Goal: Task Accomplishment & Management: Manage account settings

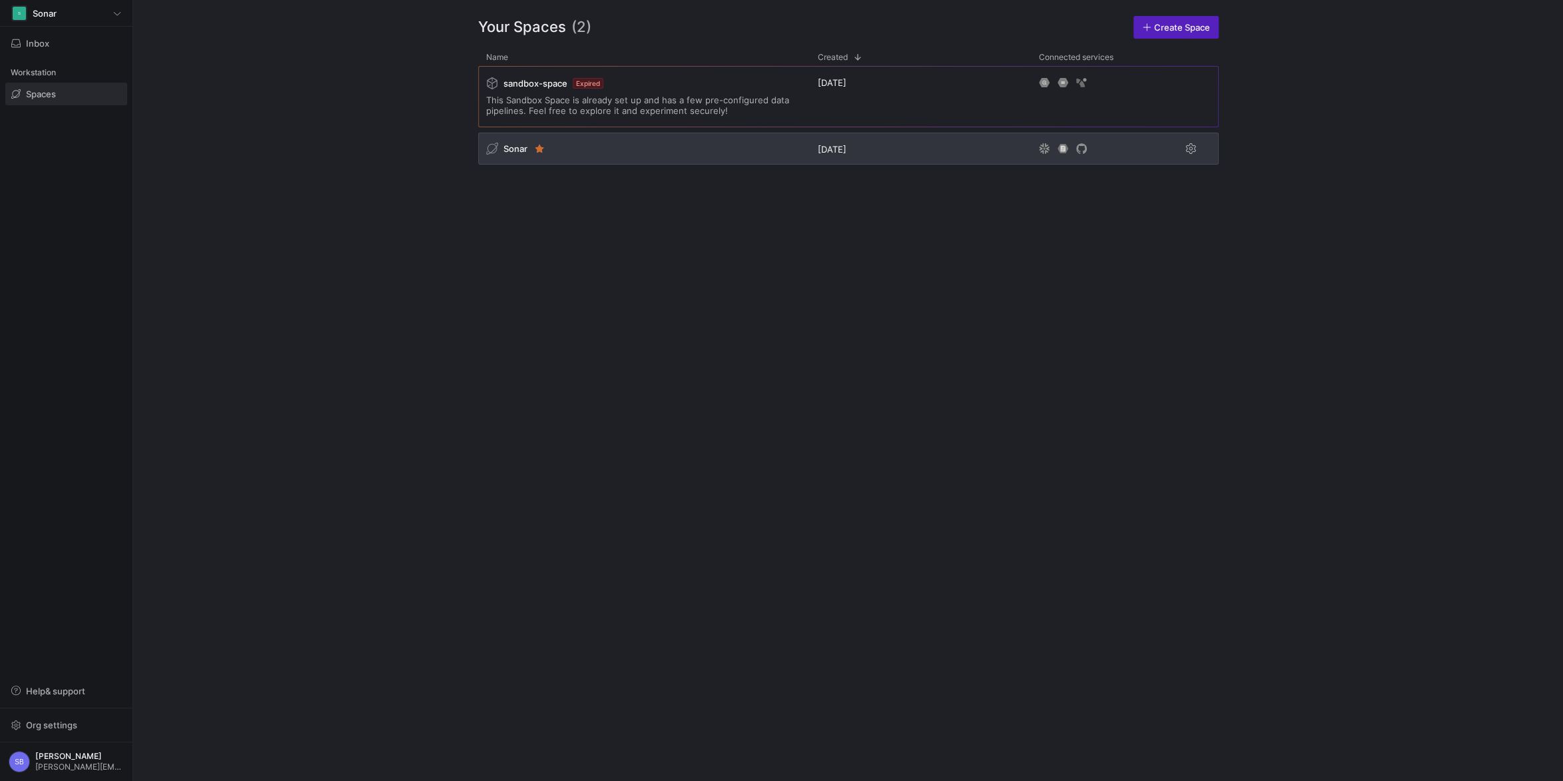
click at [516, 147] on span "Sonar" at bounding box center [516, 148] width 24 height 11
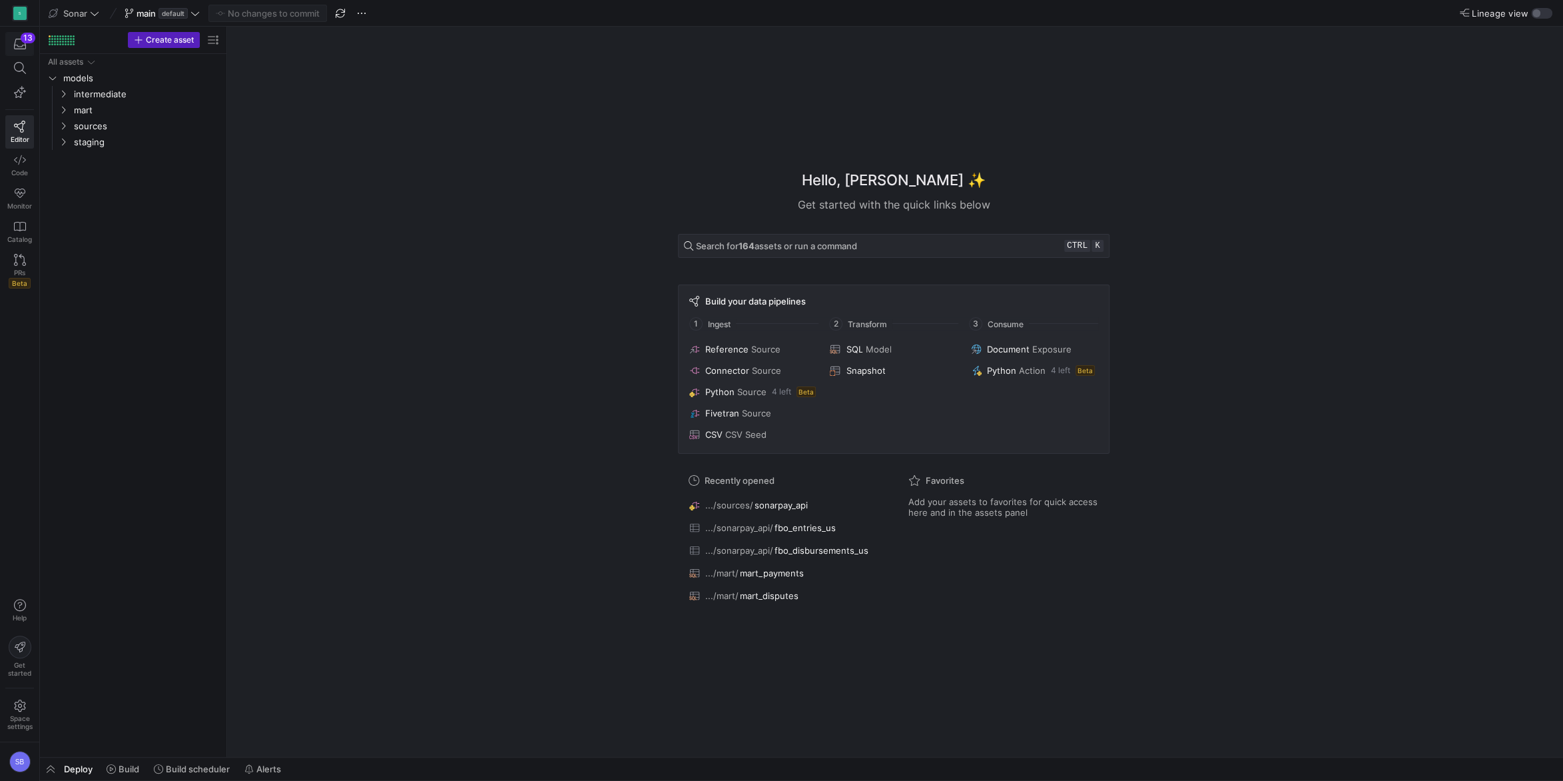
click at [21, 41] on icon "button" at bounding box center [20, 44] width 12 height 12
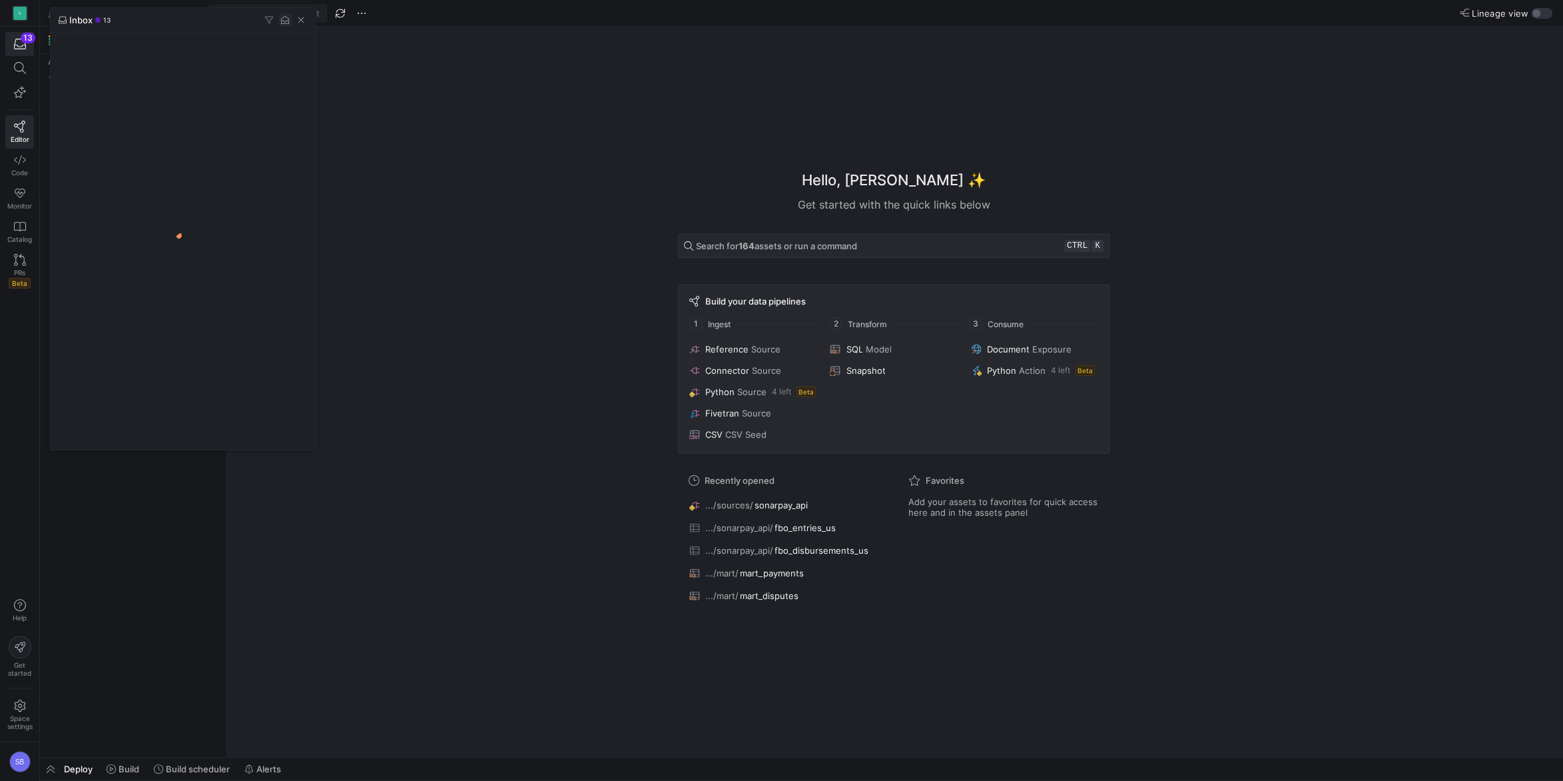
click at [282, 20] on span "button" at bounding box center [284, 19] width 13 height 13
click at [460, 151] on div at bounding box center [781, 390] width 1563 height 781
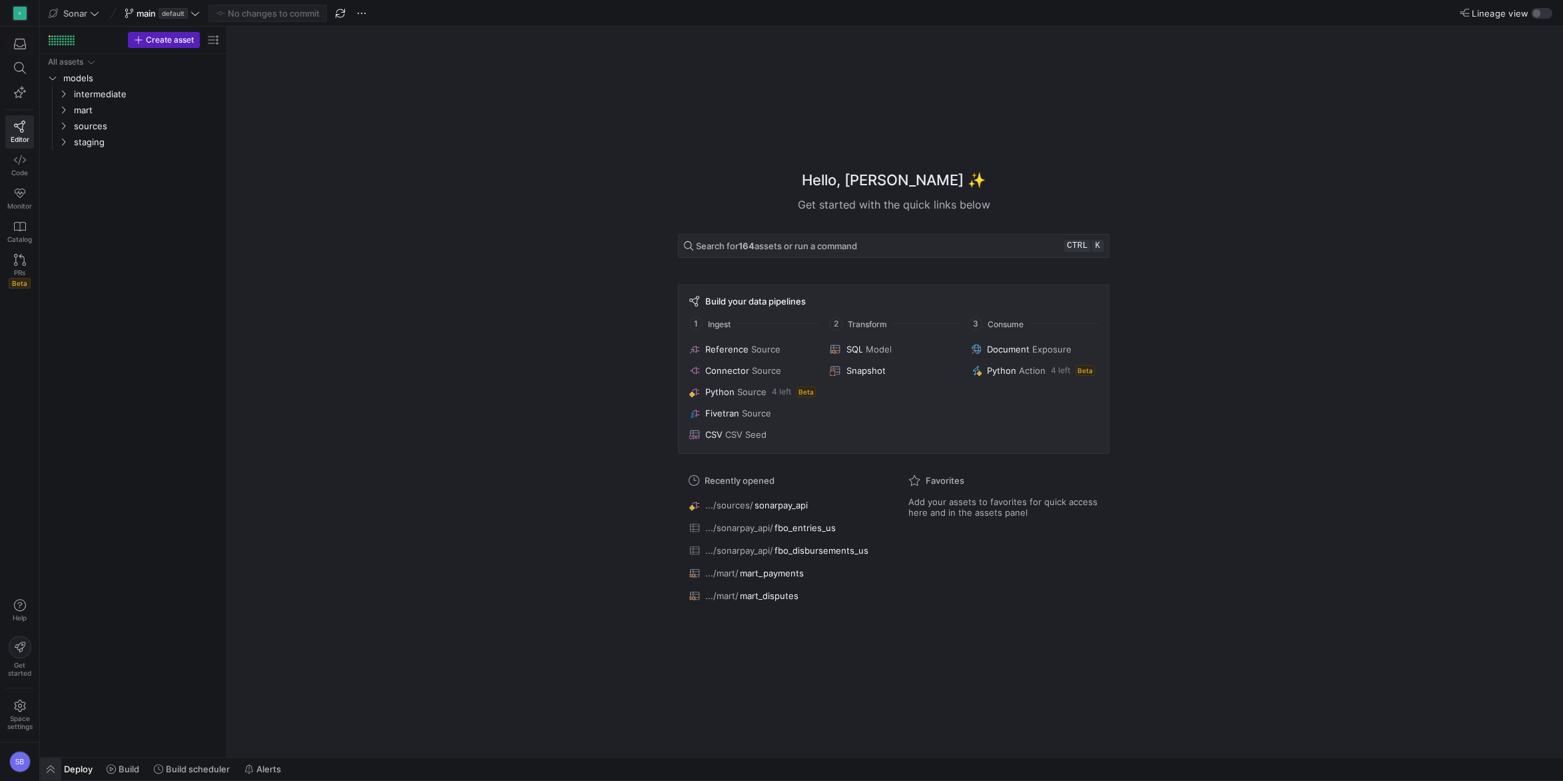
click at [59, 768] on span "button" at bounding box center [50, 768] width 21 height 23
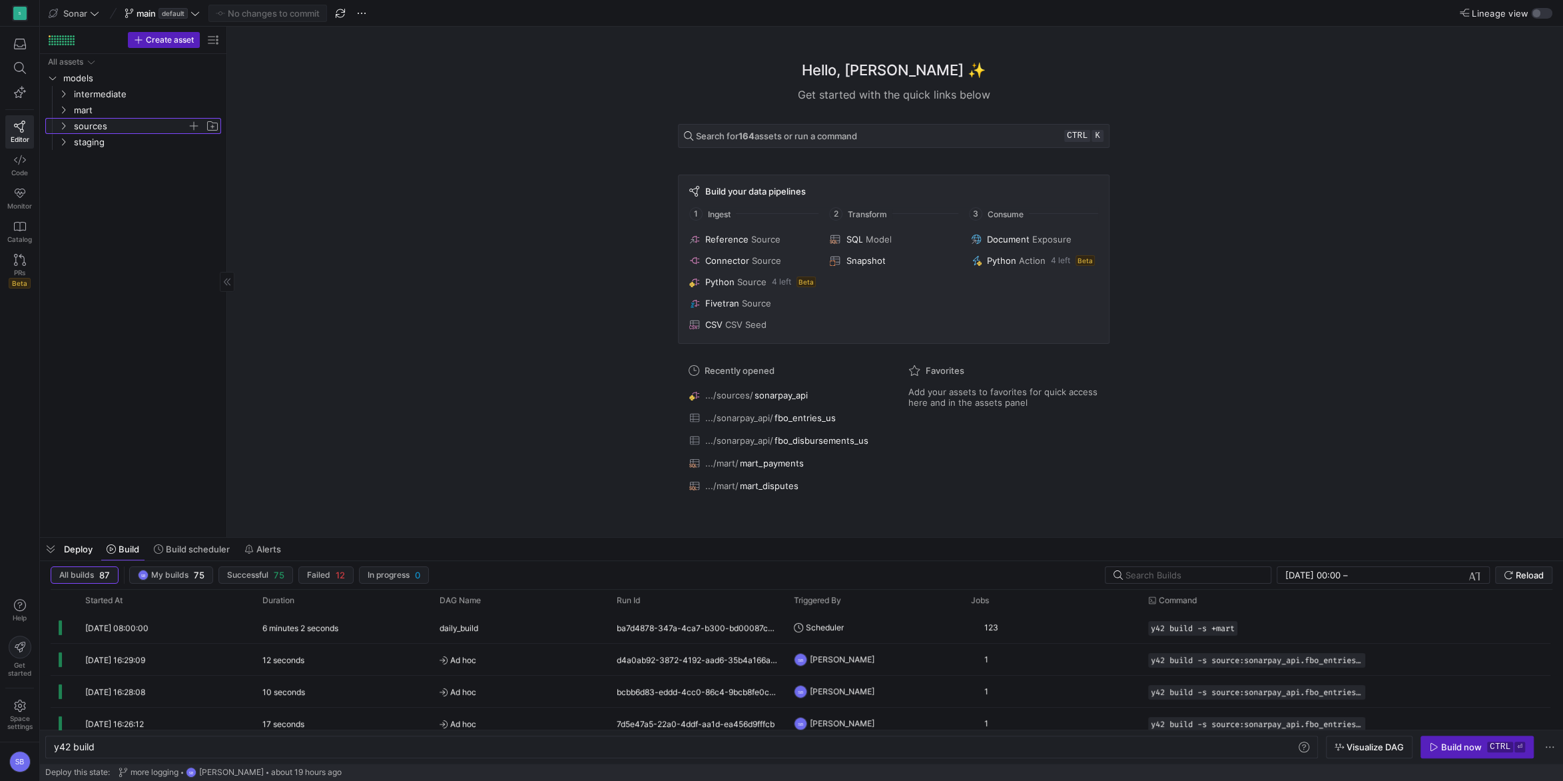
click at [65, 129] on icon "Press SPACE to select this row." at bounding box center [63, 126] width 9 height 8
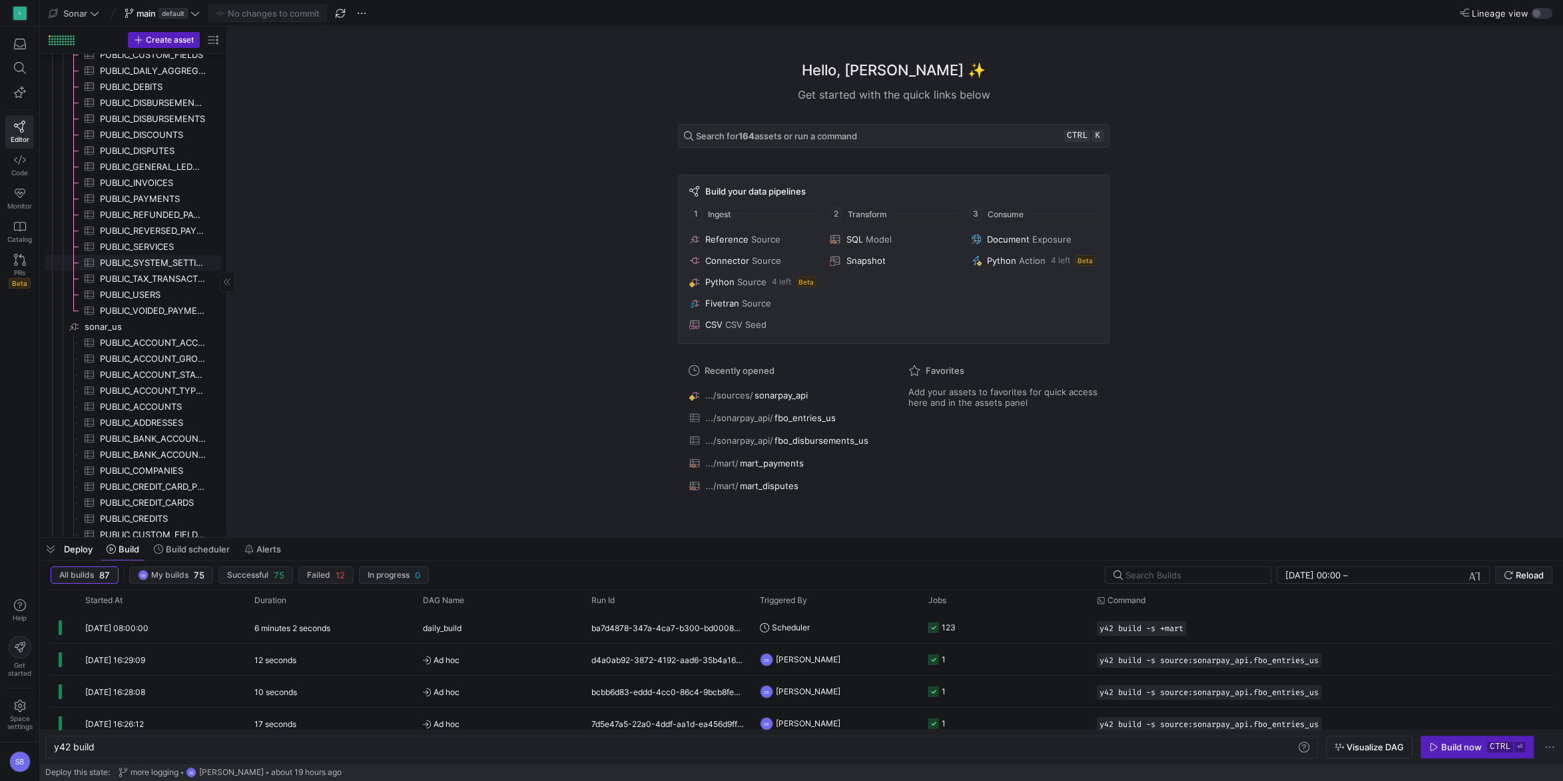
scroll to position [652, 0]
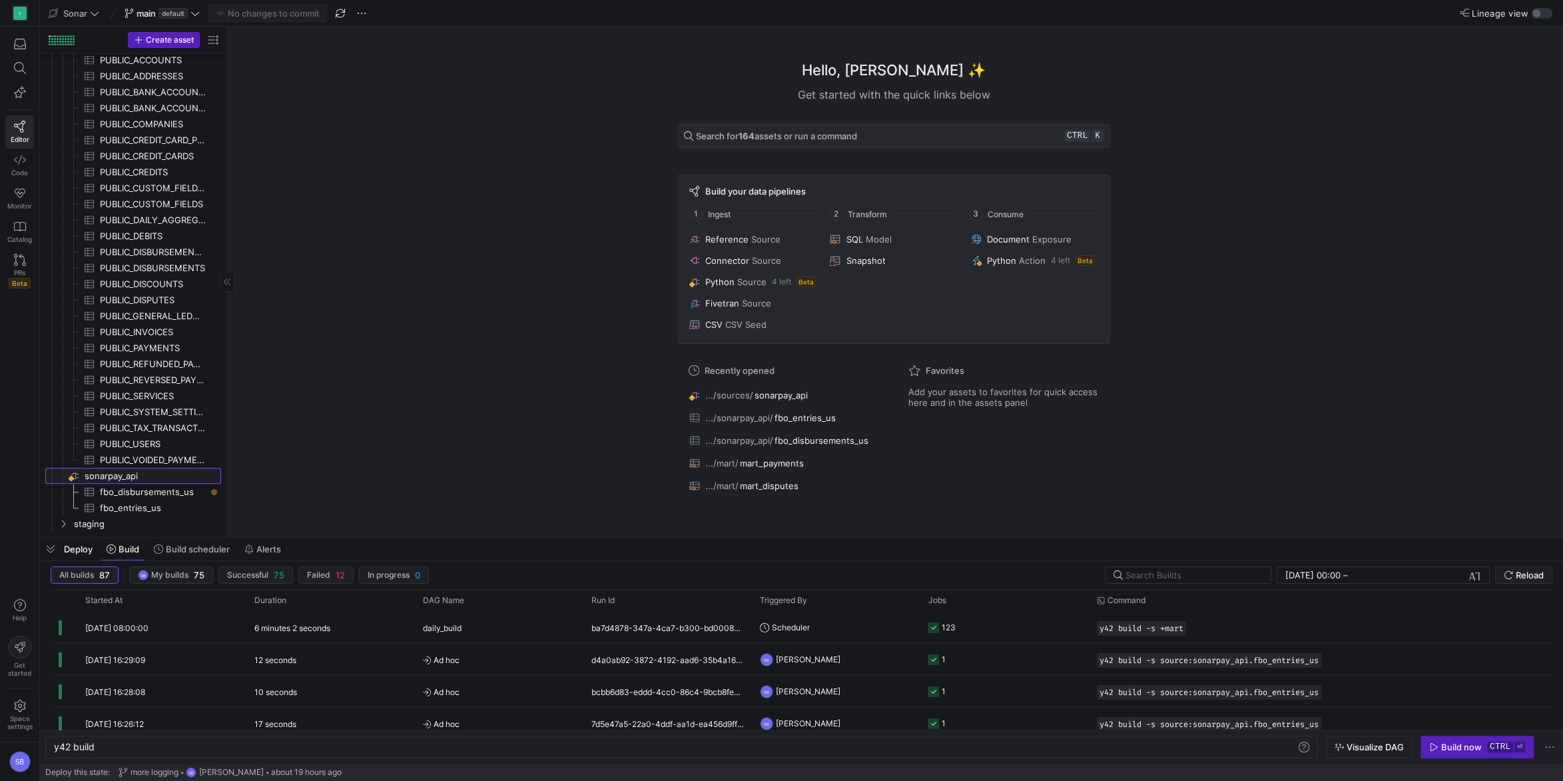
click at [123, 480] on span "sonarpay_api​​​​​​​​" at bounding box center [152, 475] width 135 height 15
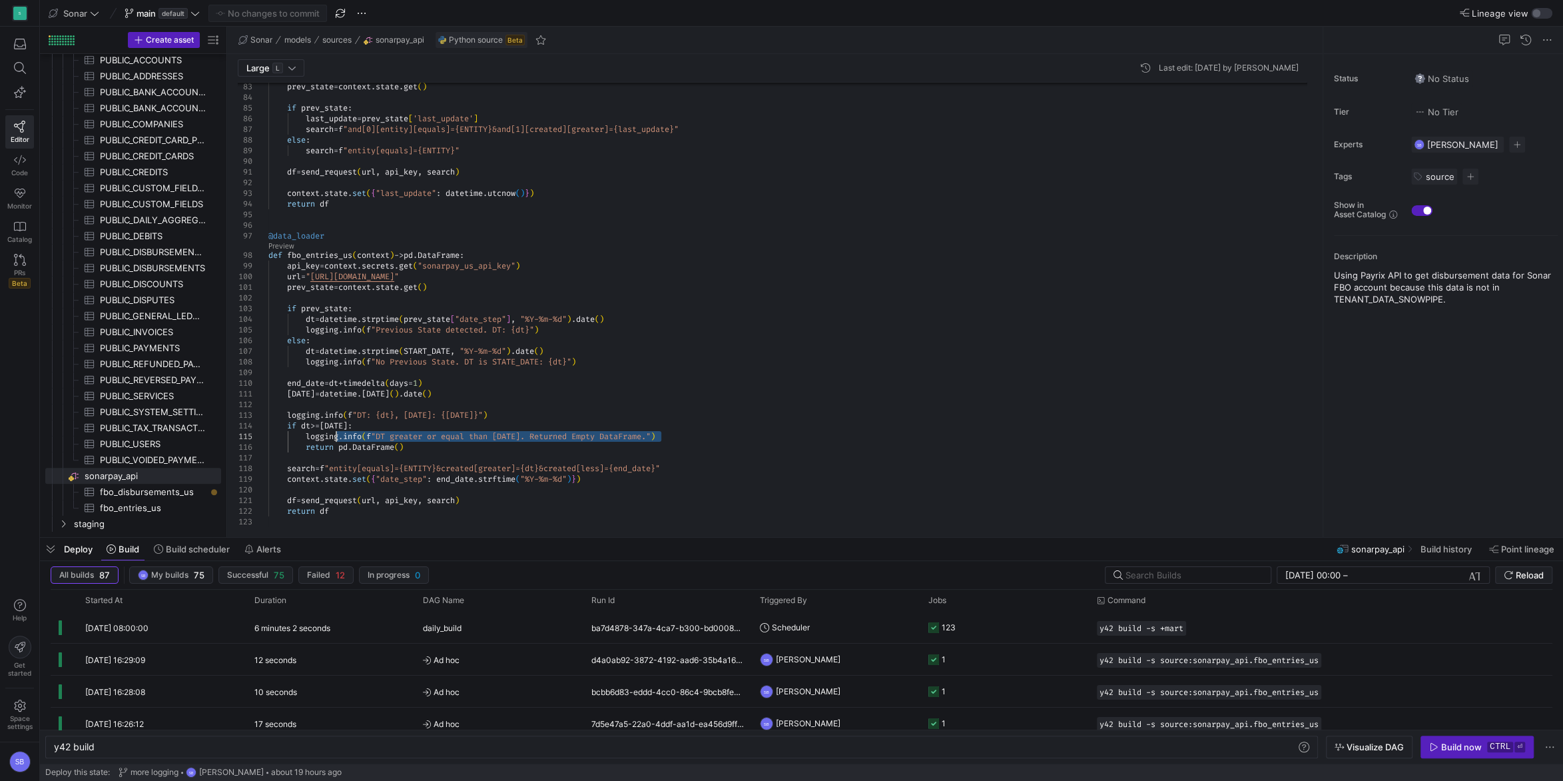
drag, startPoint x: 669, startPoint y: 436, endPoint x: 334, endPoint y: 436, distance: 335.0
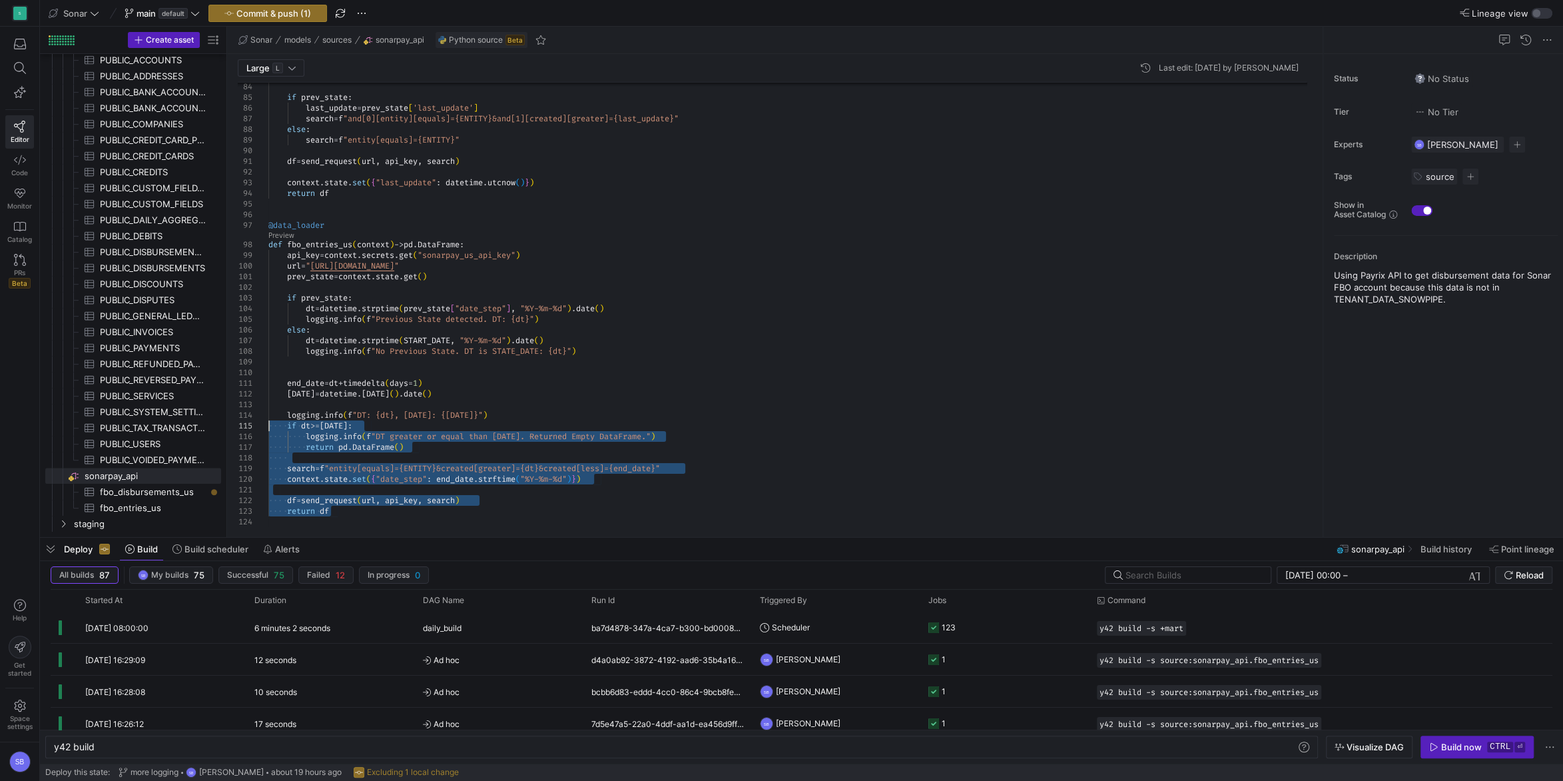
drag, startPoint x: 338, startPoint y: 511, endPoint x: 241, endPoint y: 427, distance: 127.9
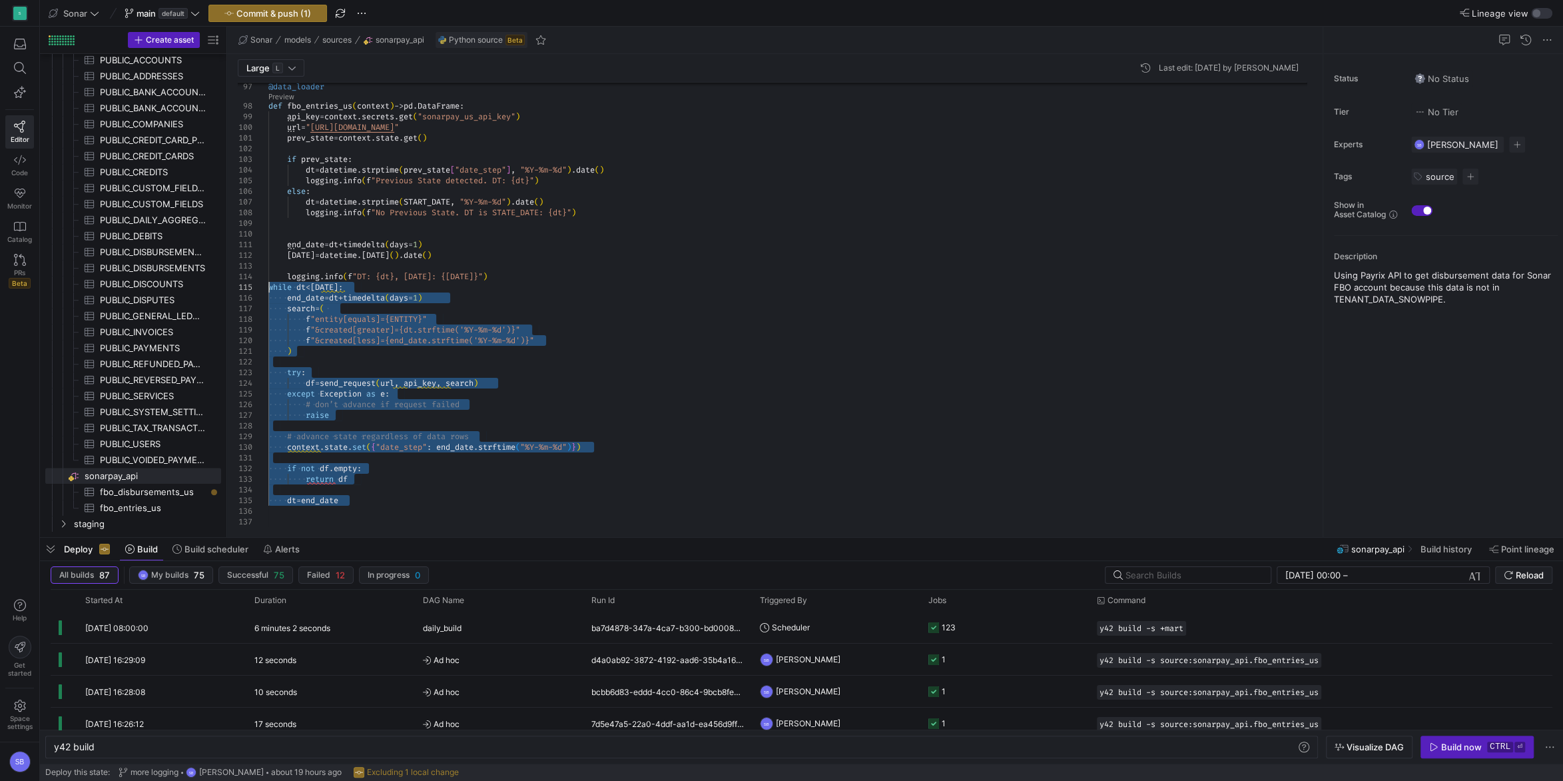
drag, startPoint x: 348, startPoint y: 500, endPoint x: 211, endPoint y: 290, distance: 250.7
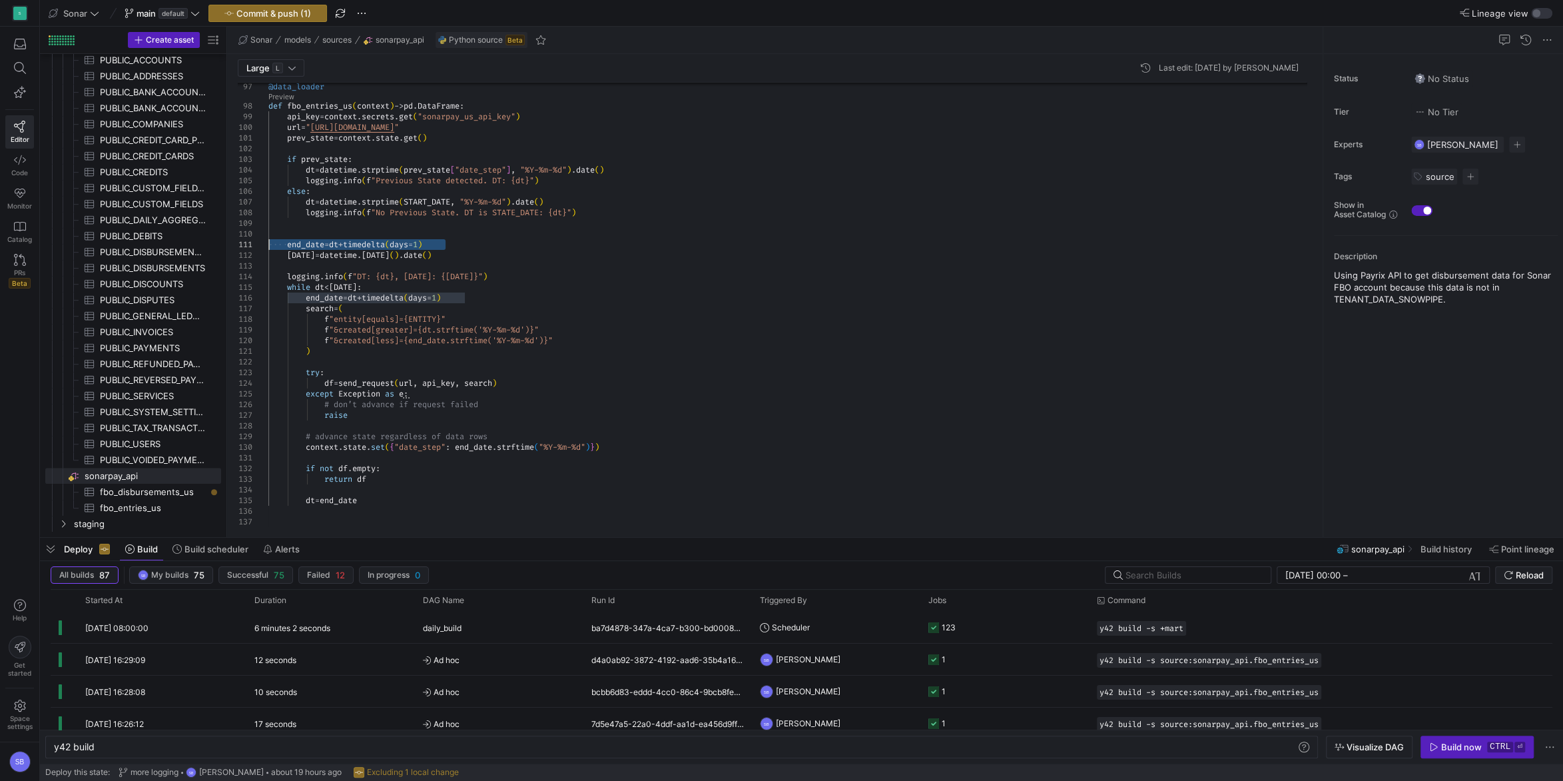
drag, startPoint x: 462, startPoint y: 242, endPoint x: 249, endPoint y: 244, distance: 213.1
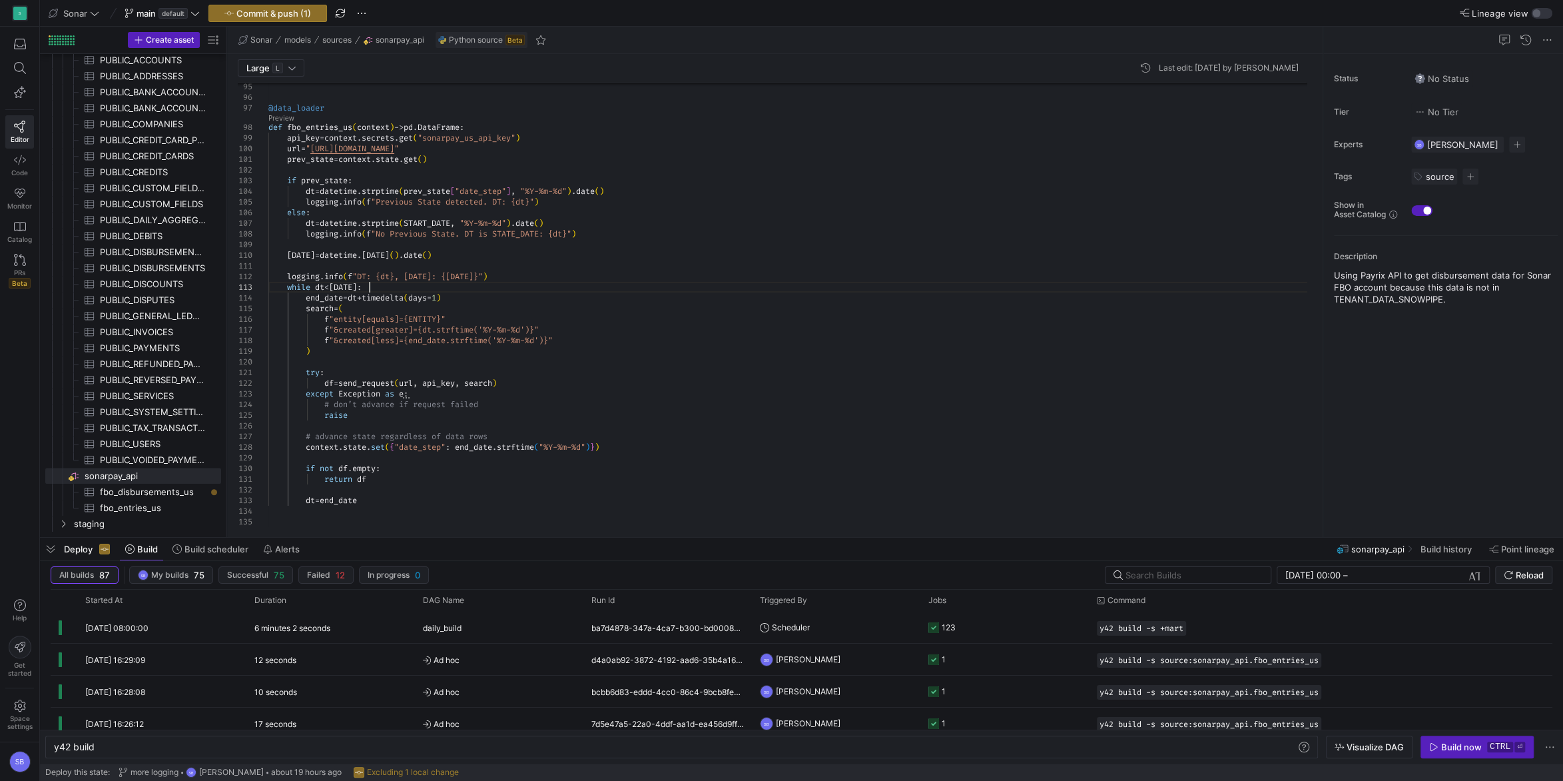
drag, startPoint x: 497, startPoint y: 275, endPoint x: 216, endPoint y: 275, distance: 280.4
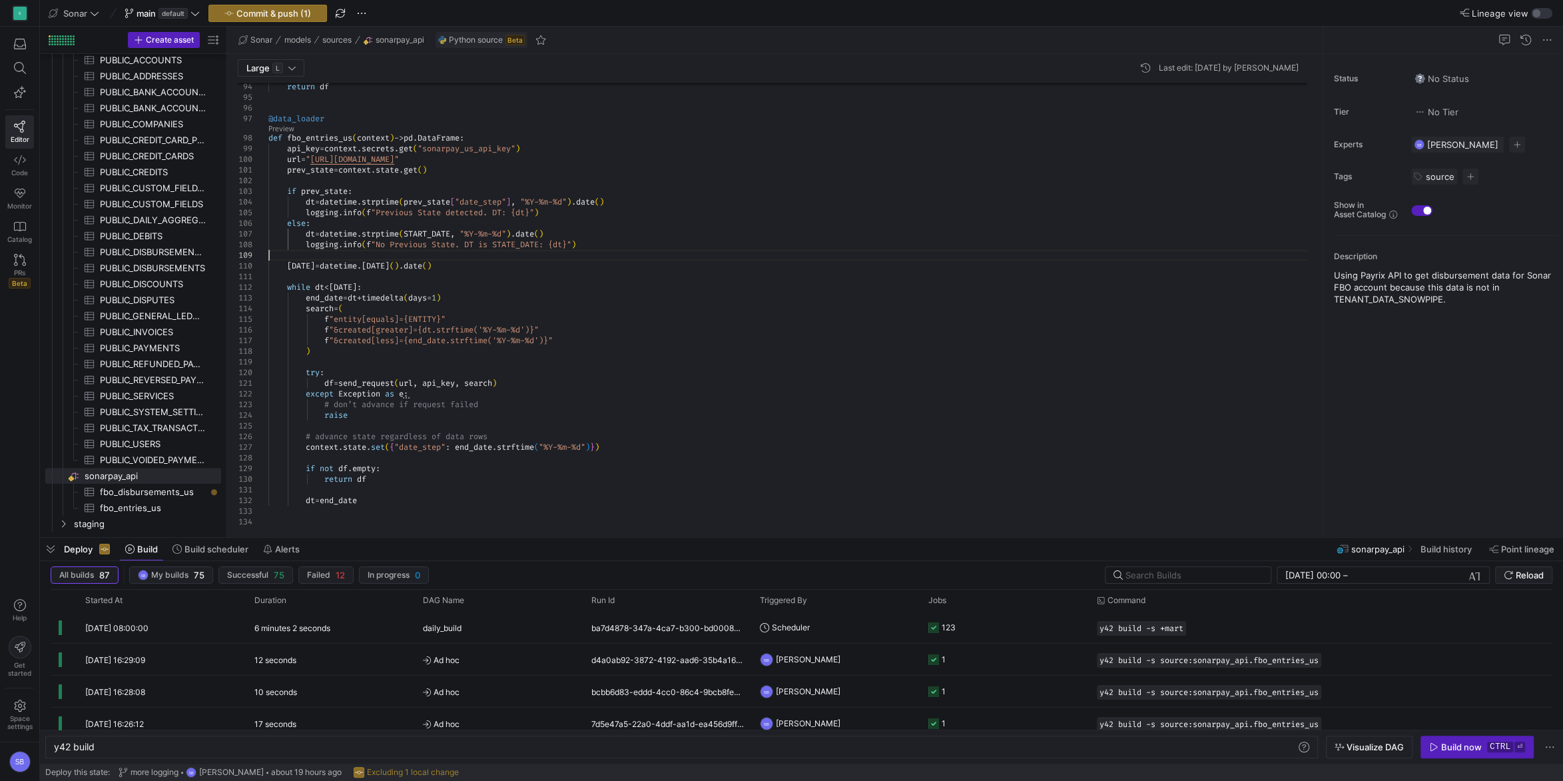
drag, startPoint x: 505, startPoint y: 404, endPoint x: 221, endPoint y: 402, distance: 283.7
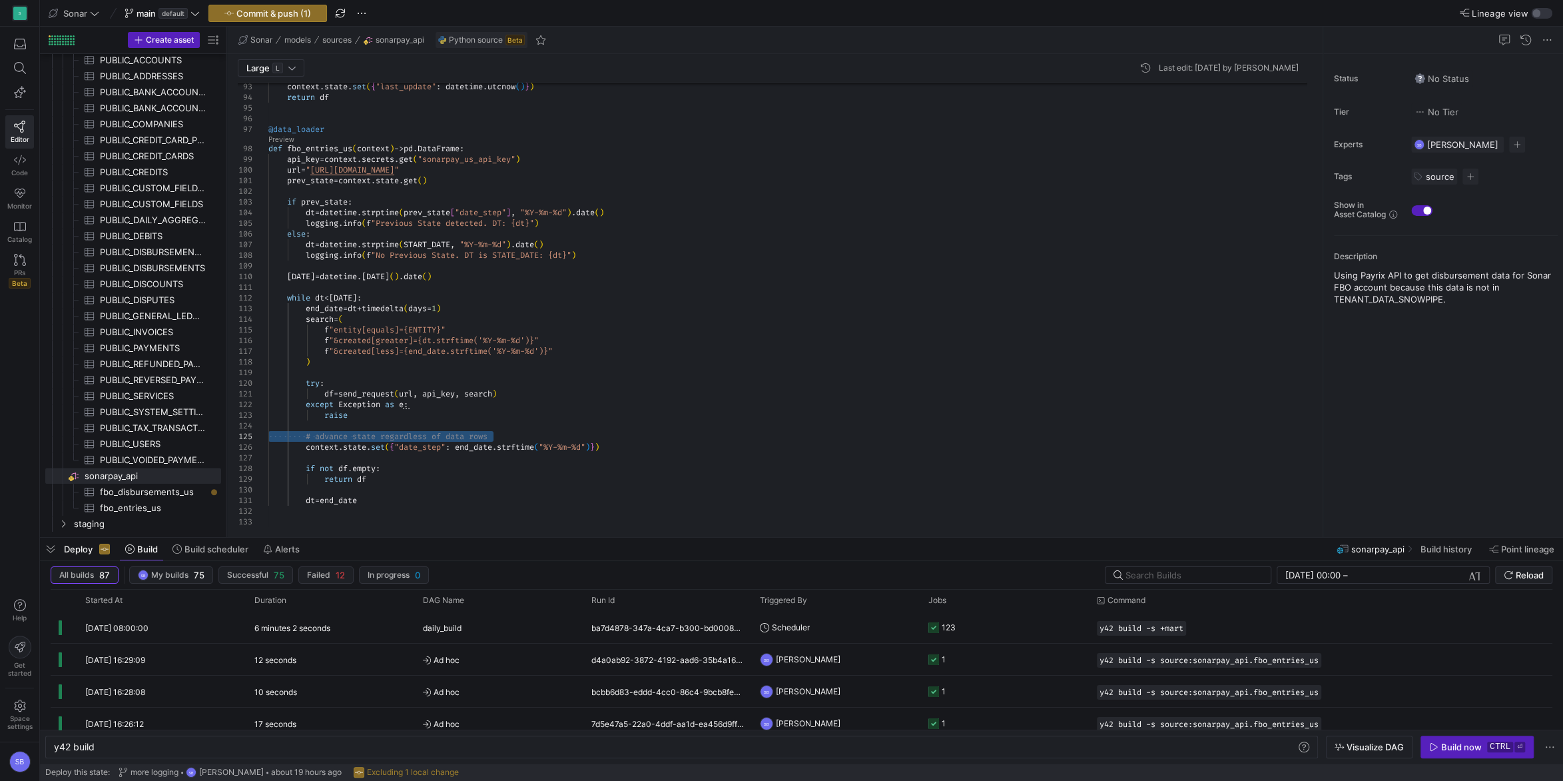
drag, startPoint x: 501, startPoint y: 433, endPoint x: 223, endPoint y: 434, distance: 277.7
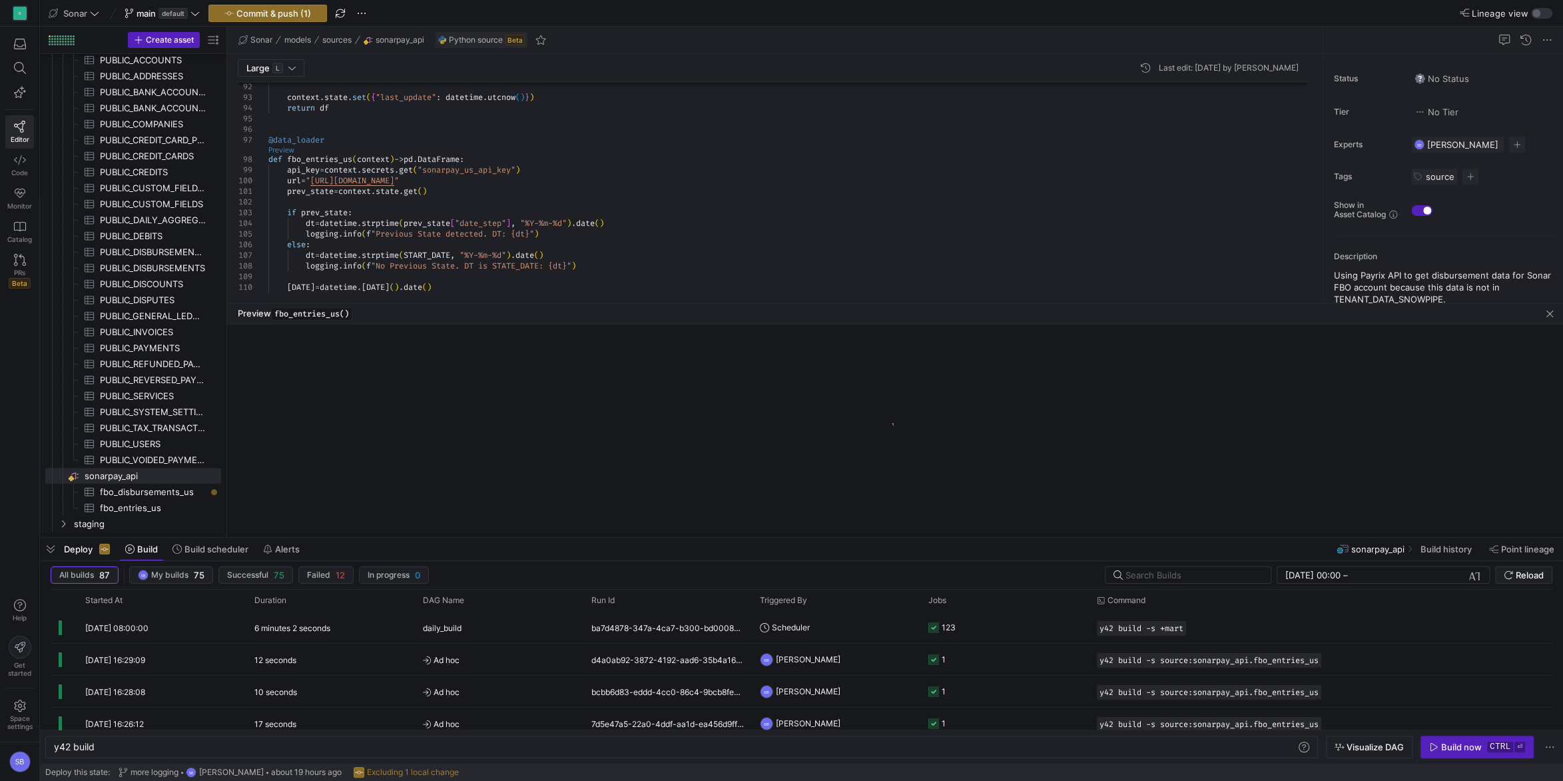
click at [279, 149] on link "Preview" at bounding box center [281, 150] width 26 height 7
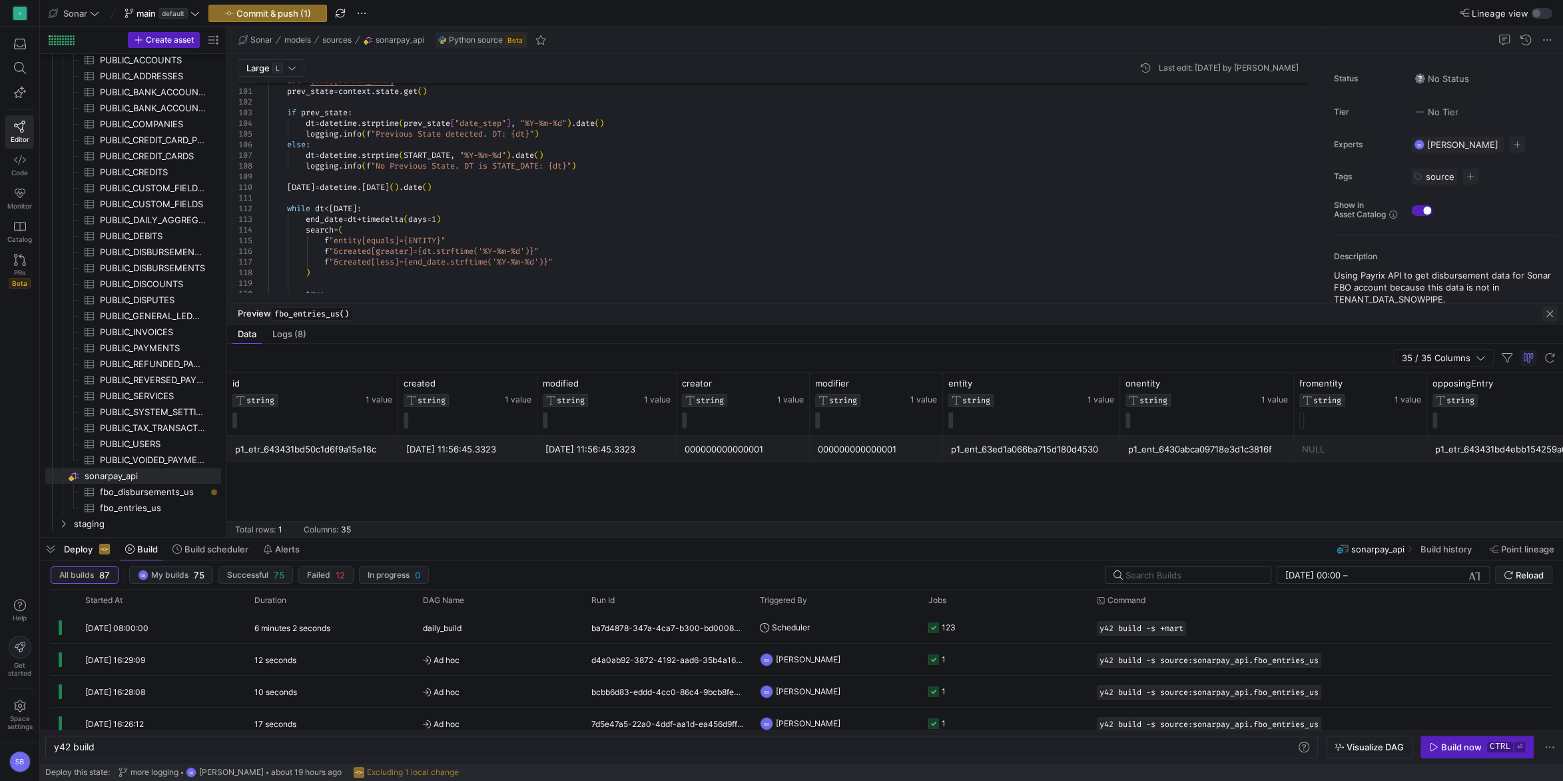
click at [1546, 311] on span "button" at bounding box center [1550, 314] width 16 height 16
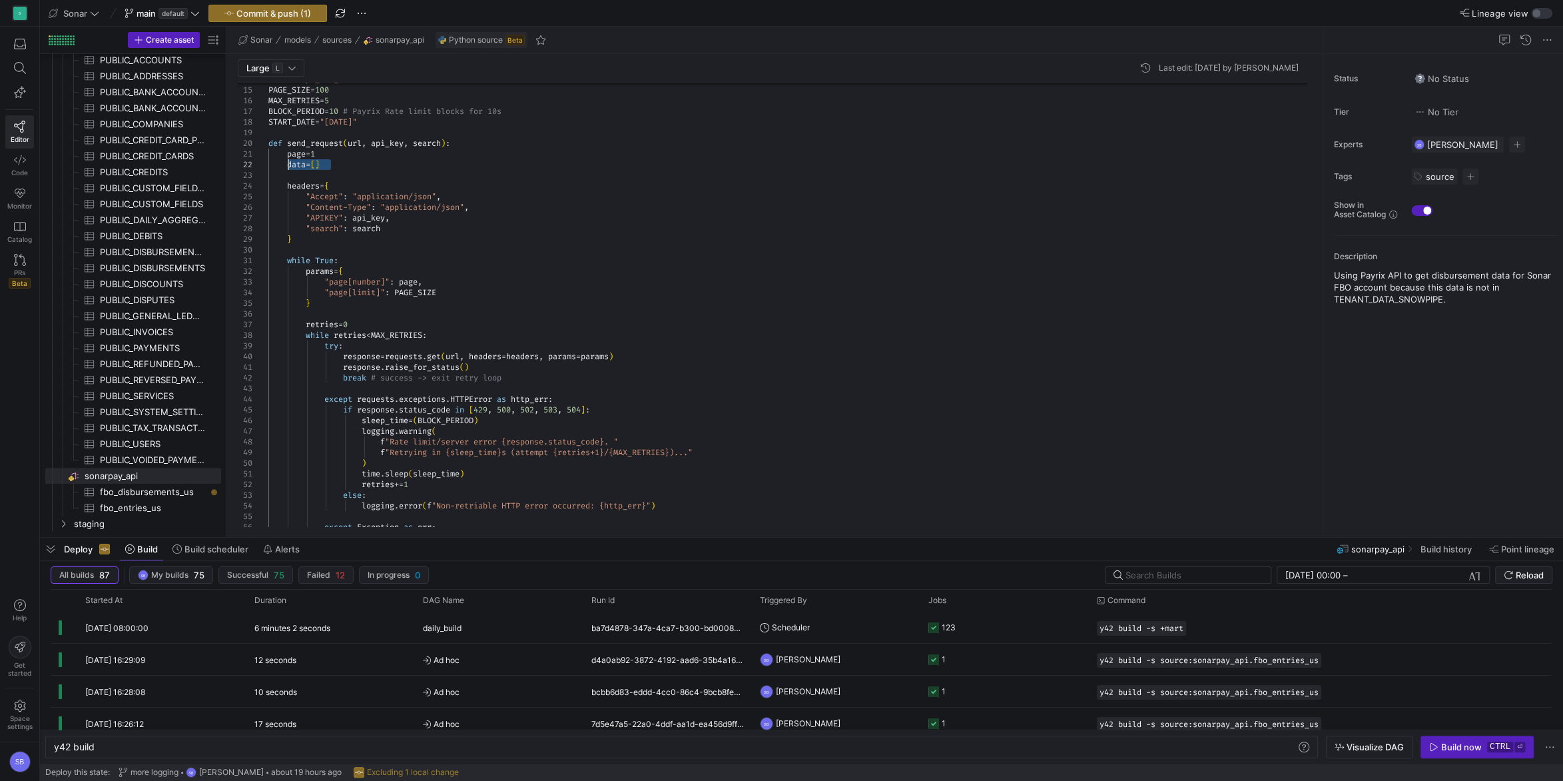
drag, startPoint x: 339, startPoint y: 161, endPoint x: 287, endPoint y: 160, distance: 52.0
click at [287, 160] on div "break # success -> exit retry loop try : response = requests . get ( url , head…" at bounding box center [792, 642] width 1049 height 1435
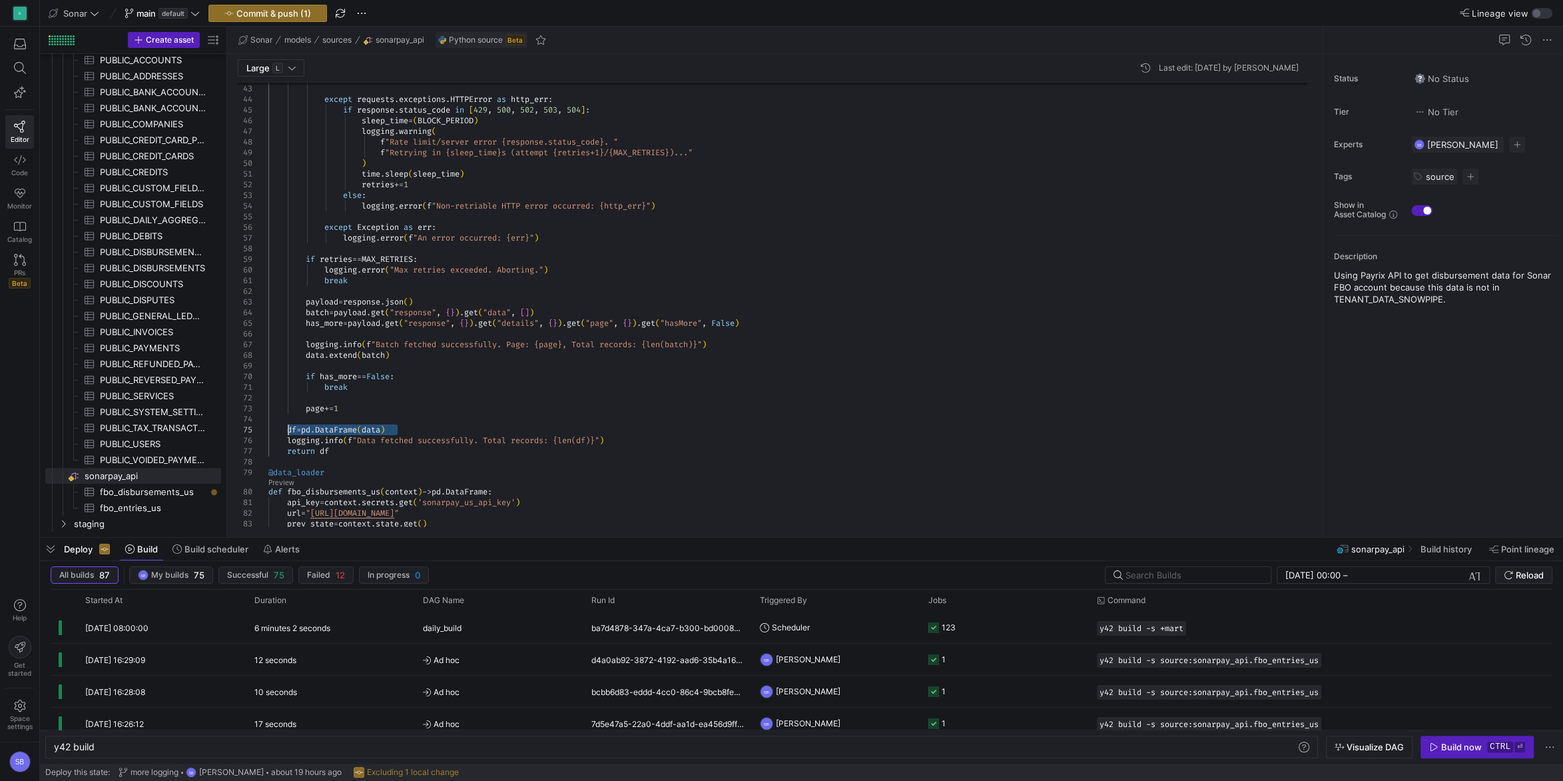
drag, startPoint x: 401, startPoint y: 424, endPoint x: 286, endPoint y: 428, distance: 115.3
click at [286, 428] on div "break # success -> exit retry loop except requests . exceptions . HTTPError as …" at bounding box center [792, 342] width 1049 height 1435
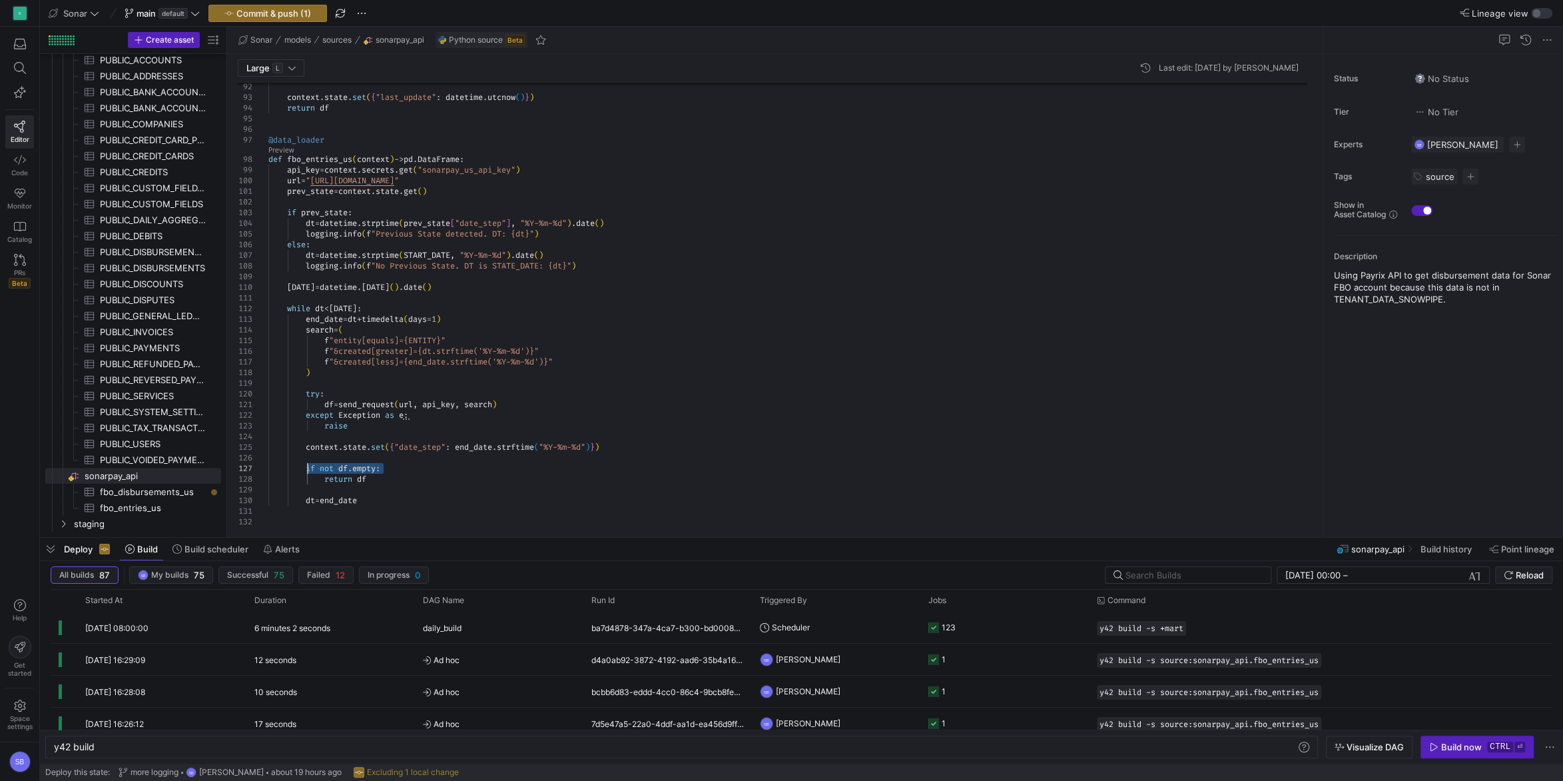
drag, startPoint x: 382, startPoint y: 467, endPoint x: 305, endPoint y: 468, distance: 77.3
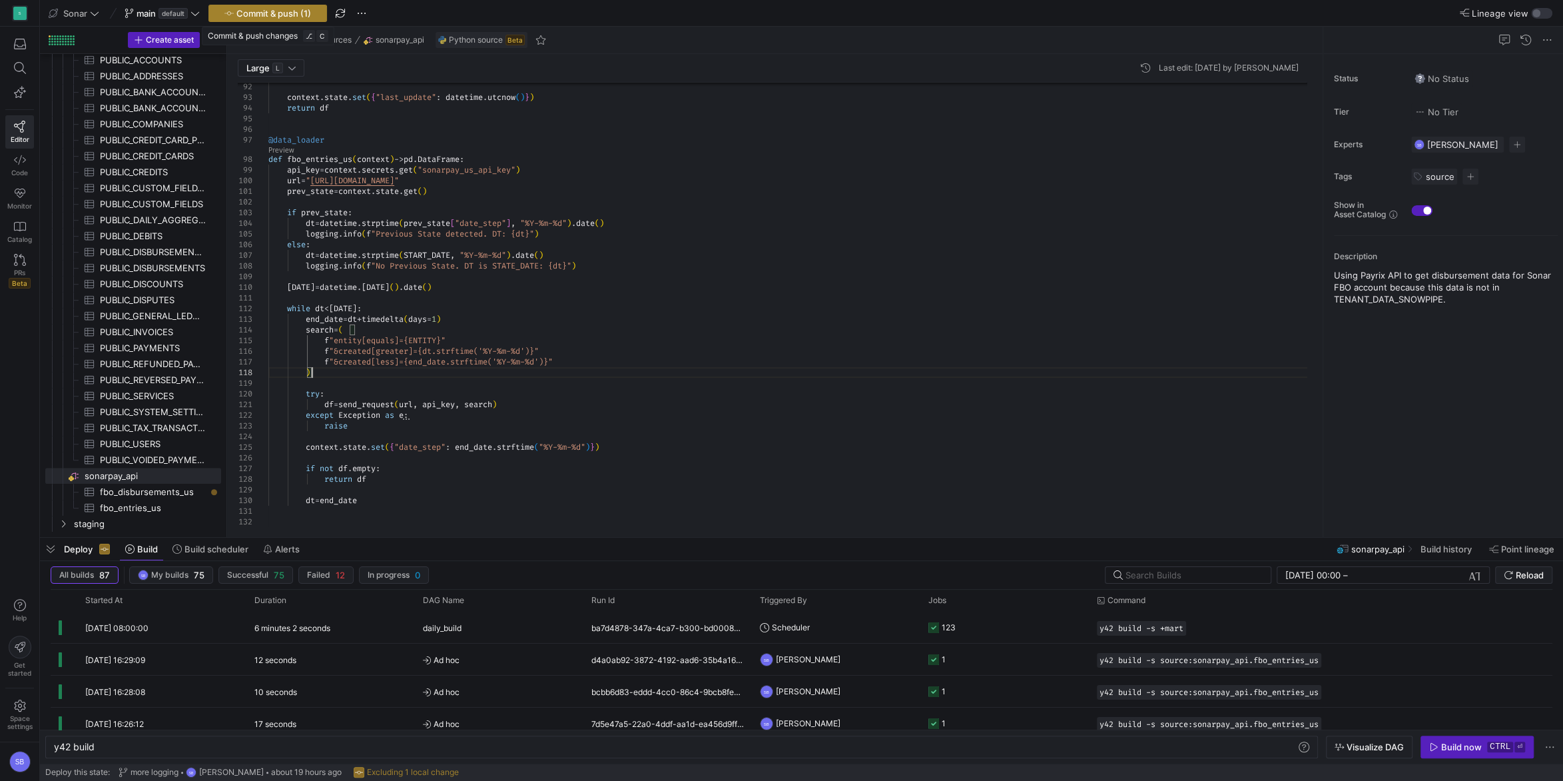
click at [303, 14] on span "Commit & push (1)" at bounding box center [273, 13] width 75 height 11
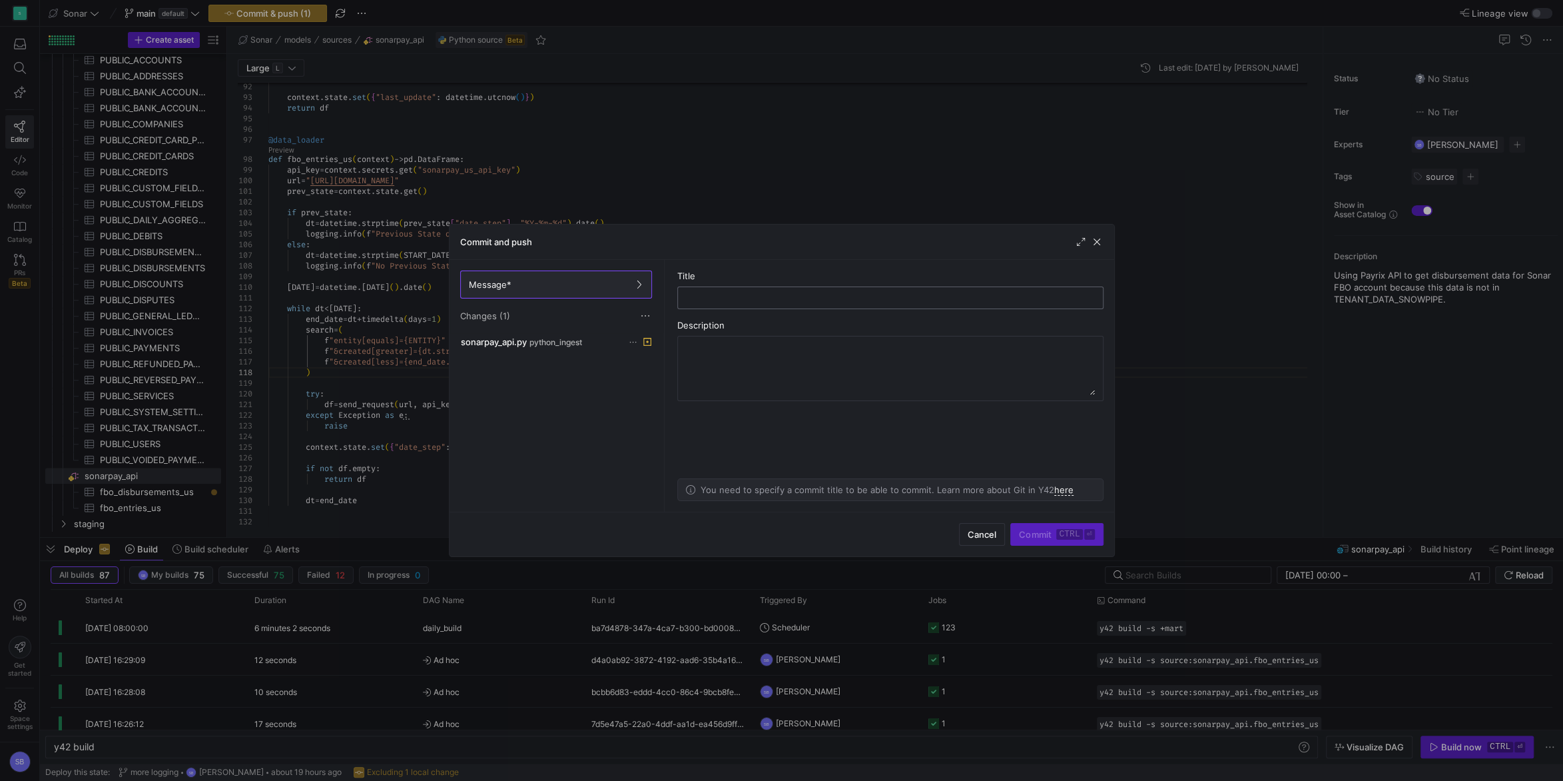
click at [705, 298] on input "text" at bounding box center [891, 297] width 404 height 11
click at [702, 296] on input "text" at bounding box center [891, 297] width 404 height 11
click at [707, 301] on input "continue if df empty" at bounding box center [891, 297] width 404 height 11
type input "p"
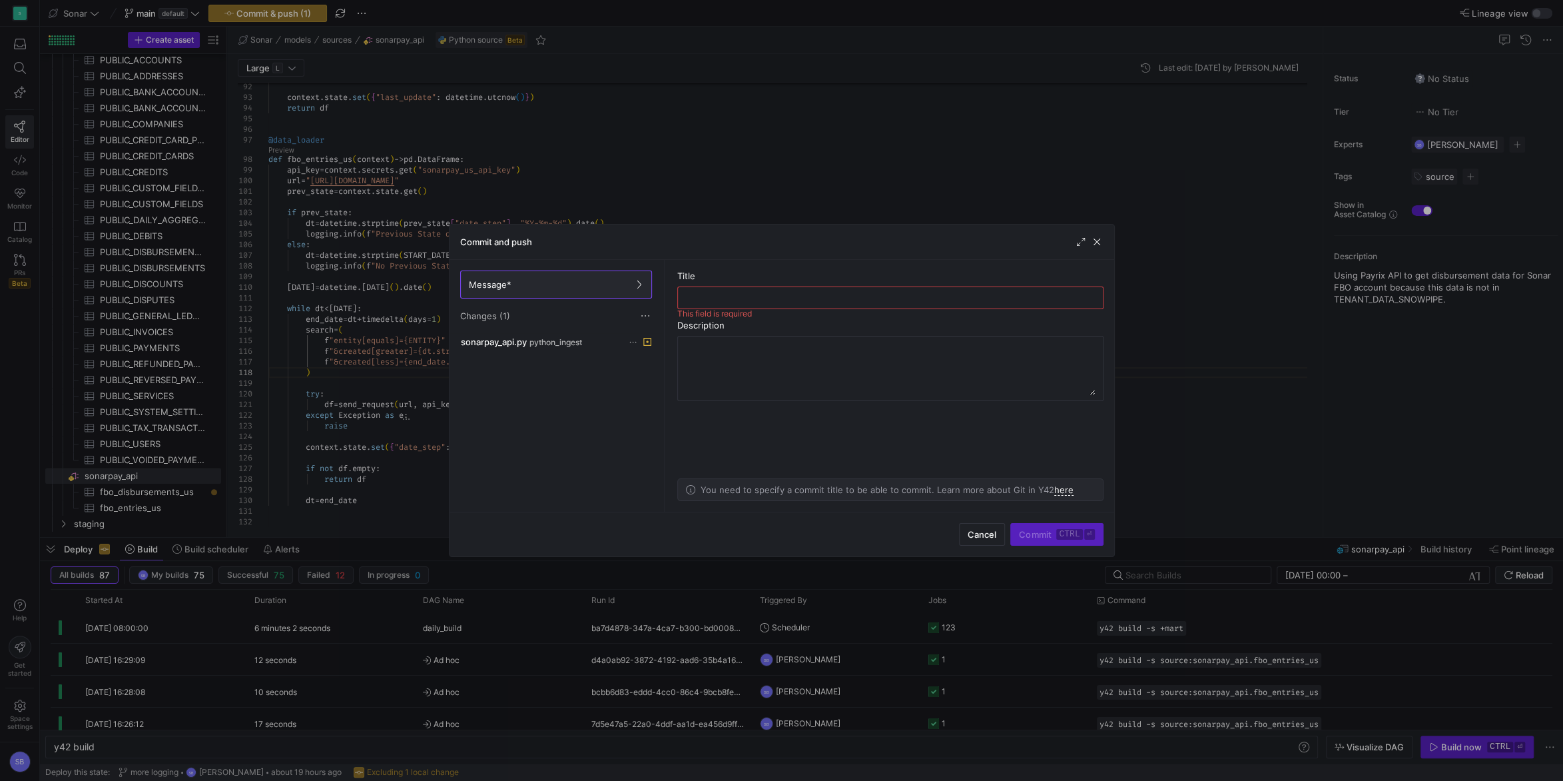
click at [716, 307] on div at bounding box center [891, 297] width 404 height 21
click at [765, 298] on input "continue if no results" at bounding box center [891, 297] width 404 height 11
drag, startPoint x: 795, startPoint y: 301, endPoint x: 570, endPoint y: 307, distance: 225.2
click at [689, 303] on input "continue if no results" at bounding box center [891, 297] width 404 height 11
drag, startPoint x: 767, startPoint y: 299, endPoint x: 605, endPoint y: 288, distance: 162.2
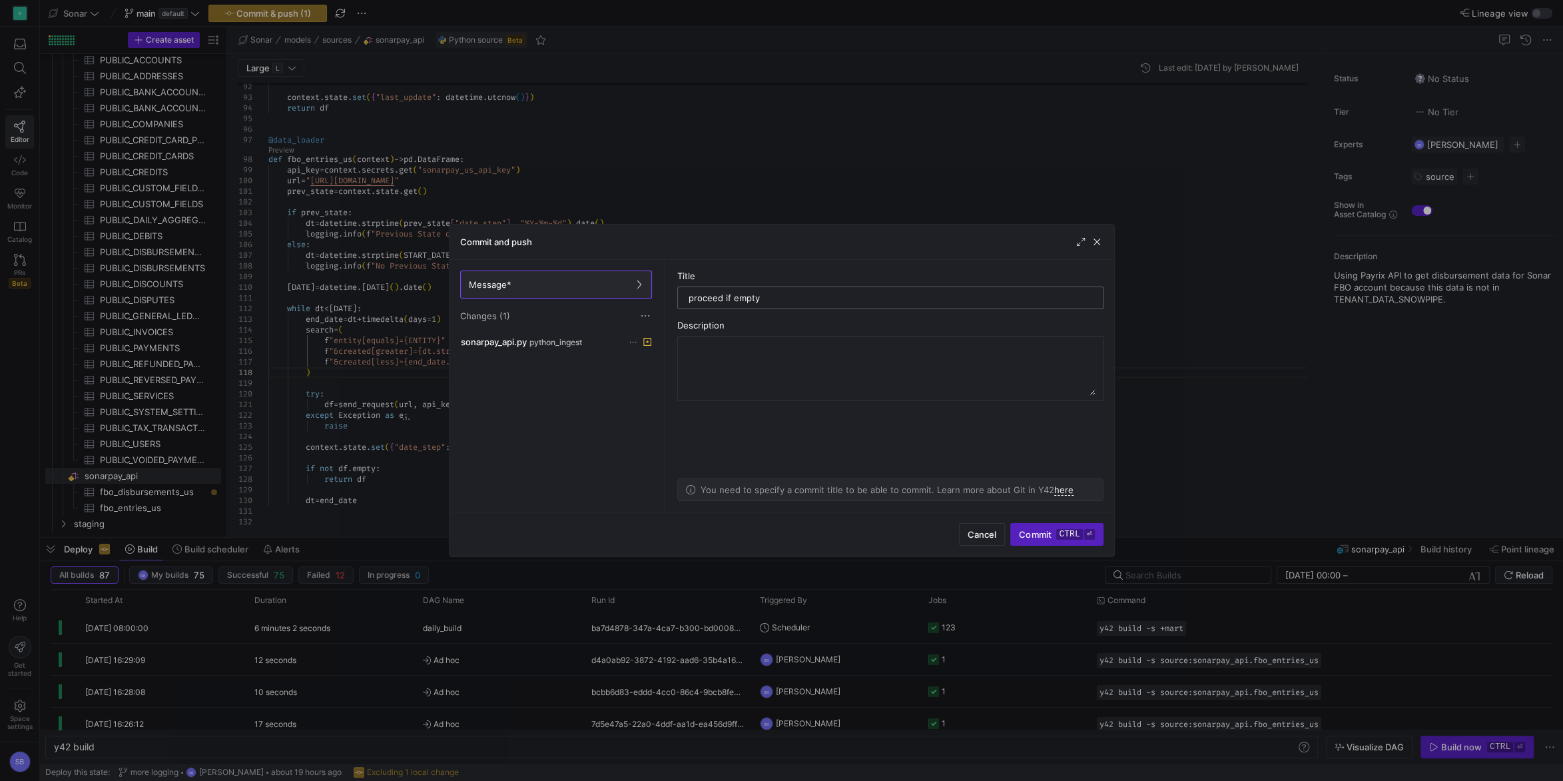
click at [689, 292] on input "proceed if empty" at bounding box center [891, 297] width 404 height 11
type input "proceed until data found"
click at [1058, 538] on kbd "ctrl" at bounding box center [1069, 534] width 26 height 11
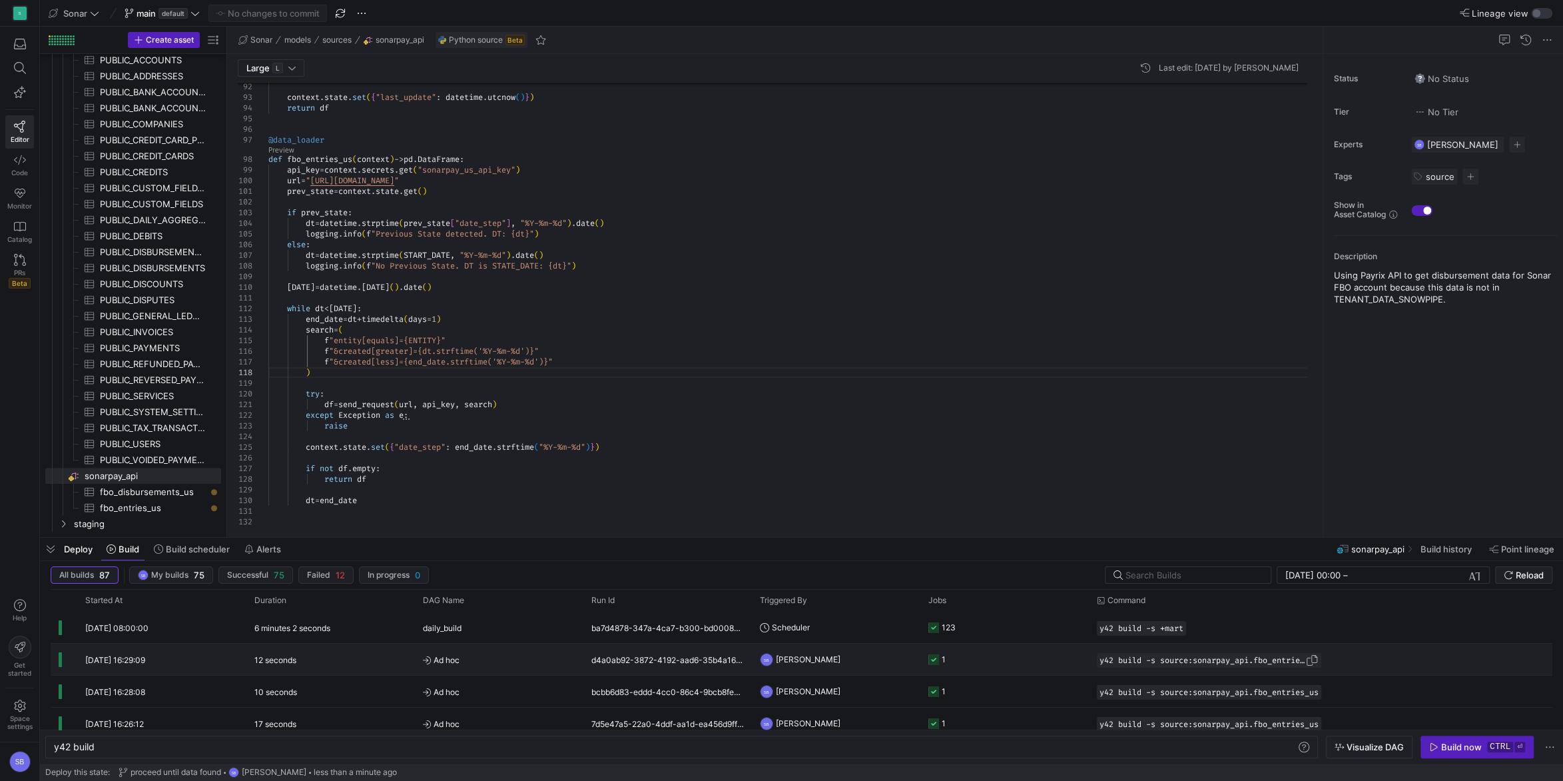
click at [1319, 661] on span "button" at bounding box center [1311, 659] width 13 height 13
click at [841, 740] on div "y42 build y42 build" at bounding box center [681, 746] width 1273 height 23
click at [840, 744] on div "y42 build" at bounding box center [675, 746] width 1243 height 11
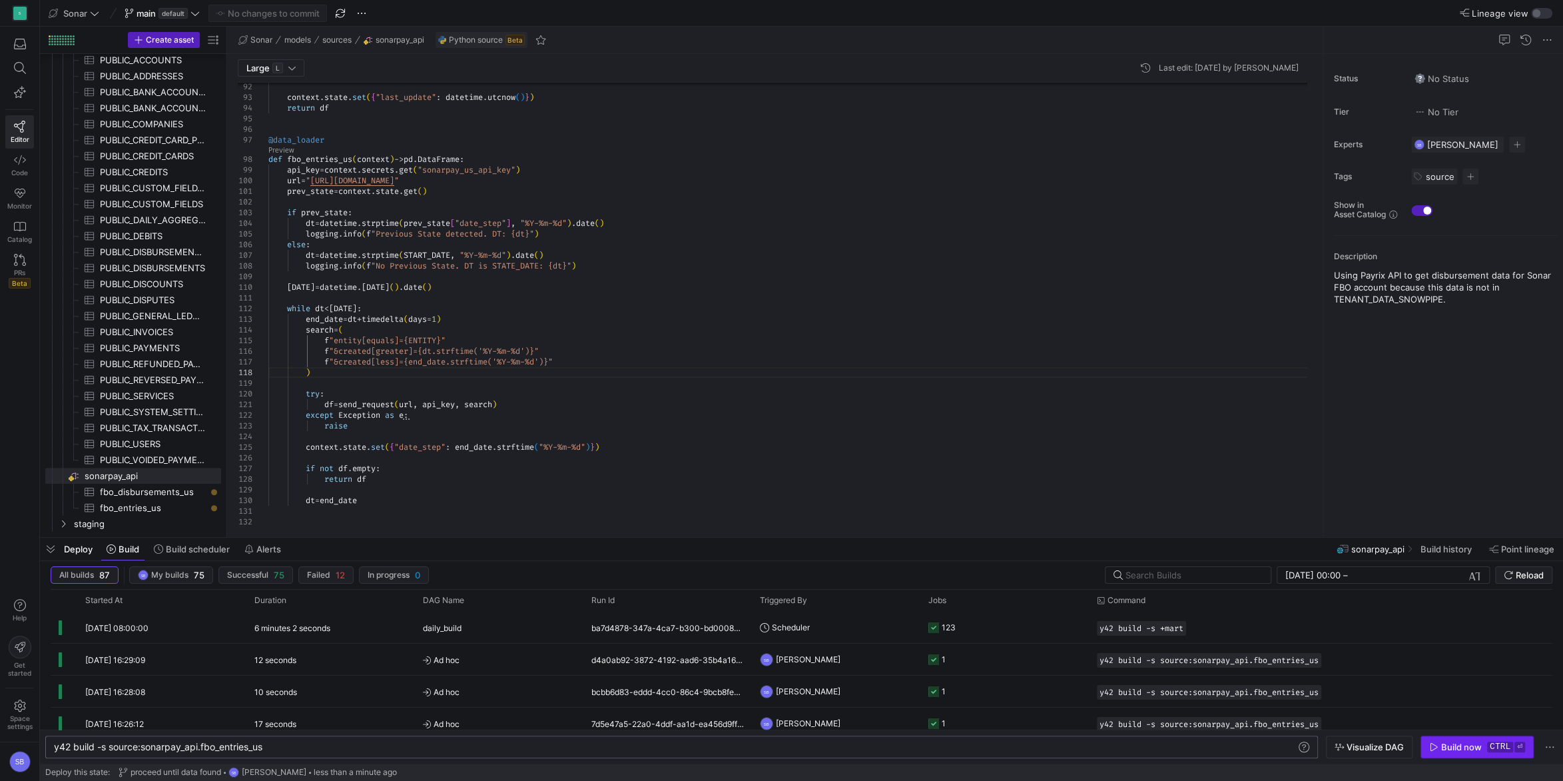
click at [1455, 740] on span "button" at bounding box center [1477, 746] width 112 height 21
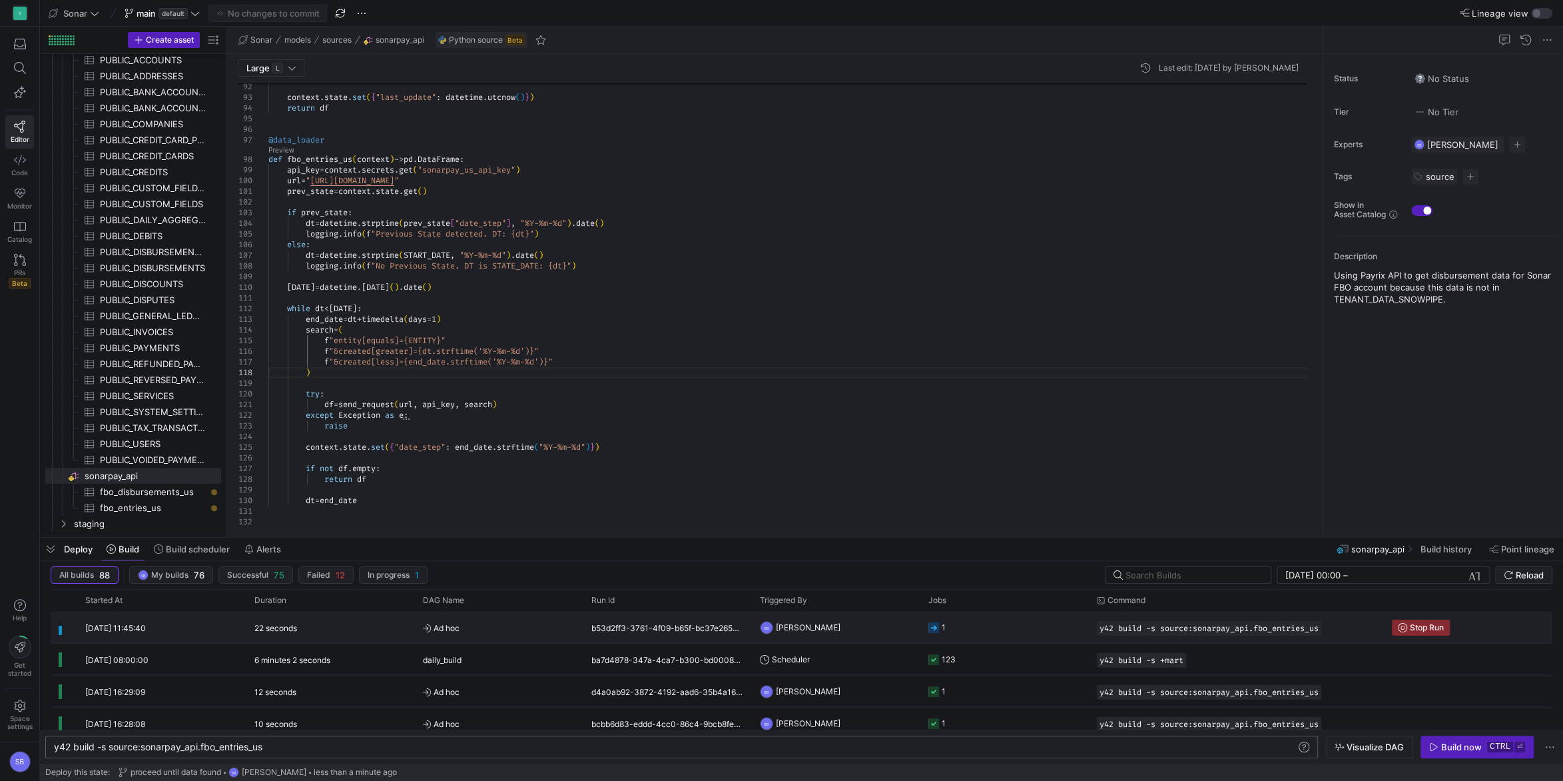
click at [785, 622] on span "[PERSON_NAME]" at bounding box center [808, 626] width 65 height 31
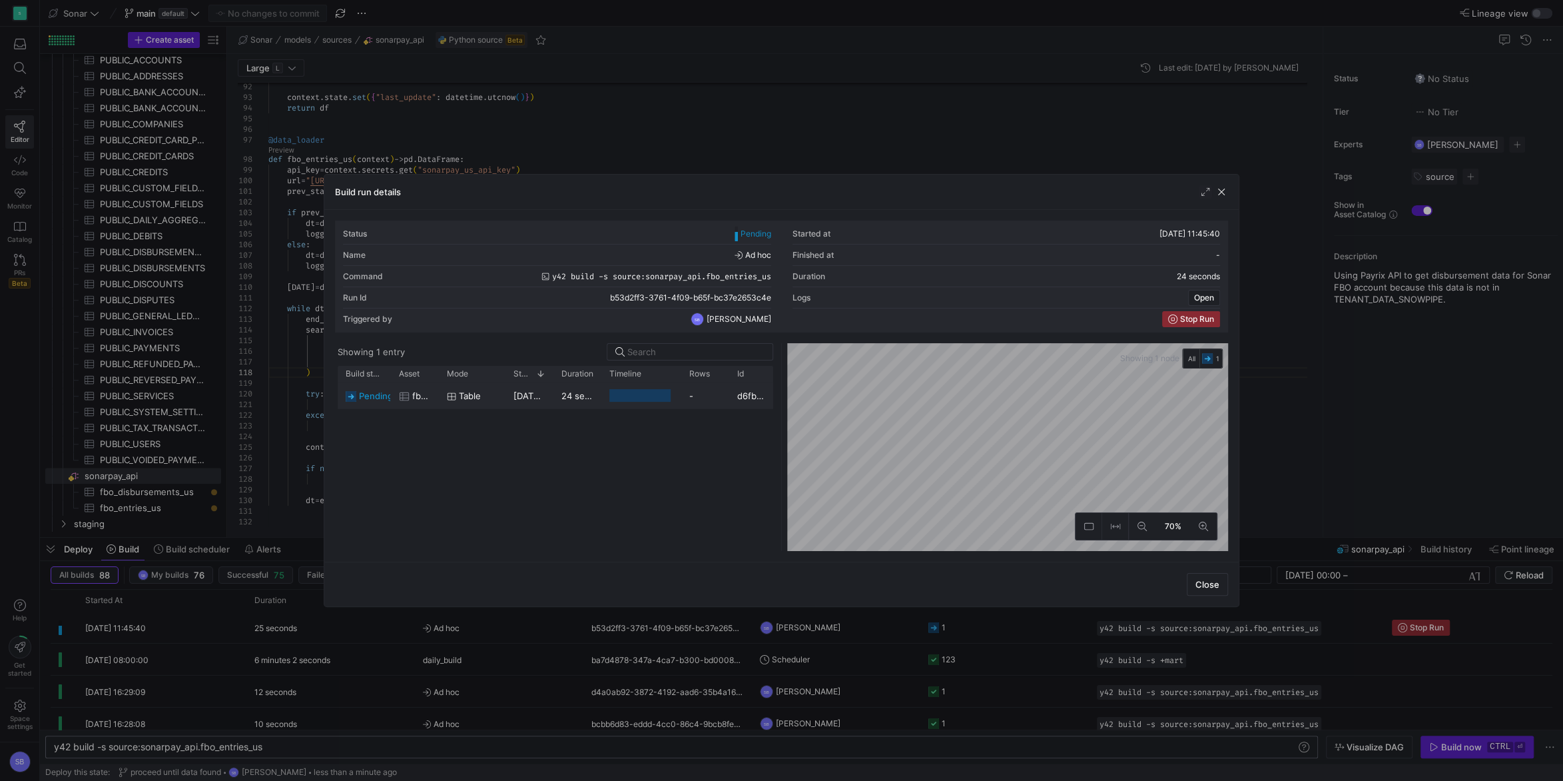
click at [537, 402] on div "03/09/25, 11:45:41" at bounding box center [530, 395] width 48 height 26
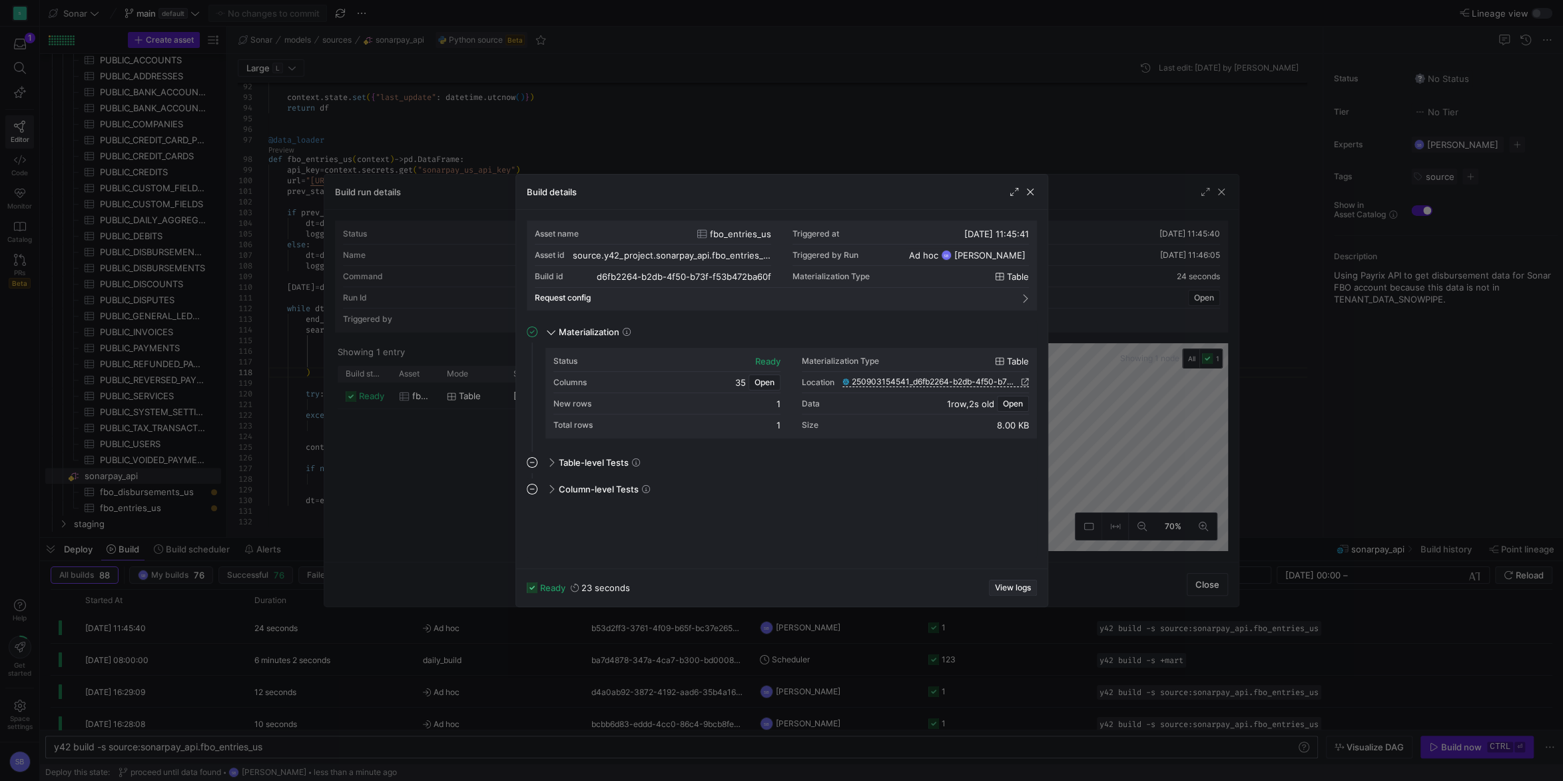
click at [1007, 587] on span "View logs" at bounding box center [1013, 587] width 36 height 9
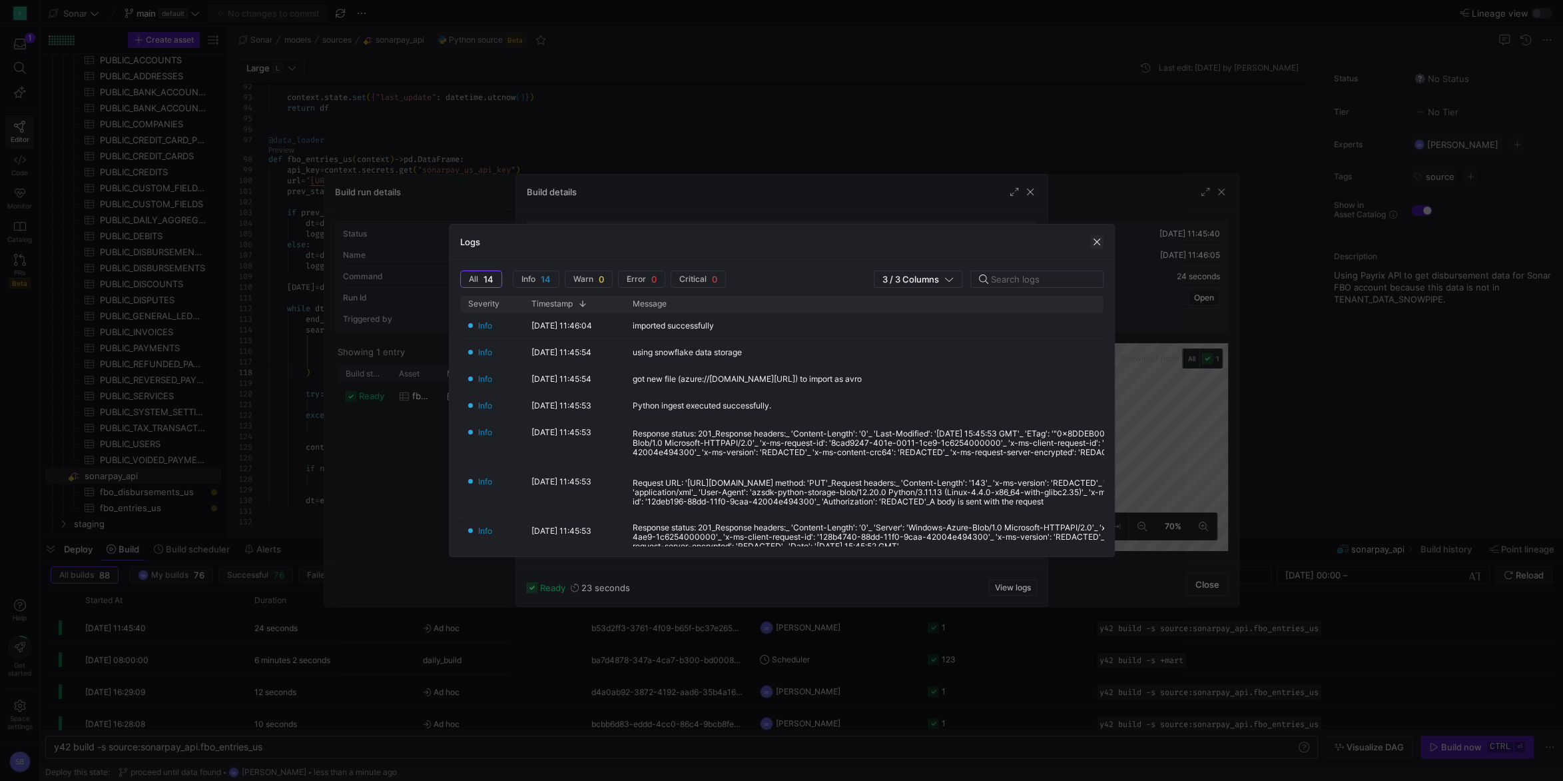
click at [1094, 244] on span "button" at bounding box center [1096, 241] width 13 height 13
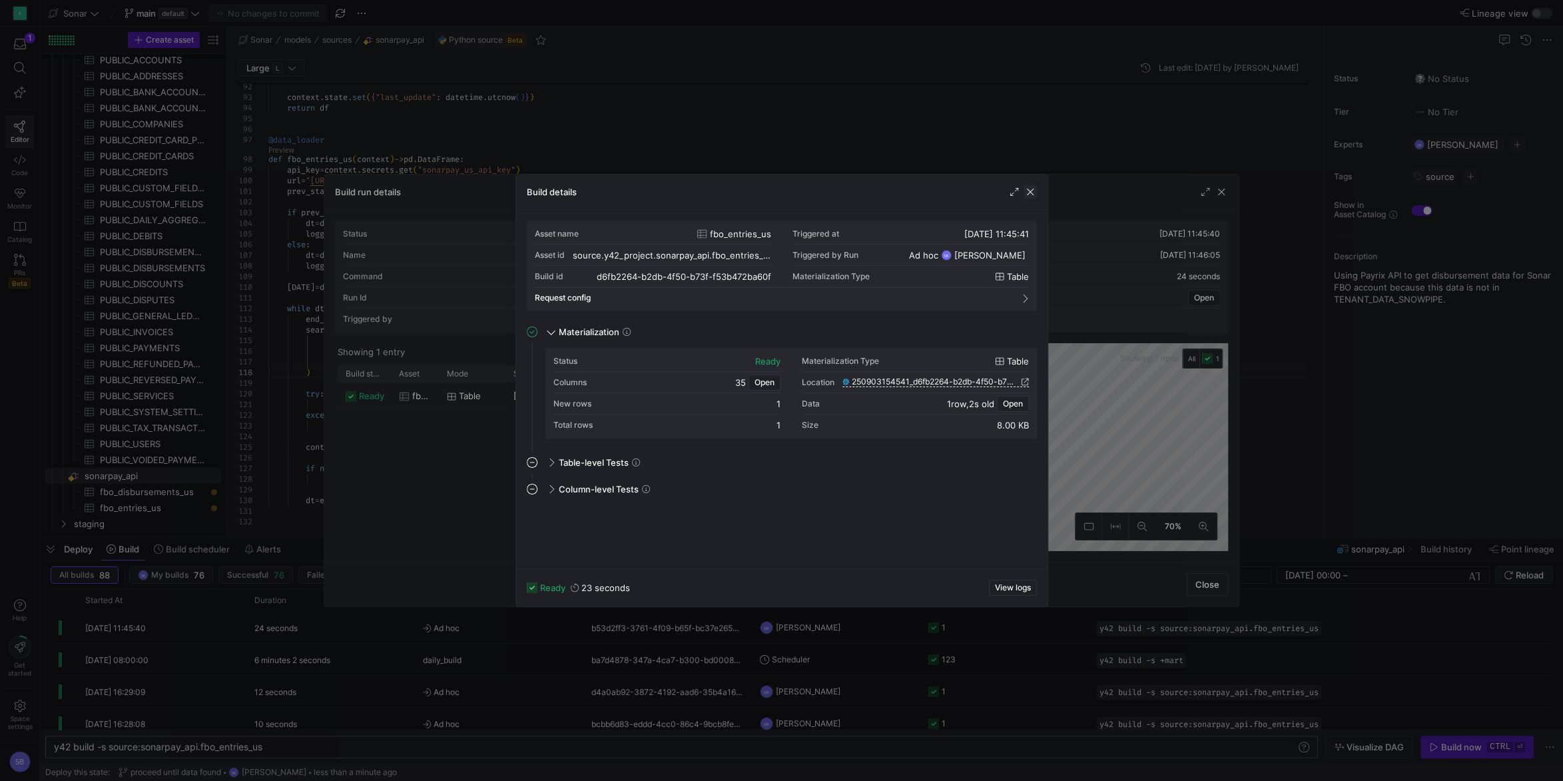
click at [1026, 188] on span "button" at bounding box center [1030, 191] width 13 height 13
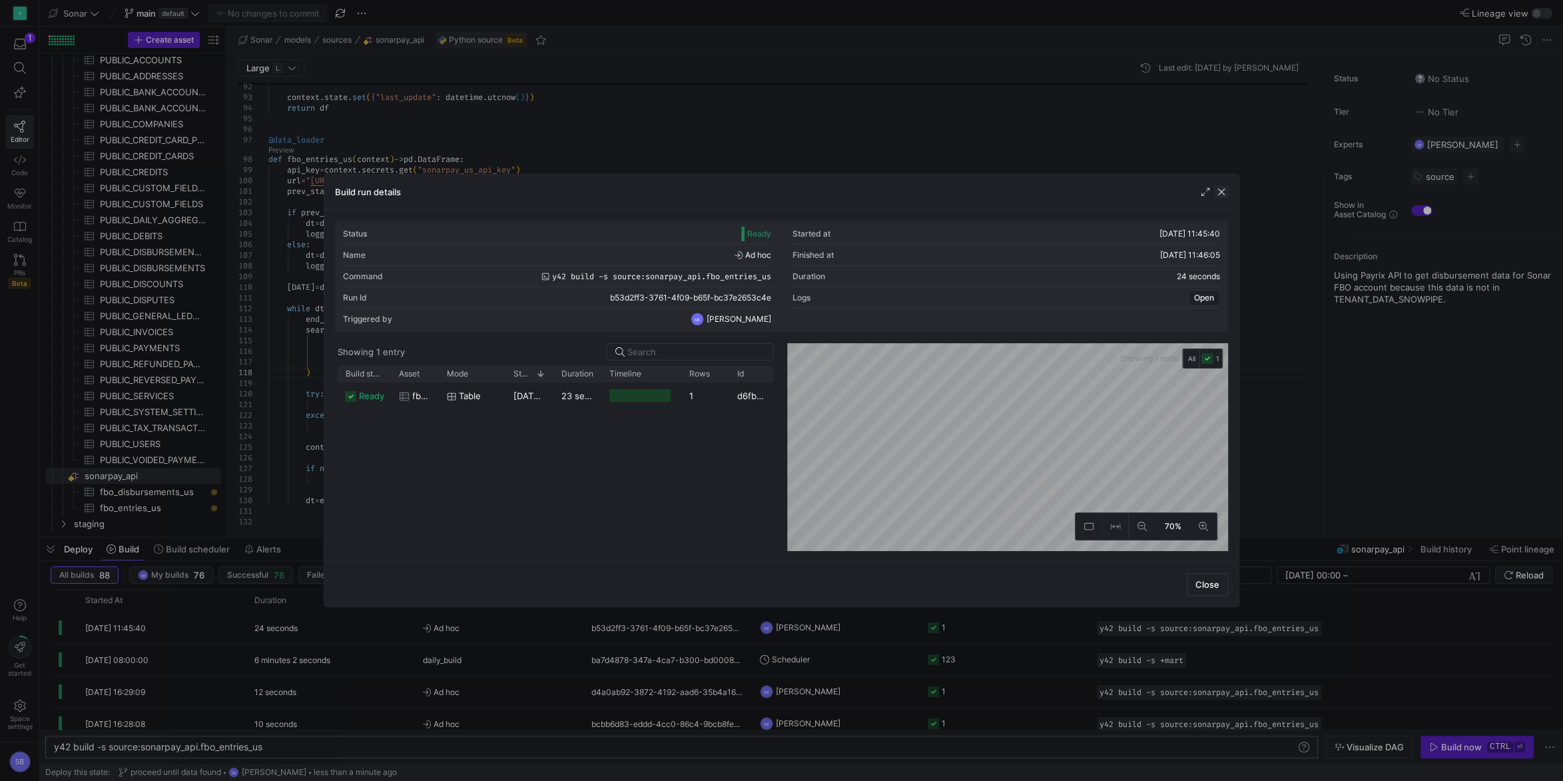
click at [1218, 192] on span "button" at bounding box center [1221, 191] width 13 height 13
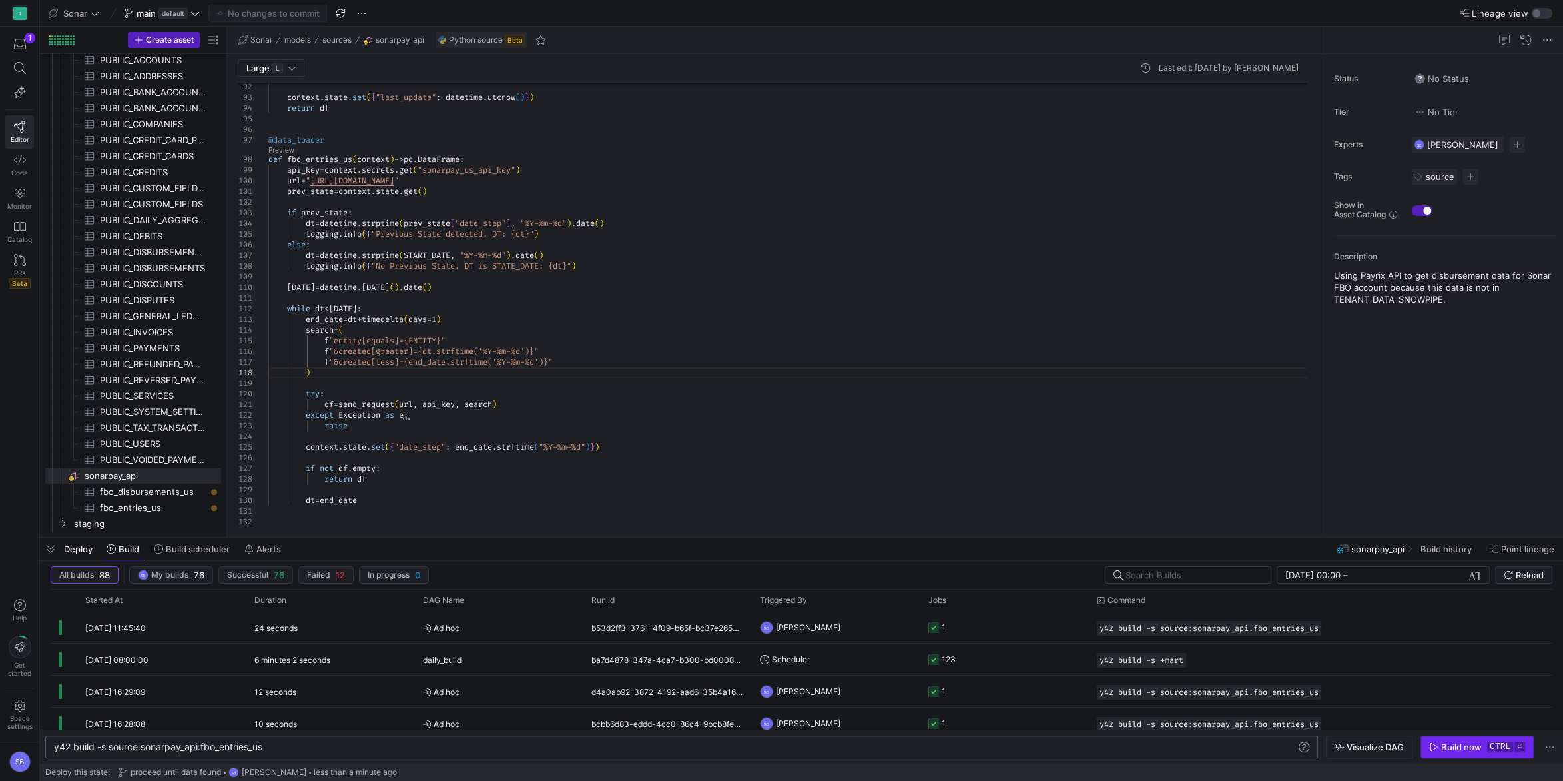
click at [1491, 745] on kbd "ctrl" at bounding box center [1500, 746] width 26 height 11
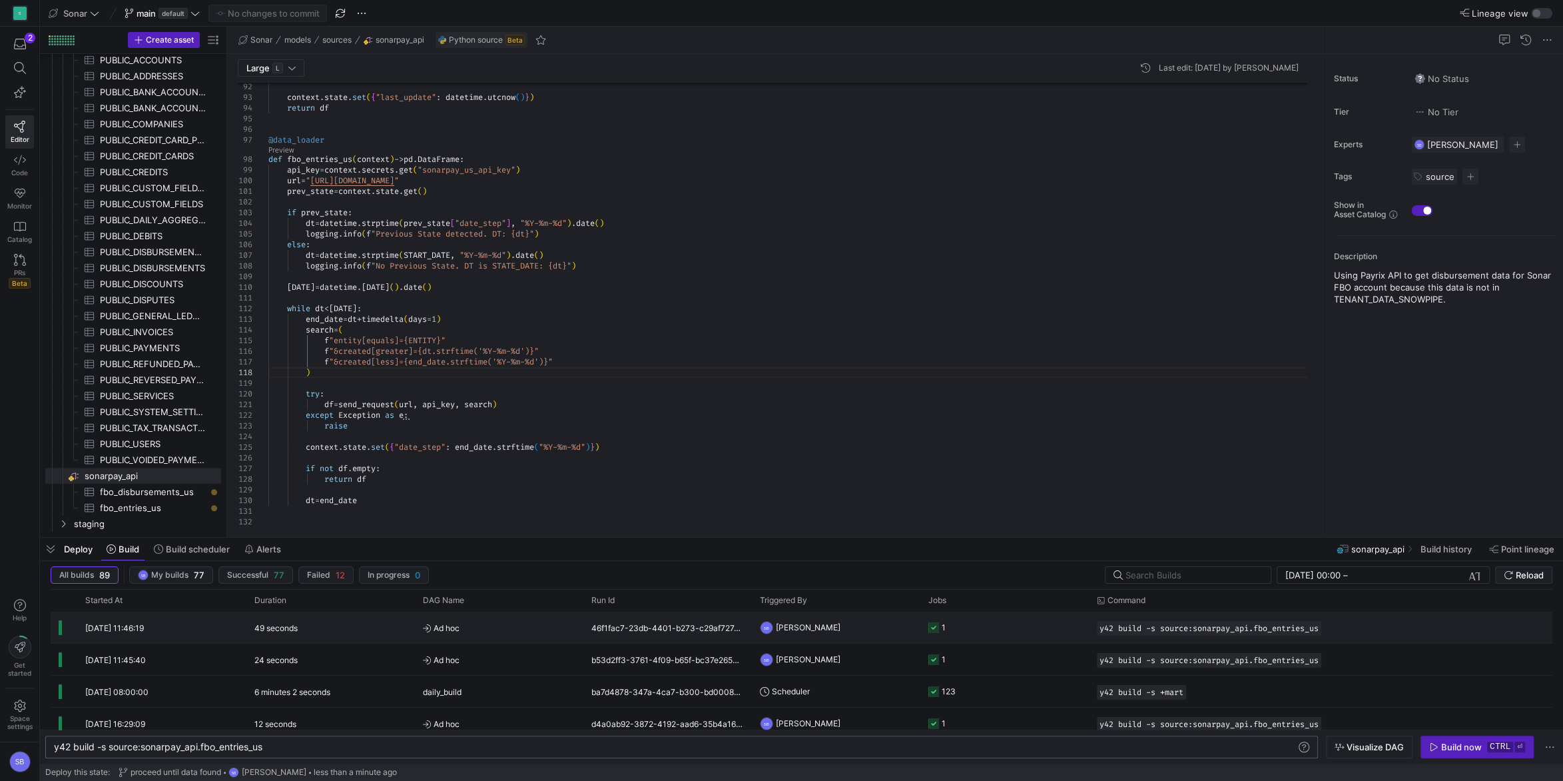
click at [654, 637] on div "46f1fac7-23db-4401-b273-c29af727c7e1" at bounding box center [667, 626] width 169 height 31
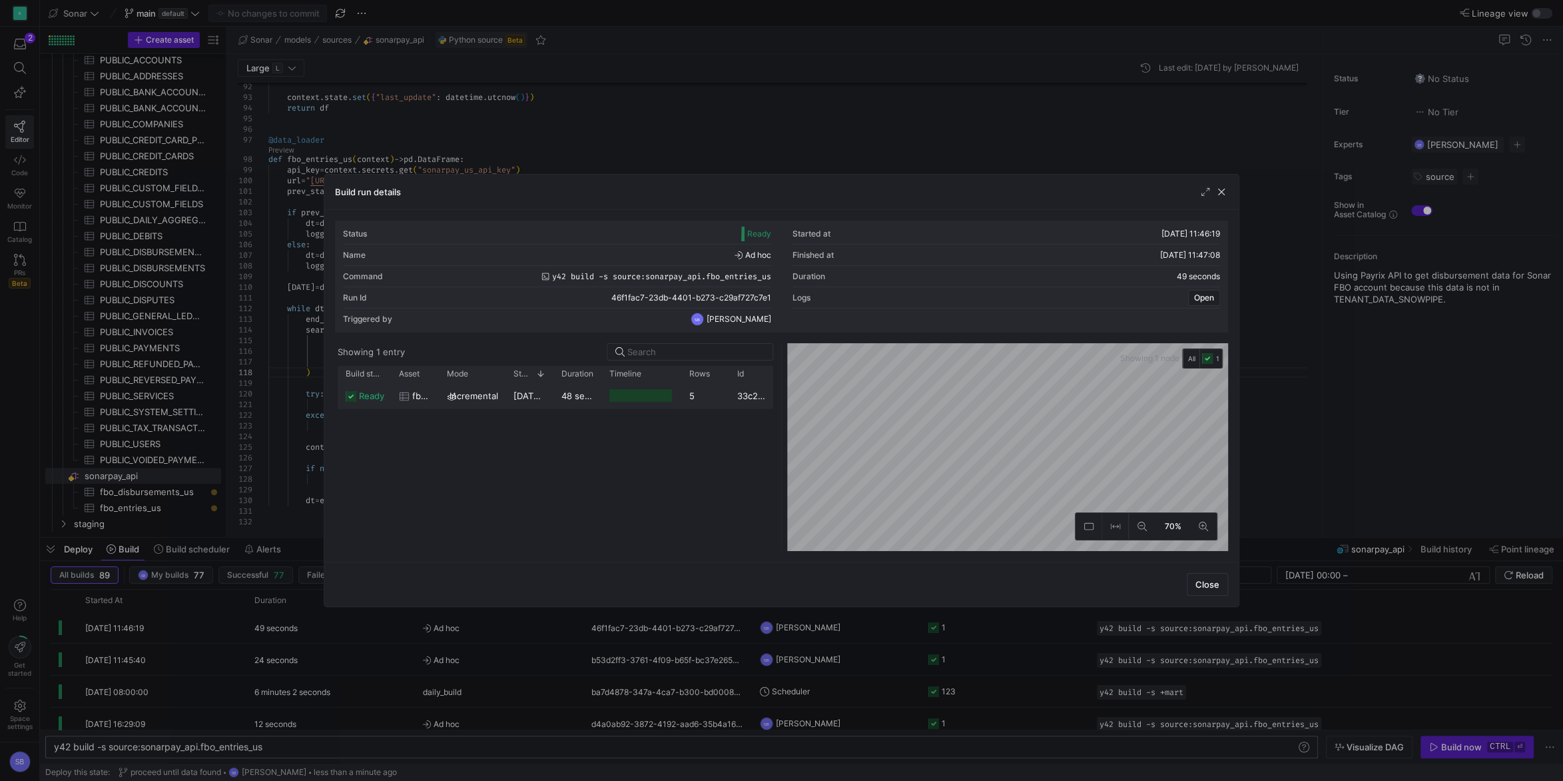
click at [570, 392] on y42-duration "48 seconds" at bounding box center [585, 395] width 49 height 11
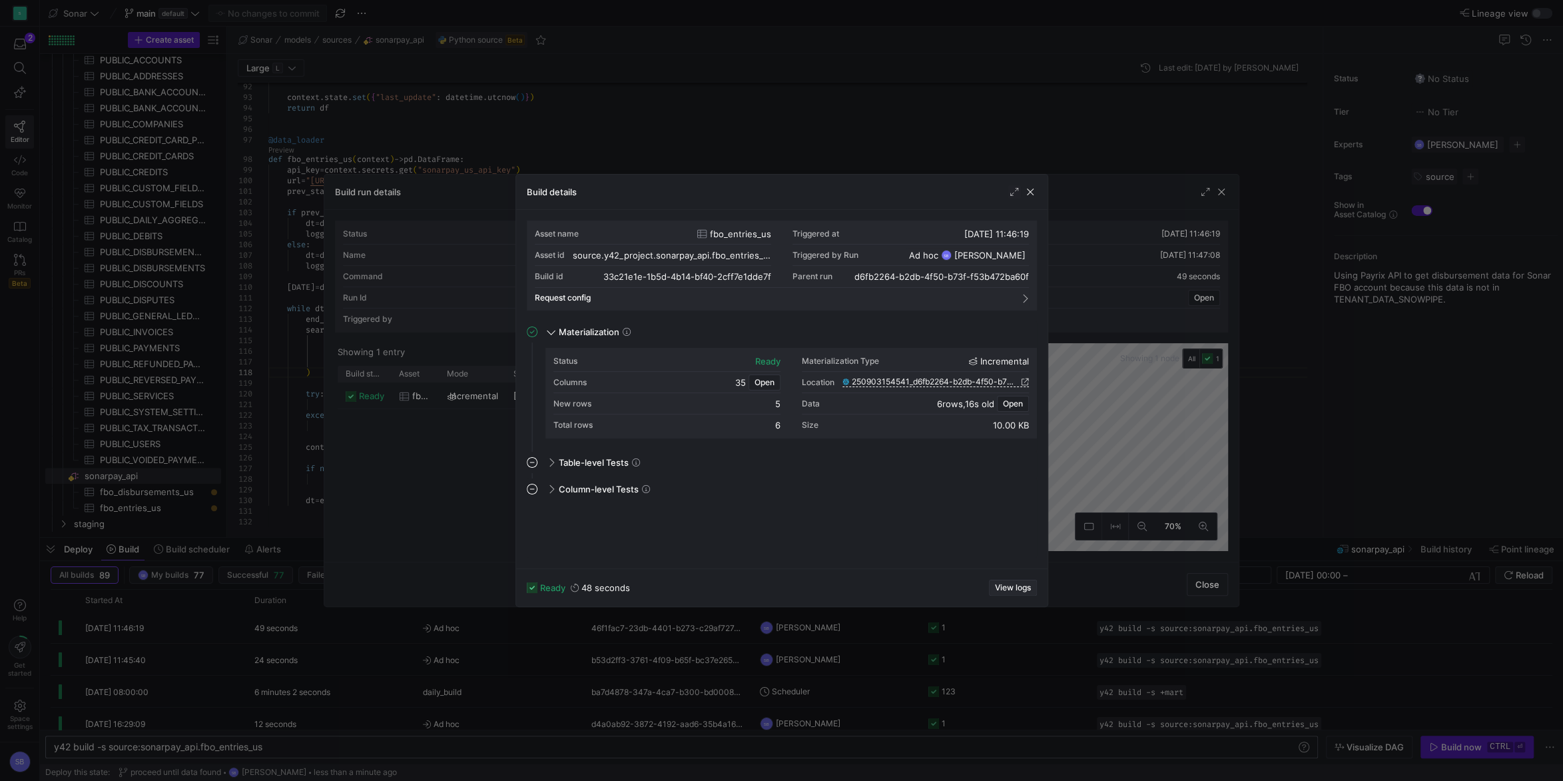
click at [1014, 589] on y42-job-details-dialog-footer "ready 48 seconds View logs" at bounding box center [782, 587] width 510 height 16
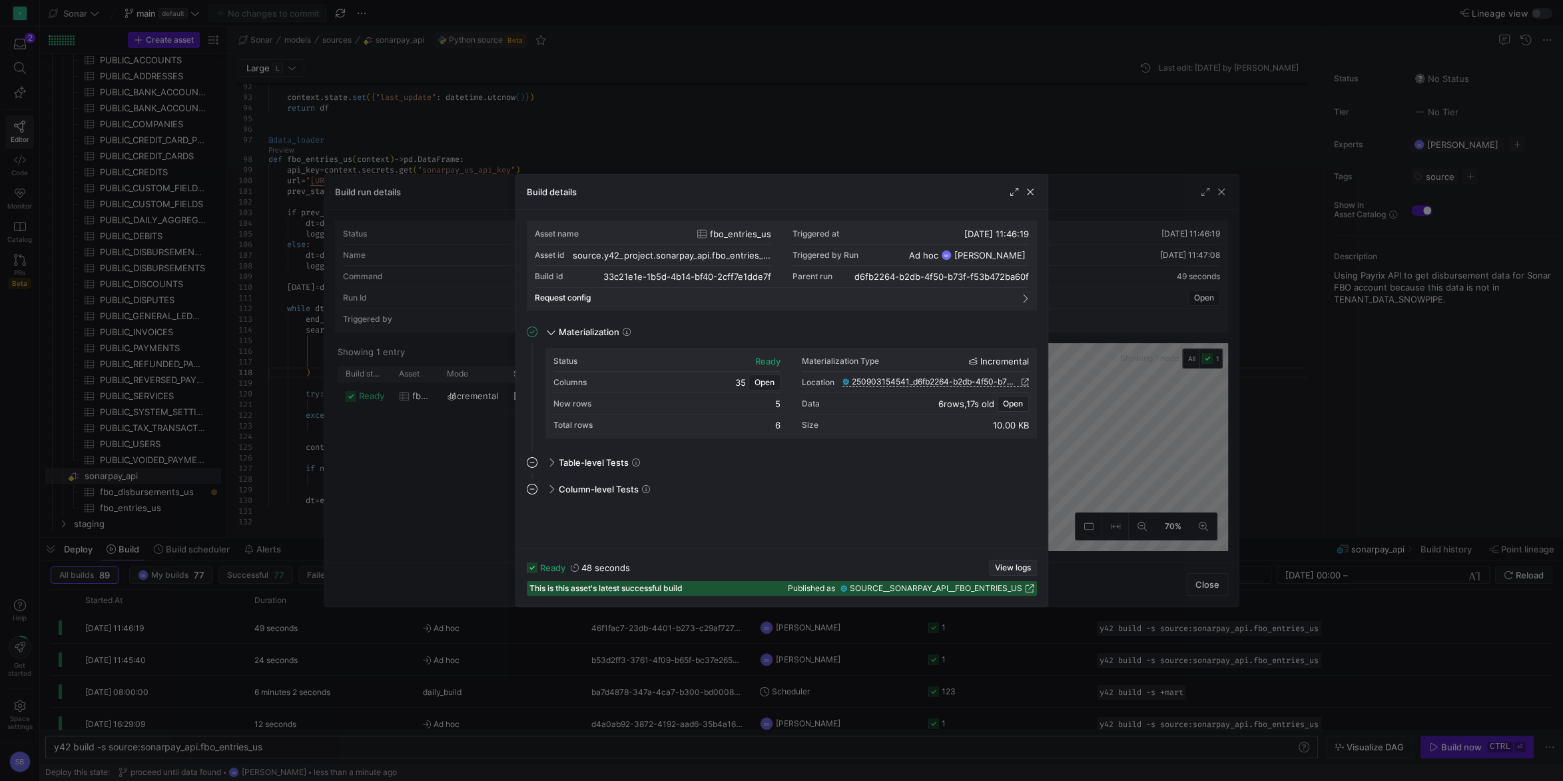
click at [1012, 570] on span "View logs" at bounding box center [1013, 567] width 36 height 9
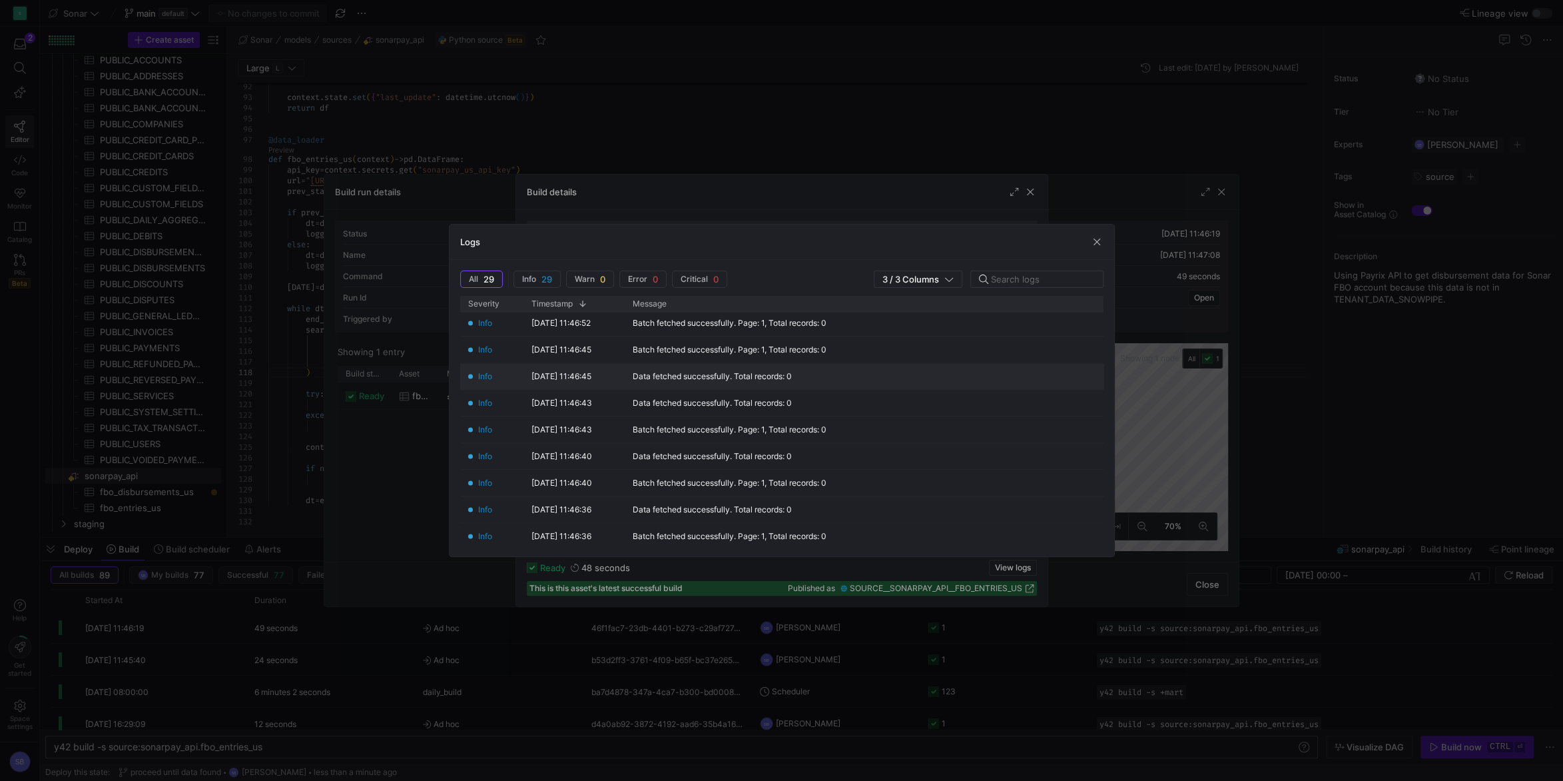
scroll to position [433, 0]
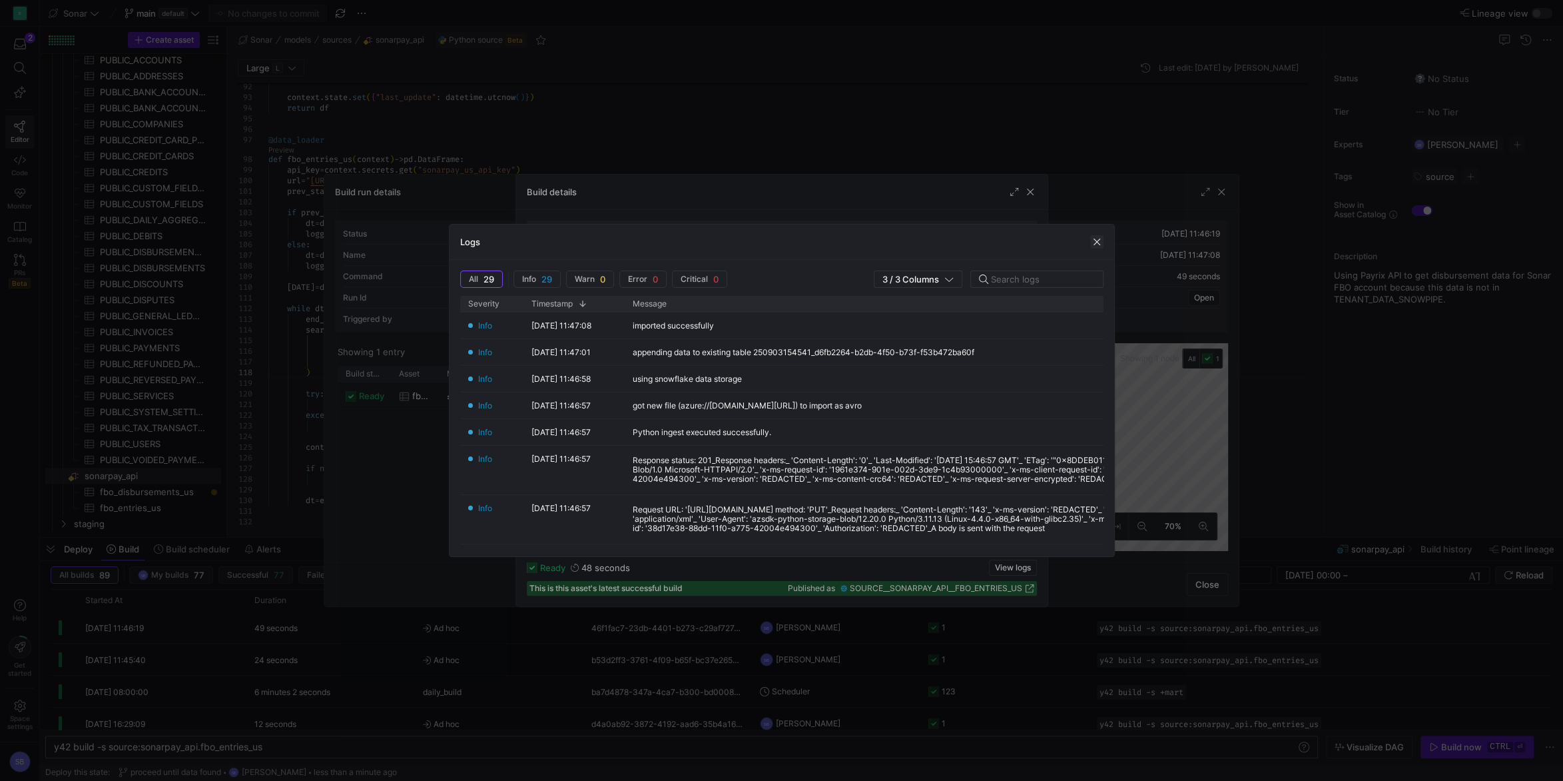
click at [1096, 244] on span "button" at bounding box center [1096, 241] width 13 height 13
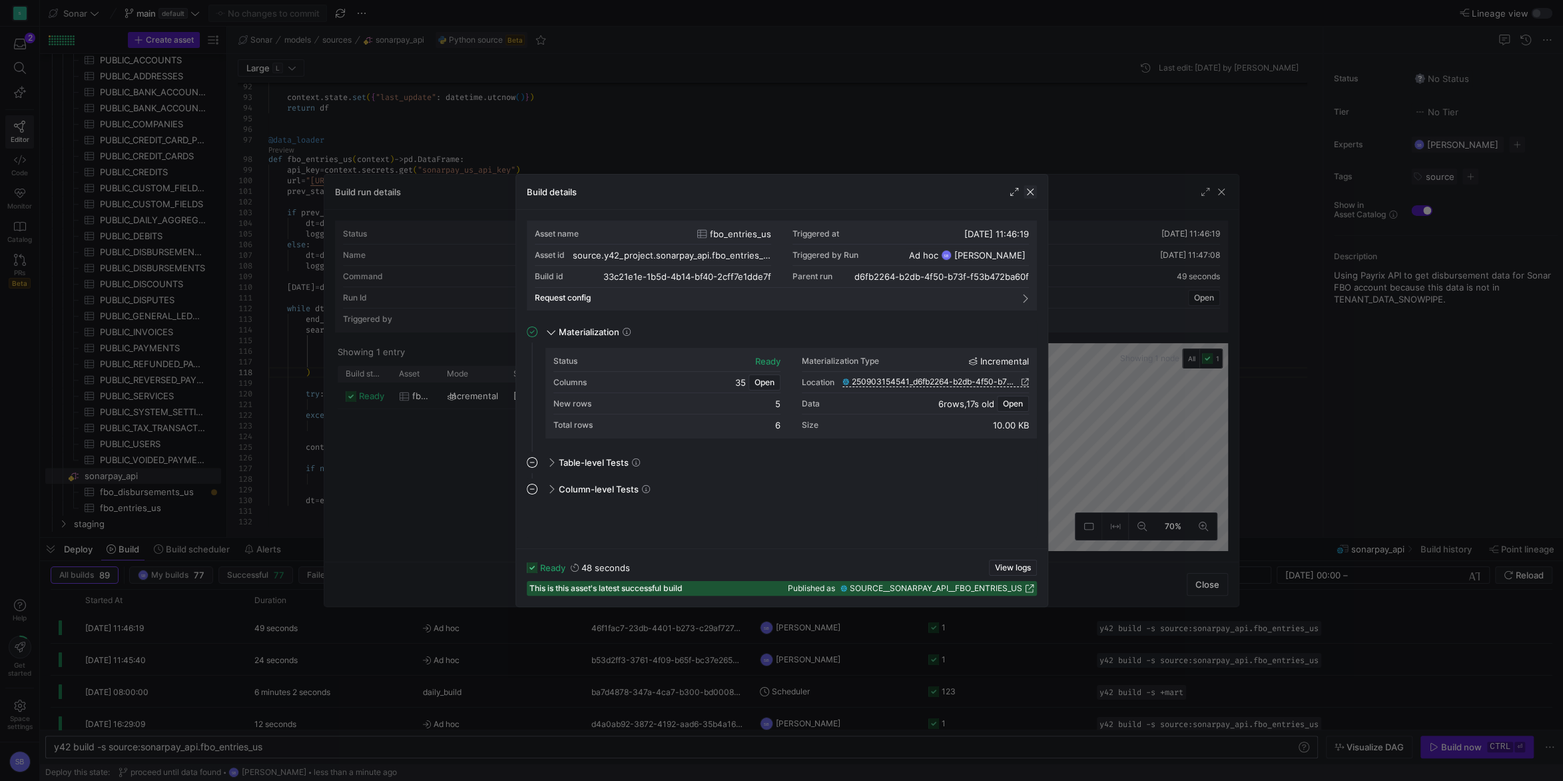
click at [1035, 194] on span "button" at bounding box center [1030, 191] width 13 height 13
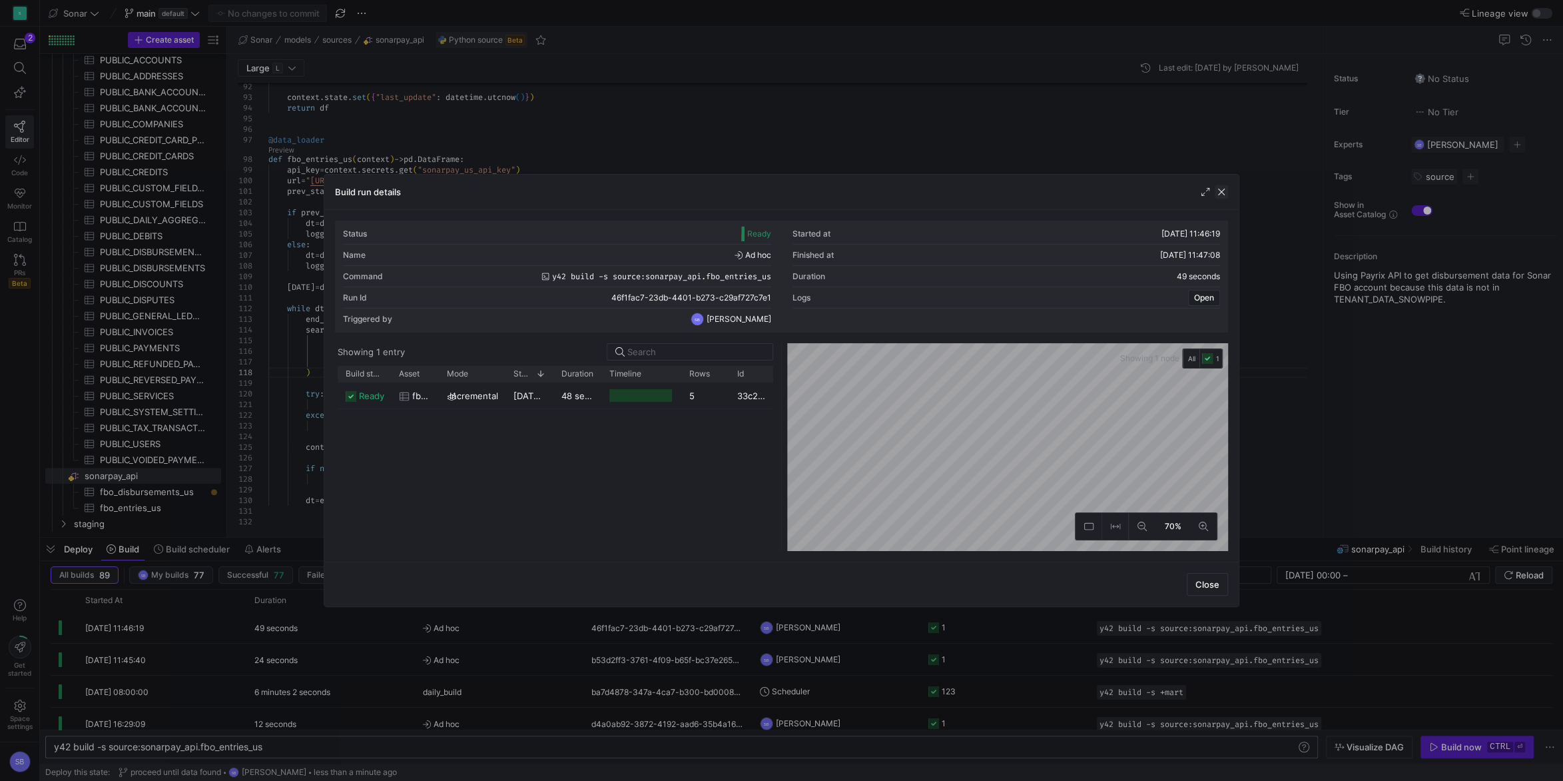
click at [1224, 188] on span "button" at bounding box center [1221, 191] width 13 height 13
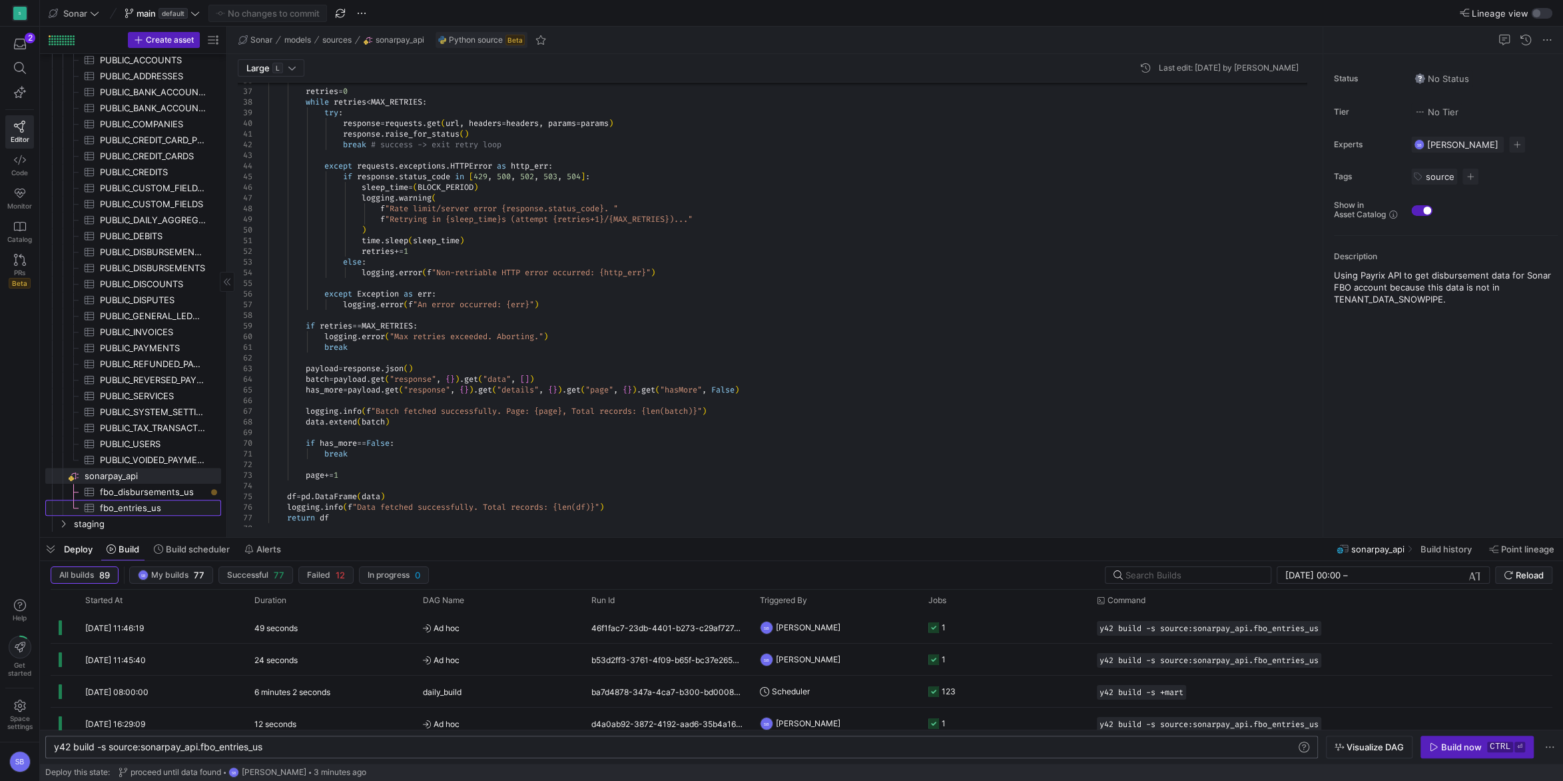
click at [130, 502] on span "fbo_entries_us​​​​​​​​​" at bounding box center [153, 507] width 106 height 15
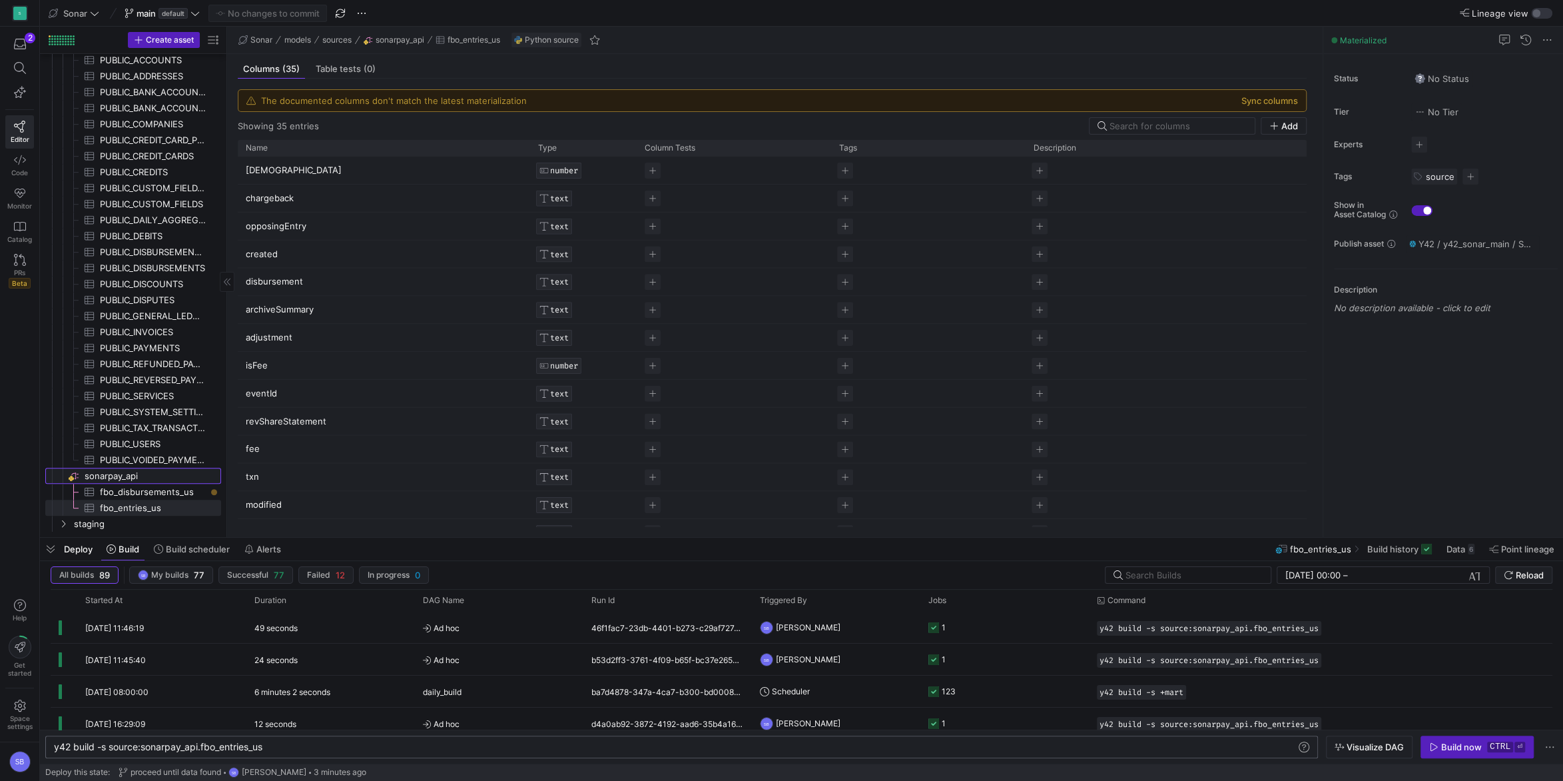
click at [137, 479] on span "sonarpay_api​​​​​​​​" at bounding box center [152, 475] width 135 height 15
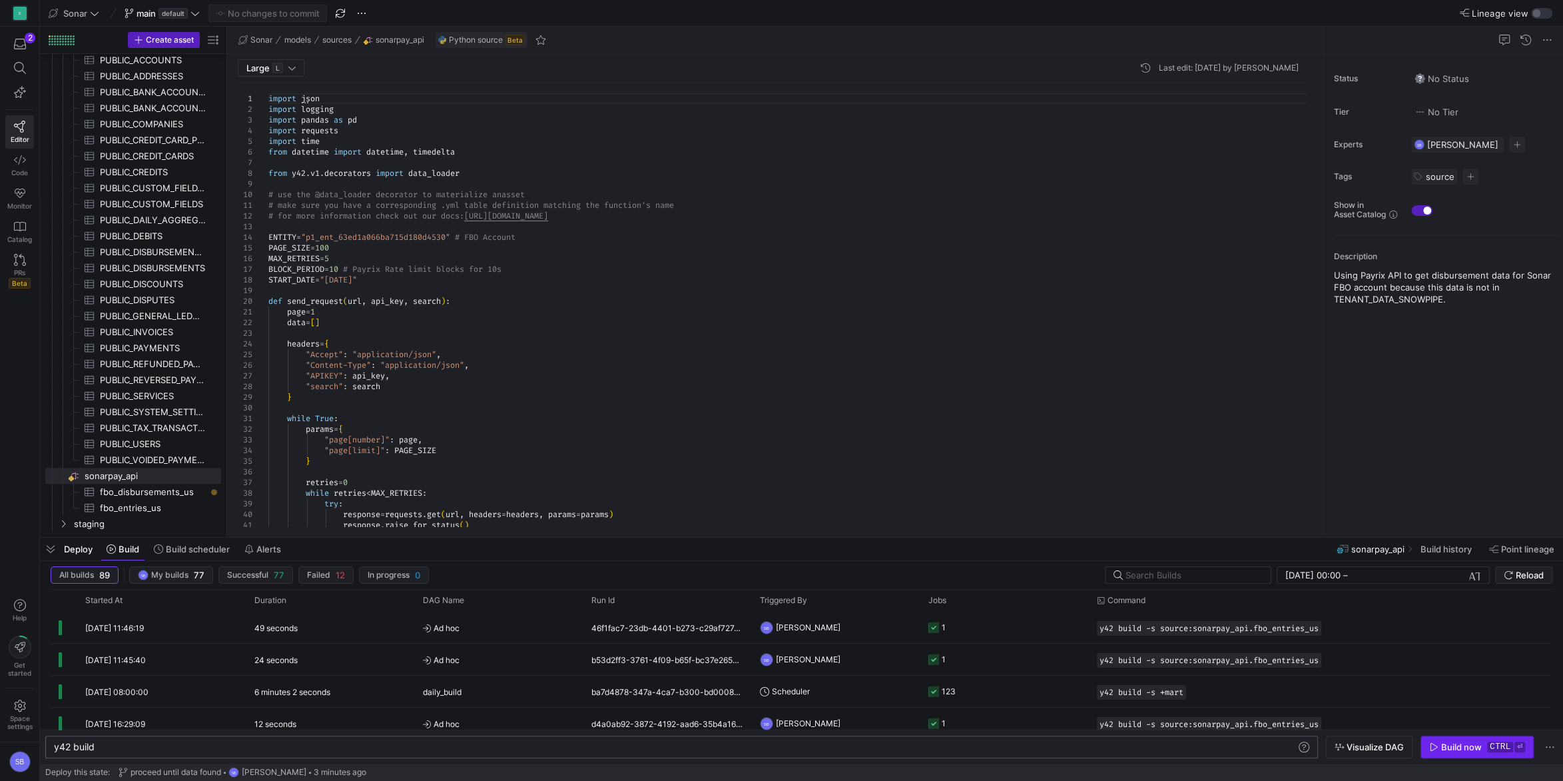
click at [1441, 746] on span "Build now ctrl ⏎" at bounding box center [1477, 746] width 96 height 11
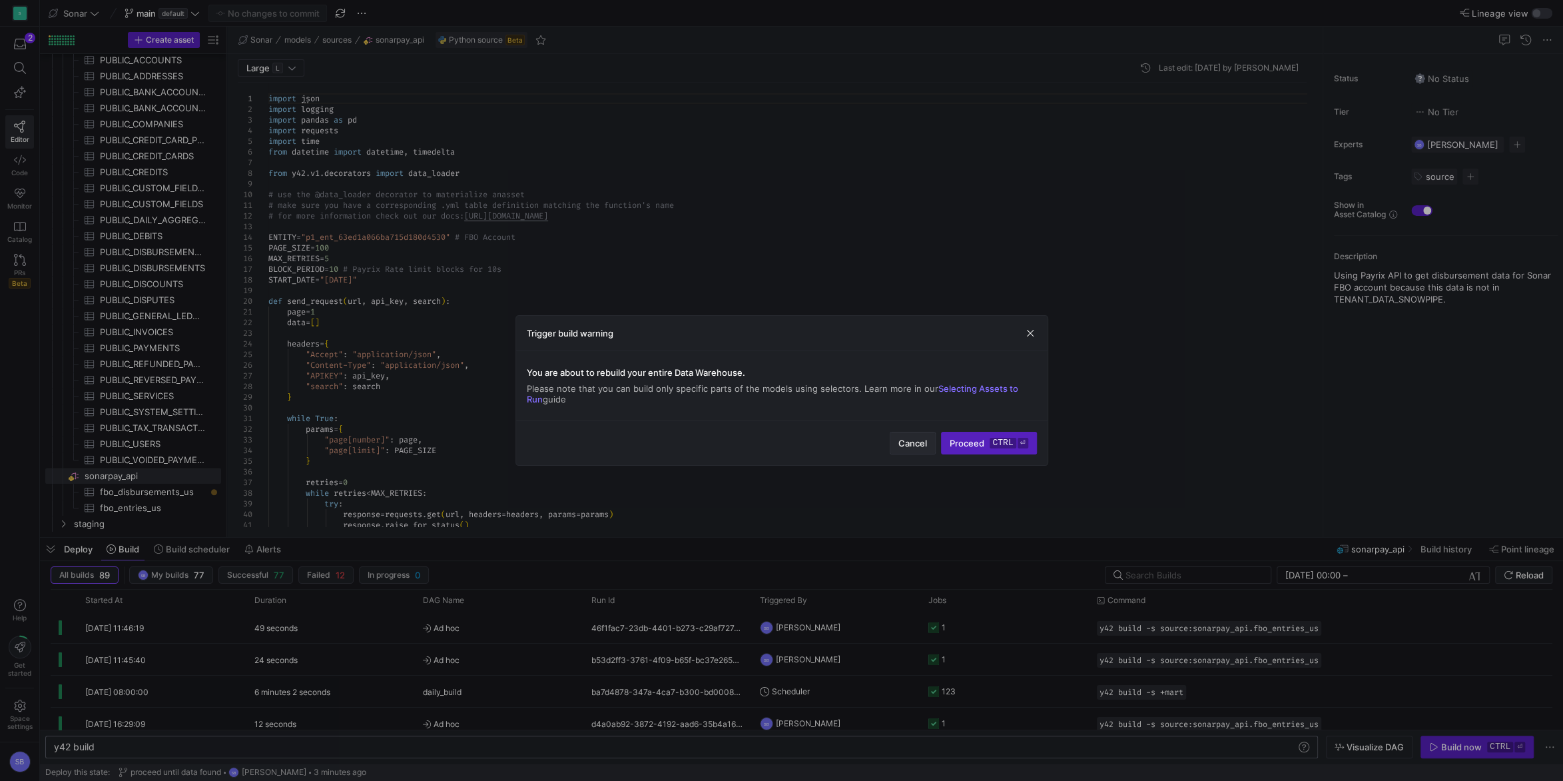
click at [905, 447] on span "Cancel" at bounding box center [912, 443] width 29 height 11
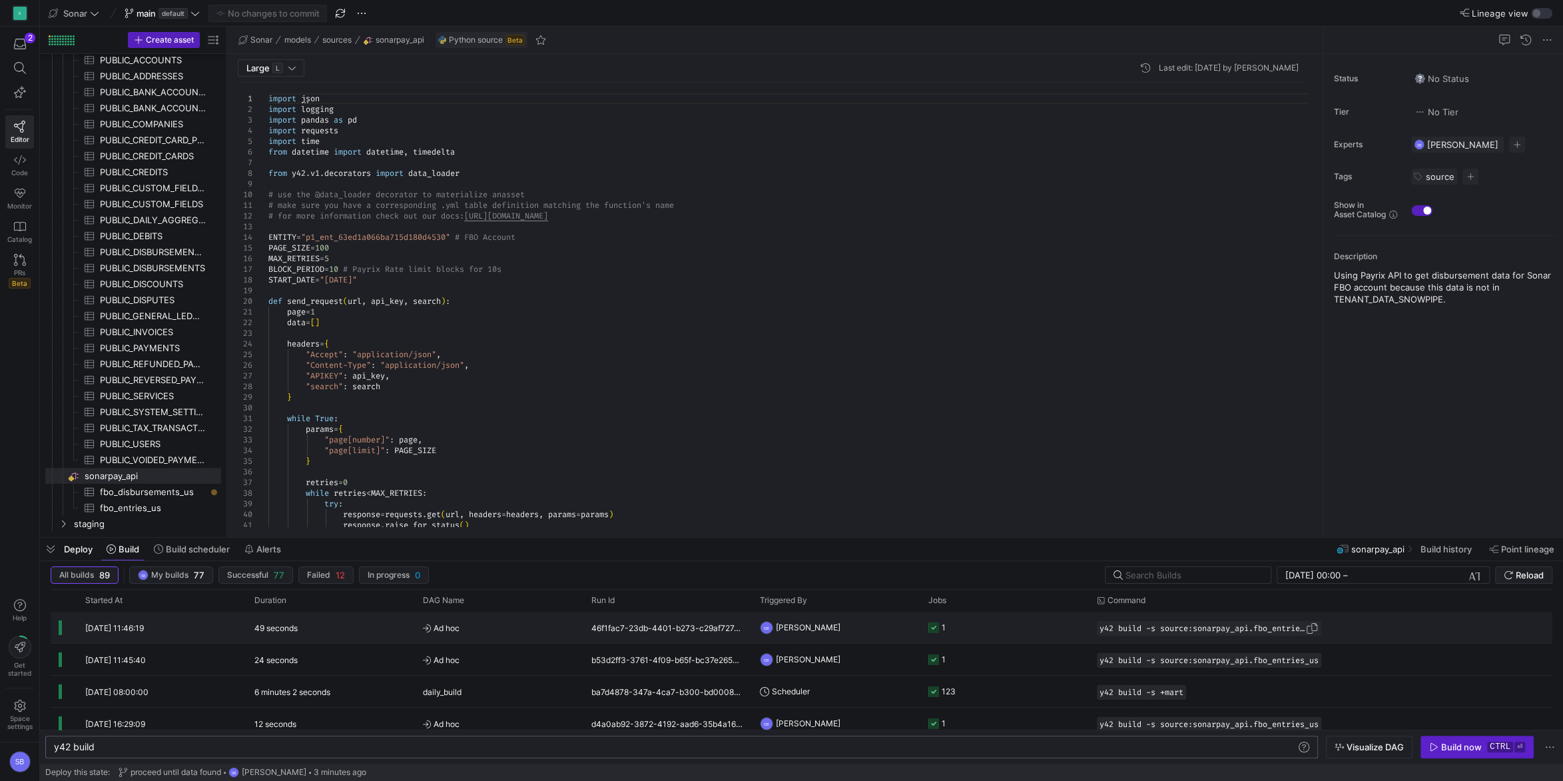
click at [1318, 629] on span "Press SPACE to select this row." at bounding box center [1311, 627] width 13 height 13
click at [779, 745] on div "y42 build" at bounding box center [675, 746] width 1243 height 11
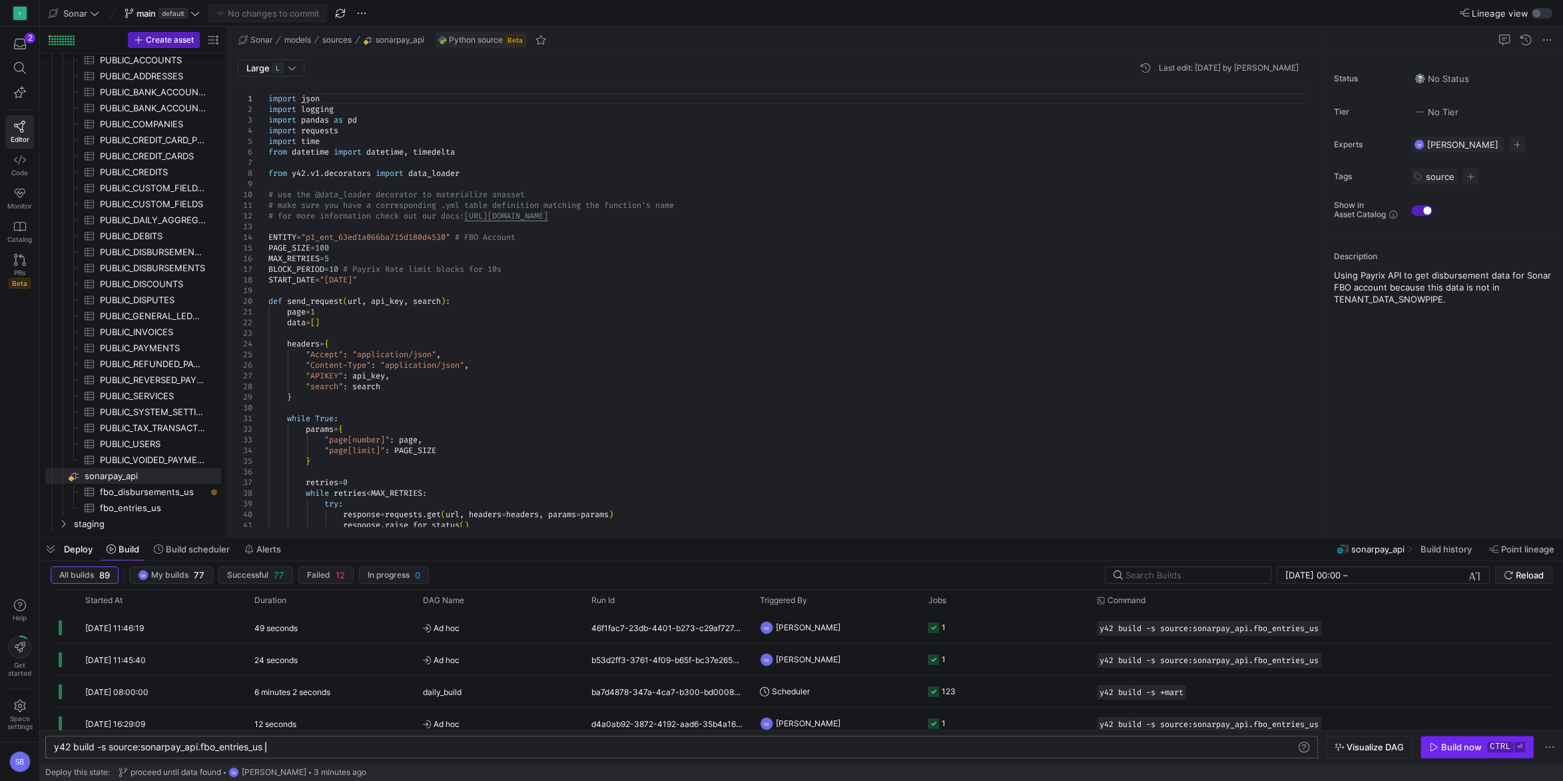
click at [1454, 741] on span "button" at bounding box center [1477, 746] width 112 height 21
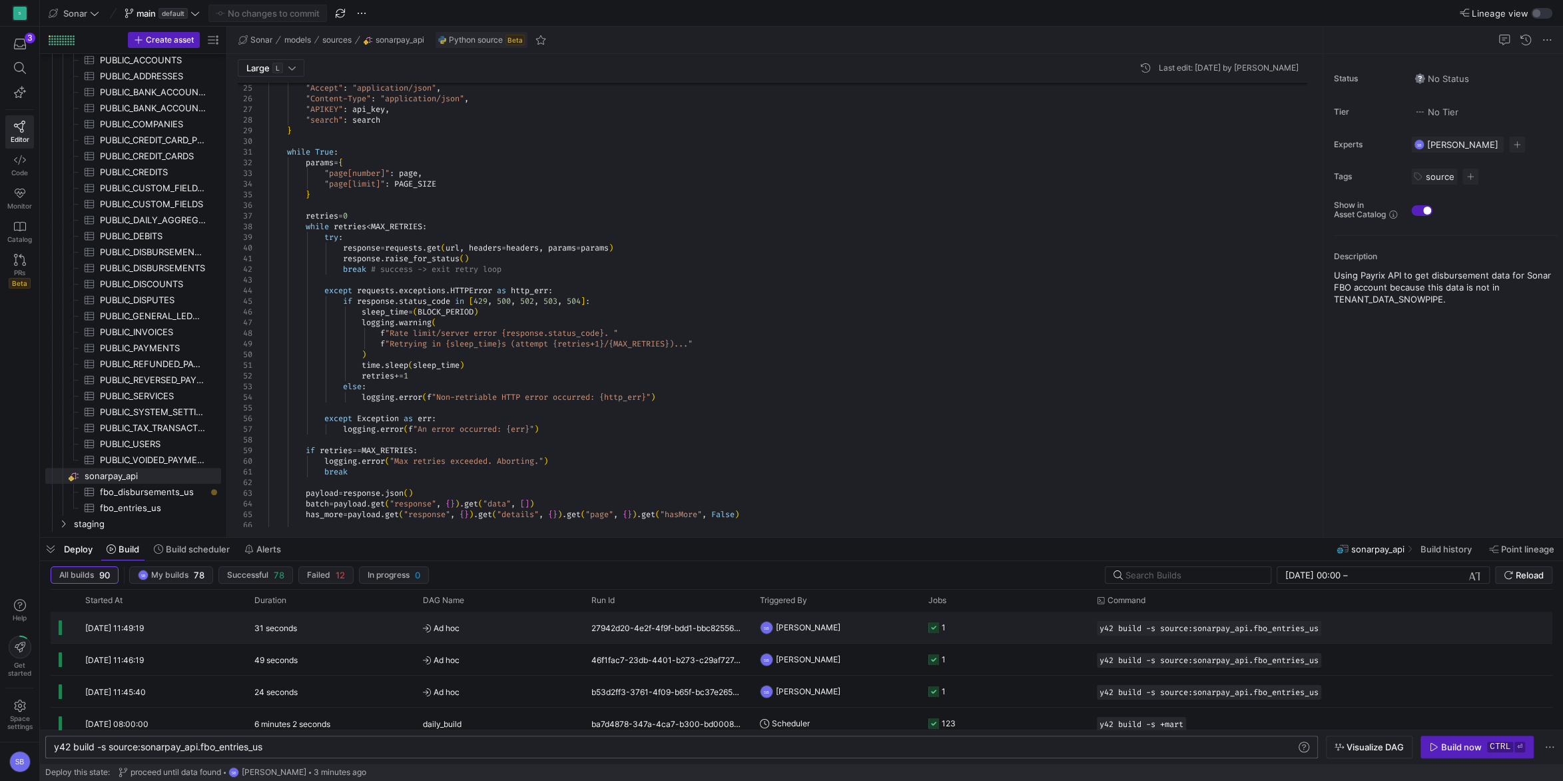
click at [450, 625] on span "Ad hoc" at bounding box center [499, 627] width 153 height 31
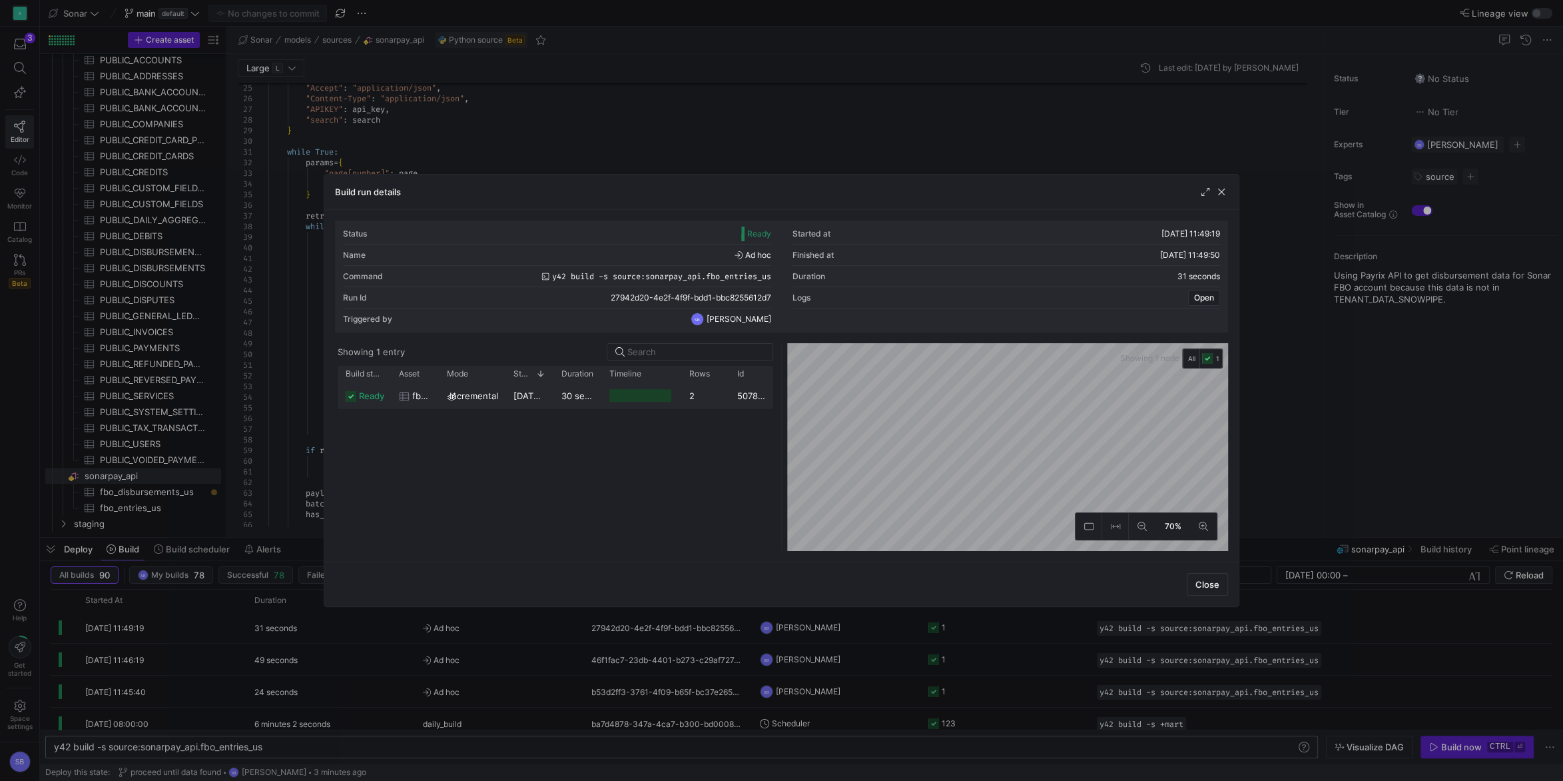
click at [539, 400] on span "03/09/25, 11:49:19" at bounding box center [545, 395] width 65 height 11
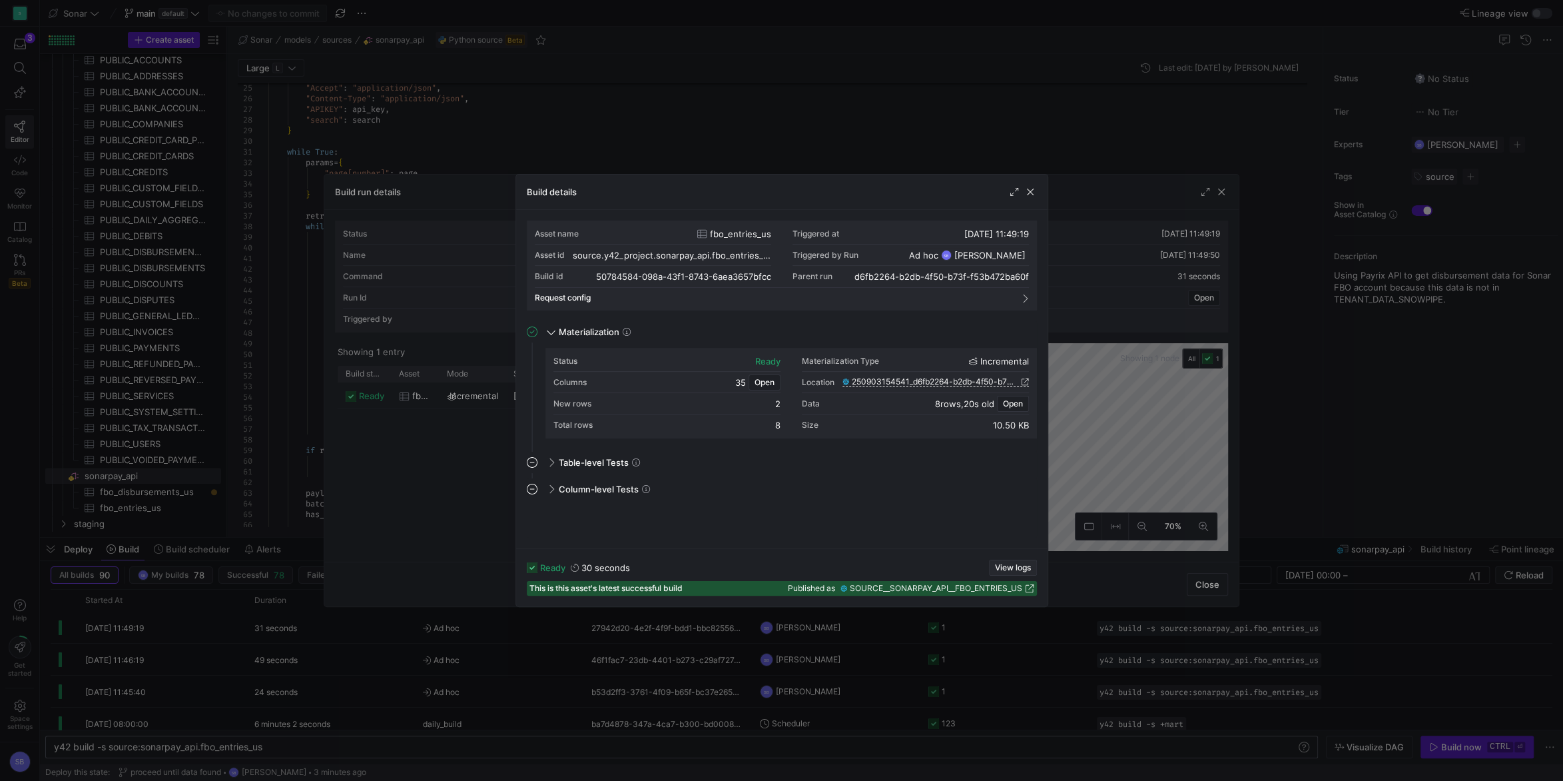
click at [1000, 568] on span "View logs" at bounding box center [1013, 567] width 36 height 9
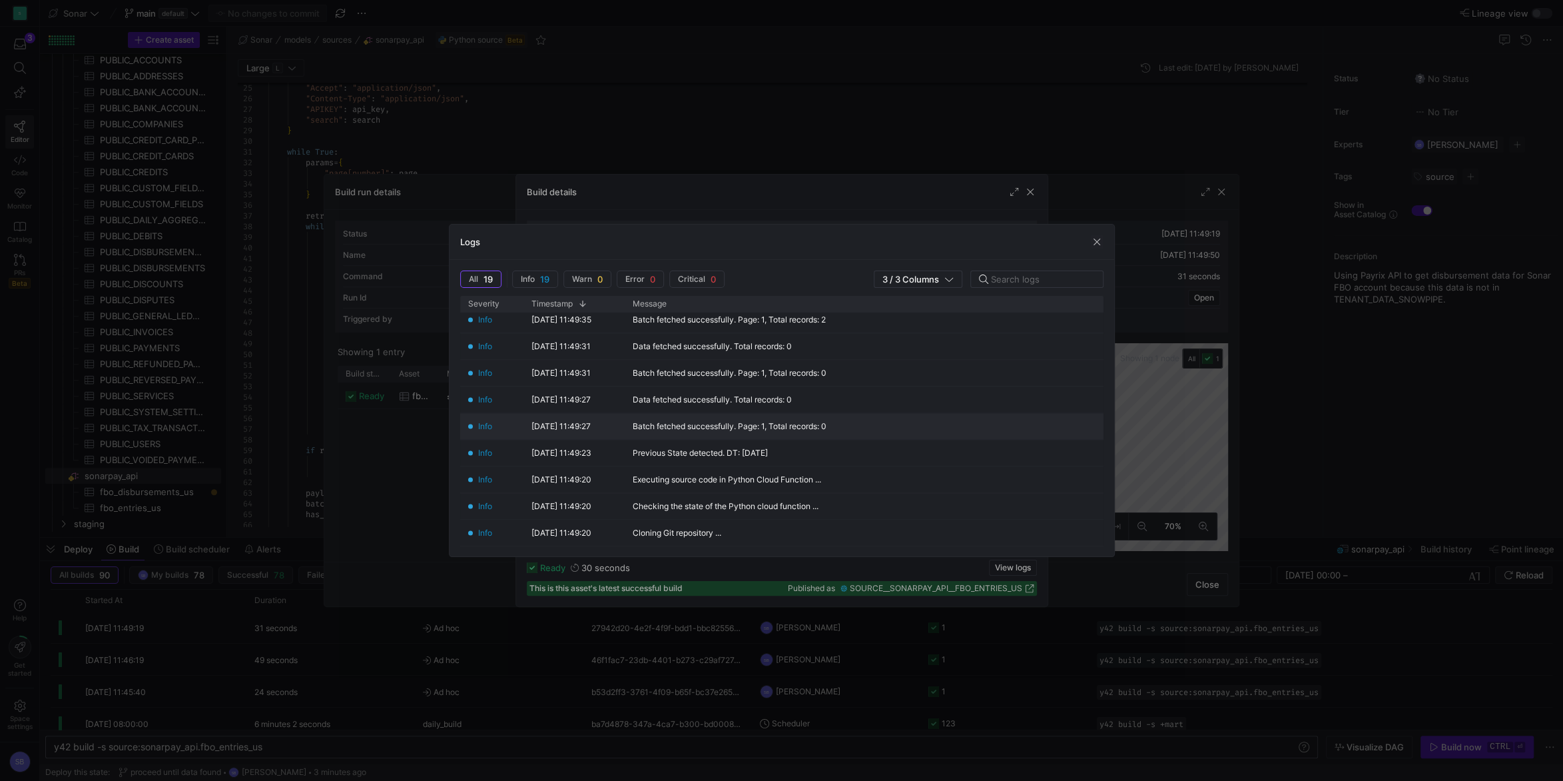
scroll to position [353, 0]
click at [1090, 238] on div "Logs" at bounding box center [782, 241] width 665 height 35
click at [1100, 242] on span "button" at bounding box center [1096, 241] width 13 height 13
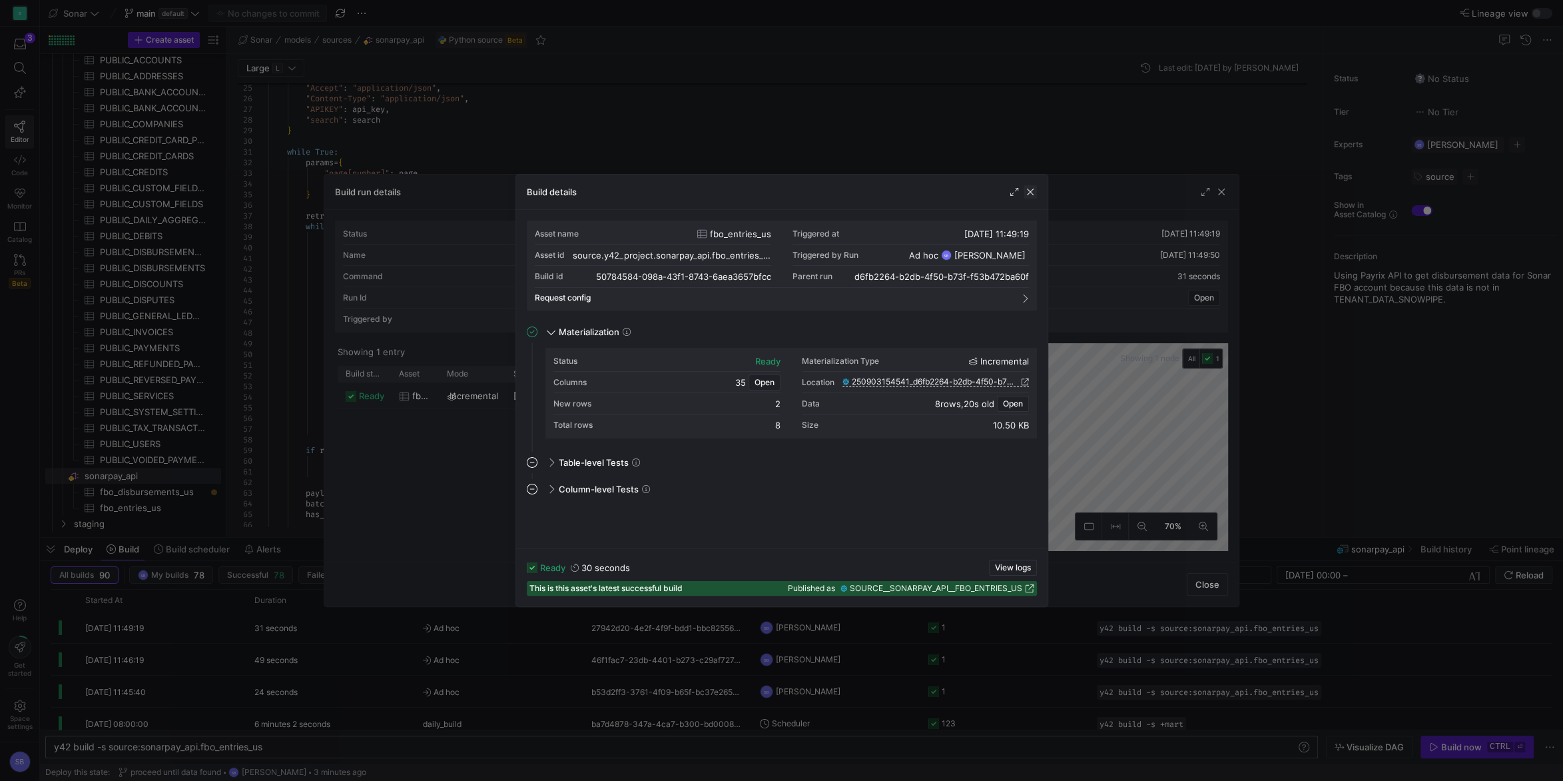
click at [1032, 196] on span "button" at bounding box center [1030, 191] width 13 height 13
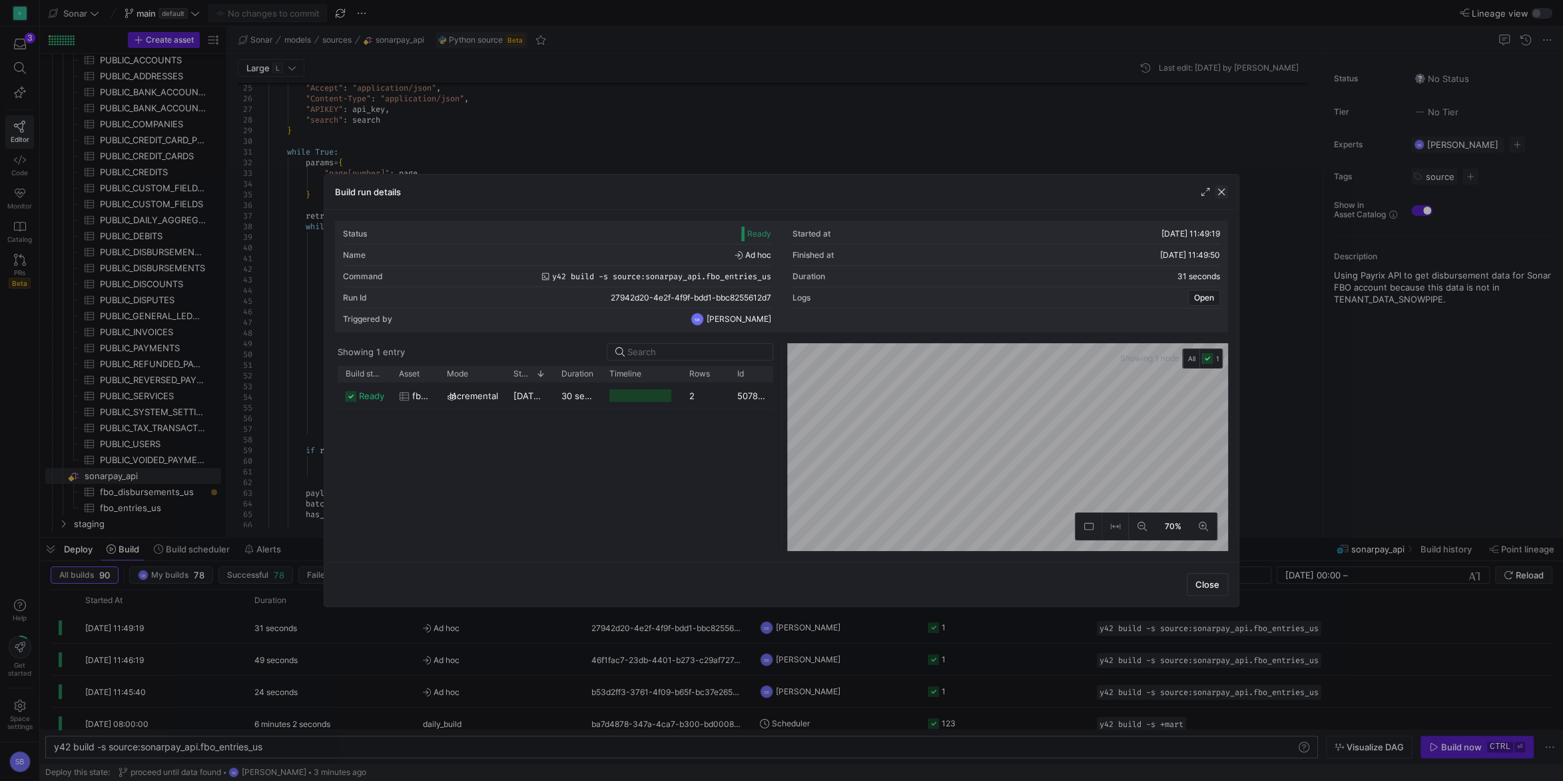
click at [1225, 192] on span "button" at bounding box center [1221, 191] width 13 height 13
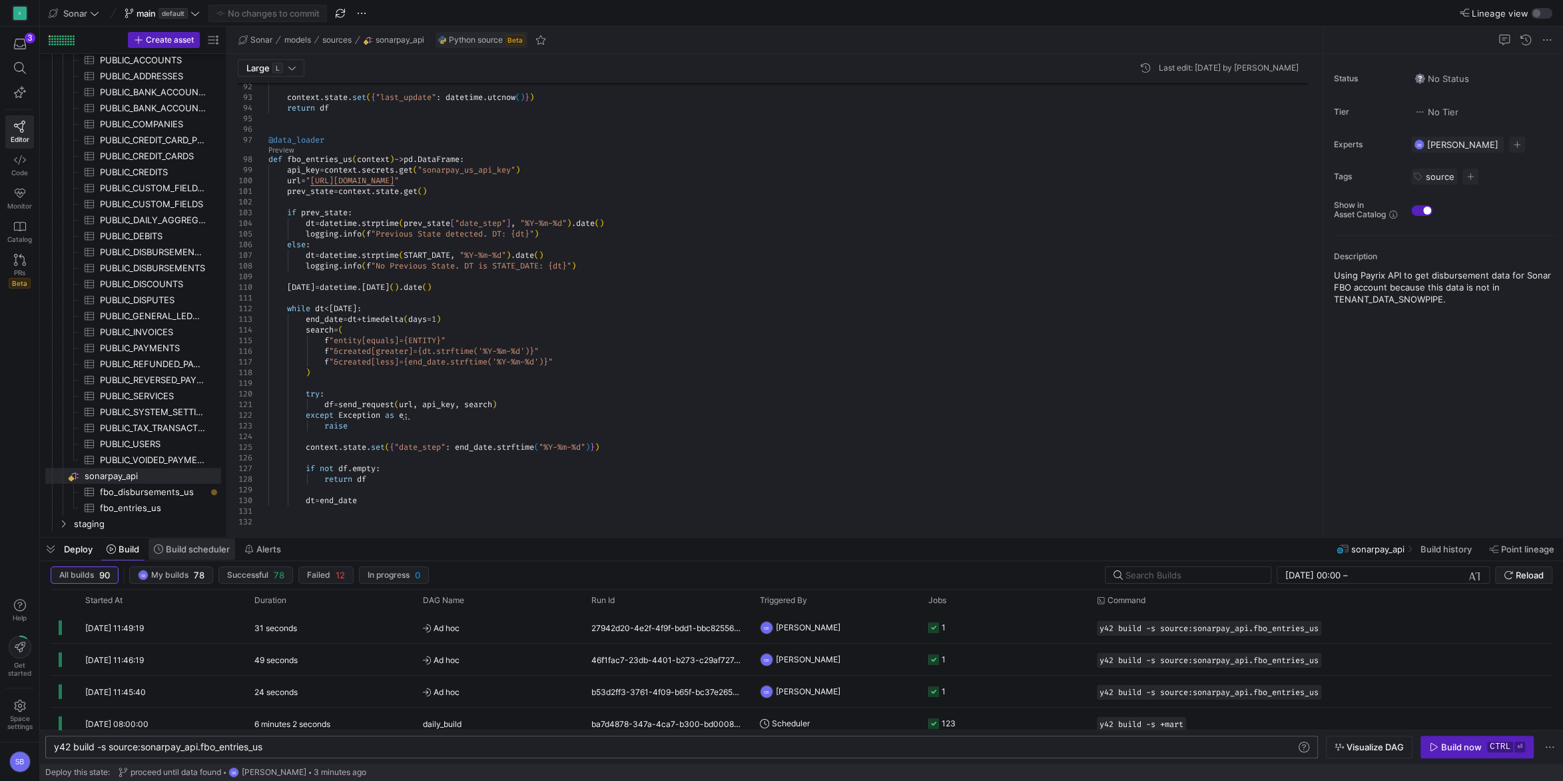
click at [217, 551] on span "Build scheduler" at bounding box center [198, 548] width 64 height 11
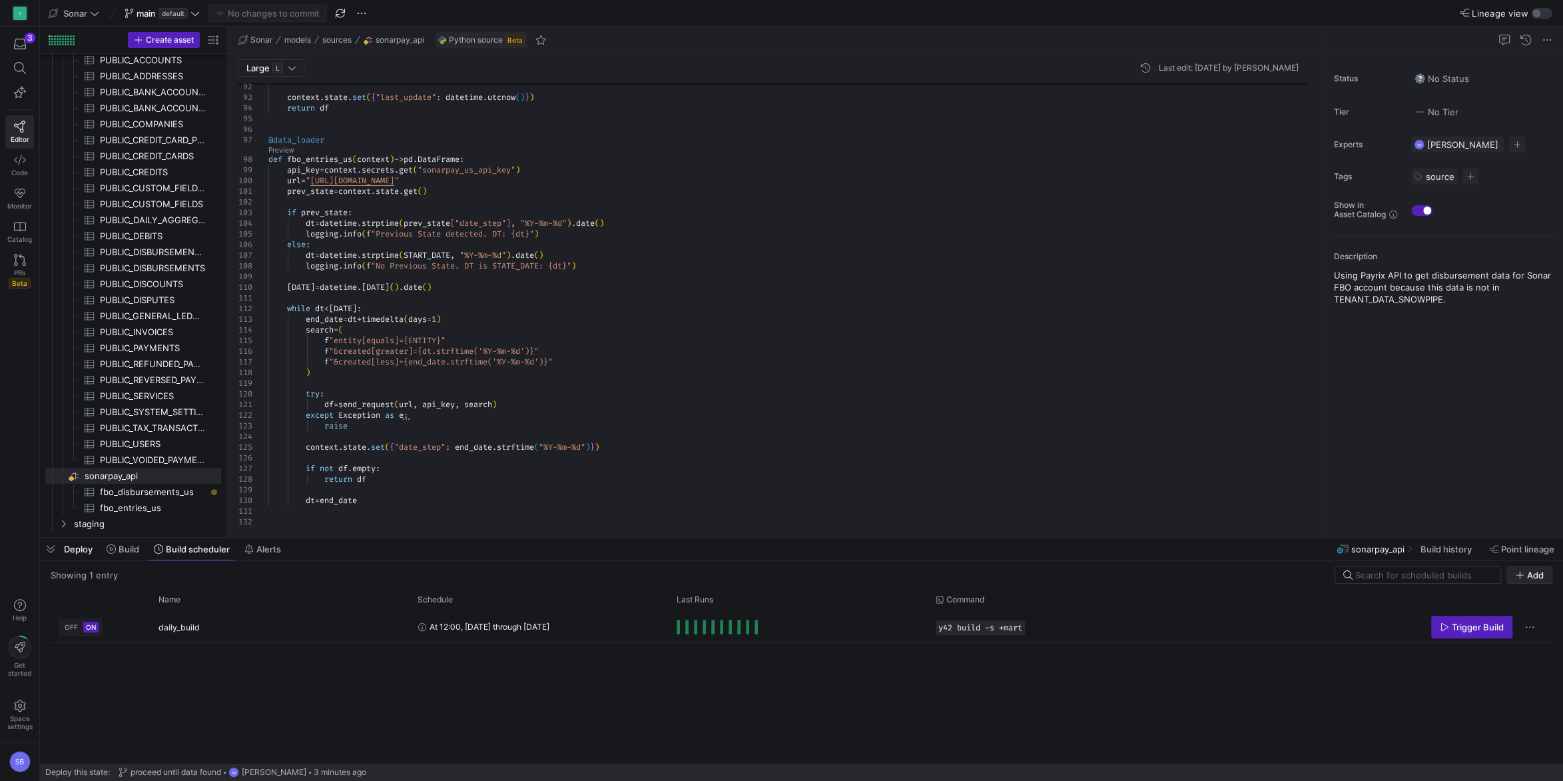
click at [1517, 575] on icon "button" at bounding box center [1519, 574] width 9 height 9
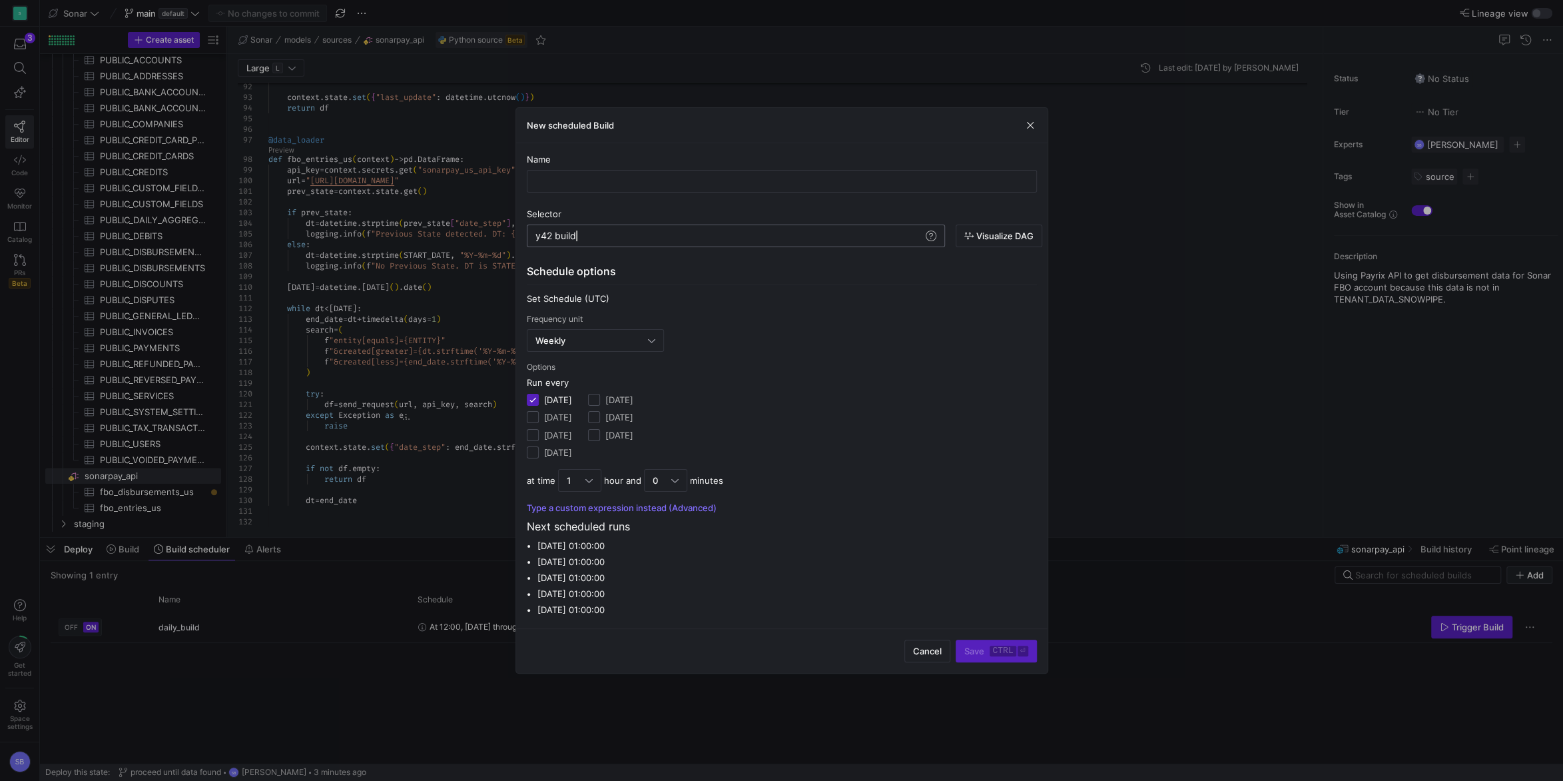
click at [633, 238] on div "y42 build" at bounding box center [729, 235] width 388 height 11
click at [643, 348] on div "Weekly" at bounding box center [595, 340] width 120 height 21
click at [631, 365] on span "Minute(s)" at bounding box center [594, 364] width 125 height 11
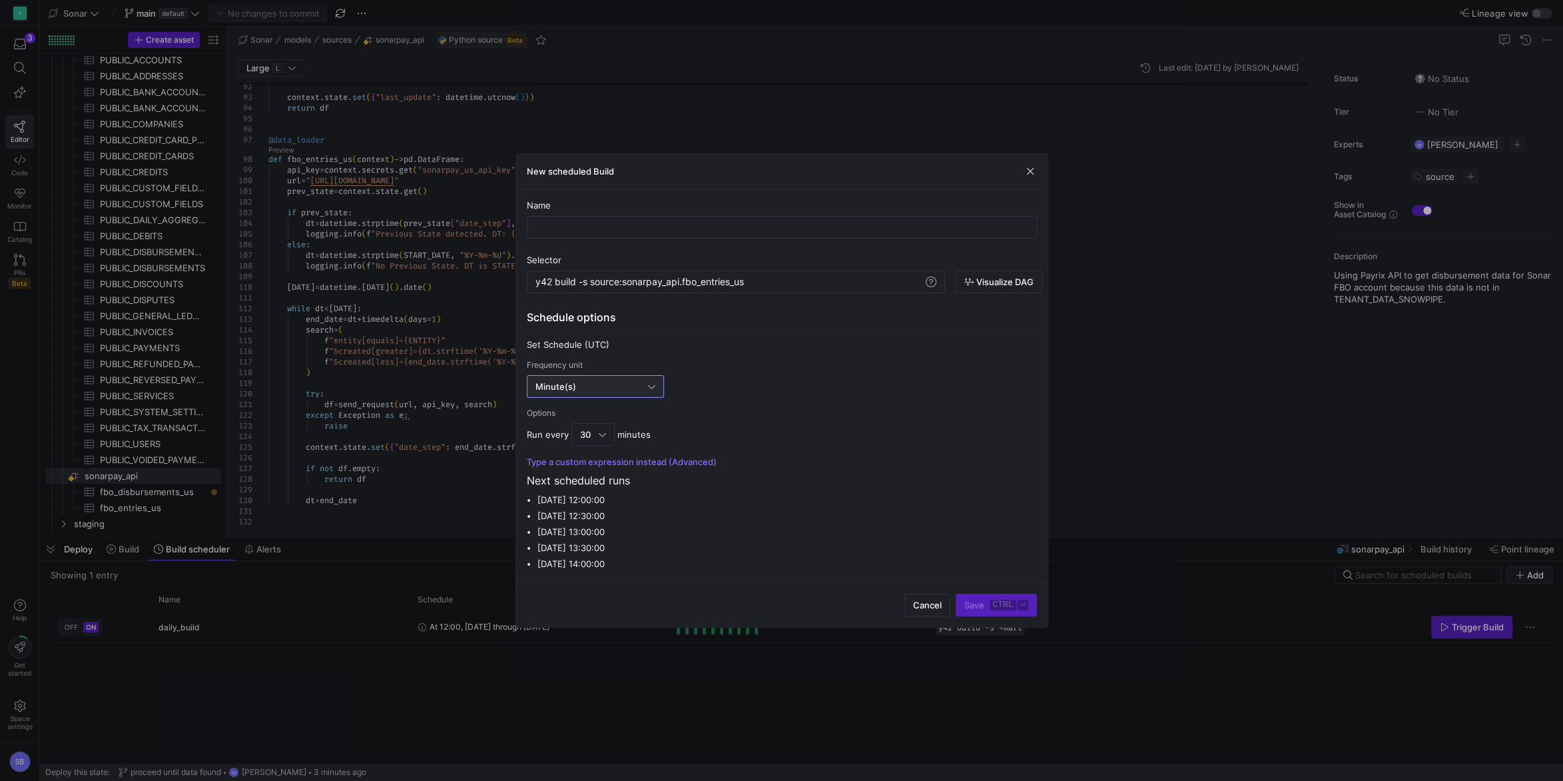
click at [633, 378] on div "Minute(s)" at bounding box center [595, 386] width 120 height 21
click at [633, 378] on div at bounding box center [781, 390] width 1563 height 781
click at [587, 432] on span "30" at bounding box center [585, 434] width 11 height 11
click at [870, 449] on div at bounding box center [781, 390] width 1563 height 781
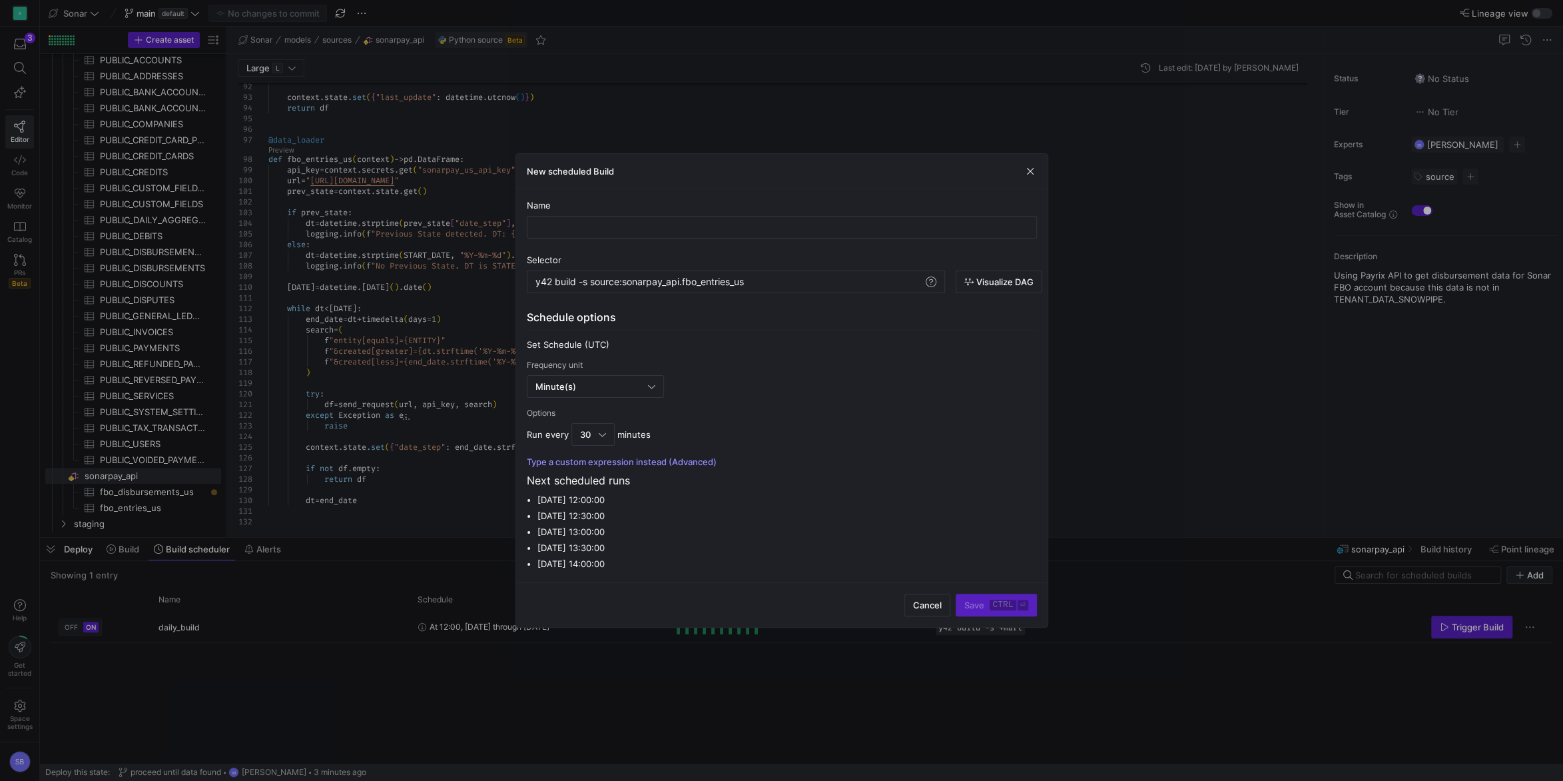
click at [619, 459] on button "Type a custom expression instead (Advanced)" at bounding box center [622, 461] width 190 height 11
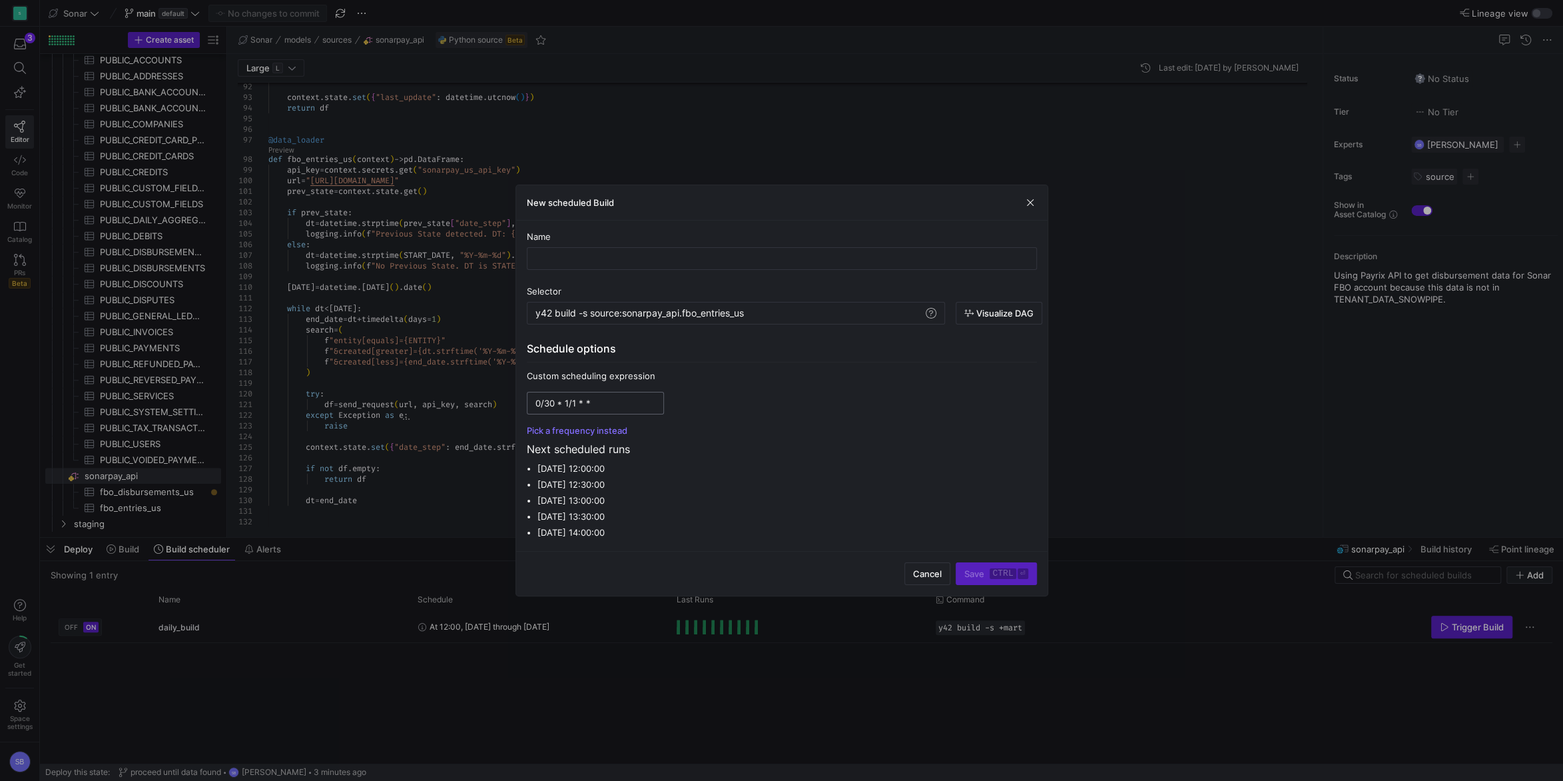
click at [608, 400] on input "0/30 * 1/1 * *" at bounding box center [595, 403] width 120 height 11
click at [613, 428] on button "Pick a frequency instead" at bounding box center [577, 430] width 101 height 11
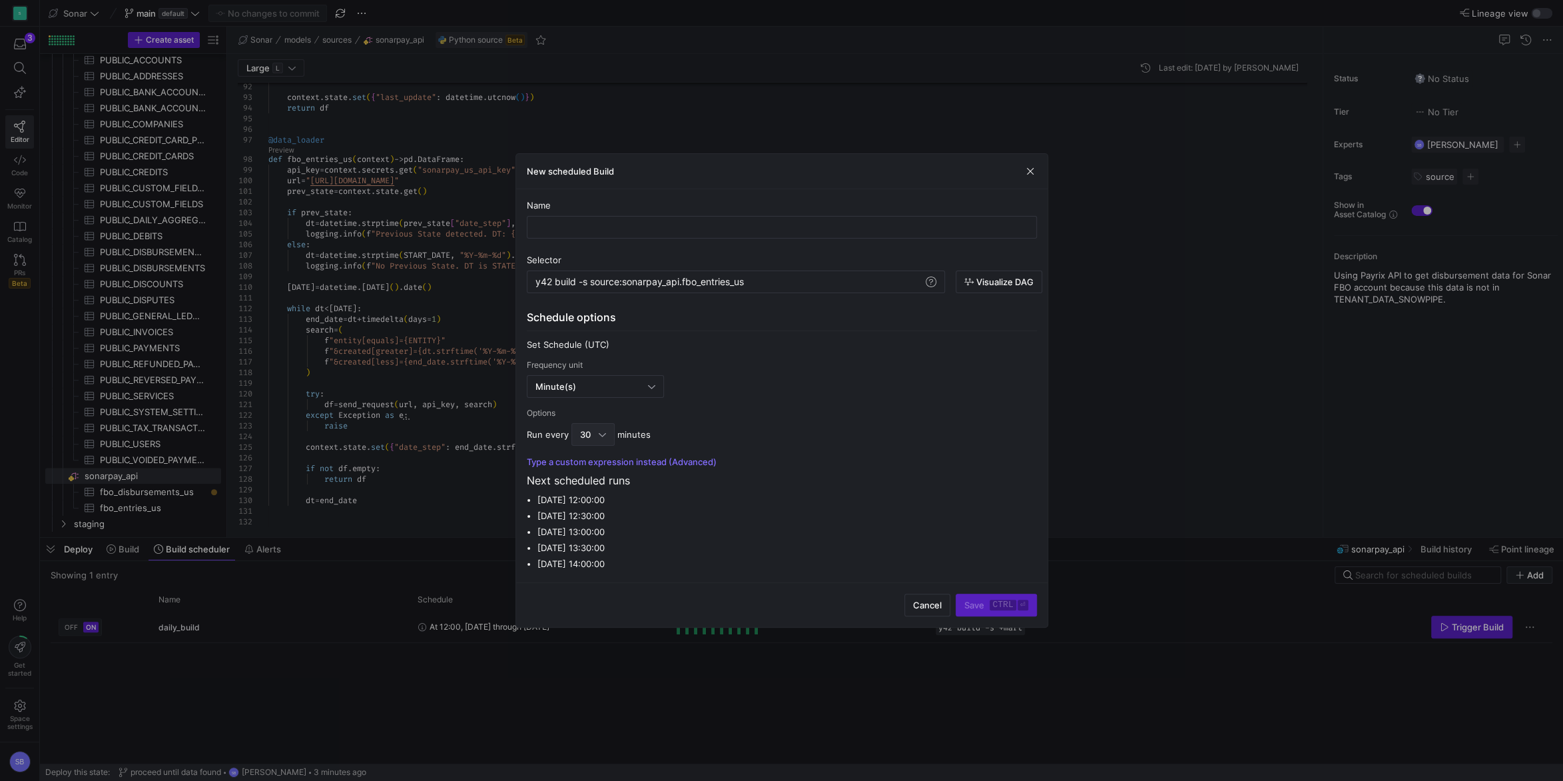
click at [602, 424] on div "30" at bounding box center [593, 434] width 26 height 21
click at [583, 458] on span "15" at bounding box center [591, 458] width 31 height 11
click at [703, 463] on button "Type a custom expression instead (Advanced)" at bounding box center [622, 461] width 190 height 11
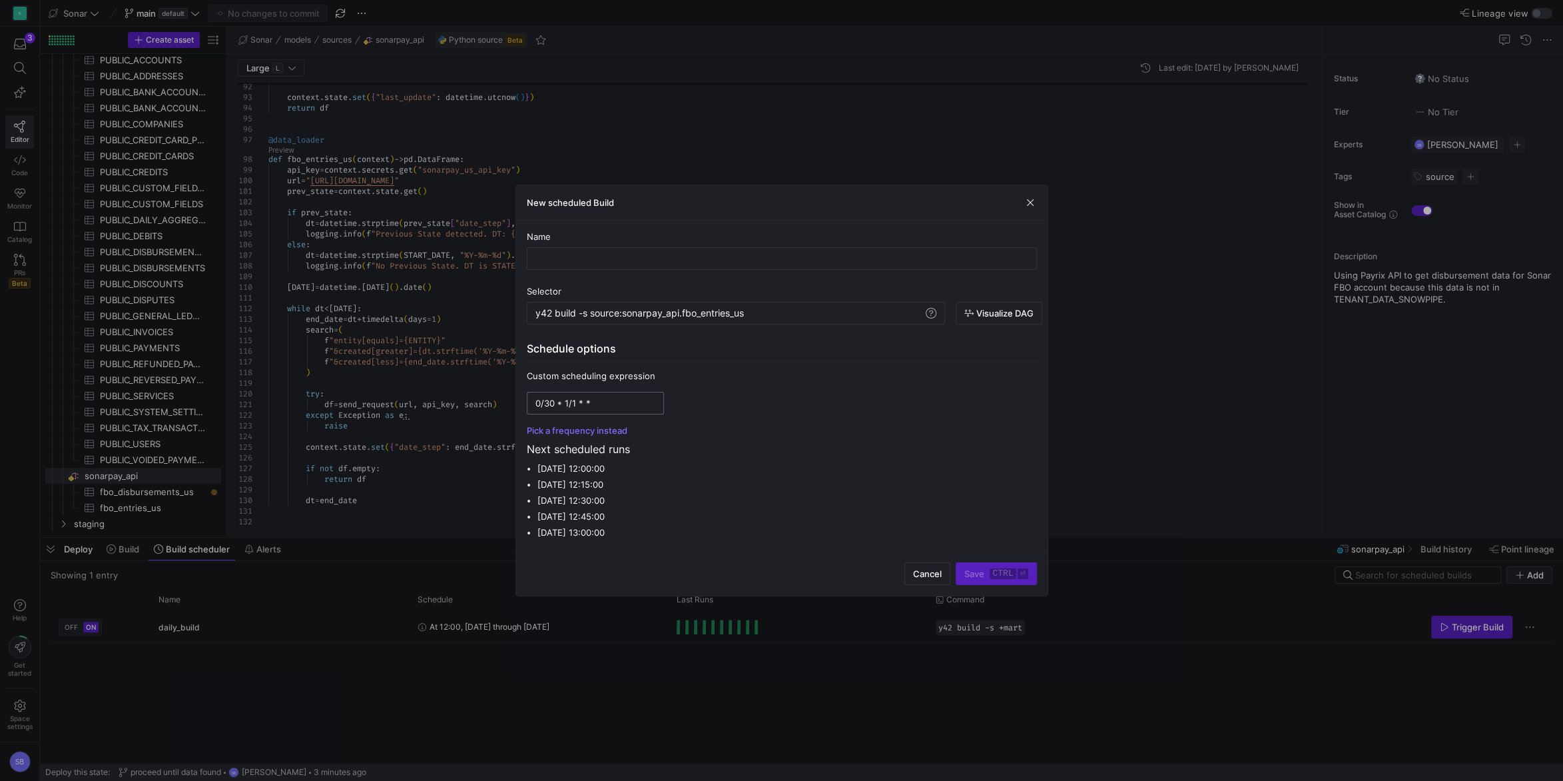
click at [583, 404] on input "0/30 * 1/1 * *" at bounding box center [595, 403] width 120 height 11
click at [621, 430] on button "Pick a frequency instead" at bounding box center [577, 430] width 101 height 11
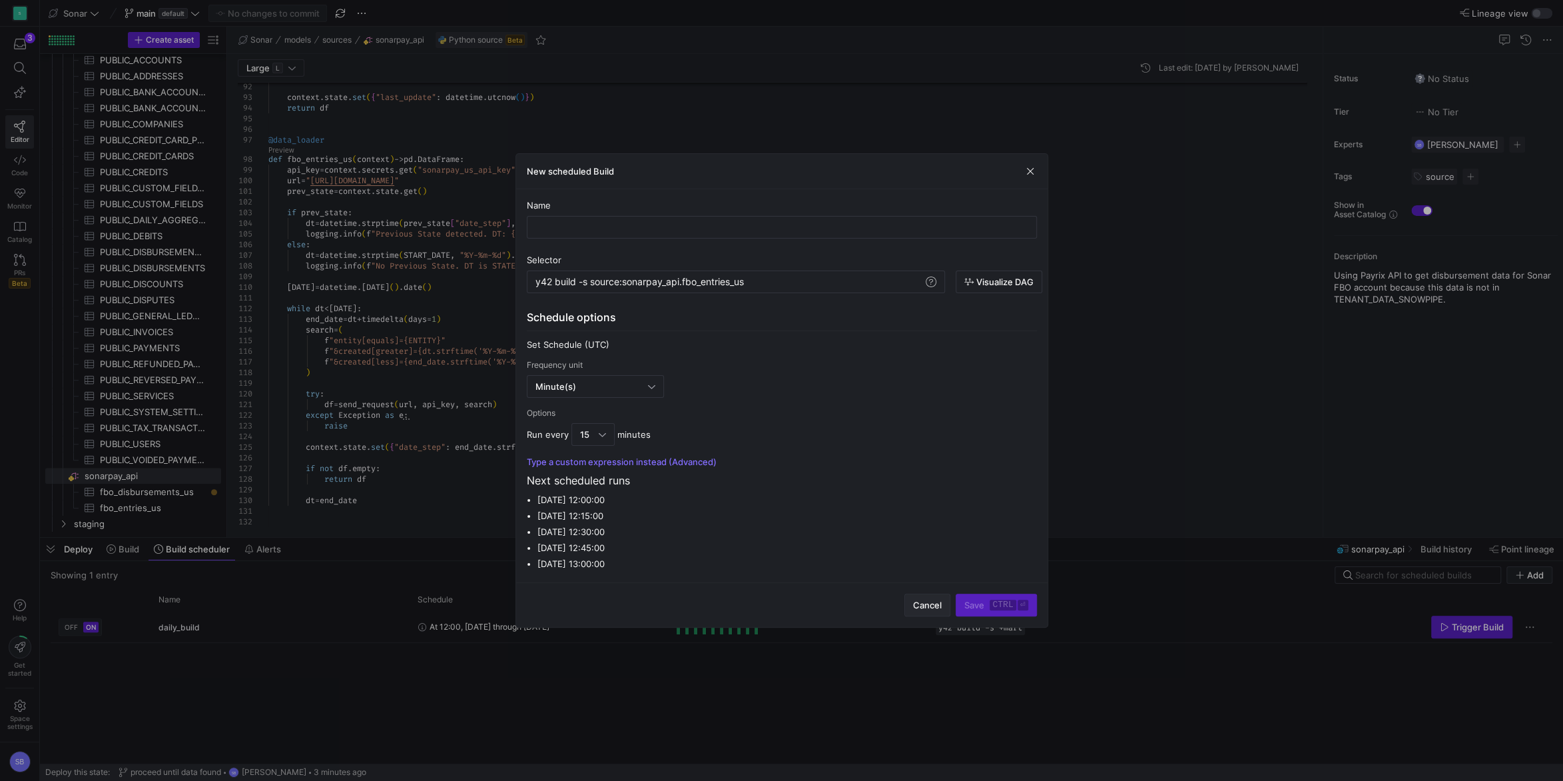
click at [920, 595] on span "button" at bounding box center [927, 604] width 45 height 21
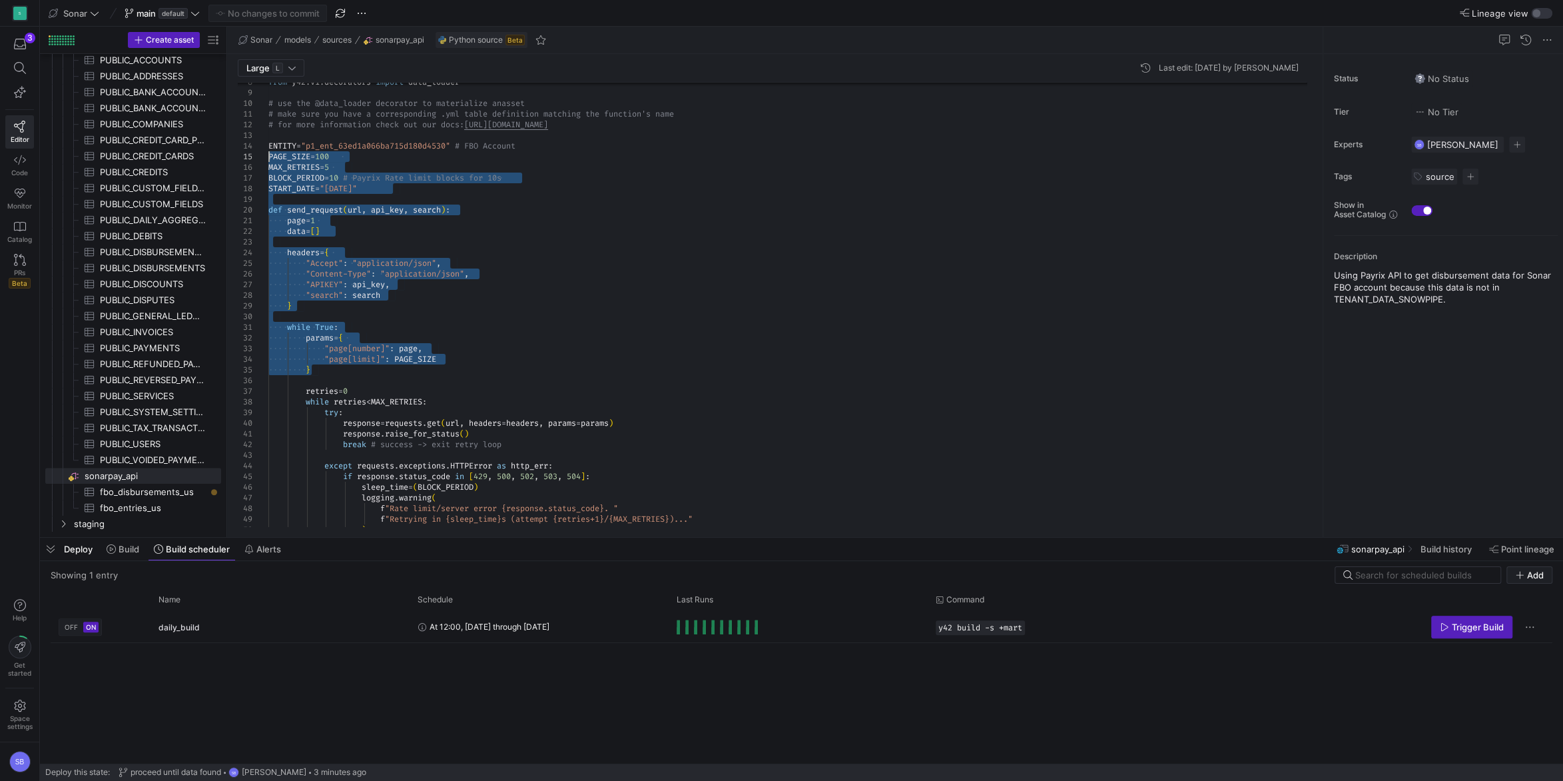
drag, startPoint x: 320, startPoint y: 372, endPoint x: 254, endPoint y: 156, distance: 225.6
click at [268, 156] on div "sleep_time = ( BLOCK_PERIOD ) logging . warning ( break # success -> exit retry…" at bounding box center [792, 708] width 1049 height 1435
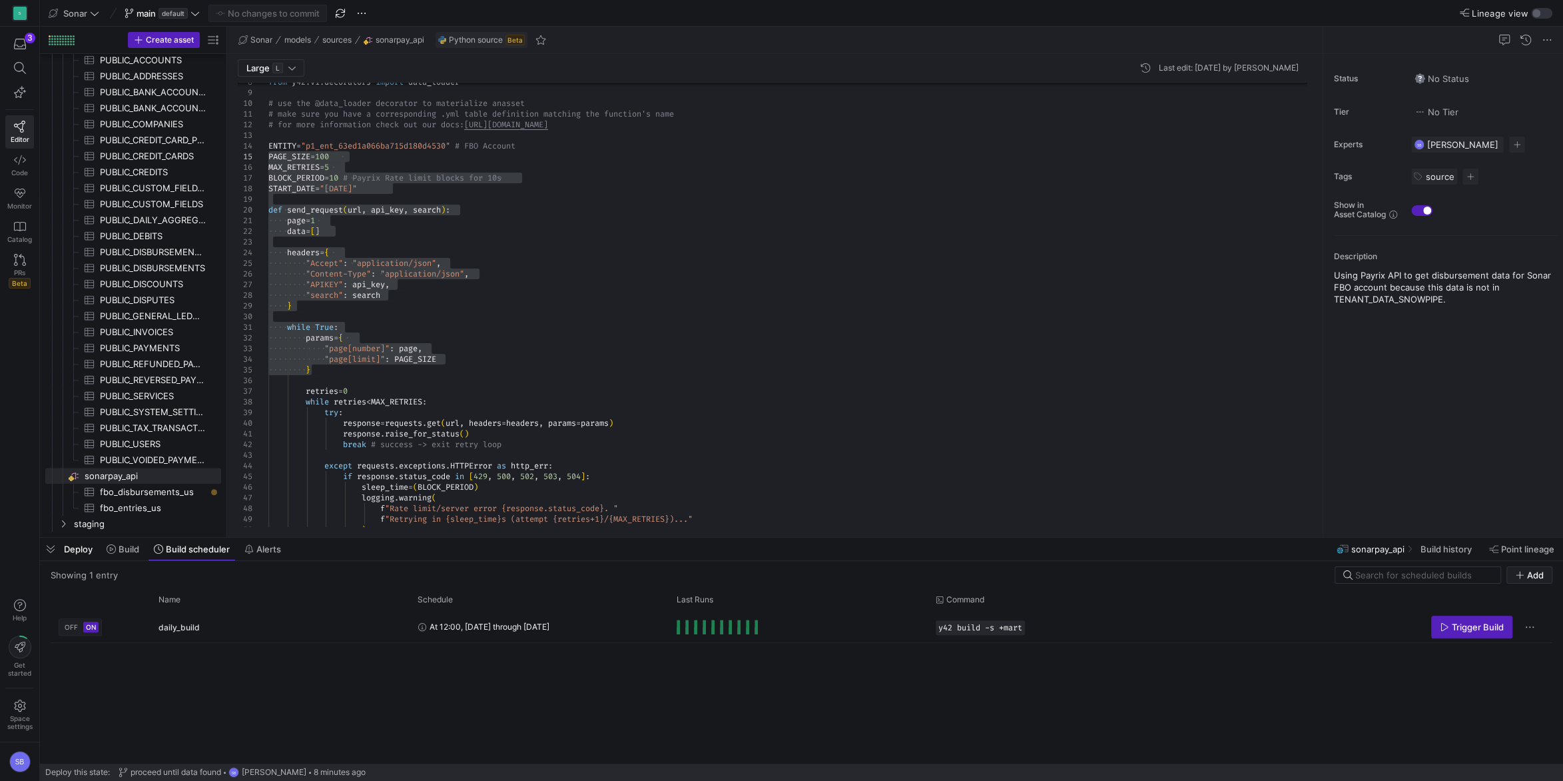
click at [519, 269] on div "sleep_time = ( BLOCK_PERIOD ) logging . warning ( break # success -> exit retry…" at bounding box center [792, 708] width 1049 height 1435
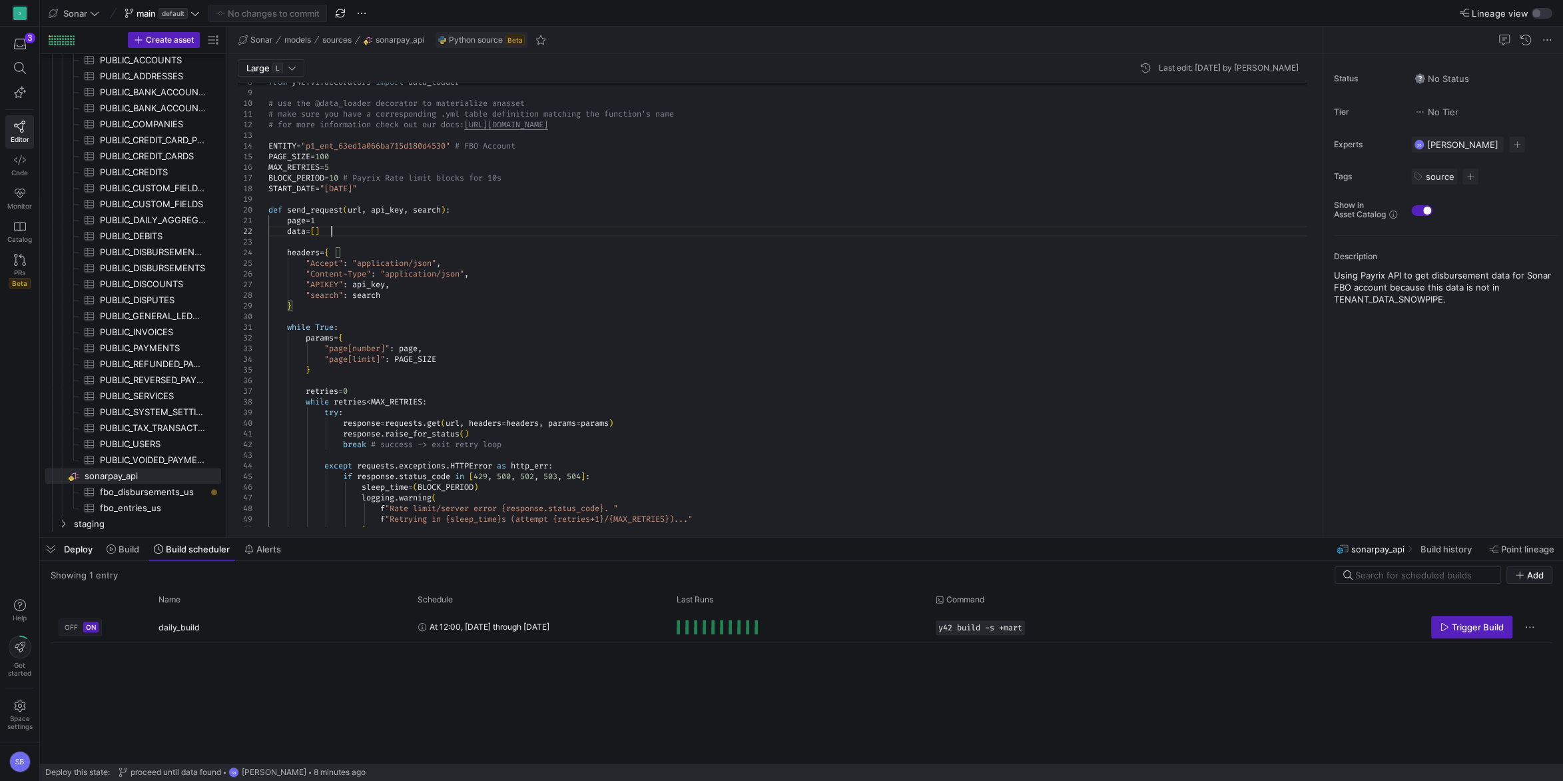
click at [364, 231] on div "sleep_time = ( BLOCK_PERIOD ) logging . warning ( break # success -> exit retry…" at bounding box center [792, 708] width 1049 height 1435
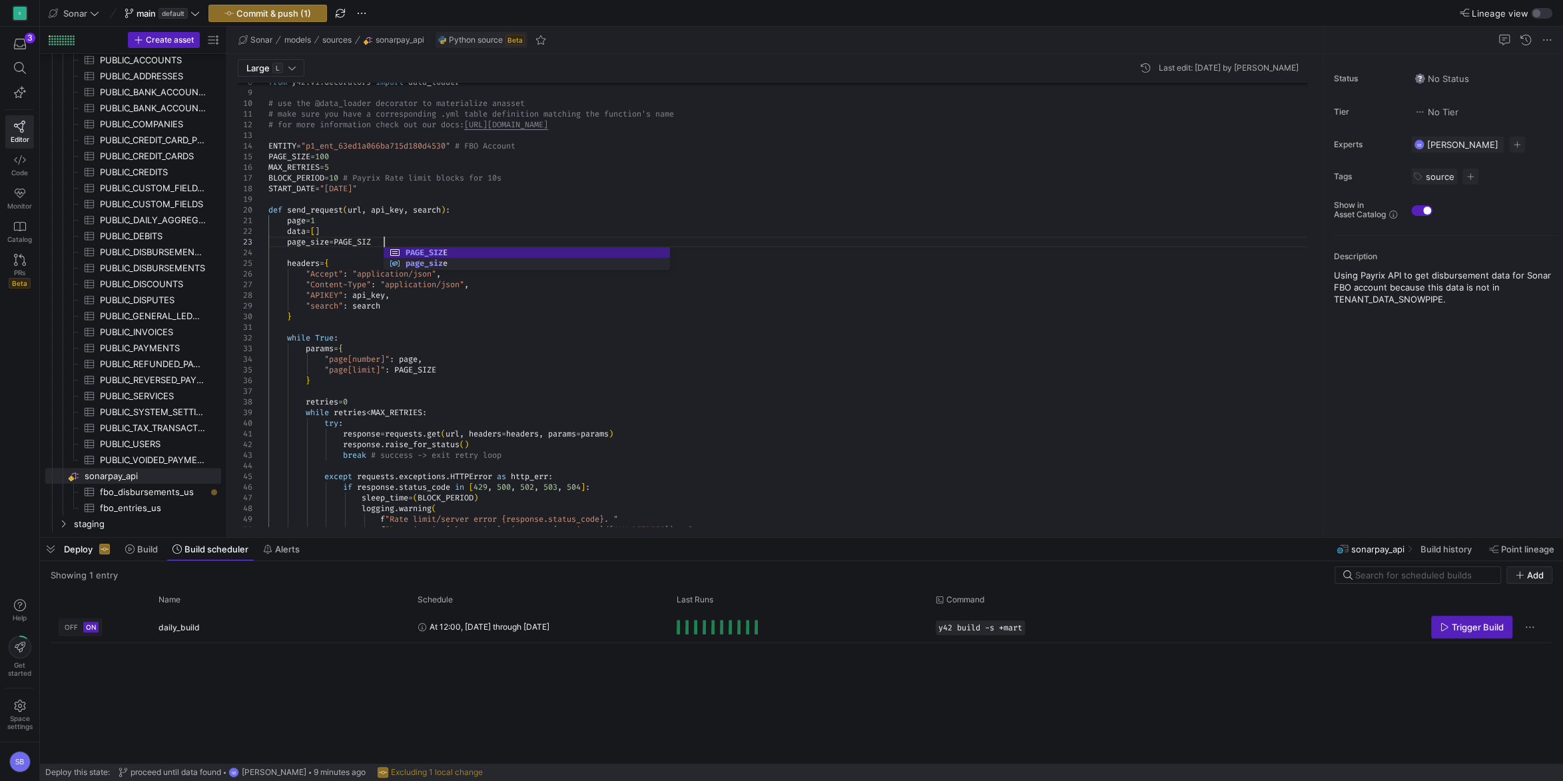
scroll to position [21, 120]
click at [376, 209] on div "sleep_time = ( BLOCK_PERIOD ) logging . warning ( break # success -> exit retry…" at bounding box center [792, 713] width 1049 height 1445
click at [428, 237] on div "sleep_time = ( BLOCK_PERIOD ) logging . warning ( break # success -> exit retry…" at bounding box center [792, 713] width 1049 height 1445
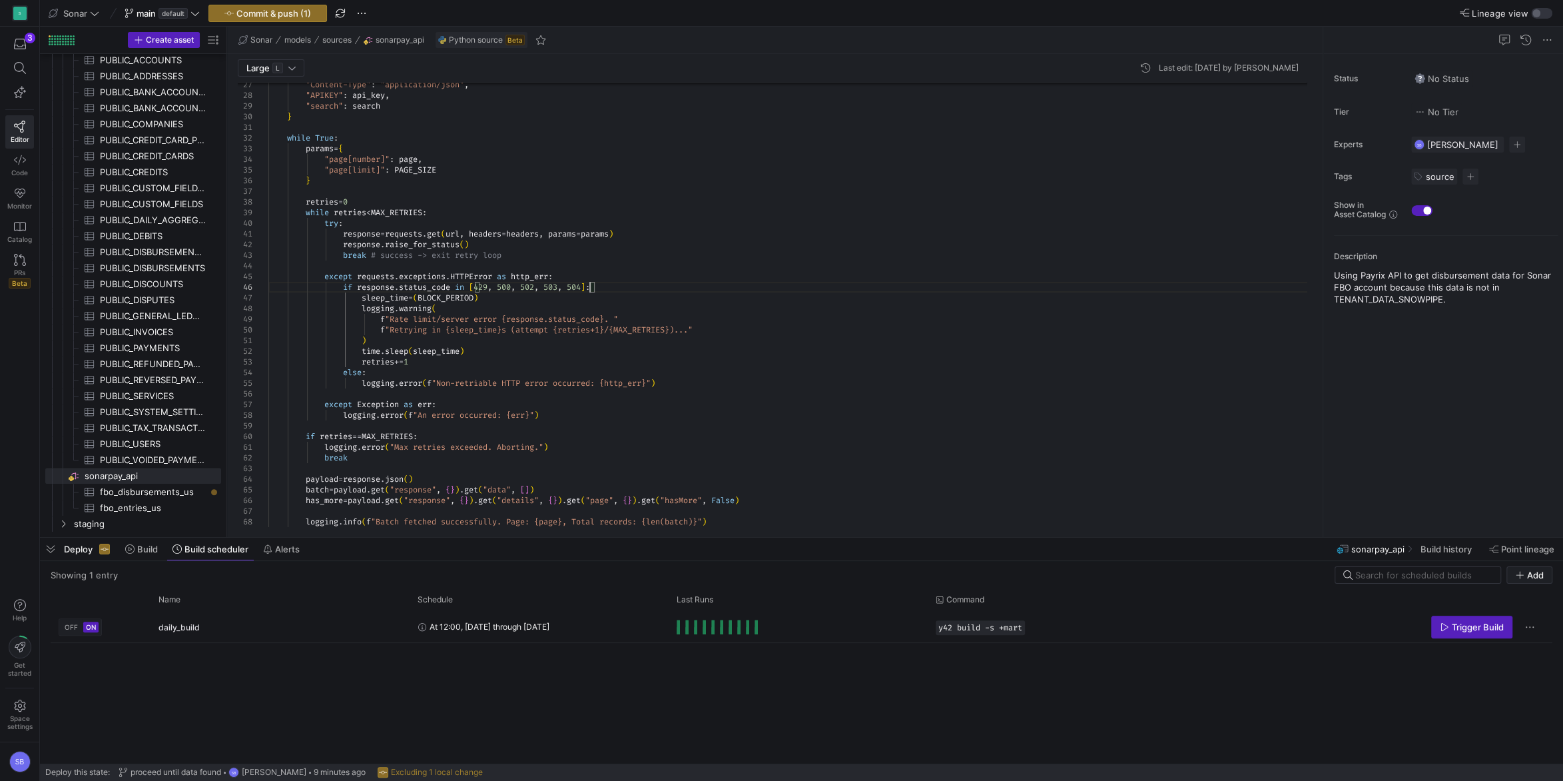
click at [591, 284] on div "sleep_time = ( BLOCK_PERIOD ) logging . warning ( break # success -> exit retry…" at bounding box center [792, 514] width 1049 height 1445
click at [444, 360] on div "sleep_time = ( BLOCK_PERIOD ) logging . warning ( break # success -> exit retry…" at bounding box center [792, 514] width 1049 height 1445
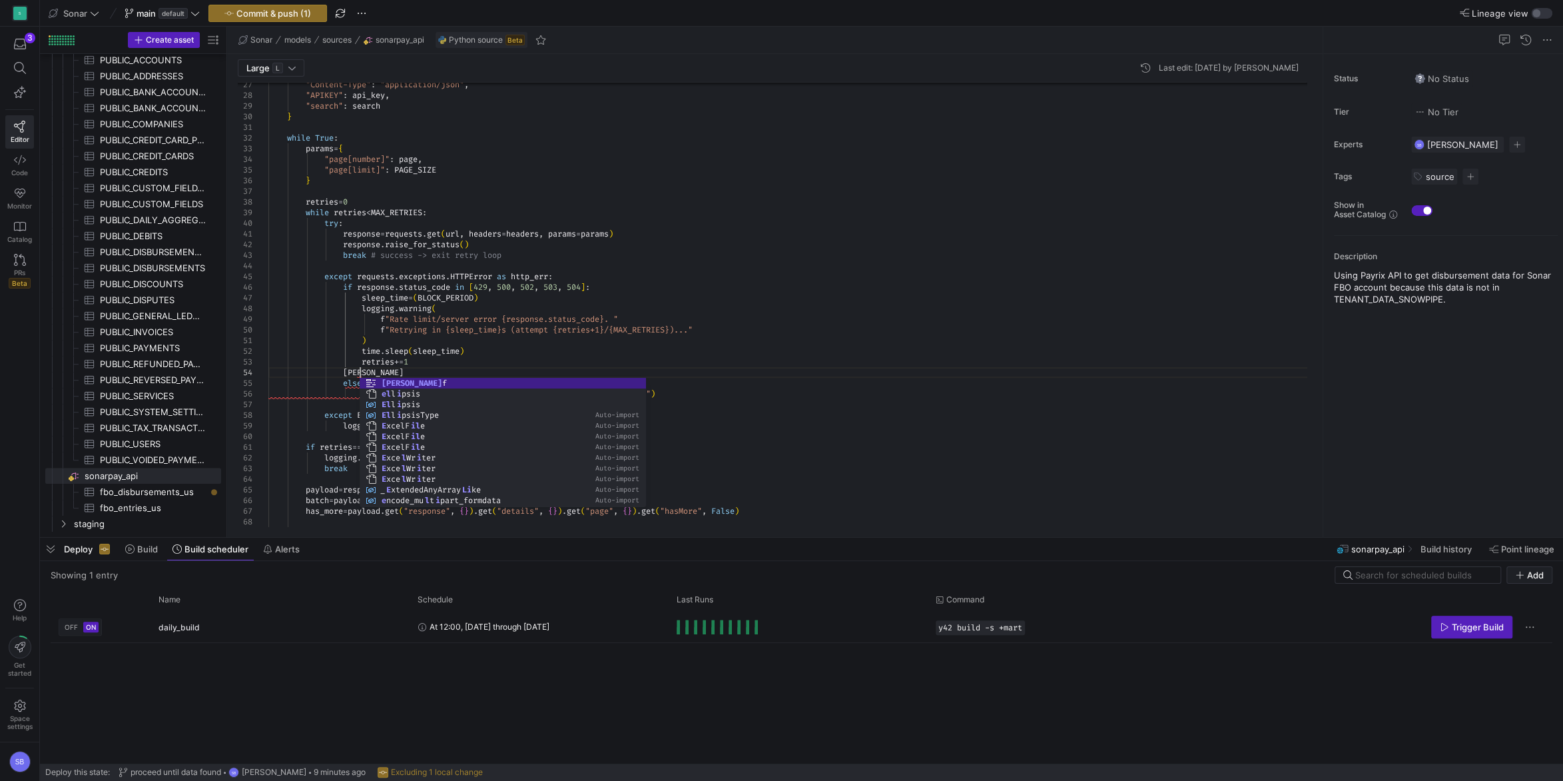
scroll to position [32, 101]
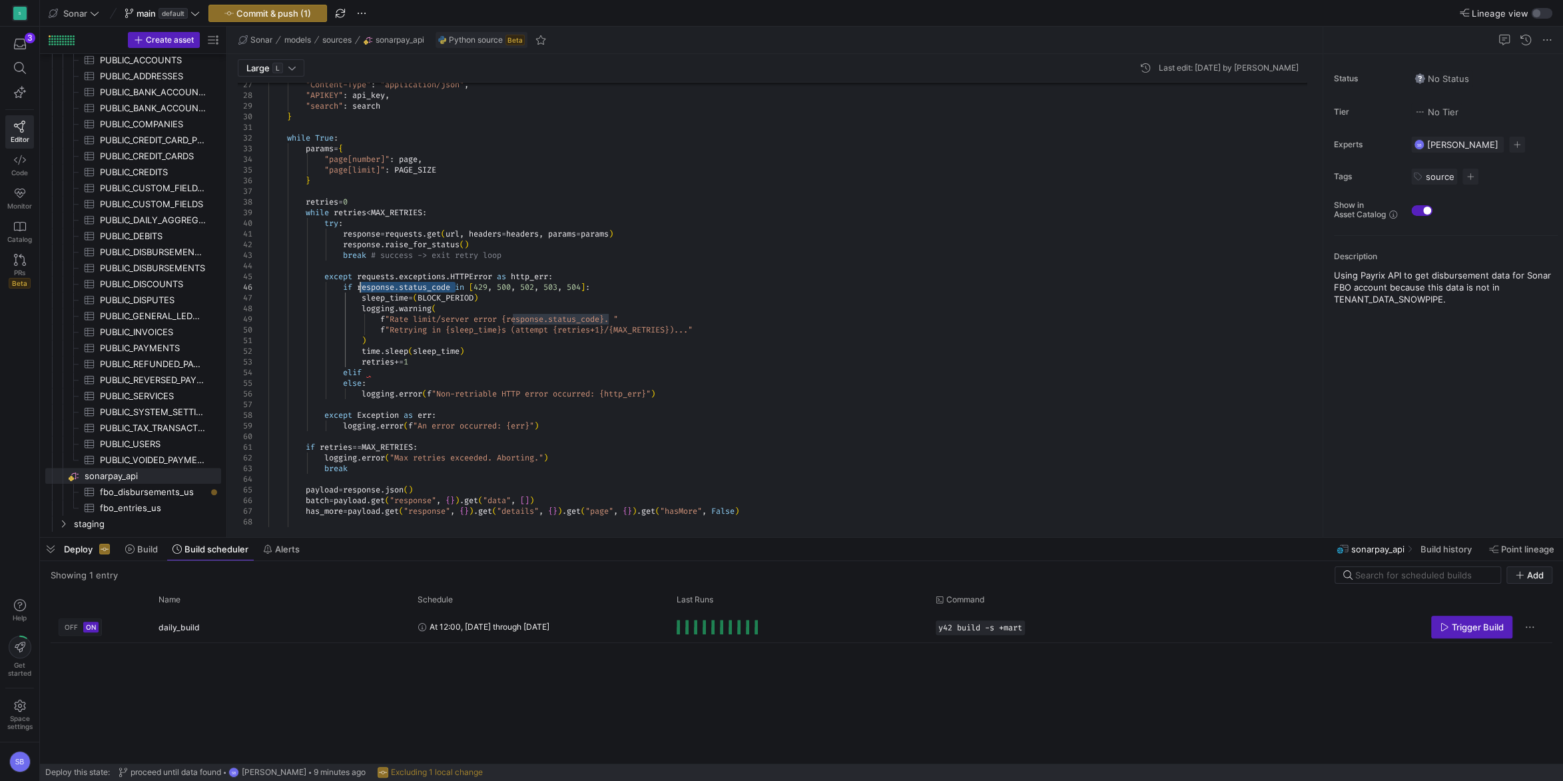
drag, startPoint x: 454, startPoint y: 286, endPoint x: 361, endPoint y: 286, distance: 93.2
click at [361, 286] on div "sleep_time = ( BLOCK_PERIOD ) logging . warning ( break # success -> exit retry…" at bounding box center [792, 520] width 1049 height 1456
click at [384, 373] on div "sleep_time = ( BLOCK_PERIOD ) logging . warning ( break # success -> exit retry…" at bounding box center [792, 520] width 1049 height 1456
click at [477, 370] on div "sleep_time = ( BLOCK_PERIOD ) logging . warning ( break # success -> exit retry…" at bounding box center [792, 520] width 1049 height 1456
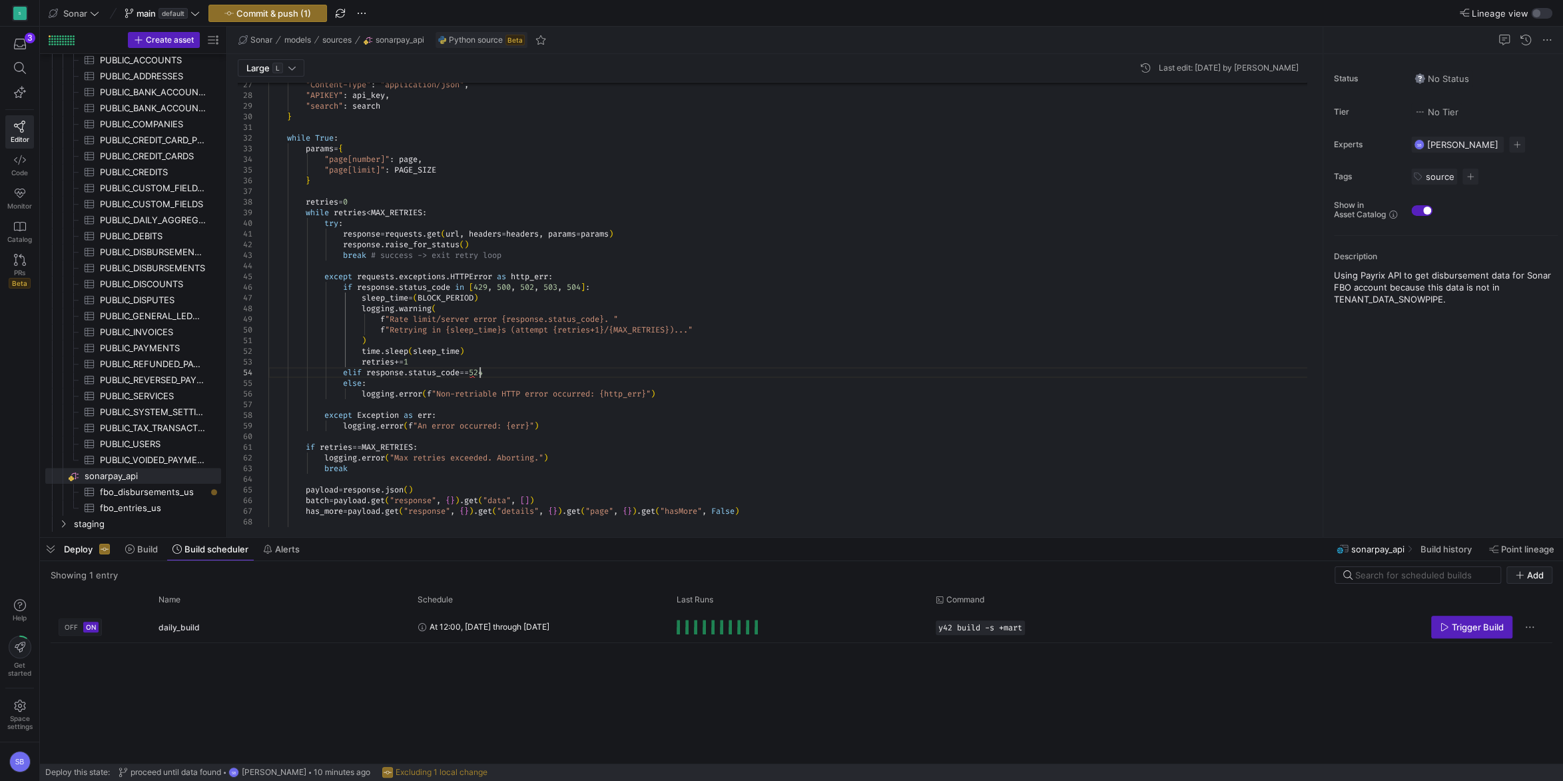
scroll to position [32, 216]
click at [524, 372] on div "sleep_time = ( BLOCK_PERIOD ) logging . warning ( break # success -> exit retry…" at bounding box center [792, 520] width 1049 height 1456
click at [389, 383] on div "sleep_time = ( BLOCK_PERIOD ) logging . warning ( break # success -> exit retry…" at bounding box center [792, 525] width 1049 height 1467
click at [567, 367] on div "sleep_time = ( BLOCK_PERIOD ) logging . warning ( break # success -> exit retry…" at bounding box center [792, 525] width 1049 height 1467
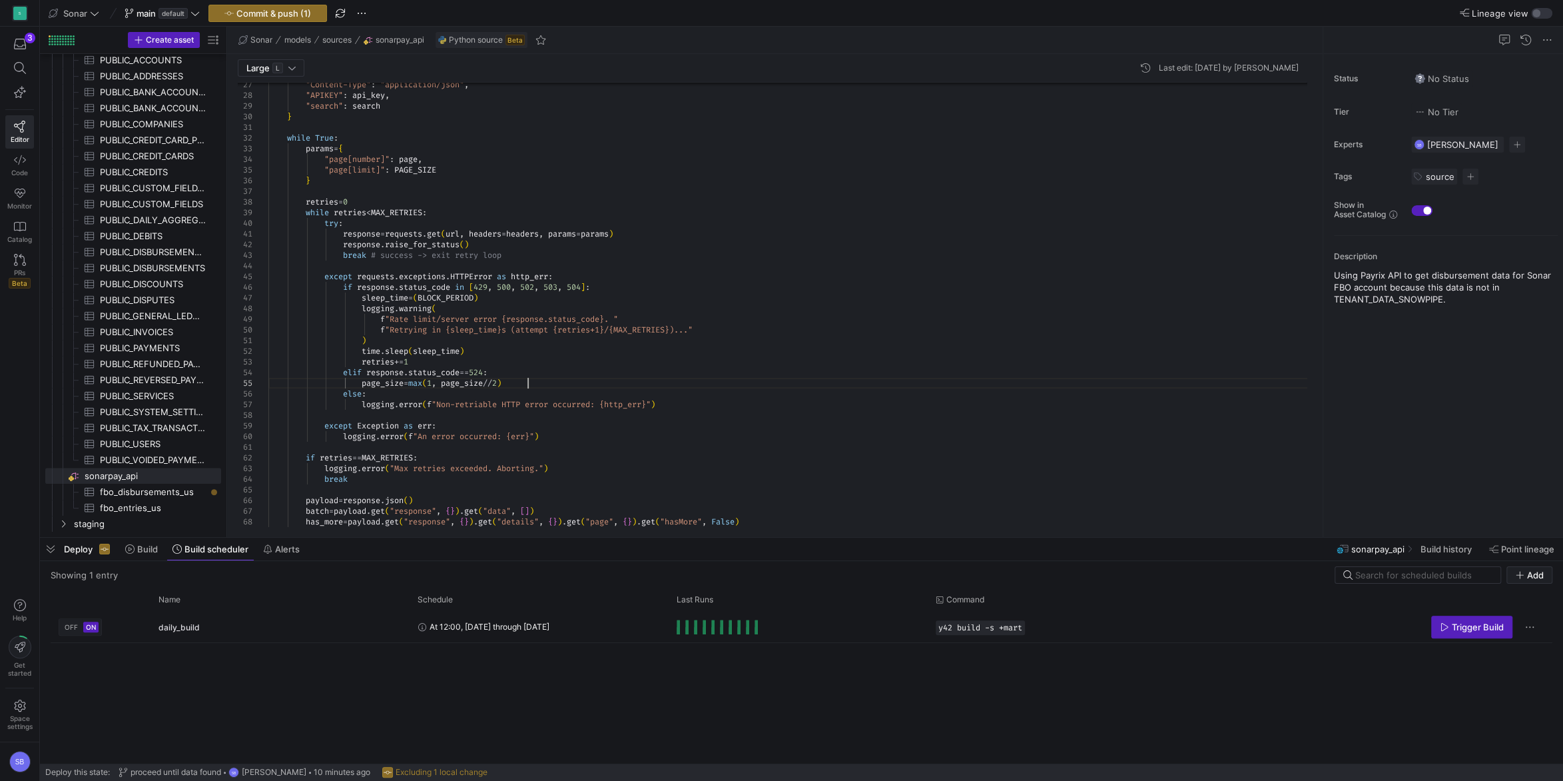
click at [538, 383] on div "sleep_time = ( BLOCK_PERIOD ) logging . warning ( break # success -> exit retry…" at bounding box center [792, 525] width 1049 height 1467
click at [755, 376] on div "sleep_time = ( BLOCK_PERIOD ) logging . warning ( break # success -> exit retry…" at bounding box center [792, 525] width 1049 height 1467
click at [574, 364] on div "sleep_time = ( BLOCK_PERIOD ) logging . warning ( break # success -> exit retry…" at bounding box center [792, 525] width 1049 height 1467
click at [572, 379] on div "sleep_time = ( BLOCK_PERIOD ) logging . warning ( break # success -> exit retry…" at bounding box center [792, 525] width 1049 height 1467
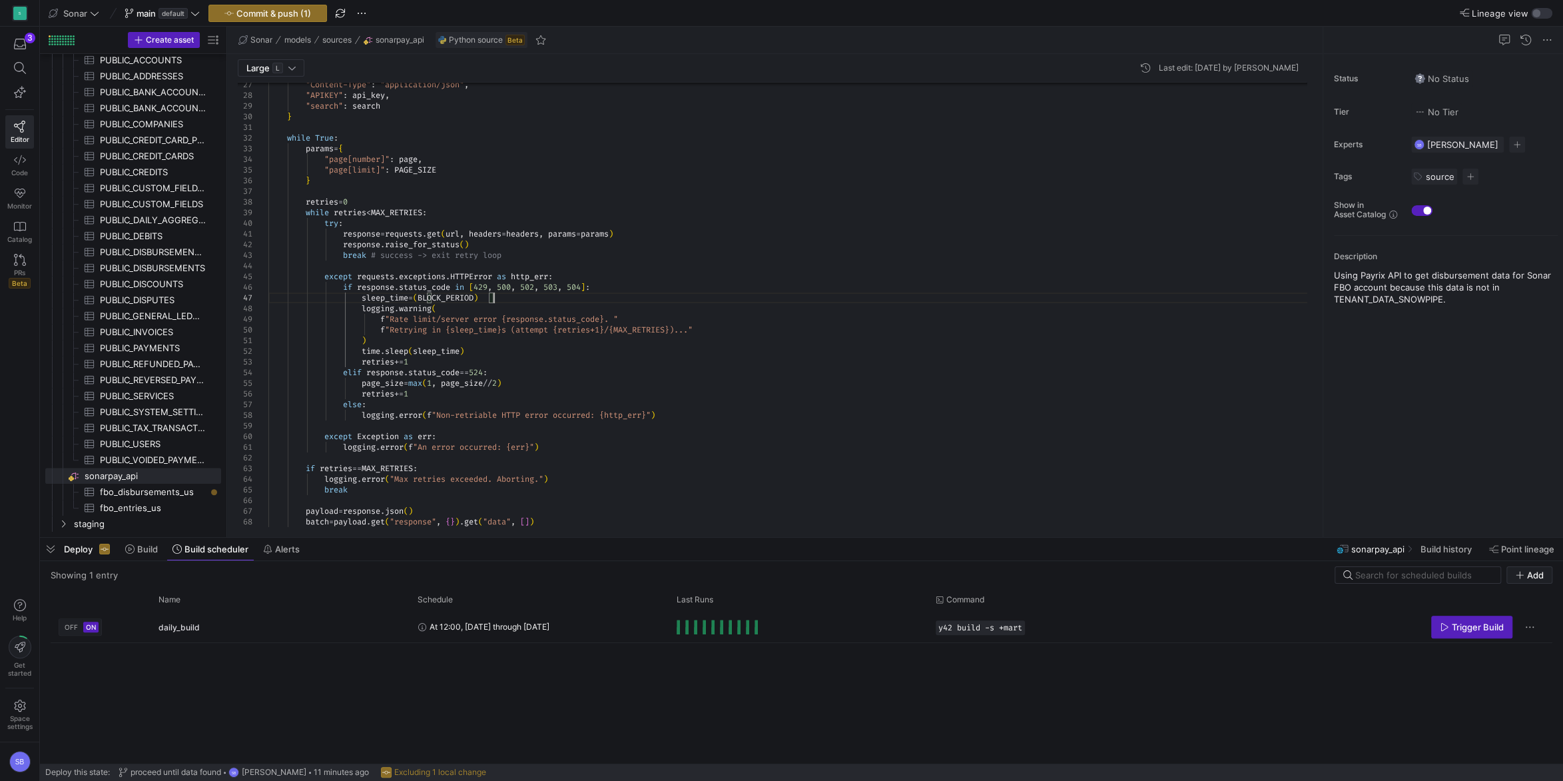
click at [675, 302] on div "sleep_time = ( BLOCK_PERIOD ) logging . warning ( break # success -> exit retry…" at bounding box center [792, 530] width 1049 height 1477
click at [701, 390] on div "sleep_time = ( BLOCK_PERIOD ) logging . warning ( break # success -> exit retry…" at bounding box center [792, 530] width 1049 height 1477
click at [693, 356] on div "sleep_time = ( BLOCK_PERIOD ) logging . warning ( break # success -> exit retry…" at bounding box center [792, 530] width 1049 height 1477
click at [607, 376] on div "sleep_time = ( BLOCK_PERIOD ) logging . warning ( break # success -> exit retry…" at bounding box center [792, 530] width 1049 height 1477
click at [292, 16] on span "Commit & push (1)" at bounding box center [273, 13] width 75 height 11
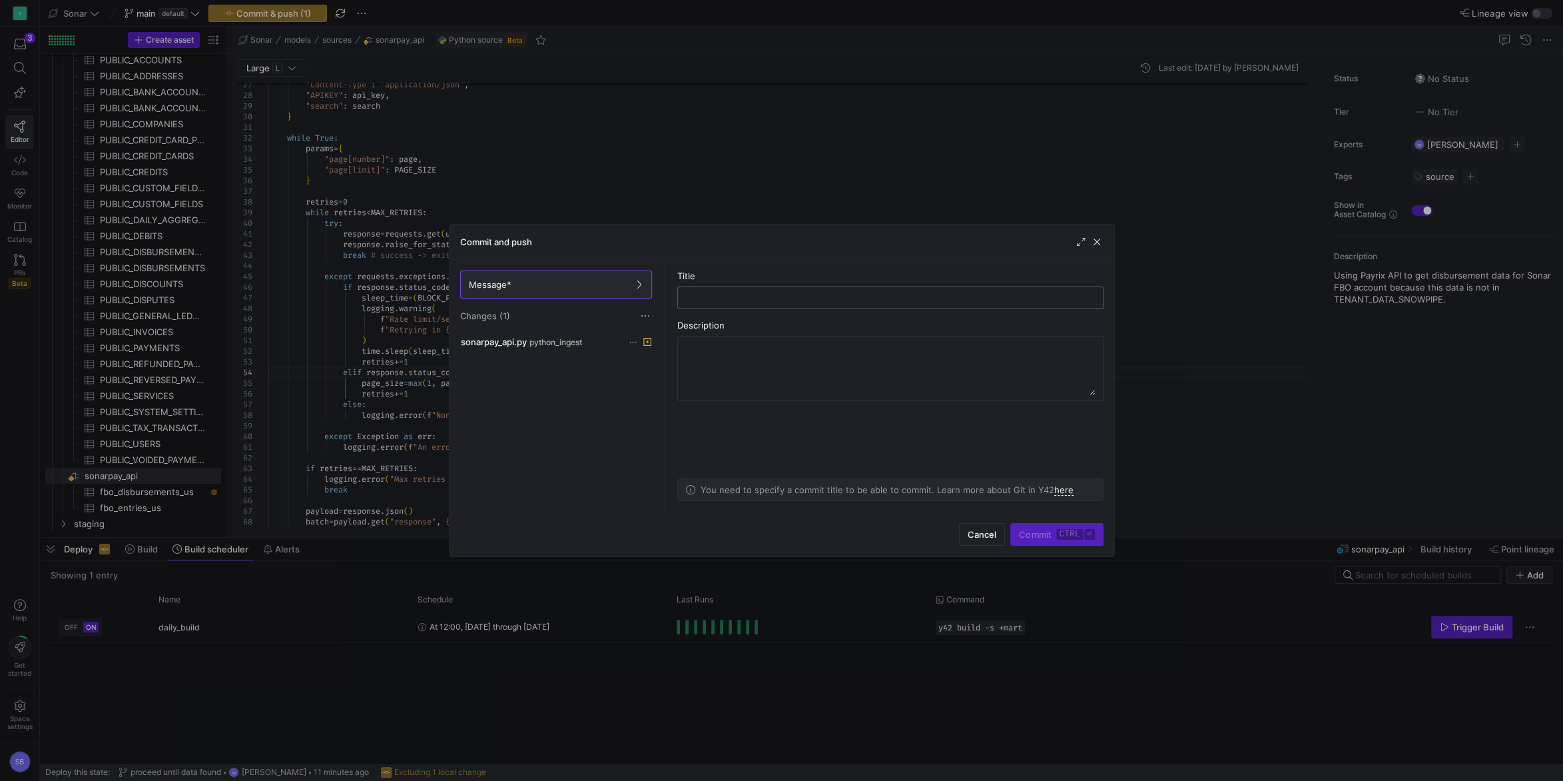
click at [748, 299] on input "text" at bounding box center [891, 297] width 404 height 11
type input "reduce page size on timeout"
click at [1098, 240] on span "button" at bounding box center [1096, 241] width 13 height 13
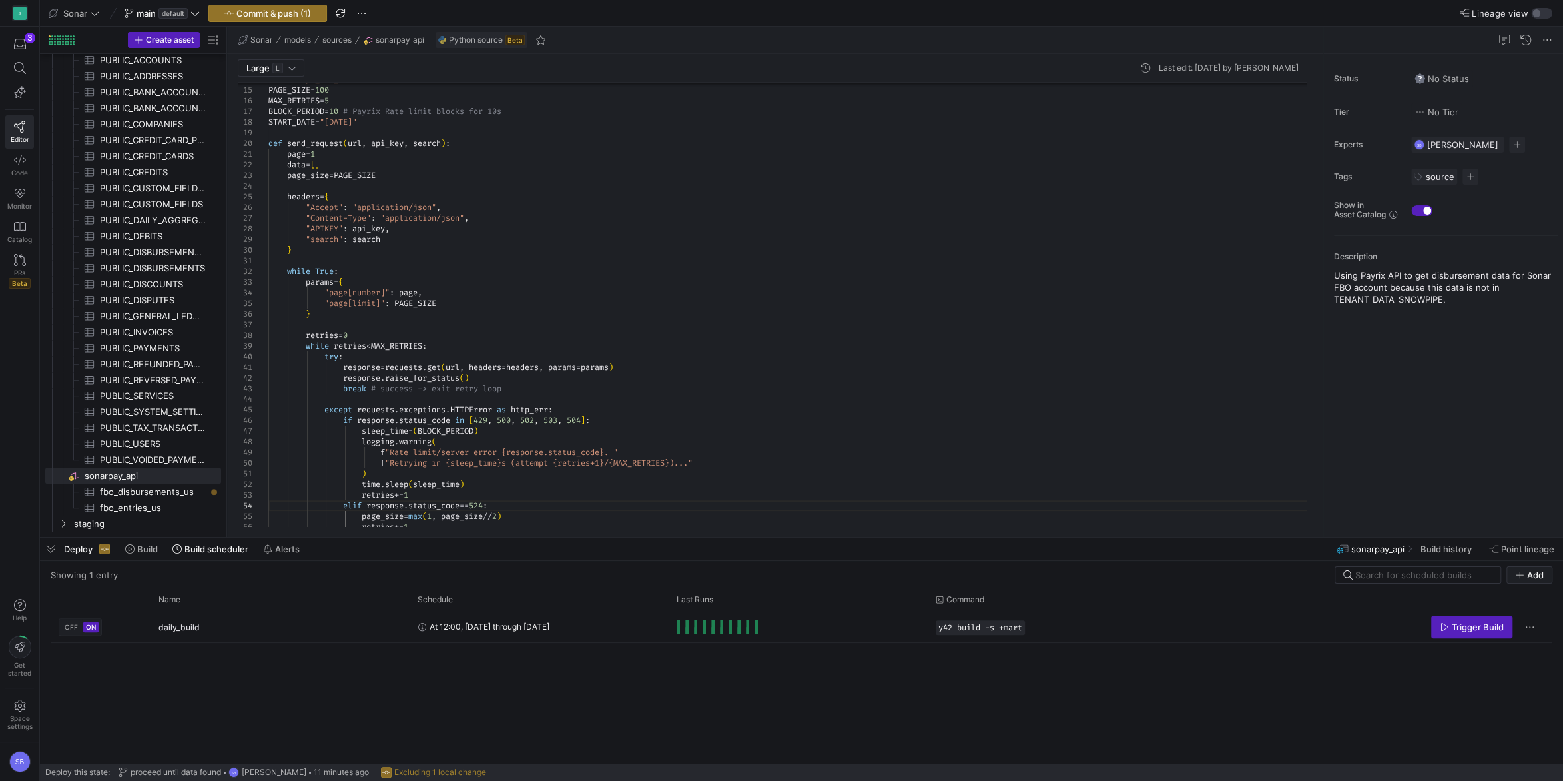
click at [308, 178] on div "sleep_time = ( BLOCK_PERIOD ) logging . warning ( break # success -> exit retry…" at bounding box center [792, 663] width 1049 height 1477
click at [412, 300] on div "sleep_time = ( BLOCK_PERIOD ) logging . warning ( break # success -> exit retry…" at bounding box center [792, 663] width 1049 height 1477
click at [485, 253] on div "sleep_time = ( BLOCK_PERIOD ) logging . warning ( break # success -> exit retry…" at bounding box center [792, 663] width 1049 height 1477
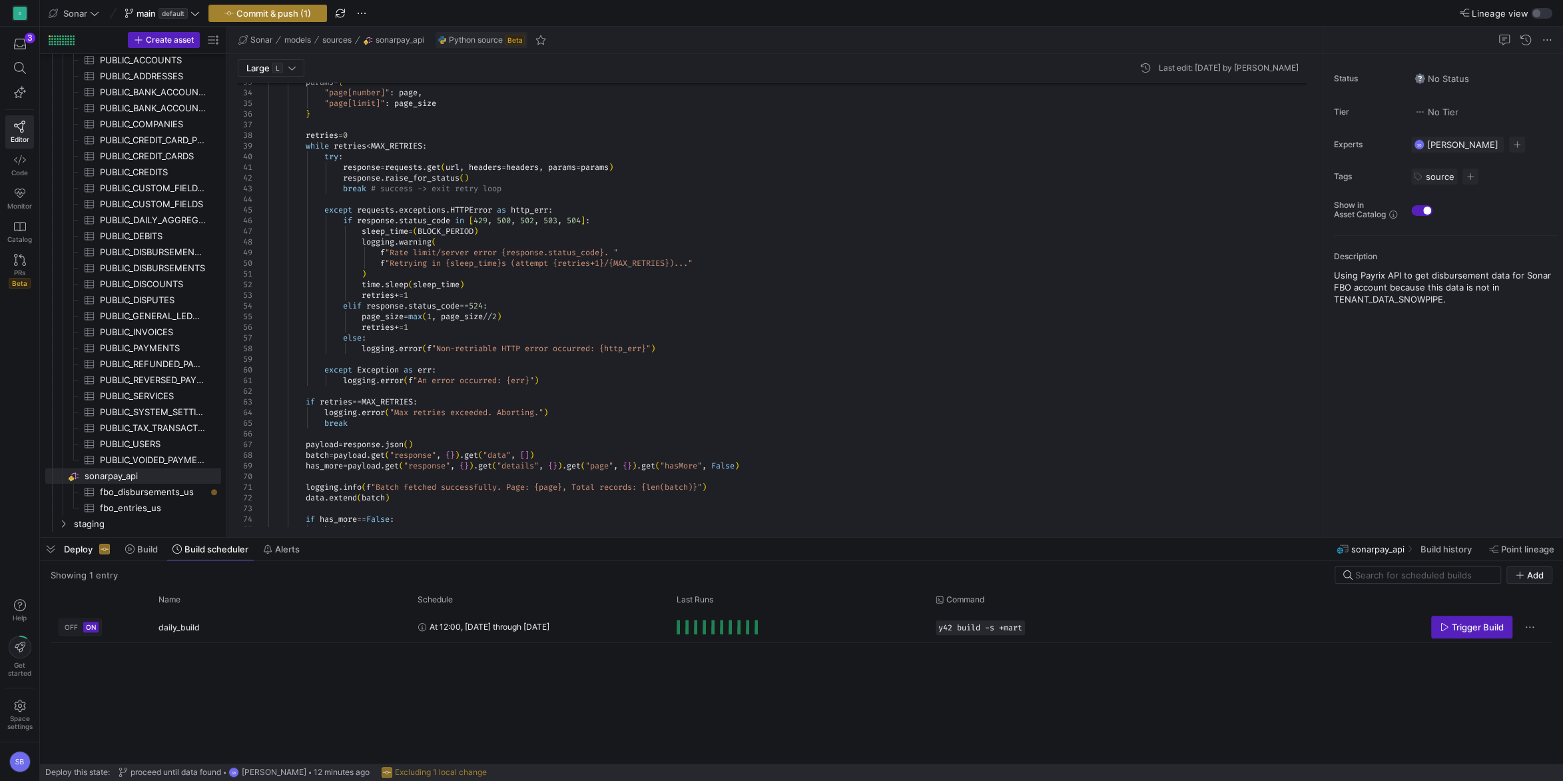
click at [300, 12] on span "Commit & push (1)" at bounding box center [273, 13] width 75 height 11
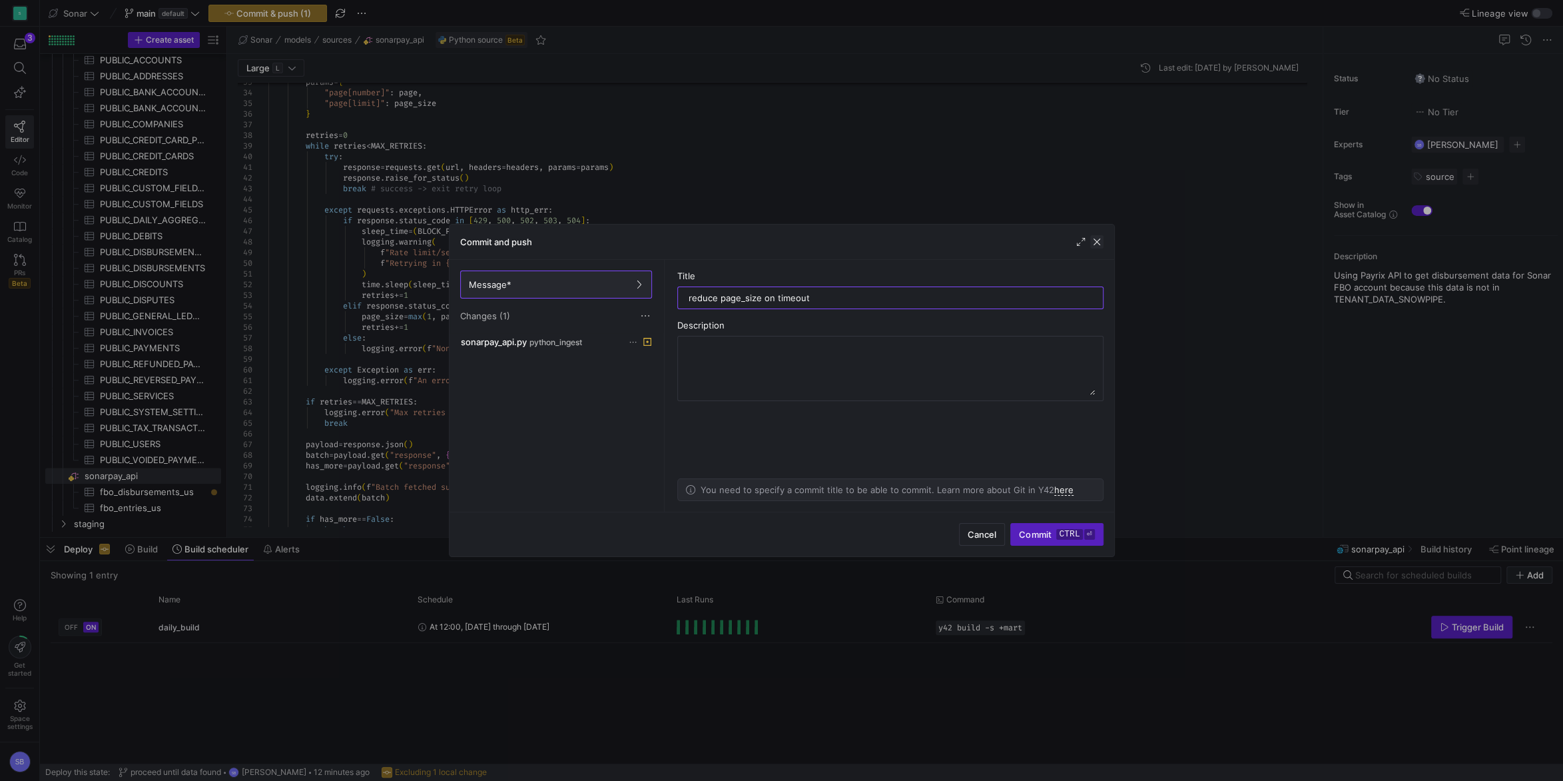
type input "reduce page_size on timeout"
click at [1099, 242] on span "button" at bounding box center [1096, 241] width 13 height 13
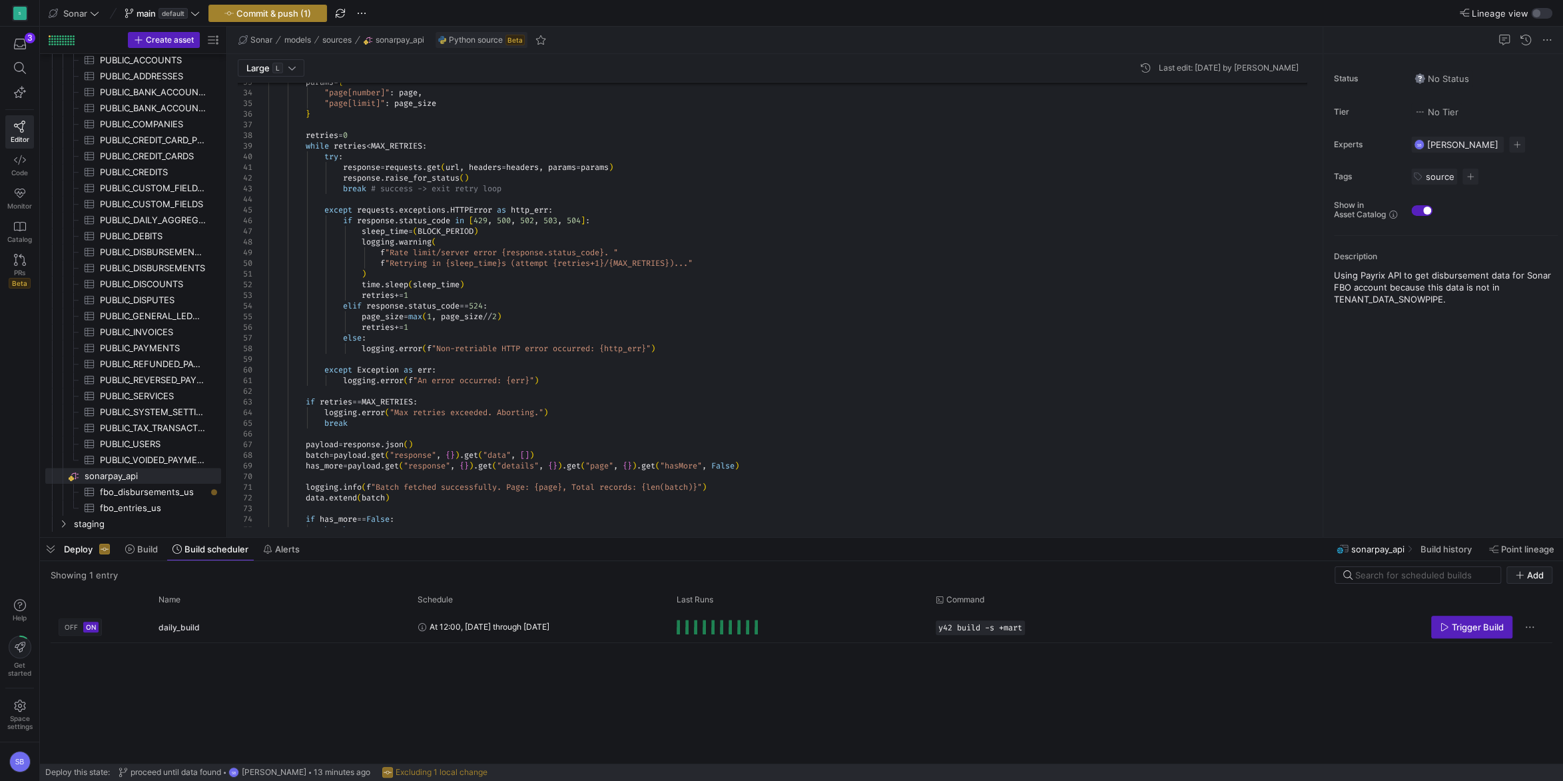
click at [277, 15] on span "Commit & push (1)" at bounding box center [273, 13] width 75 height 11
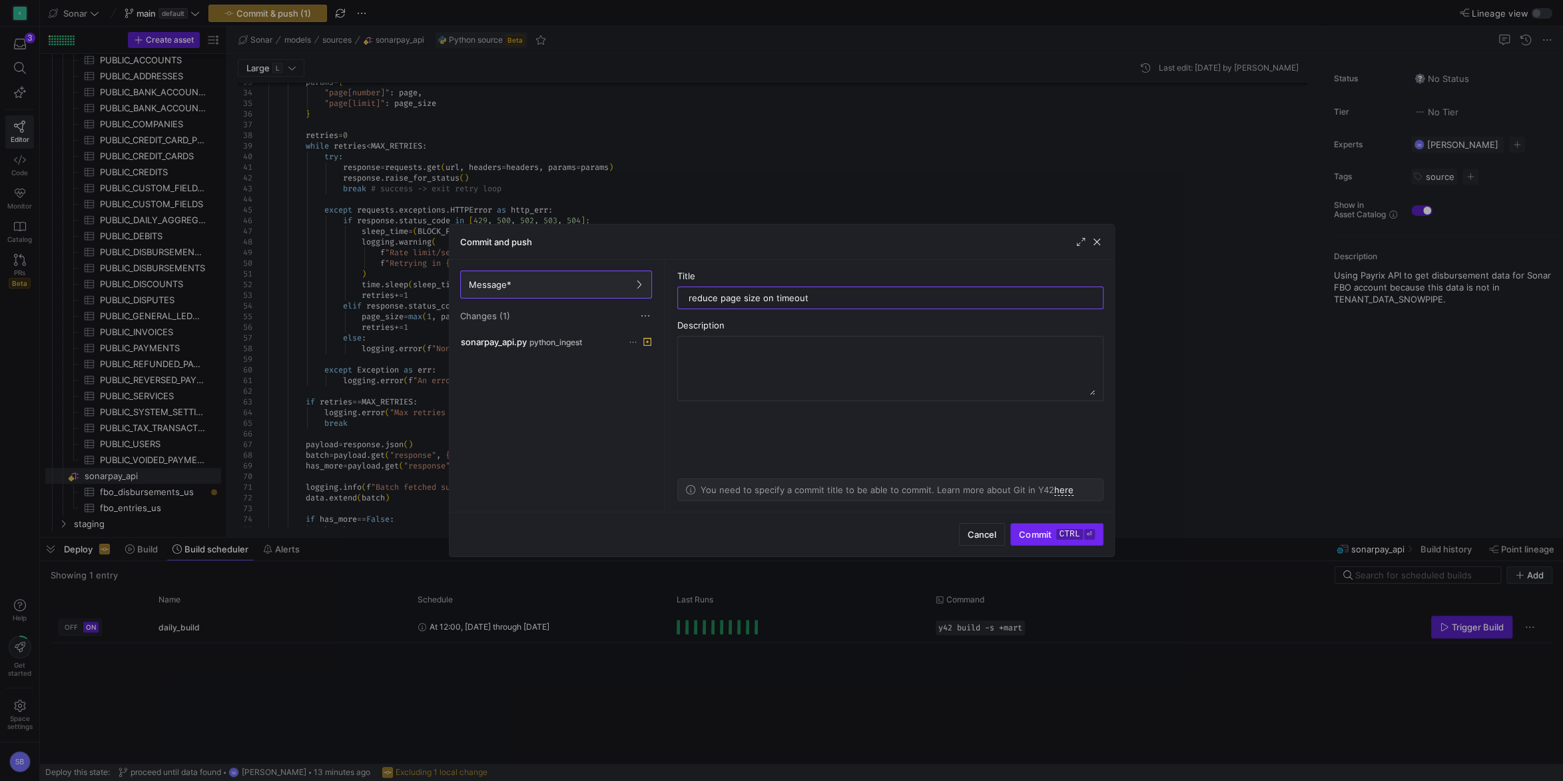
type input "reduce page size on timeout"
click at [1064, 529] on kbd "ctrl" at bounding box center [1069, 534] width 26 height 11
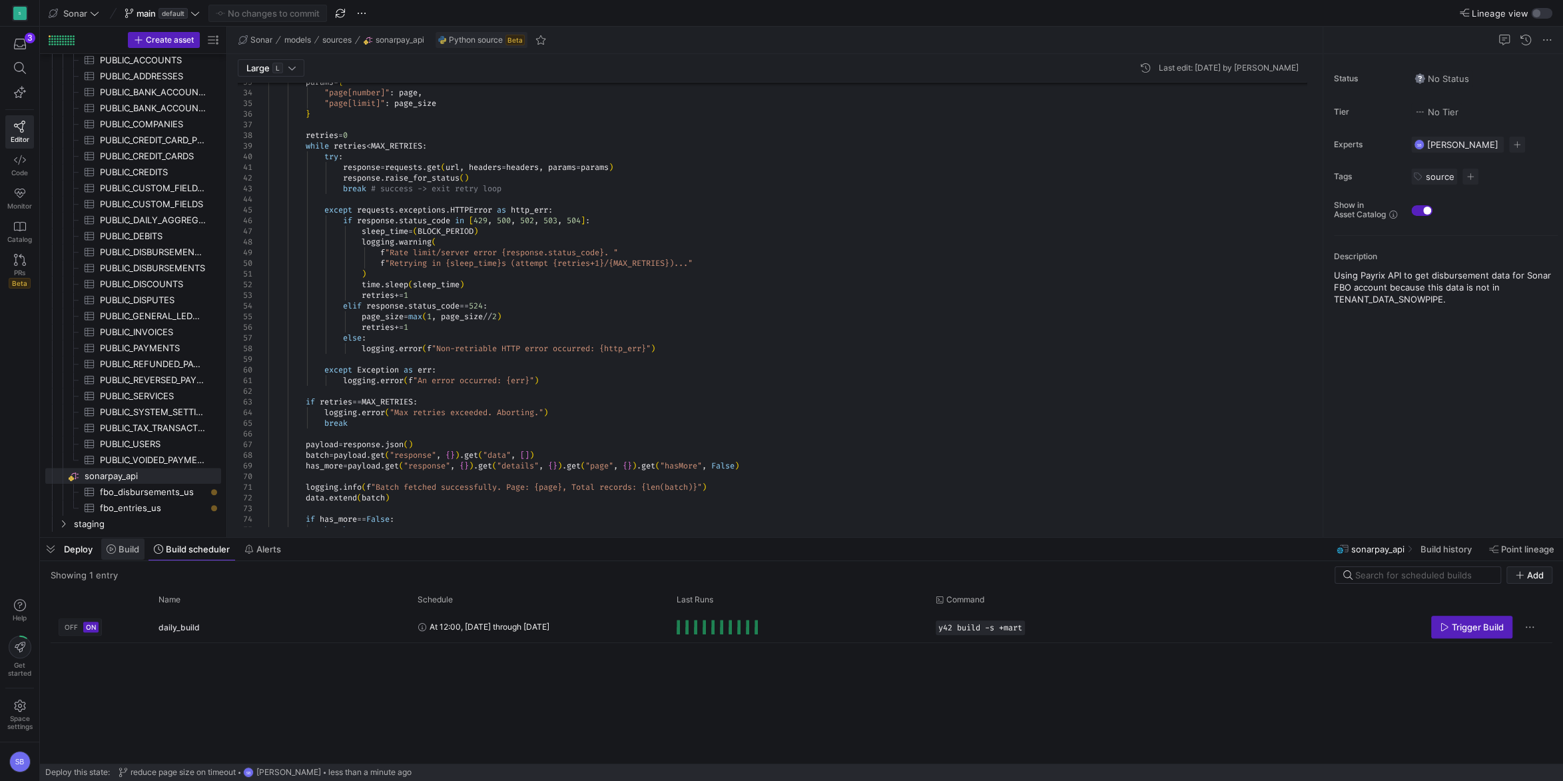
click at [130, 549] on span "Build" at bounding box center [129, 548] width 21 height 11
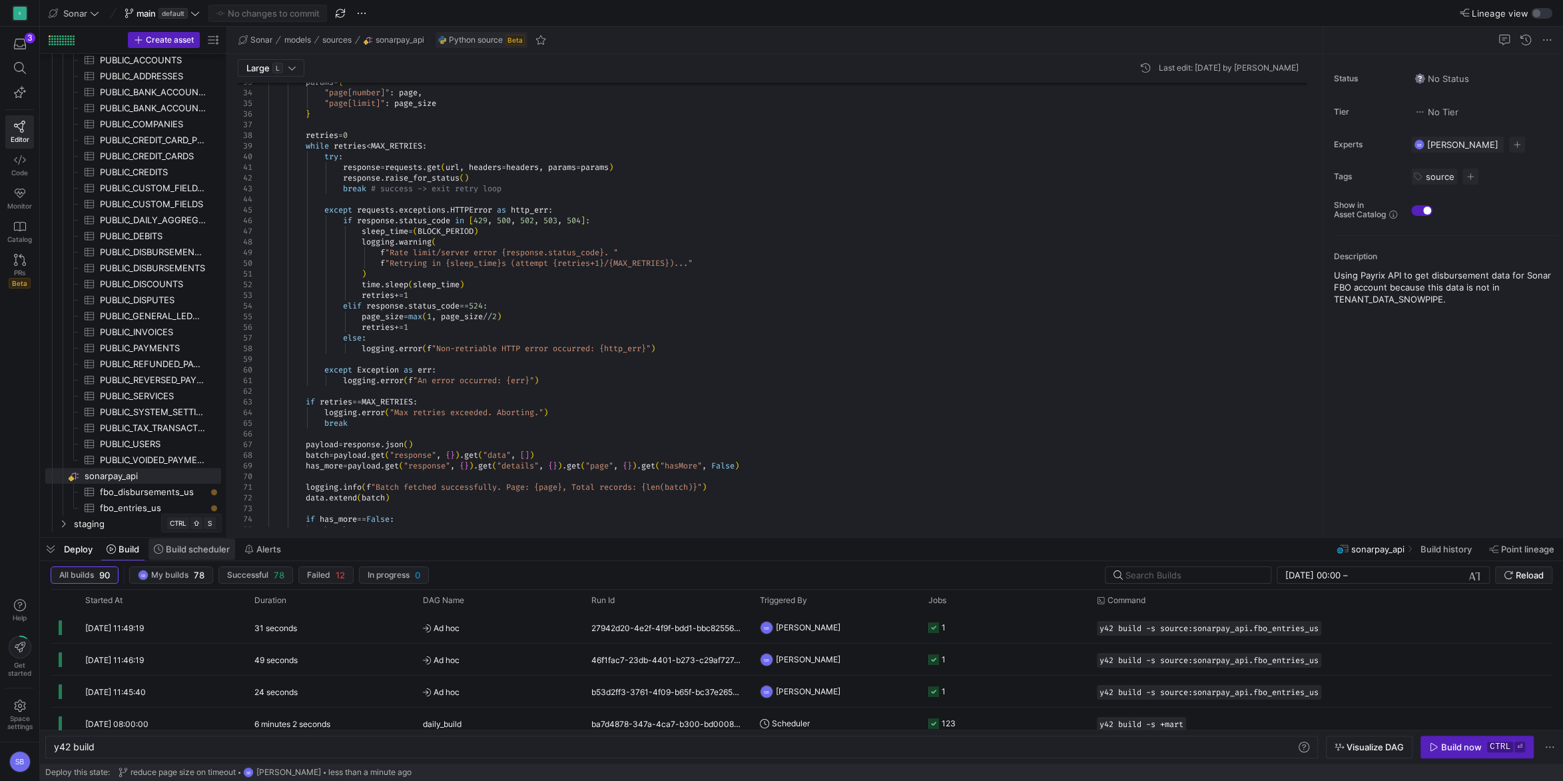
click at [187, 551] on span "Build scheduler" at bounding box center [198, 548] width 64 height 11
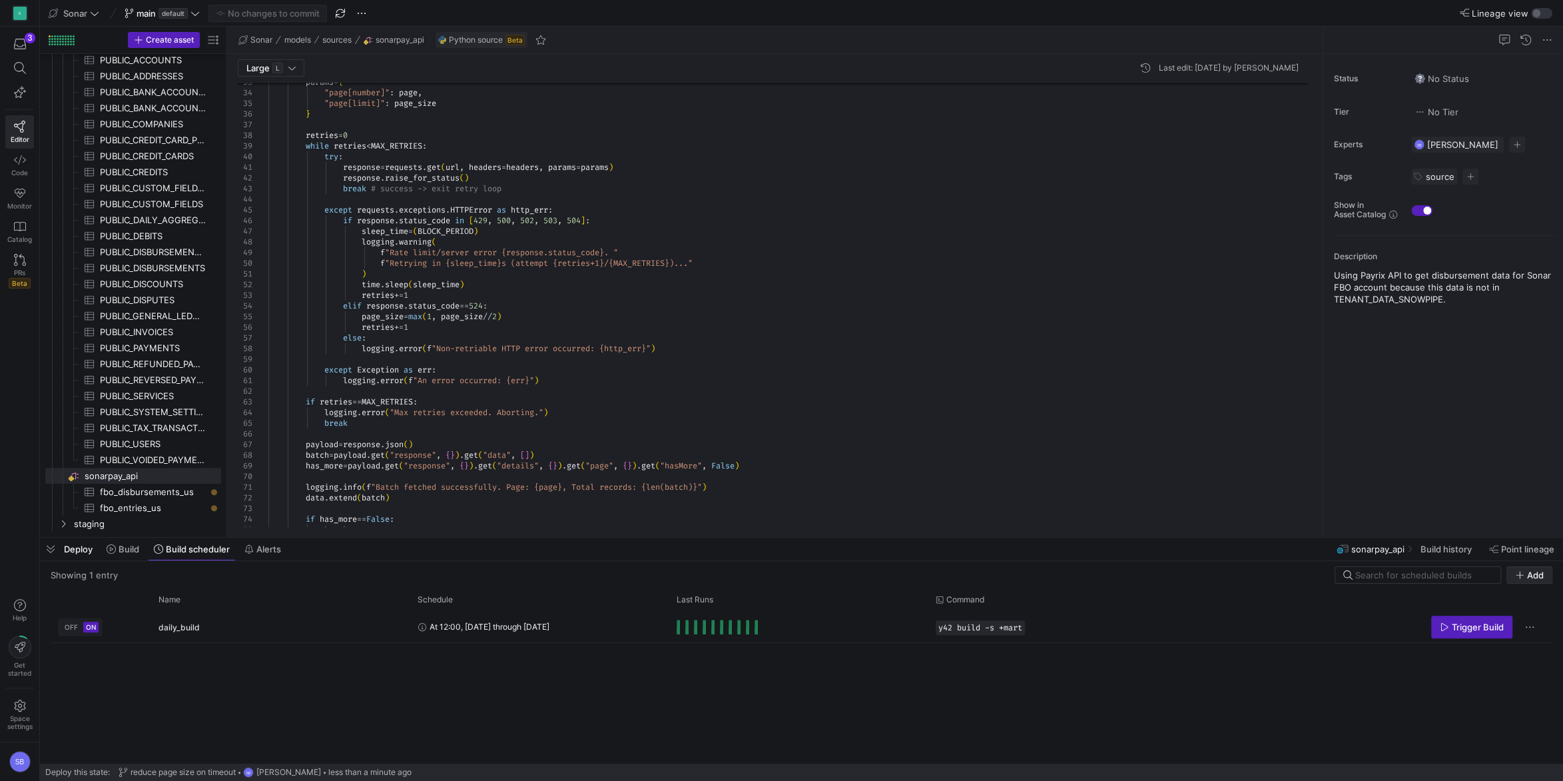
click at [1520, 575] on icon "button" at bounding box center [1519, 574] width 7 height 7
click at [113, 552] on icon at bounding box center [111, 548] width 9 height 9
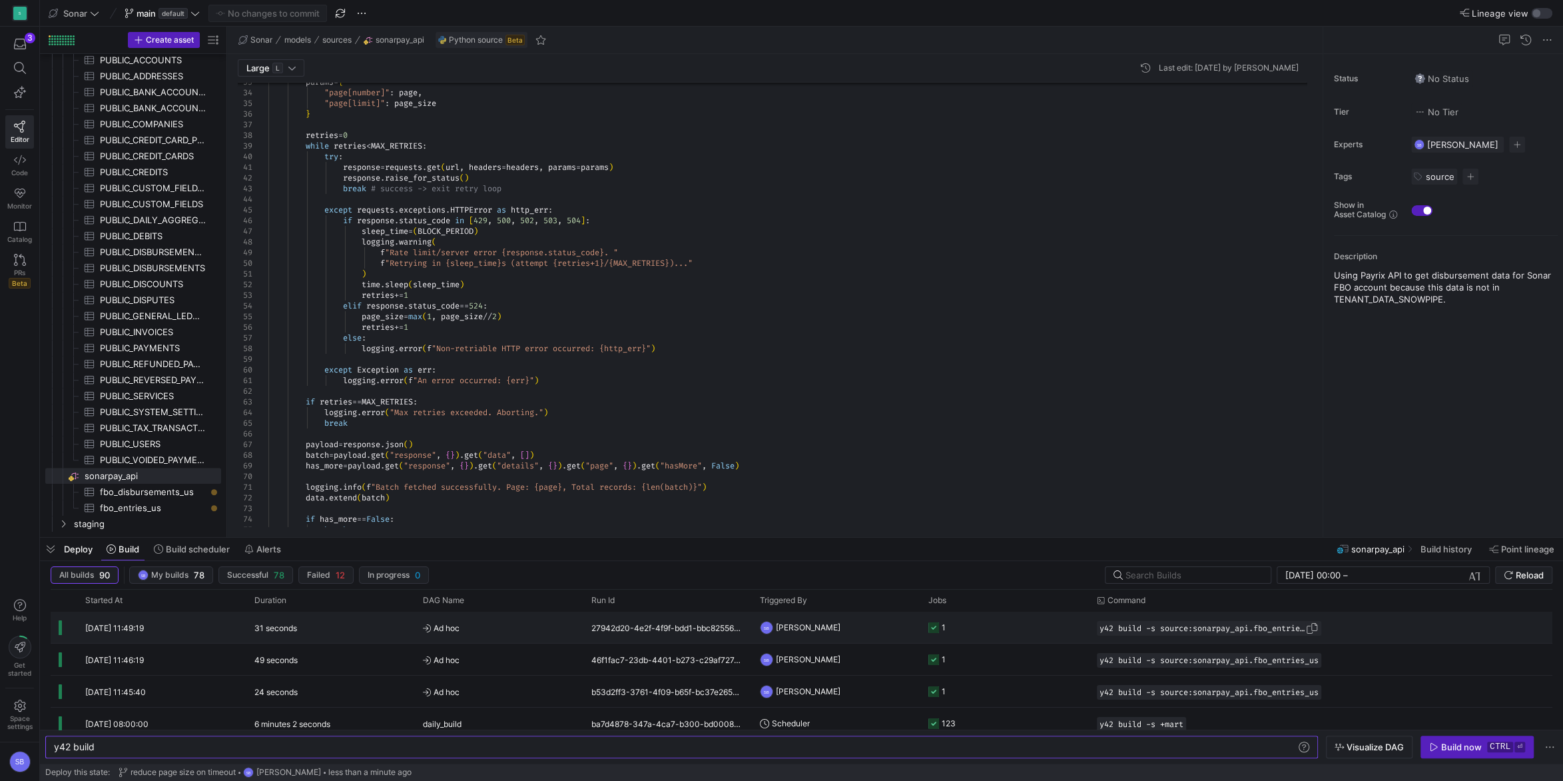
click at [1318, 627] on span "button" at bounding box center [1311, 627] width 13 height 13
click at [197, 553] on span "Build scheduler" at bounding box center [198, 548] width 64 height 11
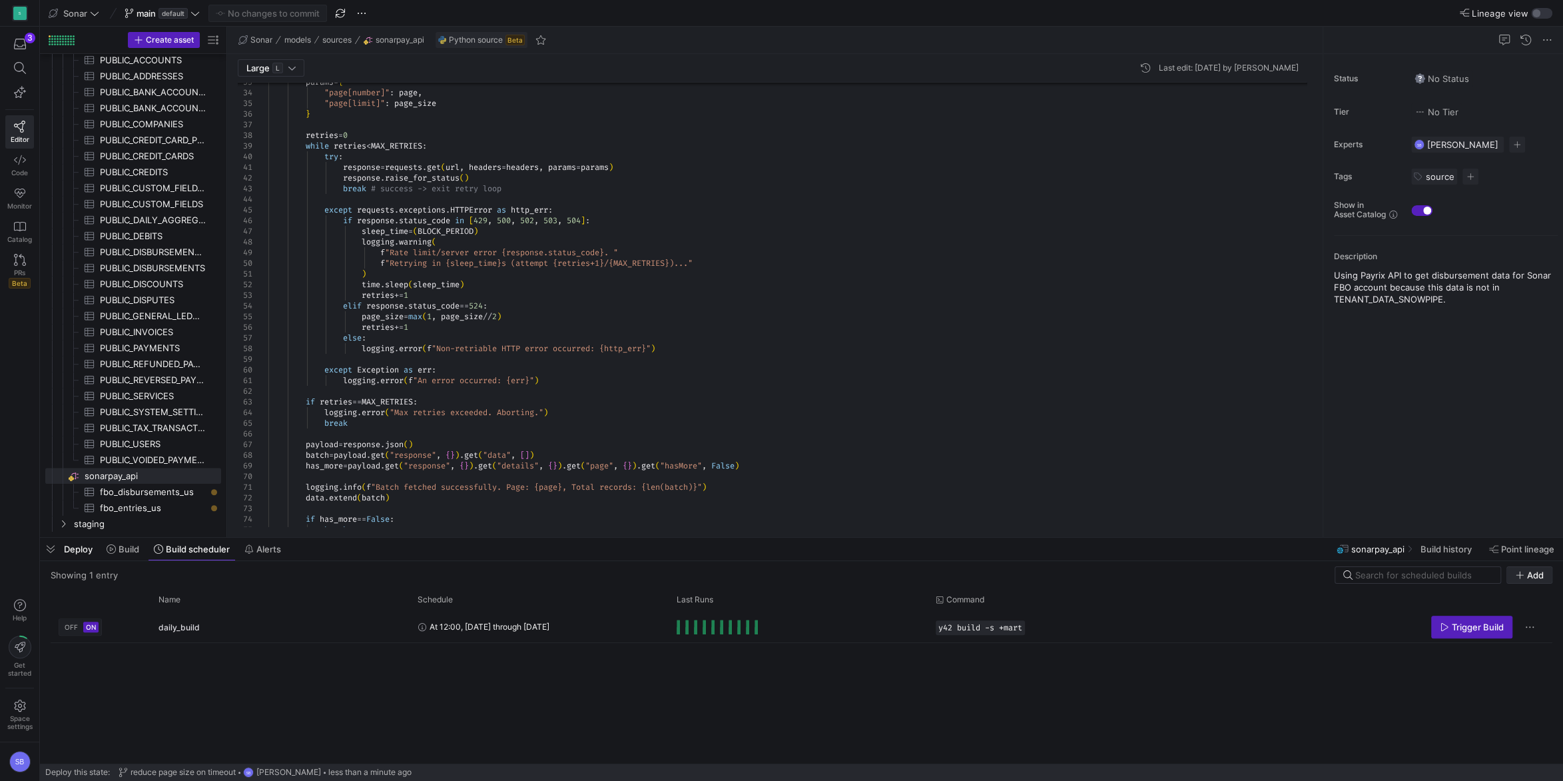
click at [1523, 577] on icon "button" at bounding box center [1519, 574] width 9 height 9
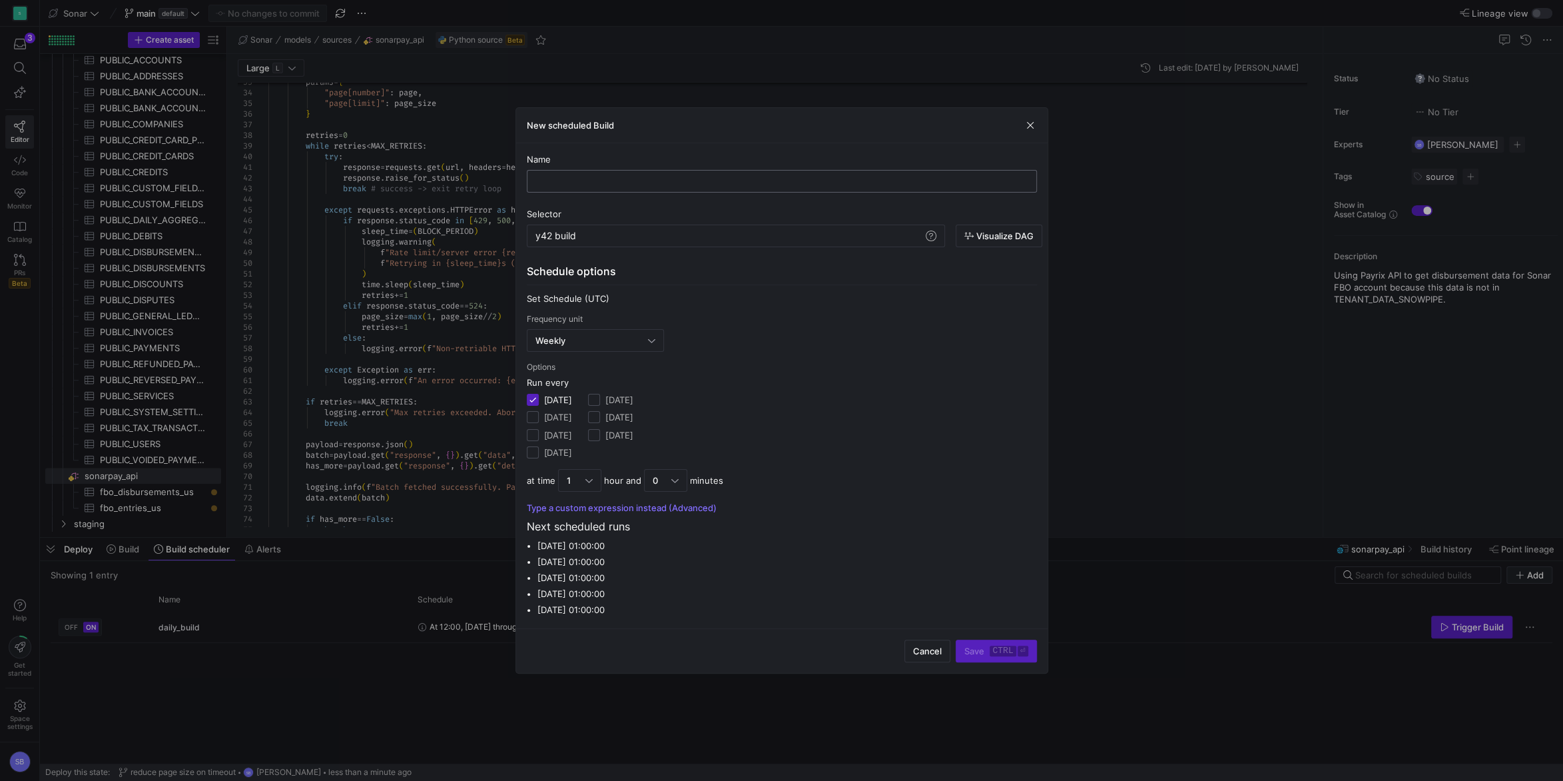
click at [605, 179] on input "text" at bounding box center [782, 181] width 488 height 11
type input "backload_entries"
click at [583, 236] on div "y42 build" at bounding box center [729, 235] width 388 height 11
click at [591, 342] on div "Weekly" at bounding box center [591, 340] width 113 height 11
click at [577, 366] on span "Minute(s)" at bounding box center [594, 364] width 125 height 11
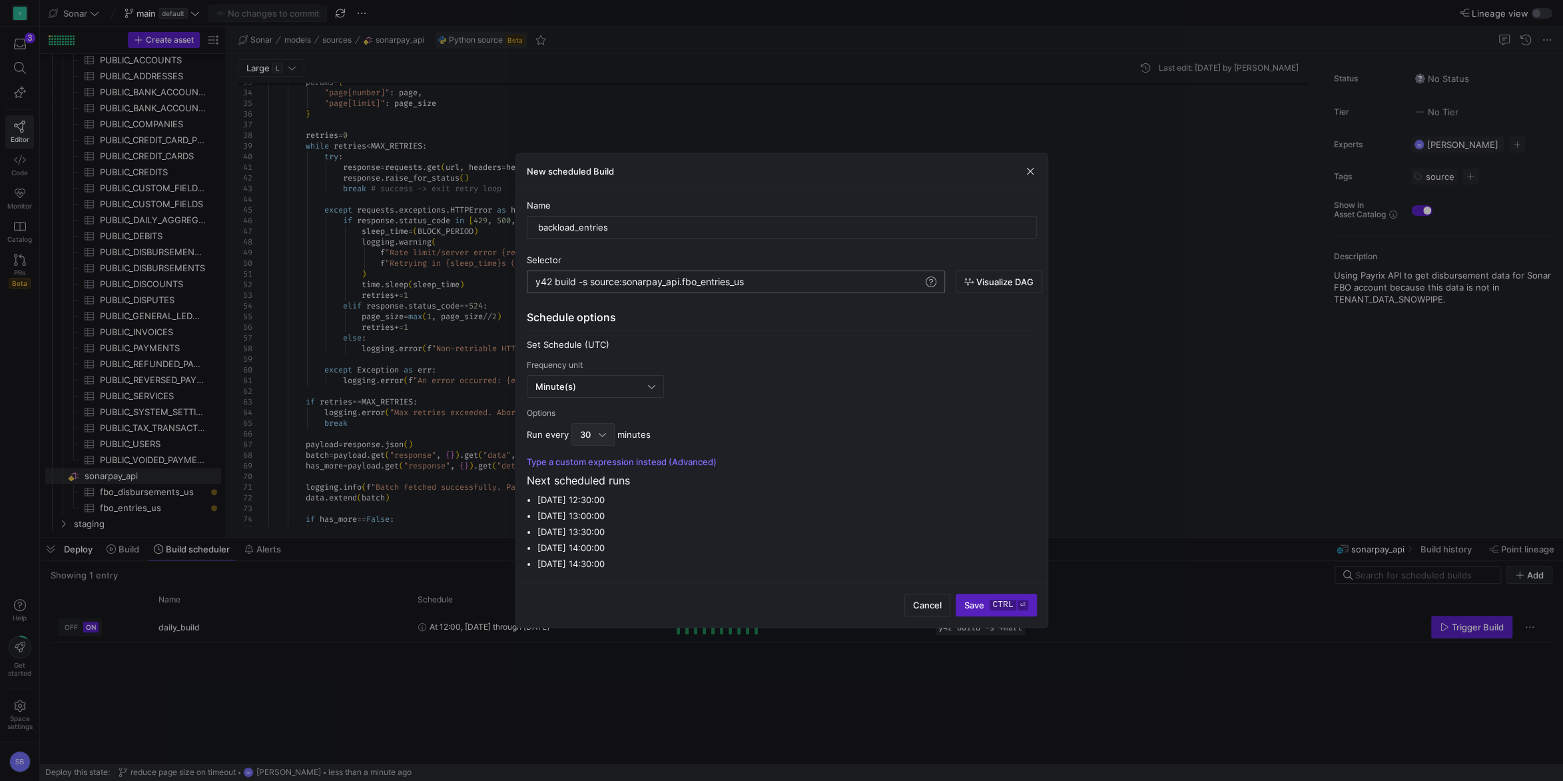
click at [605, 430] on div "30" at bounding box center [592, 434] width 43 height 23
click at [599, 456] on span "15" at bounding box center [591, 458] width 31 height 11
click at [683, 459] on button "Type a custom expression instead (Advanced)" at bounding box center [622, 461] width 190 height 11
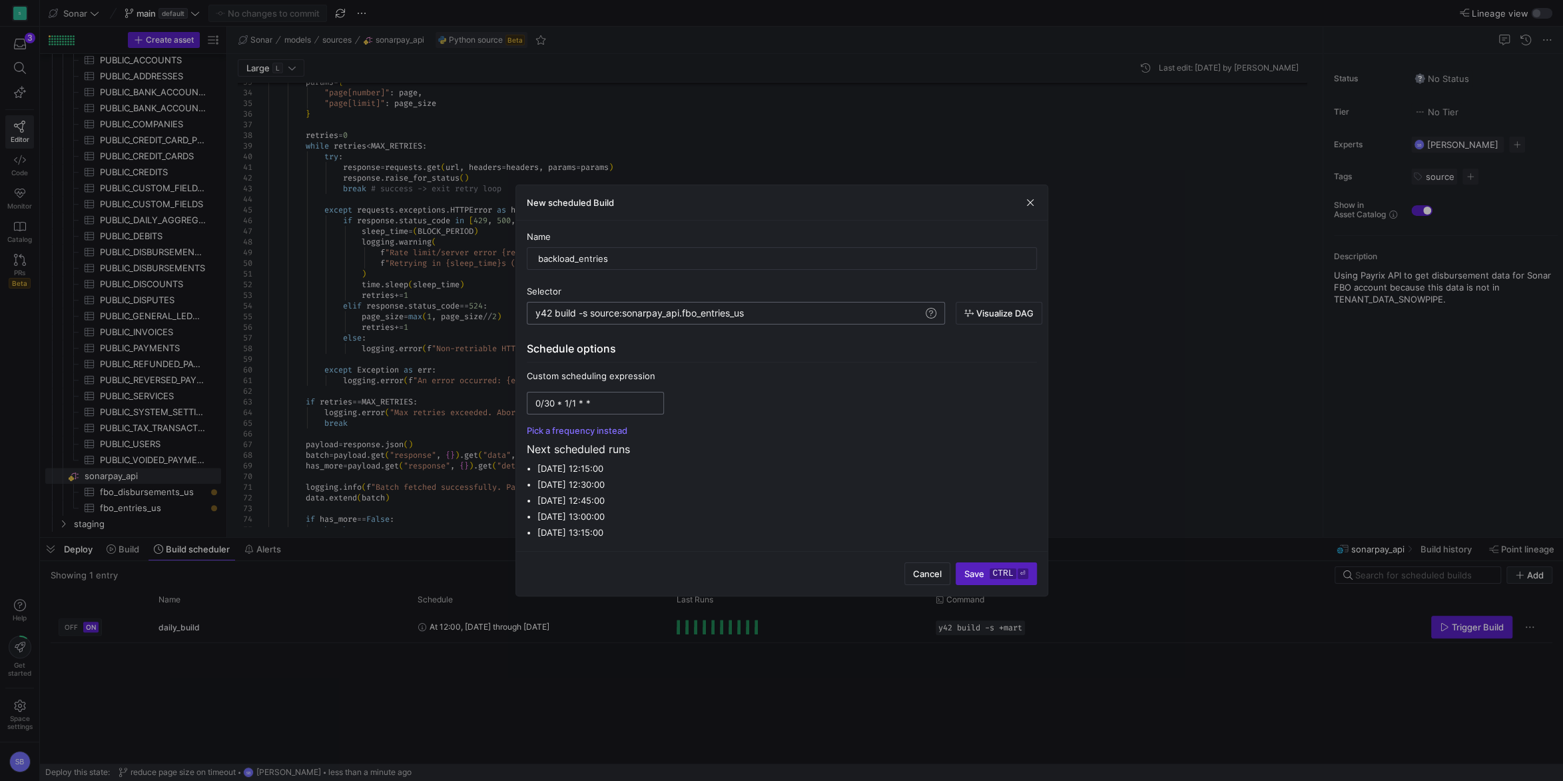
click at [629, 410] on div "0/30 * 1/1 * *" at bounding box center [595, 402] width 120 height 21
click at [687, 475] on li "Wednesday, 03 September 2025 at 12:15:00" at bounding box center [787, 468] width 500 height 16
click at [599, 398] on input "0/30 * 1/1 * *" at bounding box center [595, 403] width 120 height 11
paste input "05"
type input "0/05 * 1/1 * *"
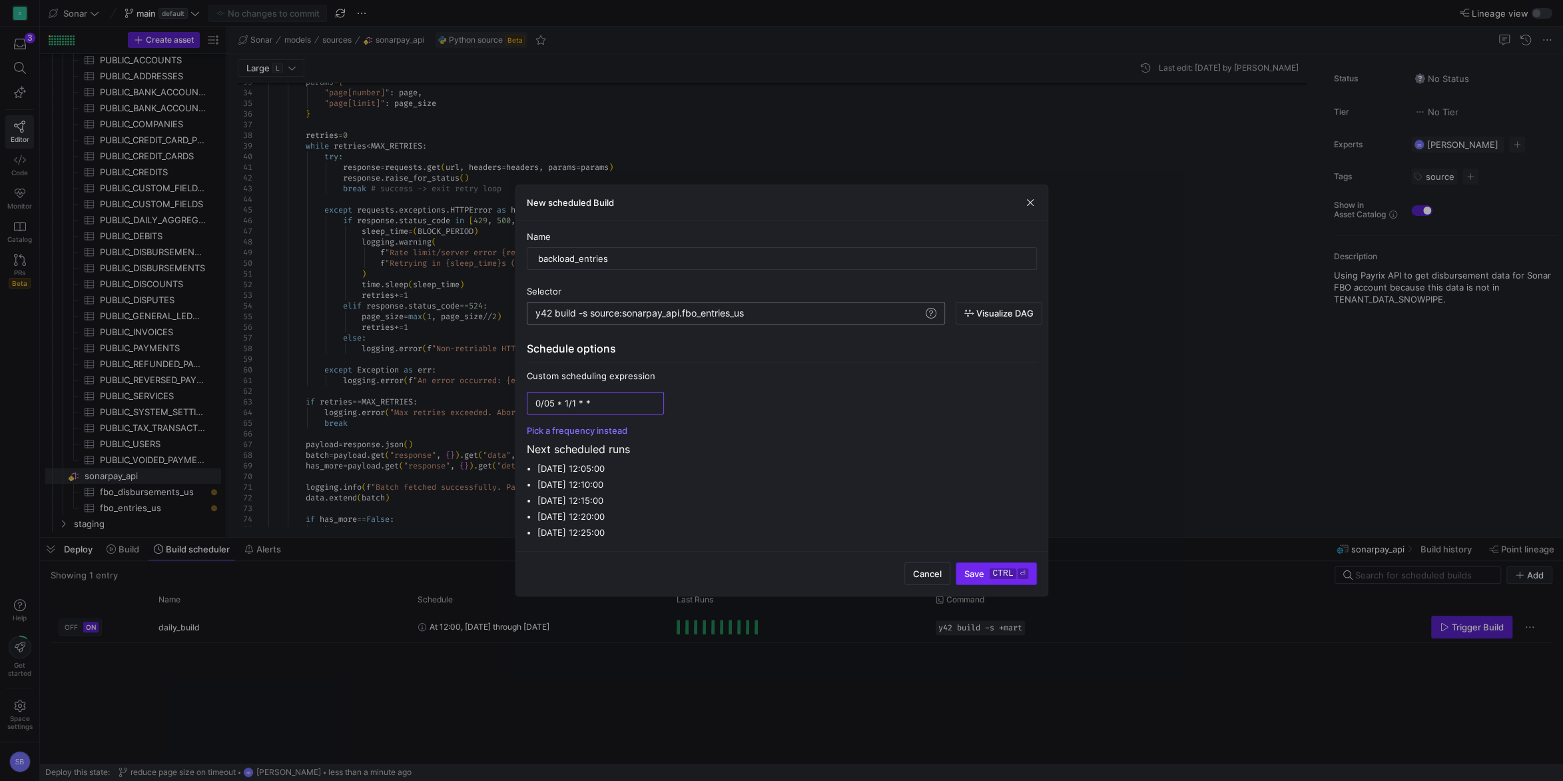
click at [981, 576] on span "Save ctrl ⏎" at bounding box center [995, 573] width 63 height 11
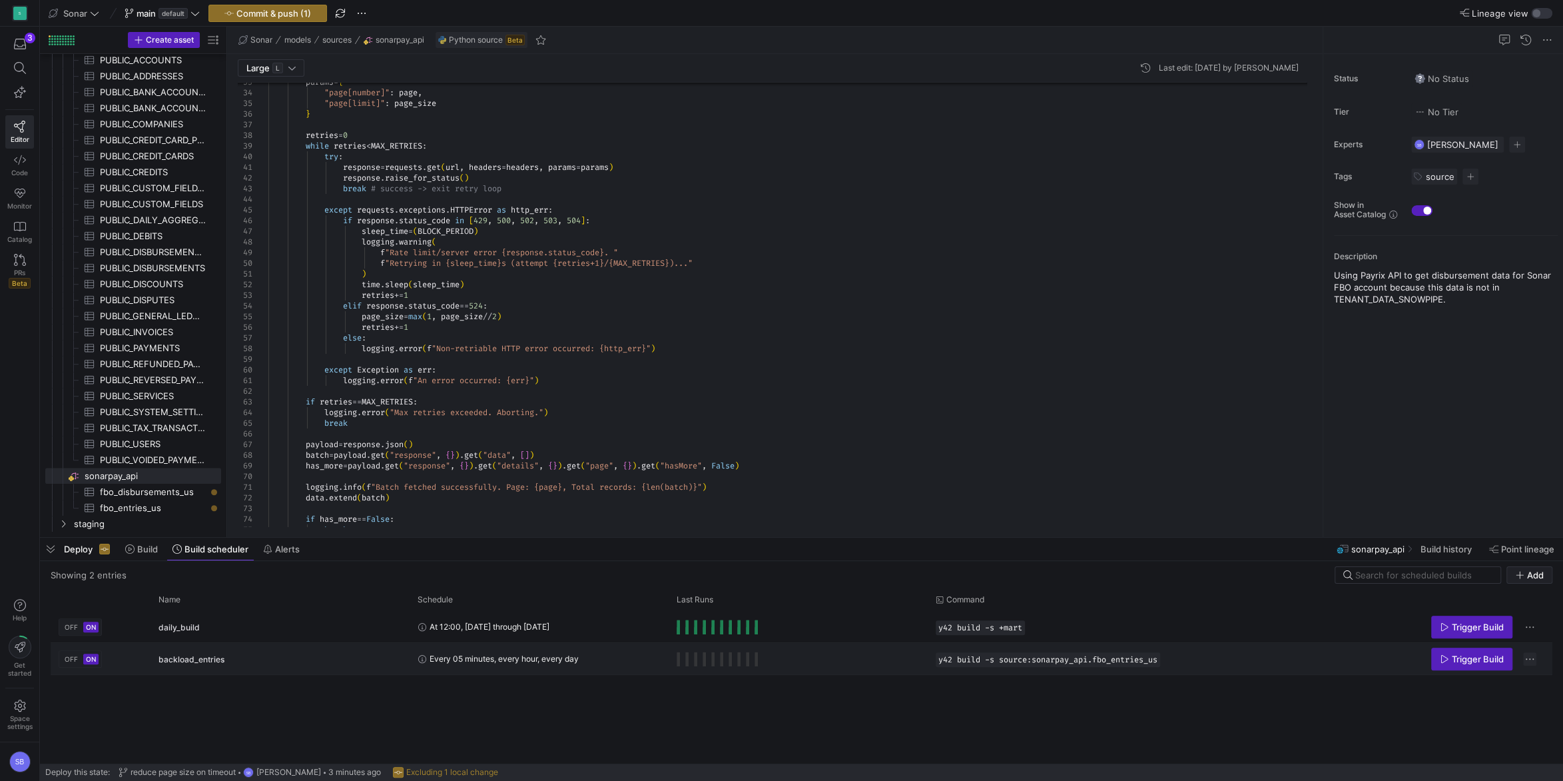
click at [1531, 658] on span "Press SPACE to select this row." at bounding box center [1529, 658] width 13 height 13
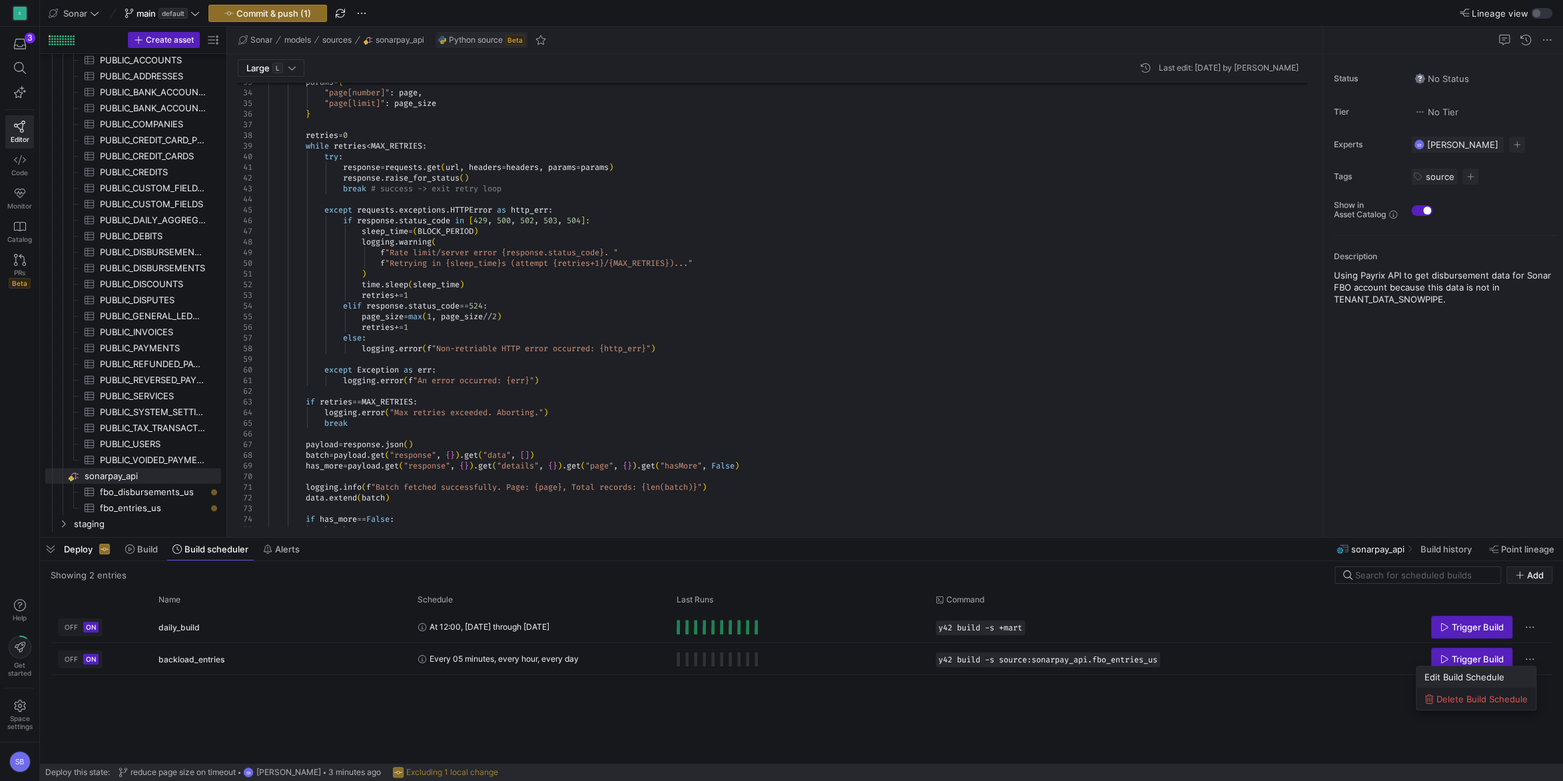
click at [1511, 673] on span "Edit Build Schedule" at bounding box center [1476, 676] width 103 height 11
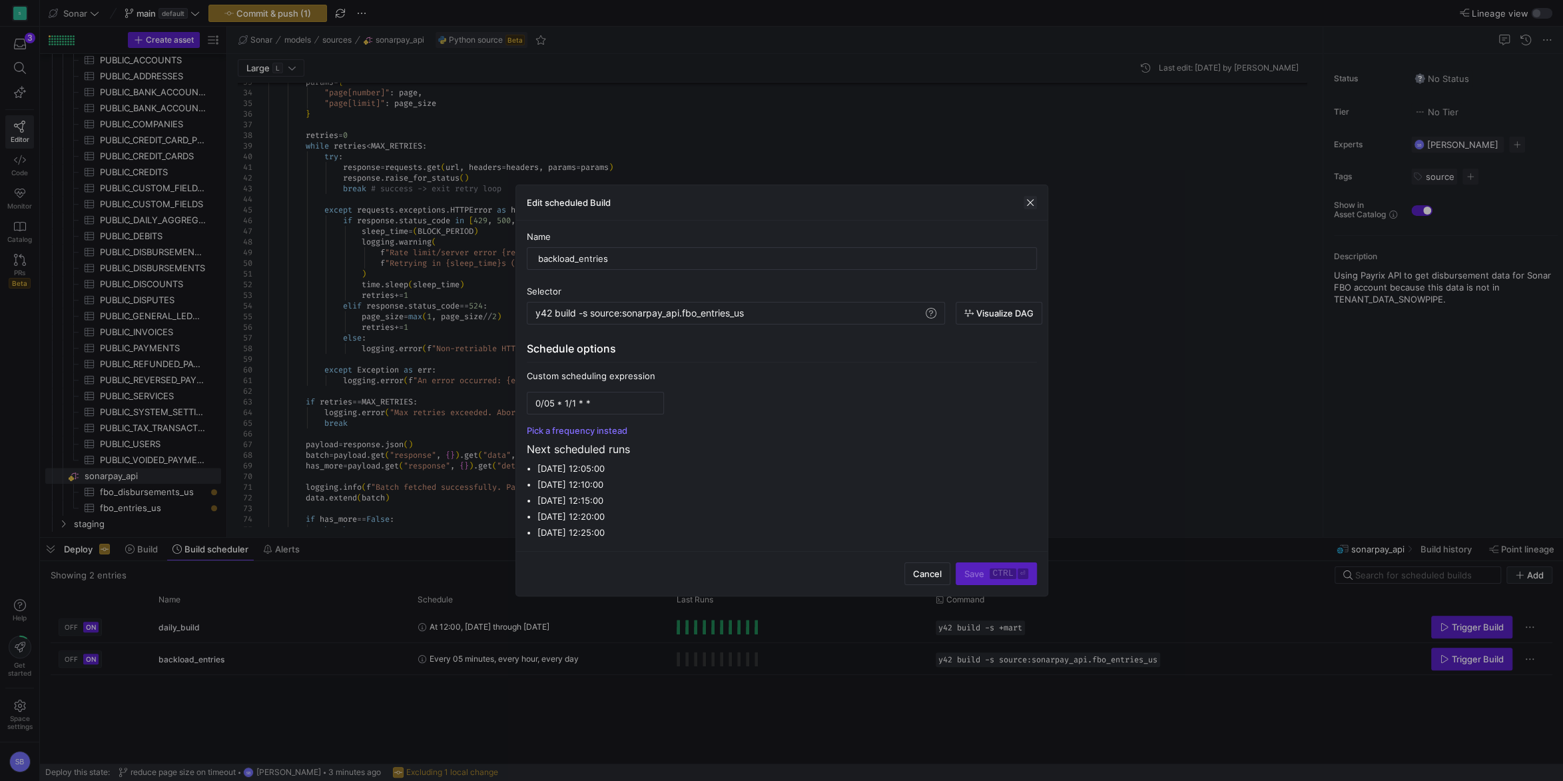
click at [1031, 204] on span "button" at bounding box center [1030, 202] width 13 height 13
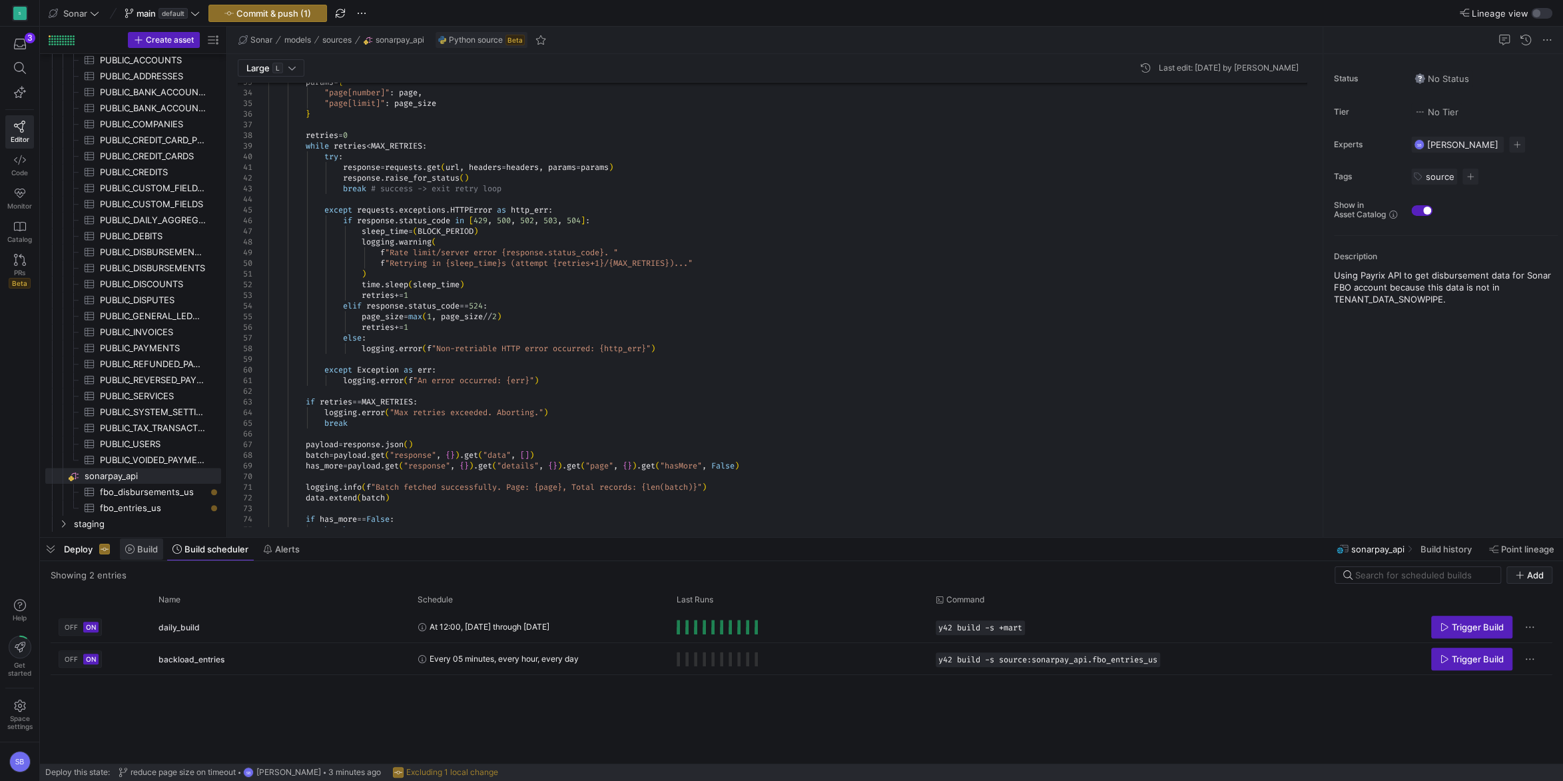
click at [135, 551] on icon at bounding box center [129, 548] width 9 height 9
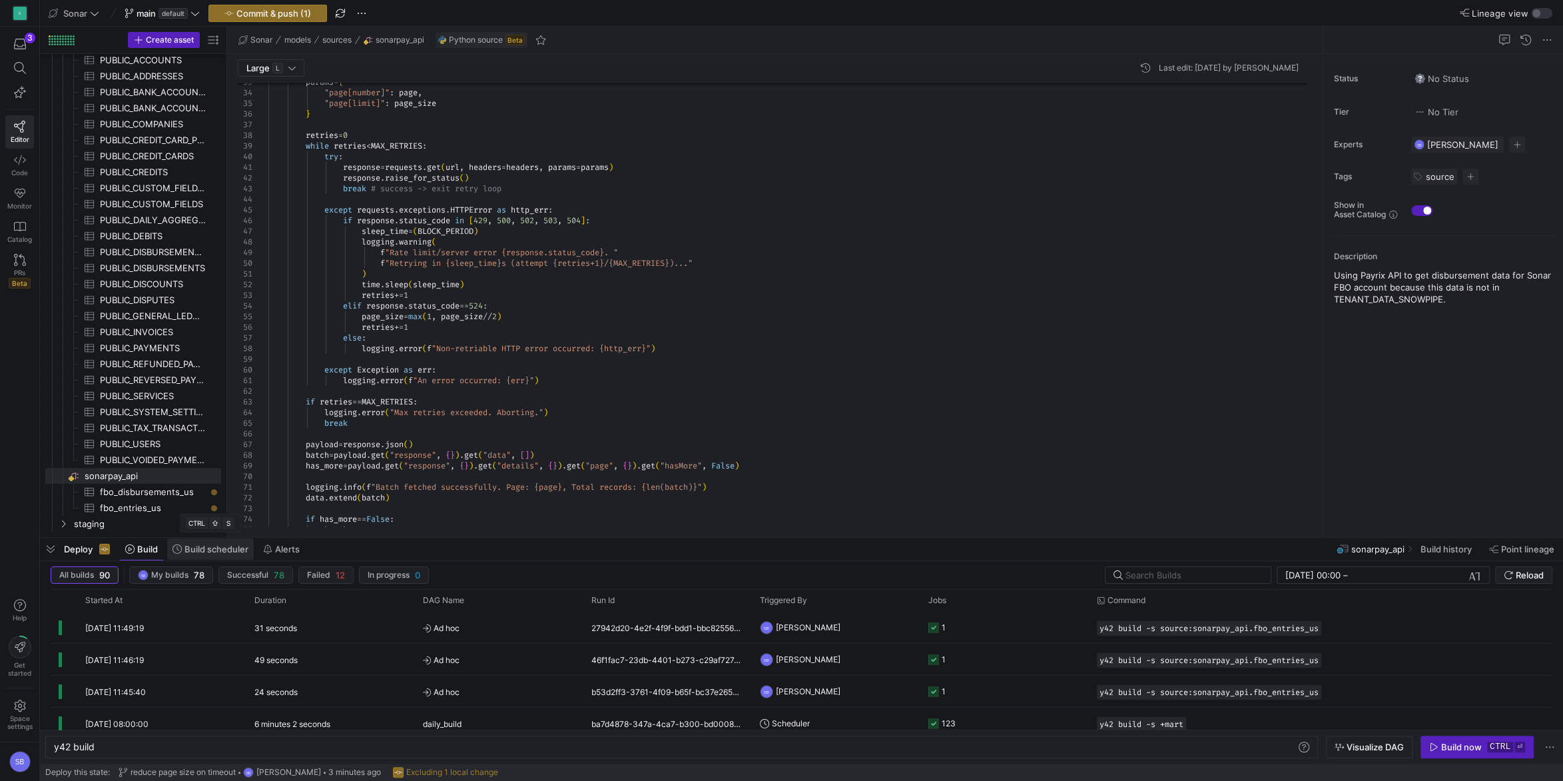
click at [229, 551] on span "Build scheduler" at bounding box center [216, 548] width 64 height 11
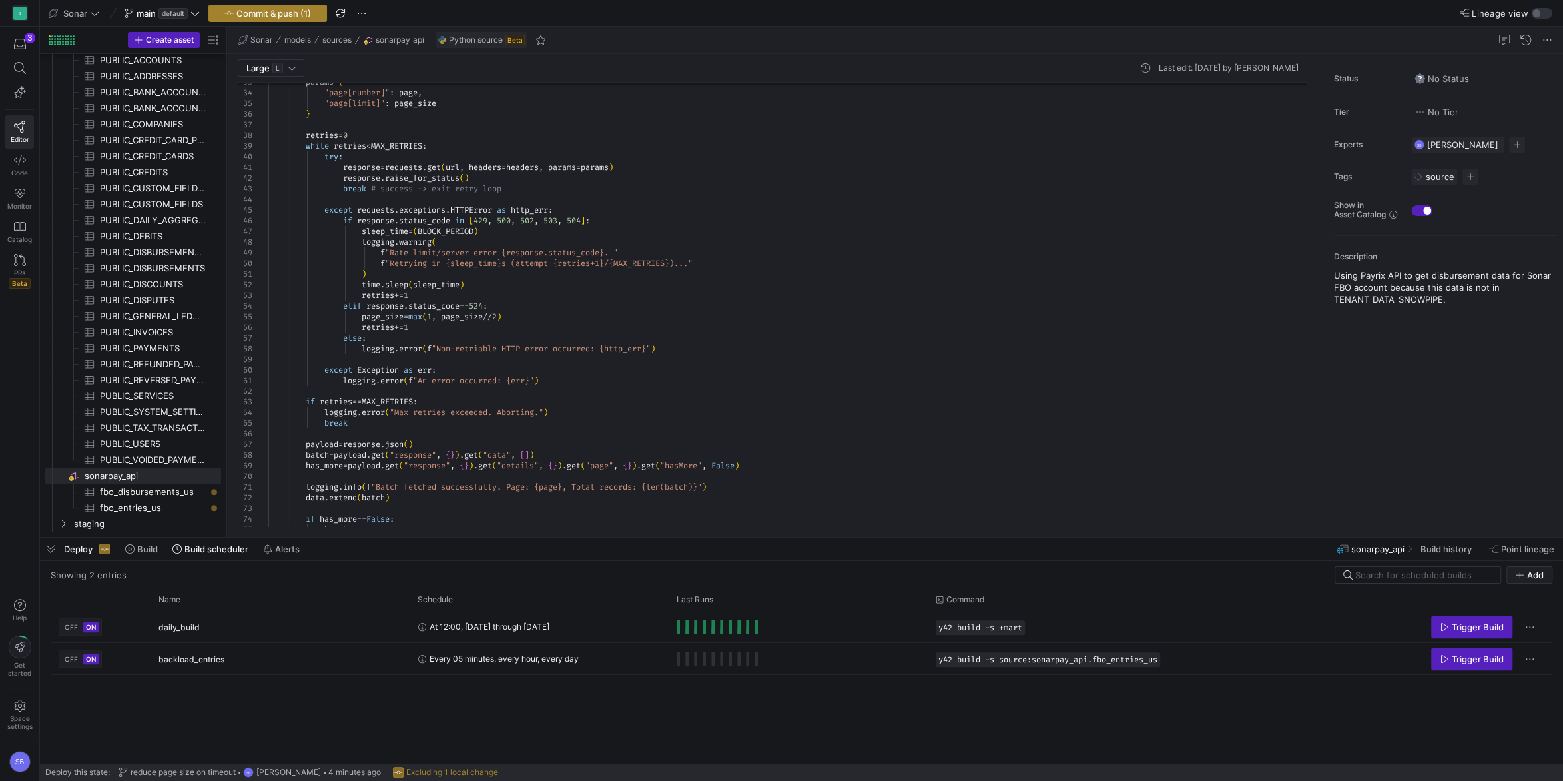
click at [304, 20] on span "button" at bounding box center [267, 13] width 117 height 16
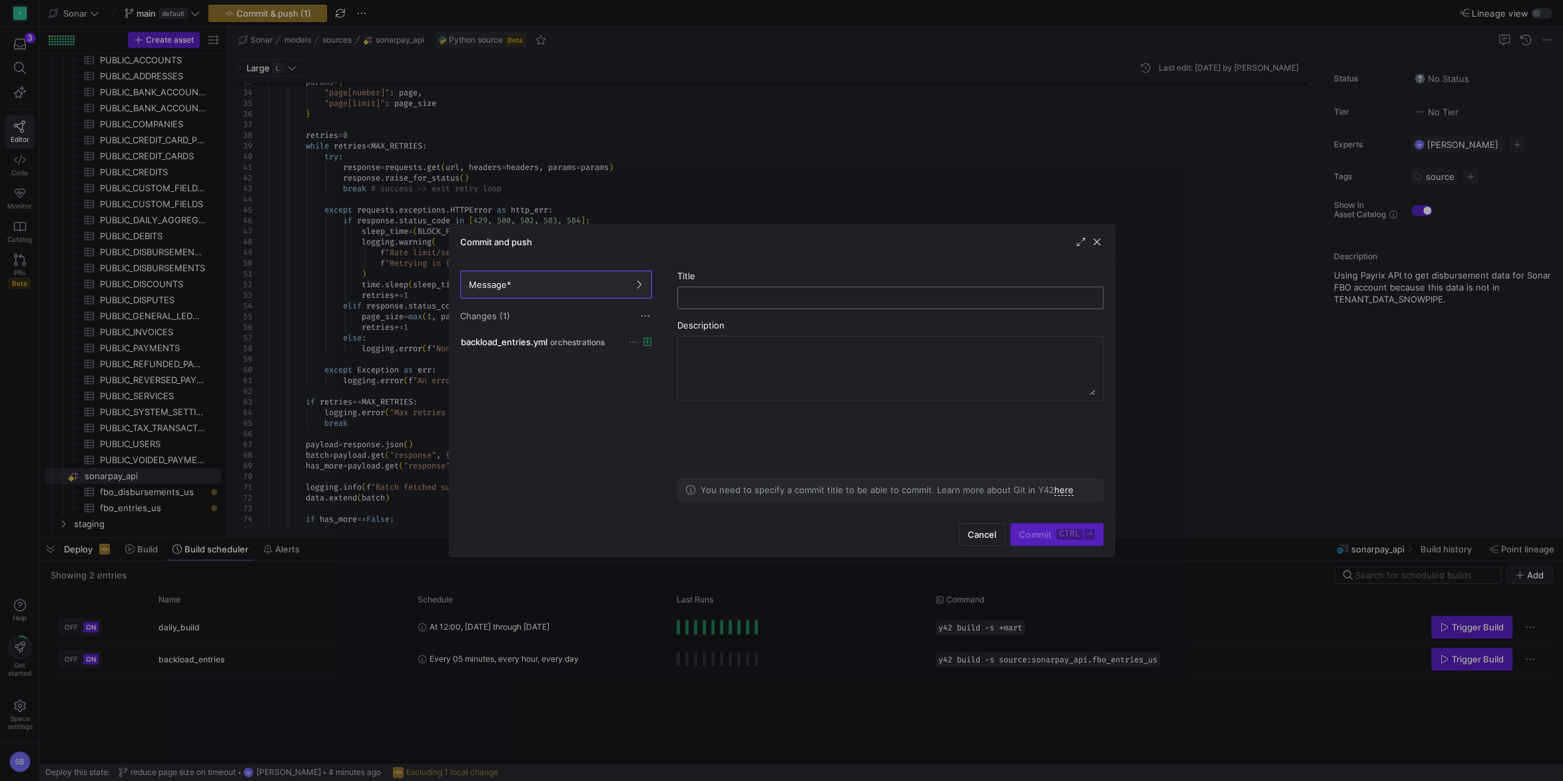
click at [739, 302] on input "text" at bounding box center [891, 297] width 404 height 11
drag, startPoint x: 862, startPoint y: 296, endPoint x: 800, endPoint y: 287, distance: 63.3
click at [800, 292] on input "schedule orchestration to backload data" at bounding box center [891, 297] width 404 height 11
type input "schedule orchestration"
click at [1053, 531] on span "Commit ctrl ⏎" at bounding box center [1056, 534] width 75 height 11
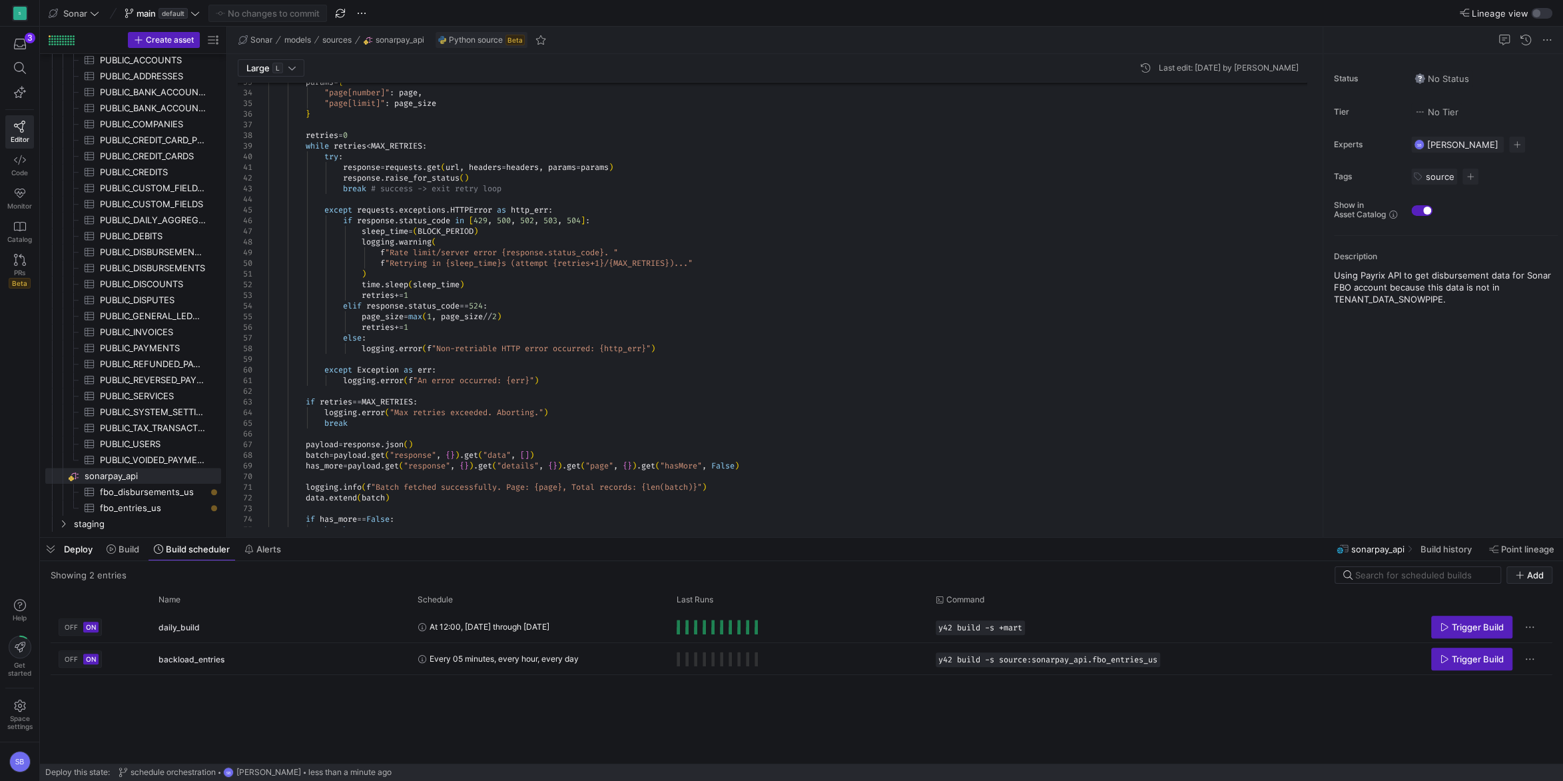
click at [85, 549] on span "Deploy" at bounding box center [78, 548] width 29 height 11
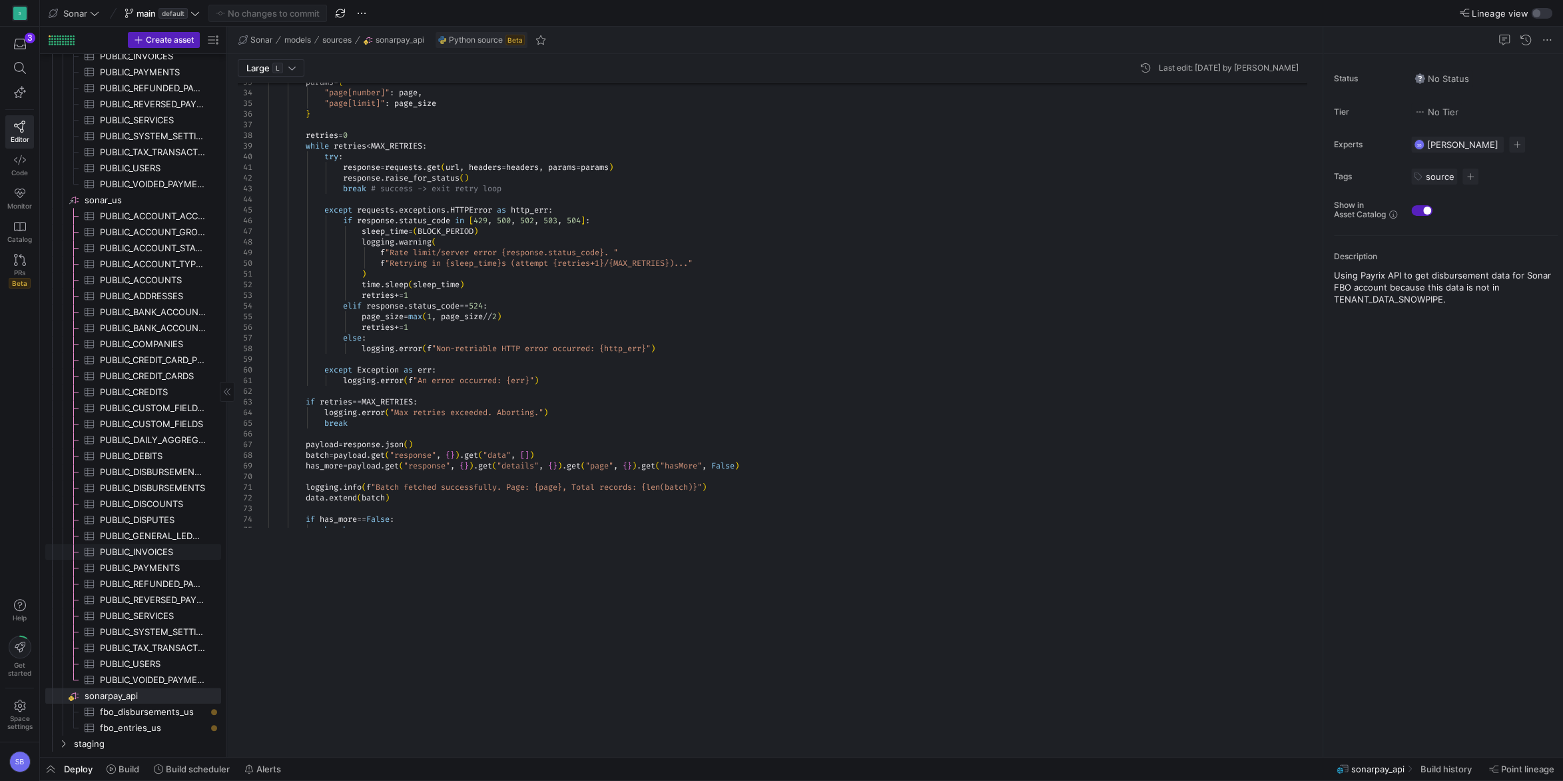
scroll to position [432, 0]
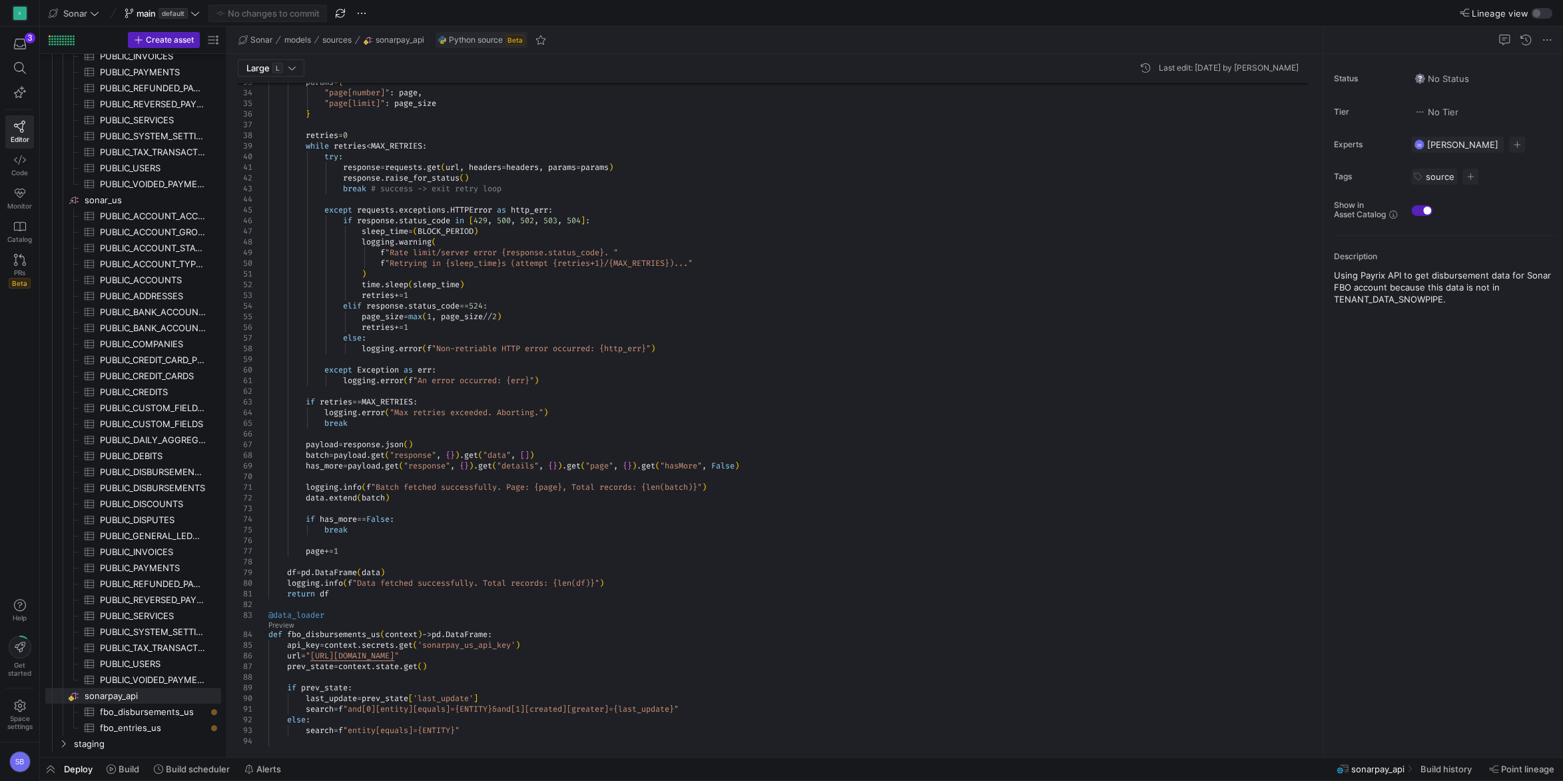
click at [77, 767] on span "Deploy" at bounding box center [78, 768] width 29 height 11
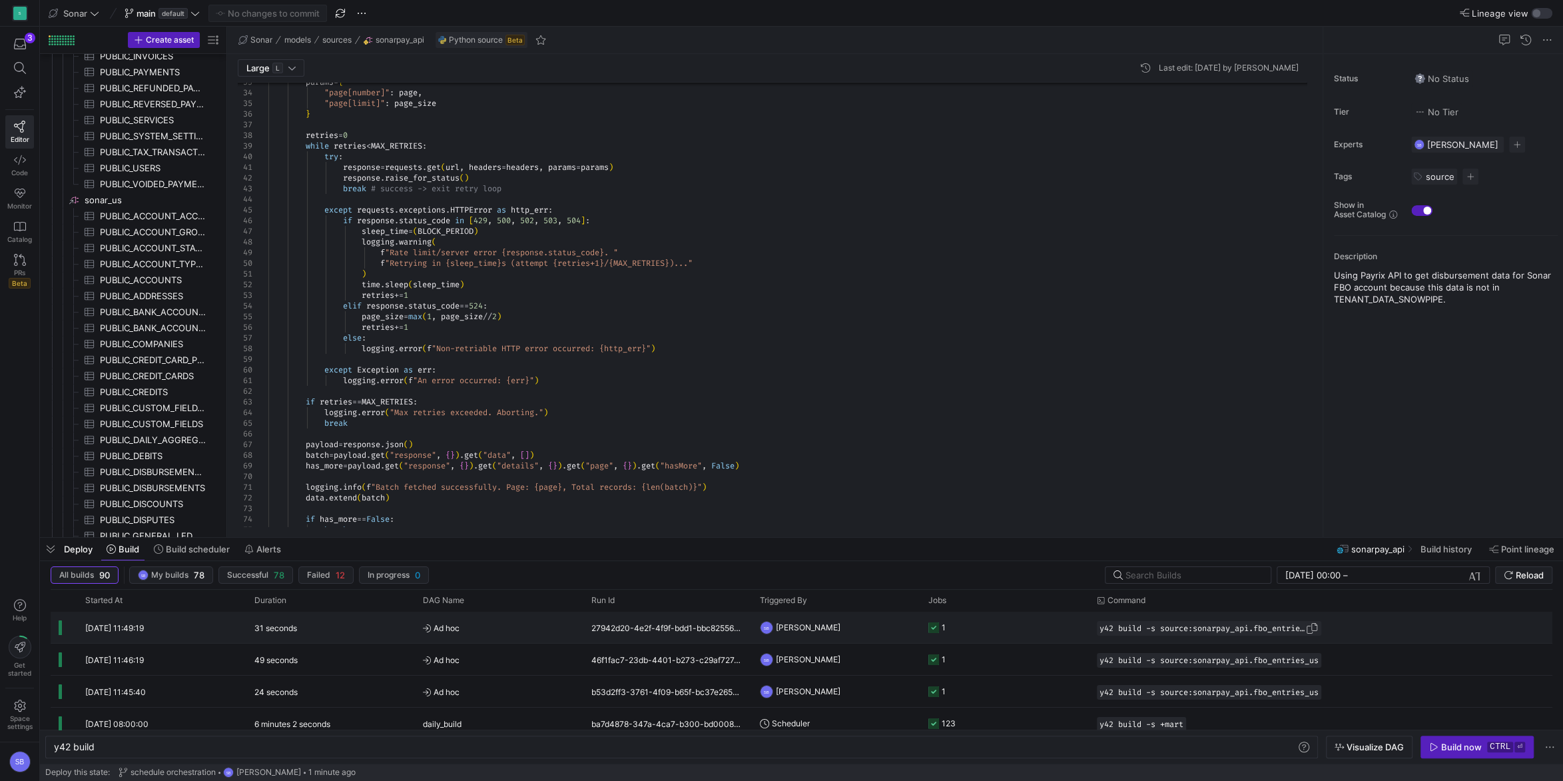
click at [1319, 627] on span "button" at bounding box center [1311, 627] width 13 height 13
click at [636, 744] on div "y42 build" at bounding box center [675, 746] width 1243 height 11
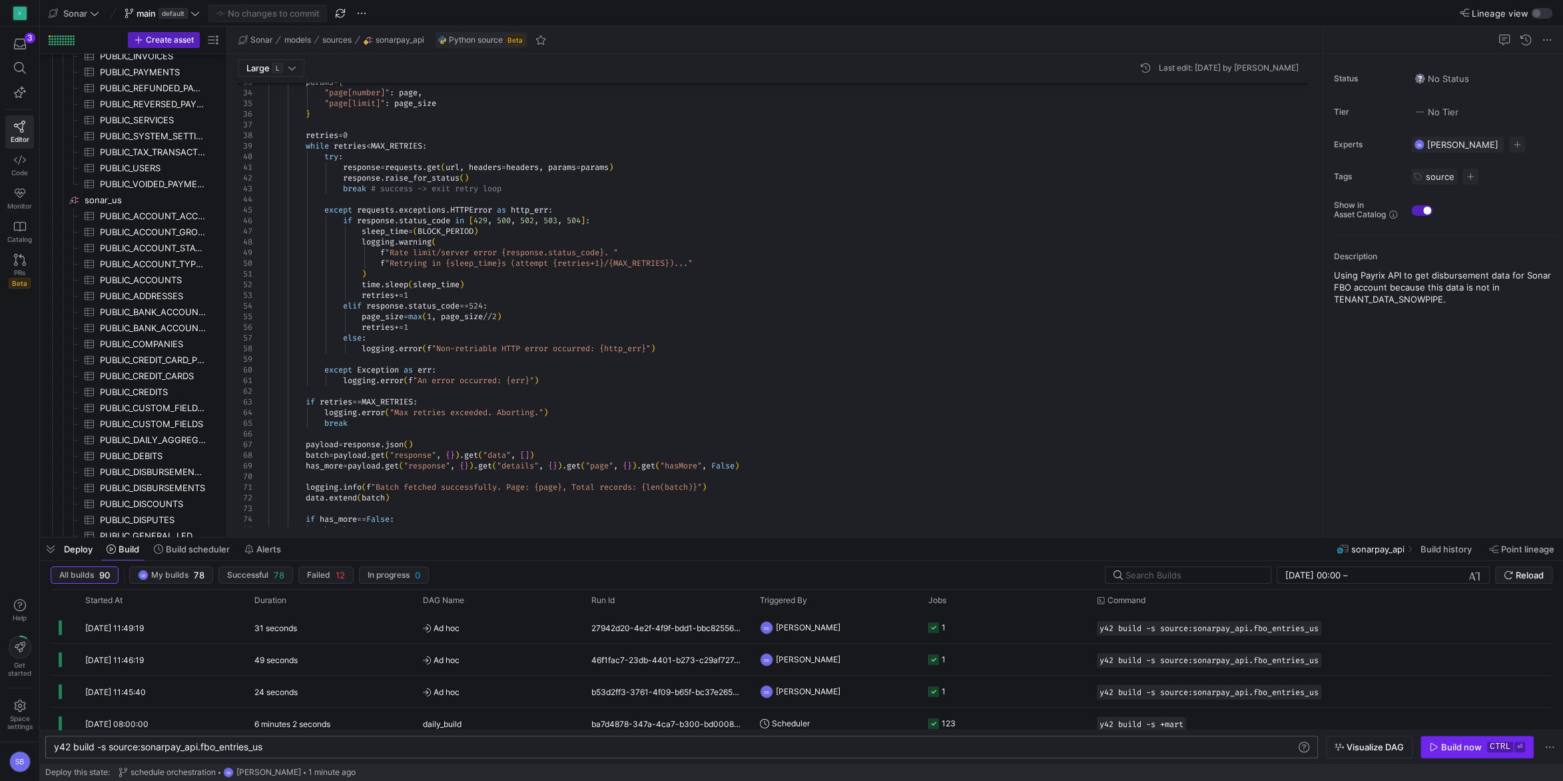
click at [1453, 744] on div "Build now" at bounding box center [1461, 746] width 41 height 11
click at [180, 549] on span "Build scheduler" at bounding box center [198, 548] width 64 height 11
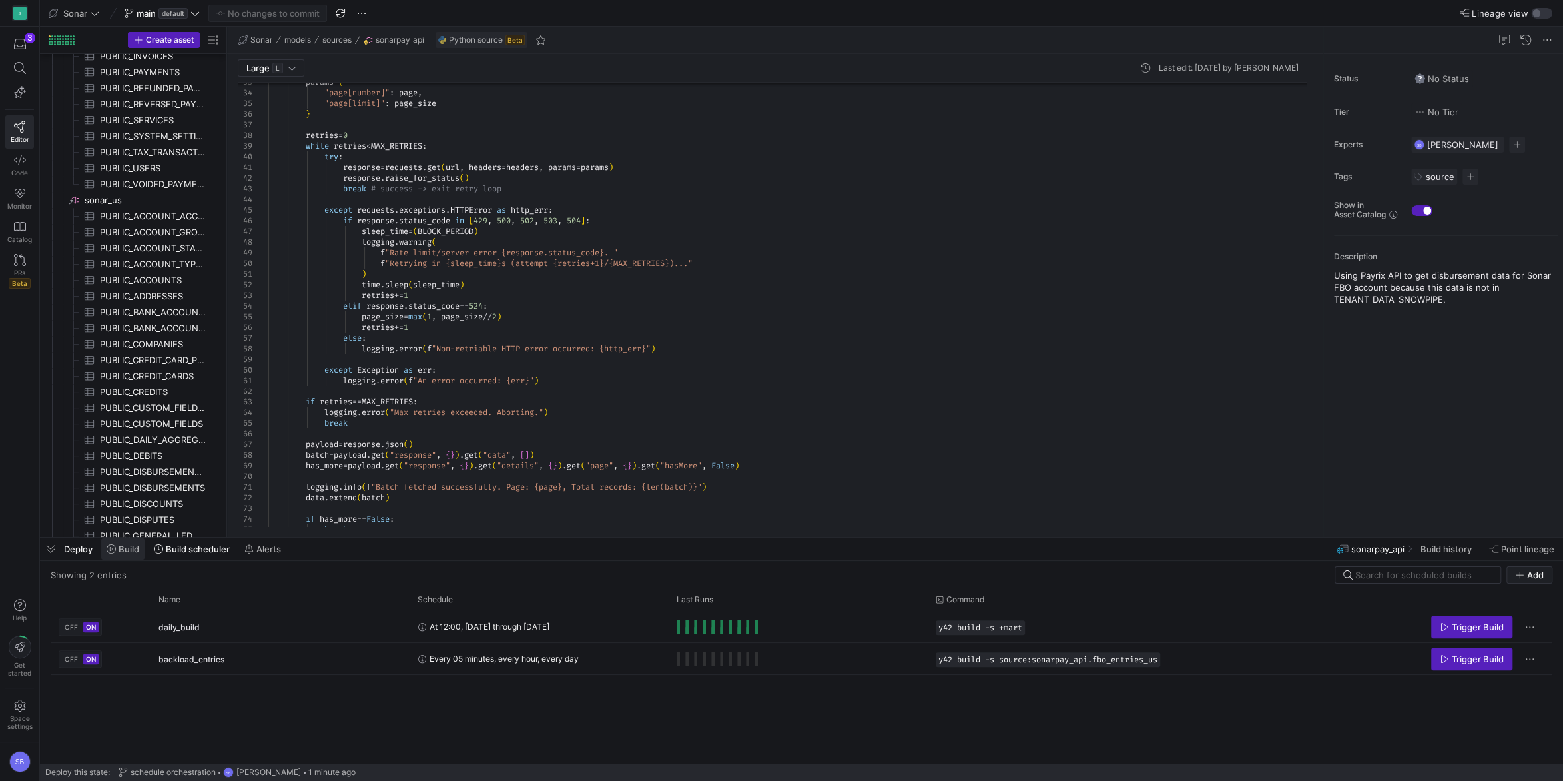
click at [118, 547] on span "Build" at bounding box center [123, 548] width 33 height 11
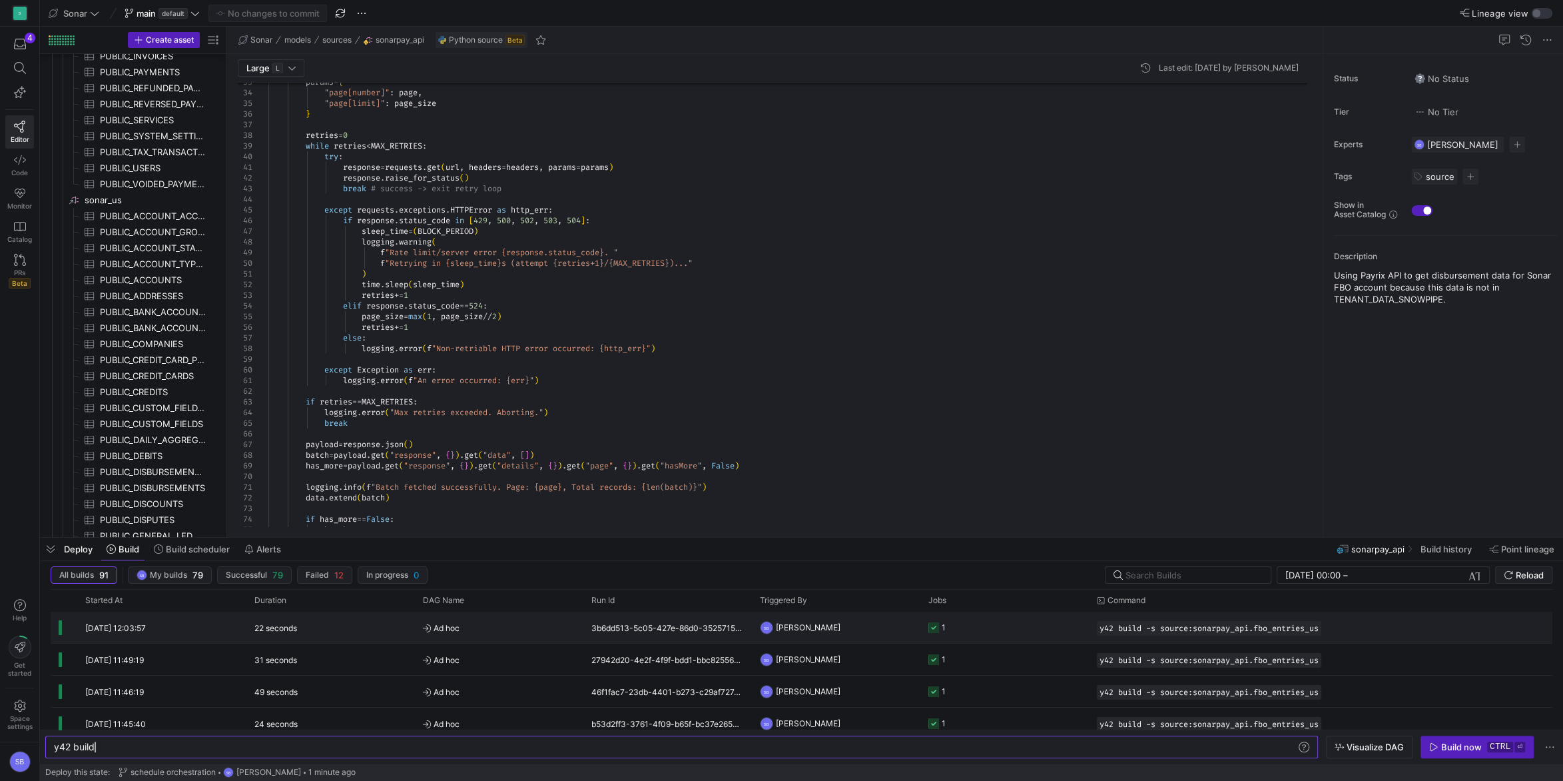
click at [370, 629] on div "22 seconds" at bounding box center [330, 626] width 169 height 31
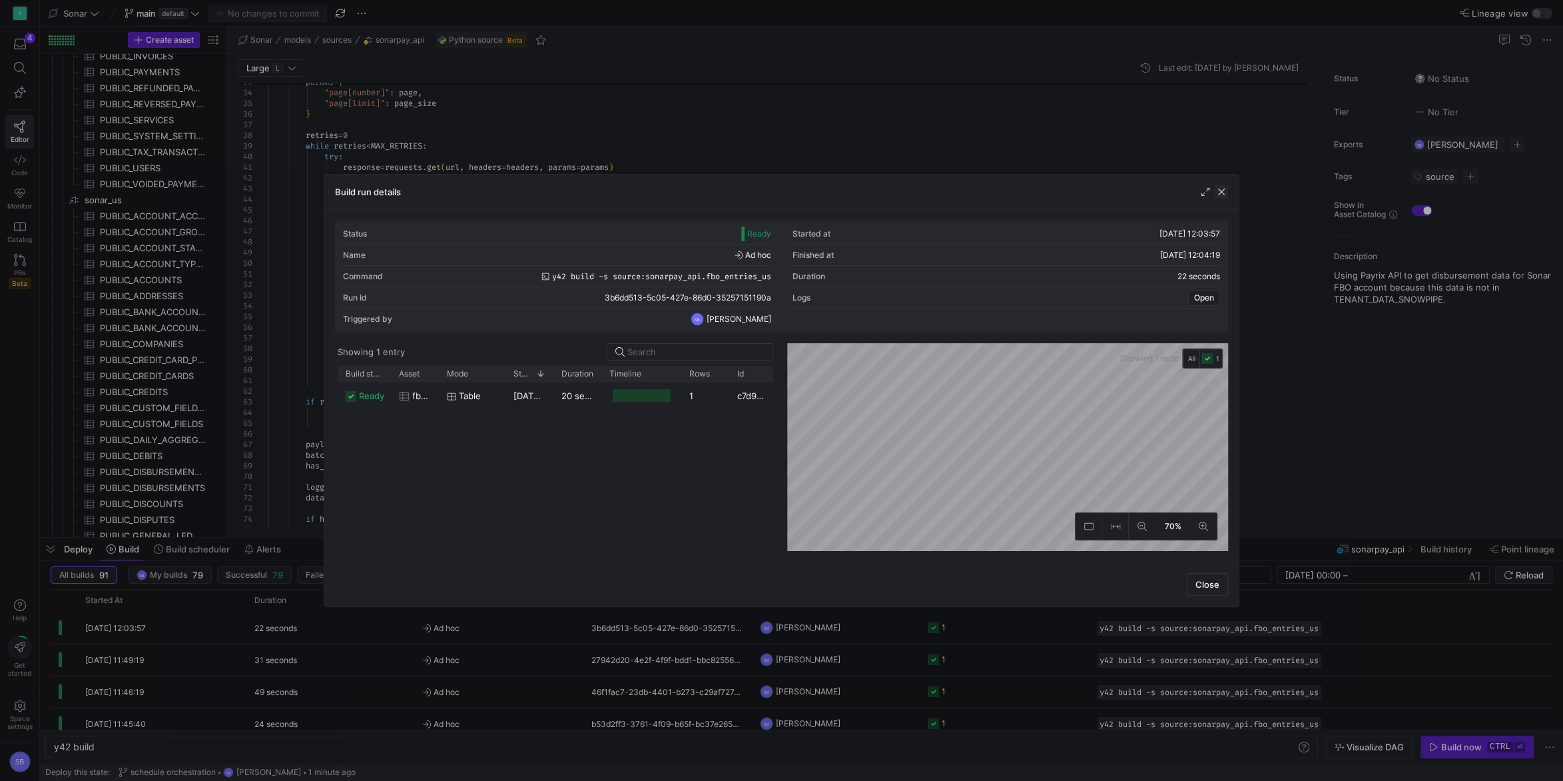
click at [1220, 191] on span "button" at bounding box center [1221, 191] width 13 height 13
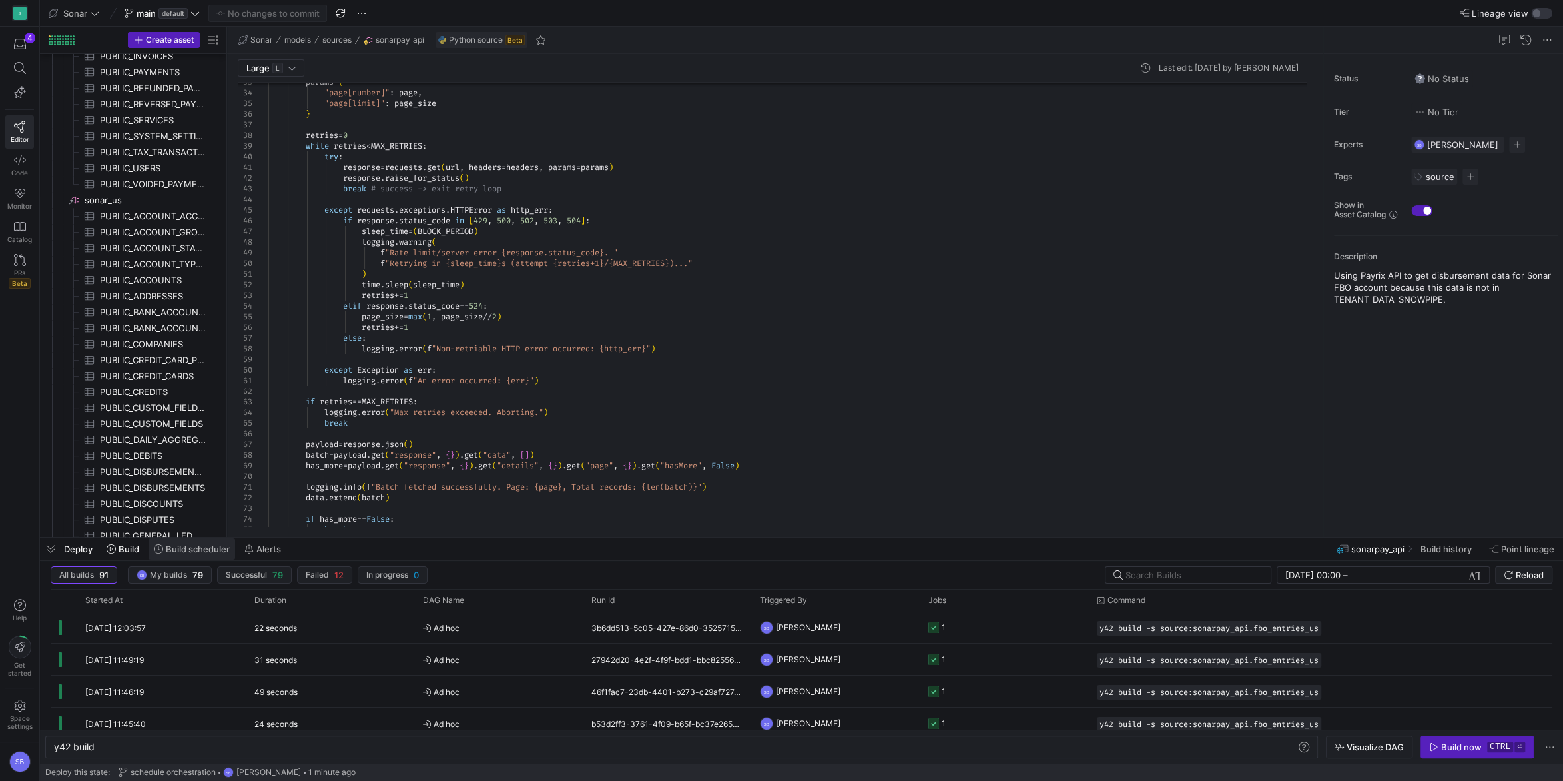
click at [195, 548] on span "Build scheduler" at bounding box center [198, 548] width 64 height 11
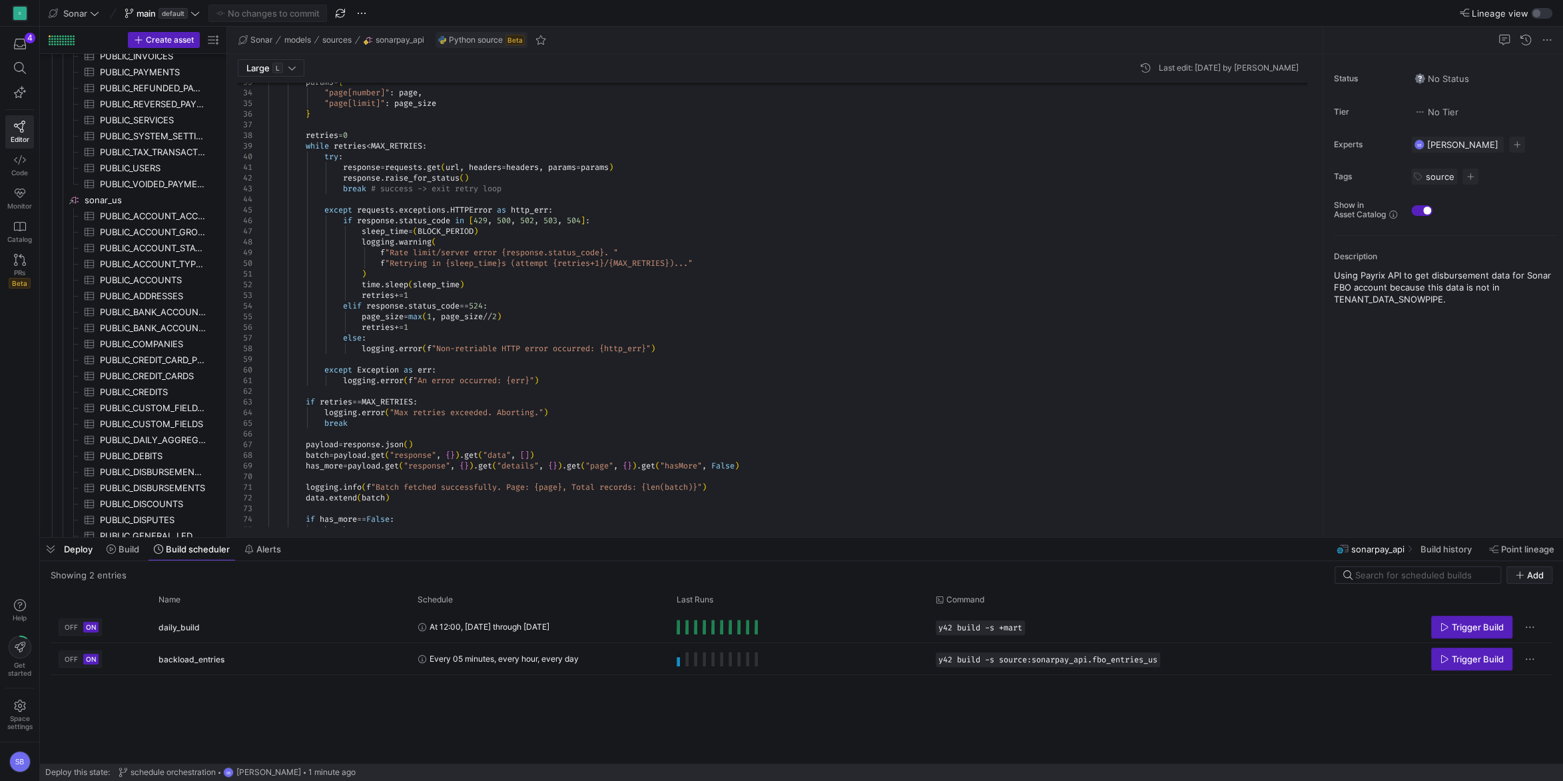
click at [80, 549] on span "Deploy" at bounding box center [78, 548] width 29 height 11
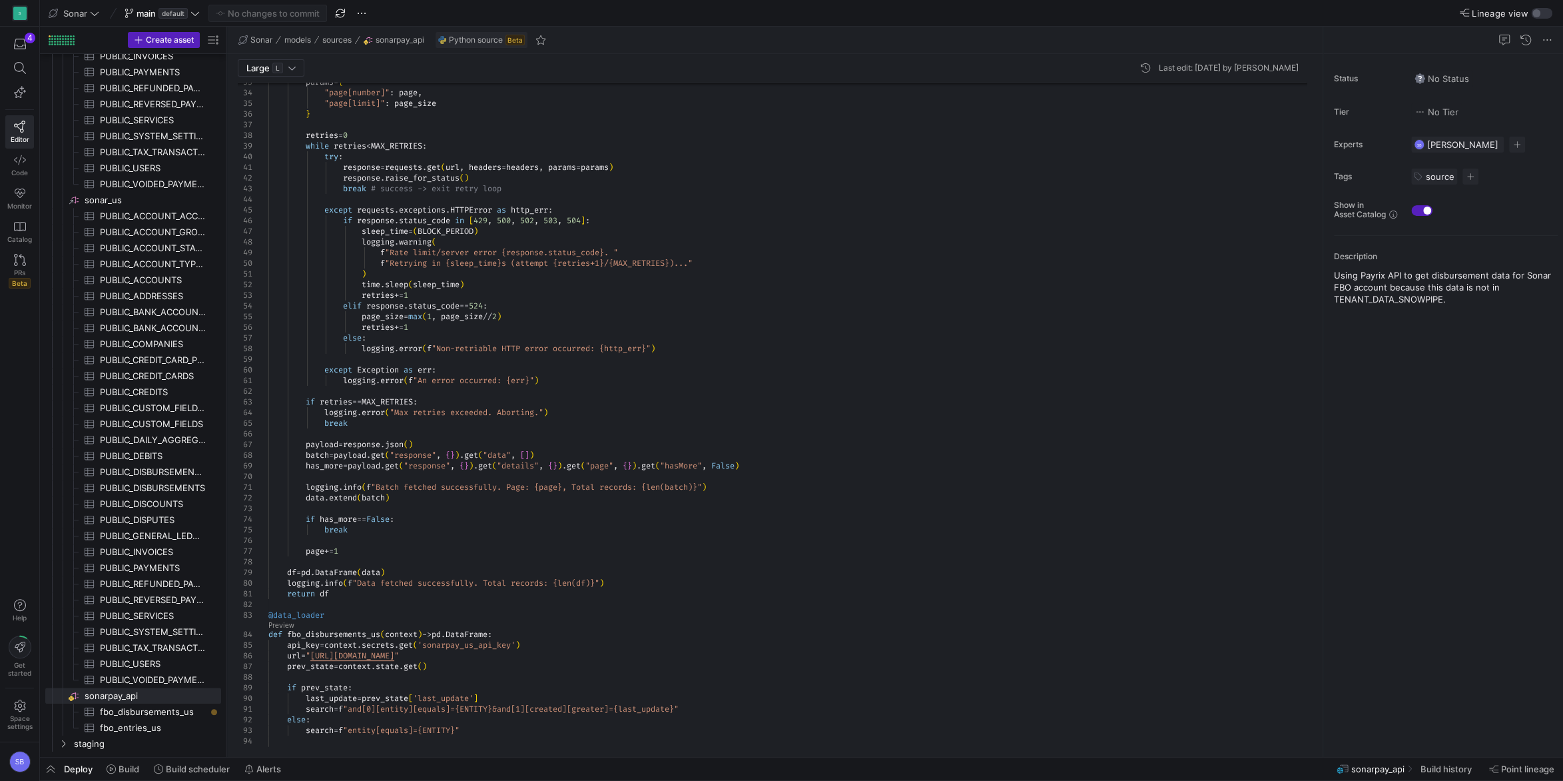
click at [81, 767] on span "Deploy" at bounding box center [78, 768] width 29 height 11
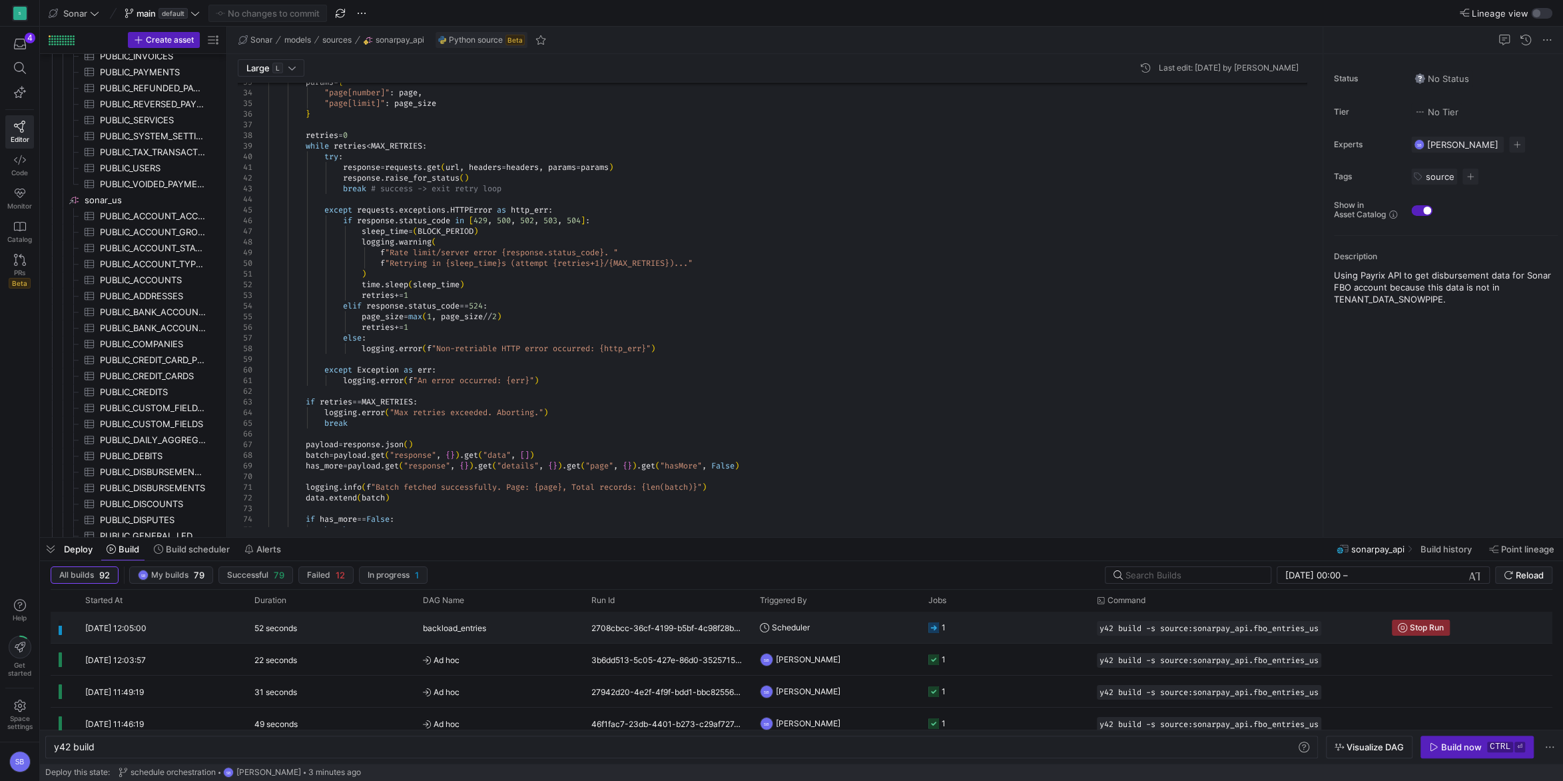
click at [428, 627] on span "backload_entries" at bounding box center [454, 627] width 63 height 31
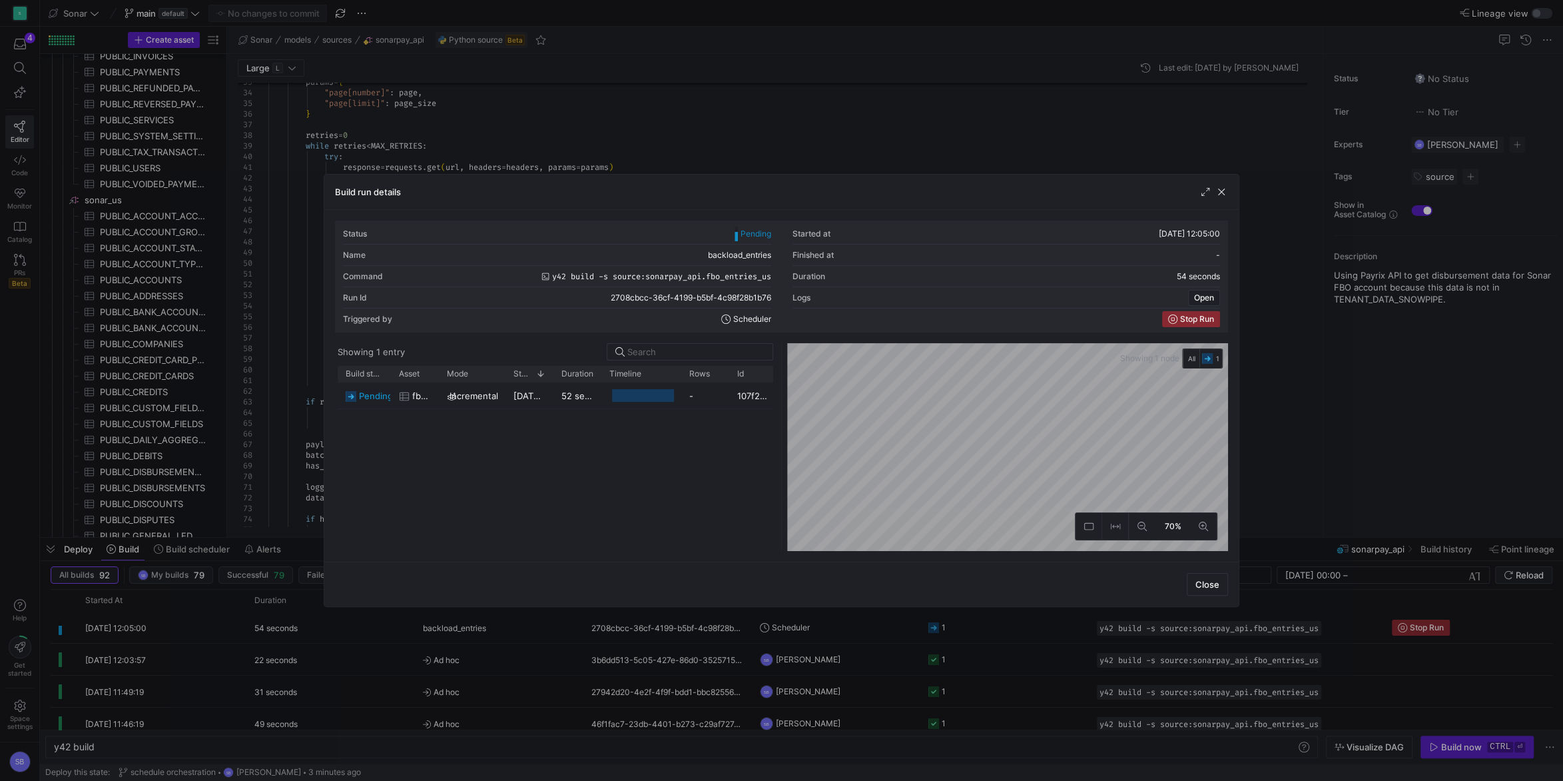
click at [582, 398] on y42-duration "52 seconds" at bounding box center [585, 395] width 49 height 11
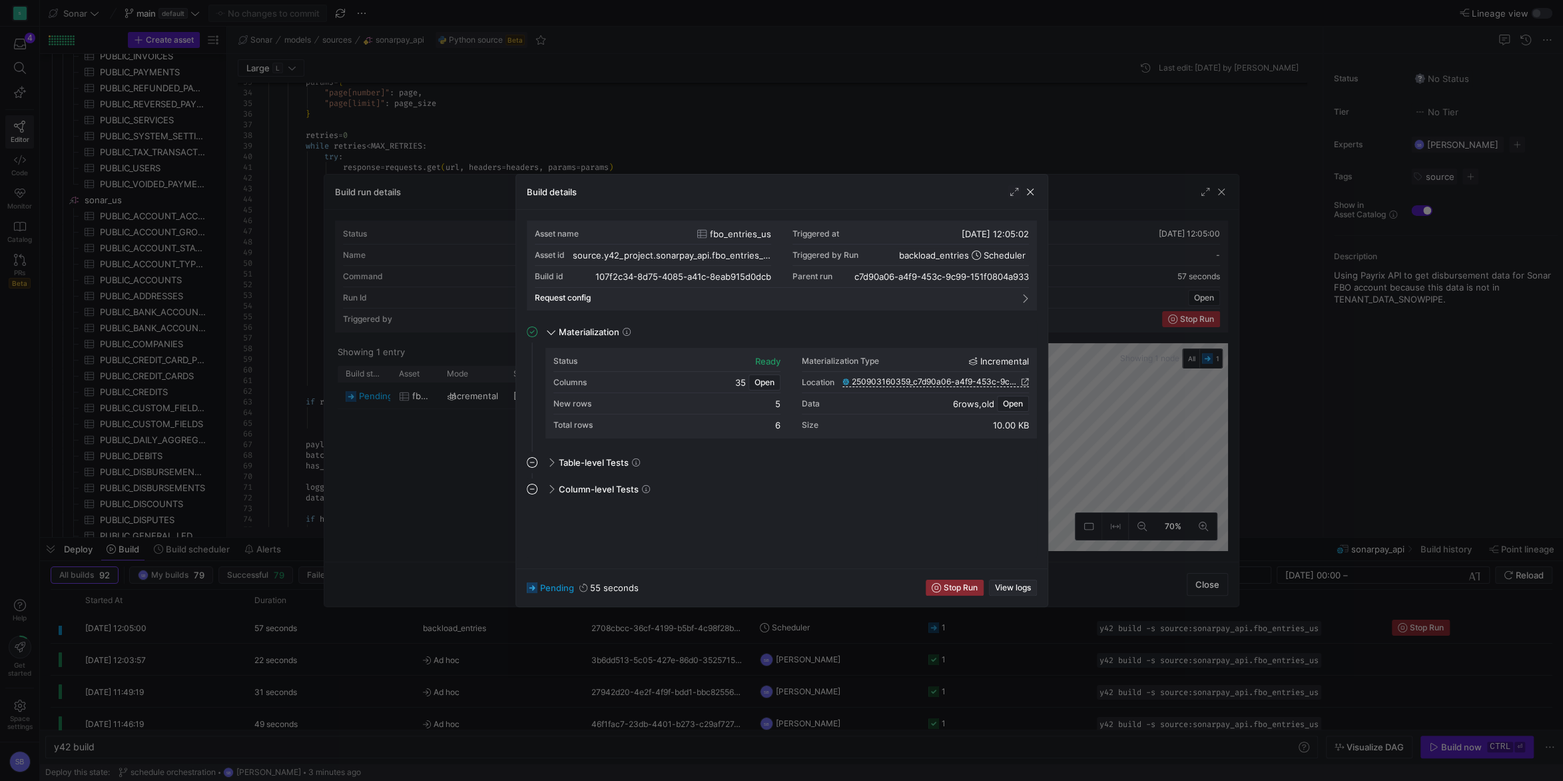
click at [1021, 583] on span "button" at bounding box center [1013, 587] width 47 height 15
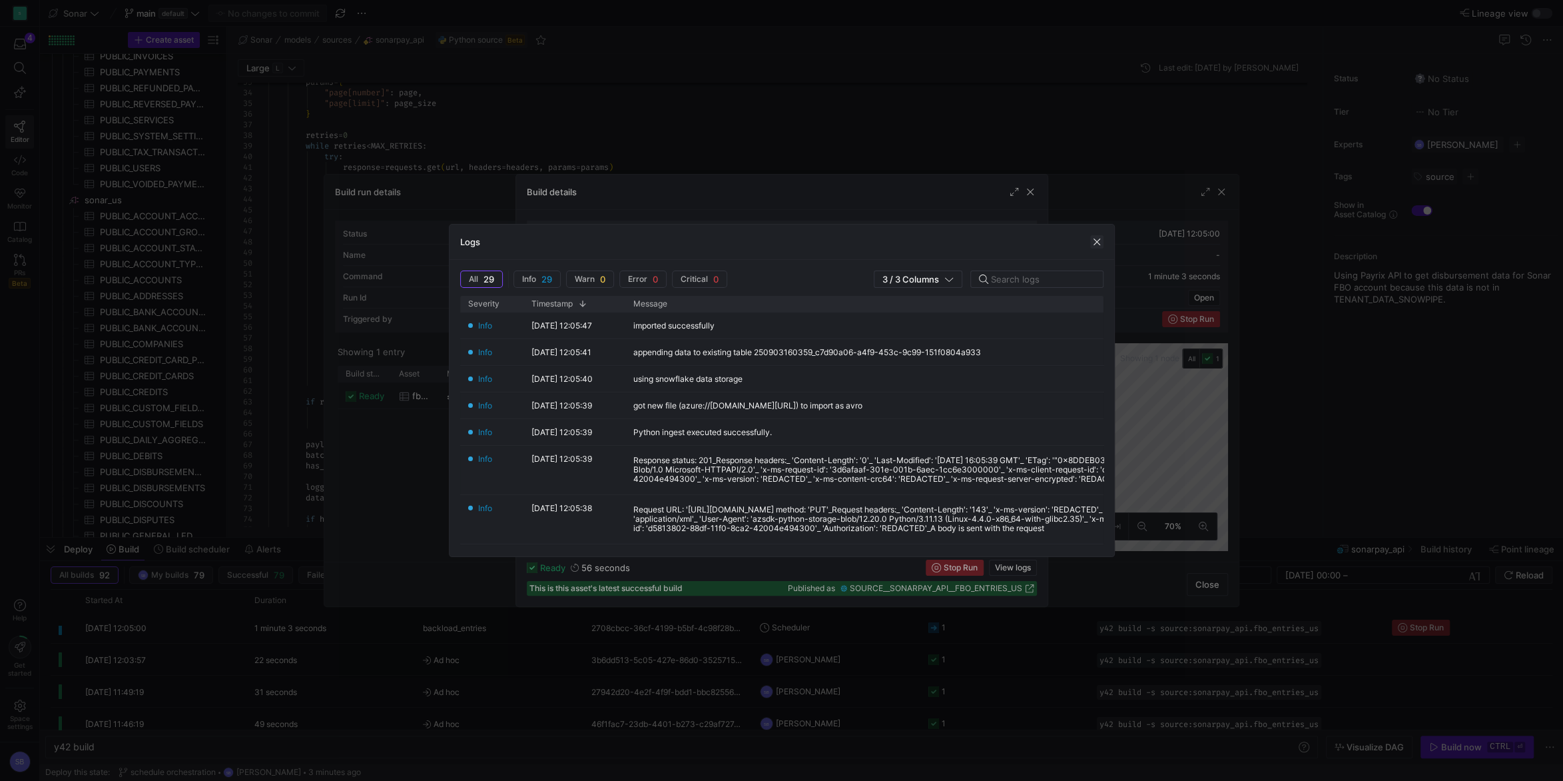
click at [1100, 240] on span "button" at bounding box center [1096, 241] width 13 height 13
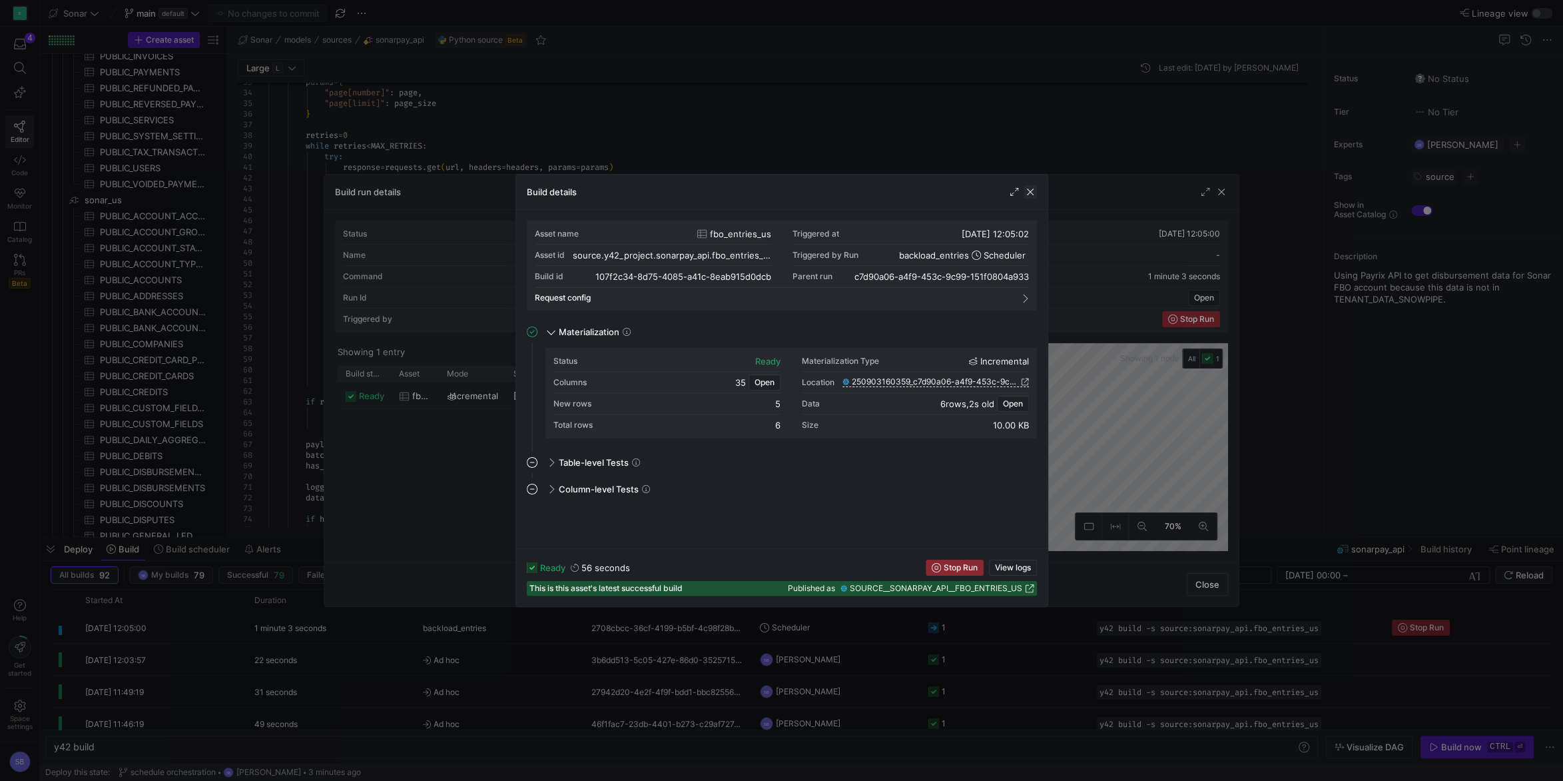
click at [1030, 190] on span "button" at bounding box center [1030, 191] width 13 height 13
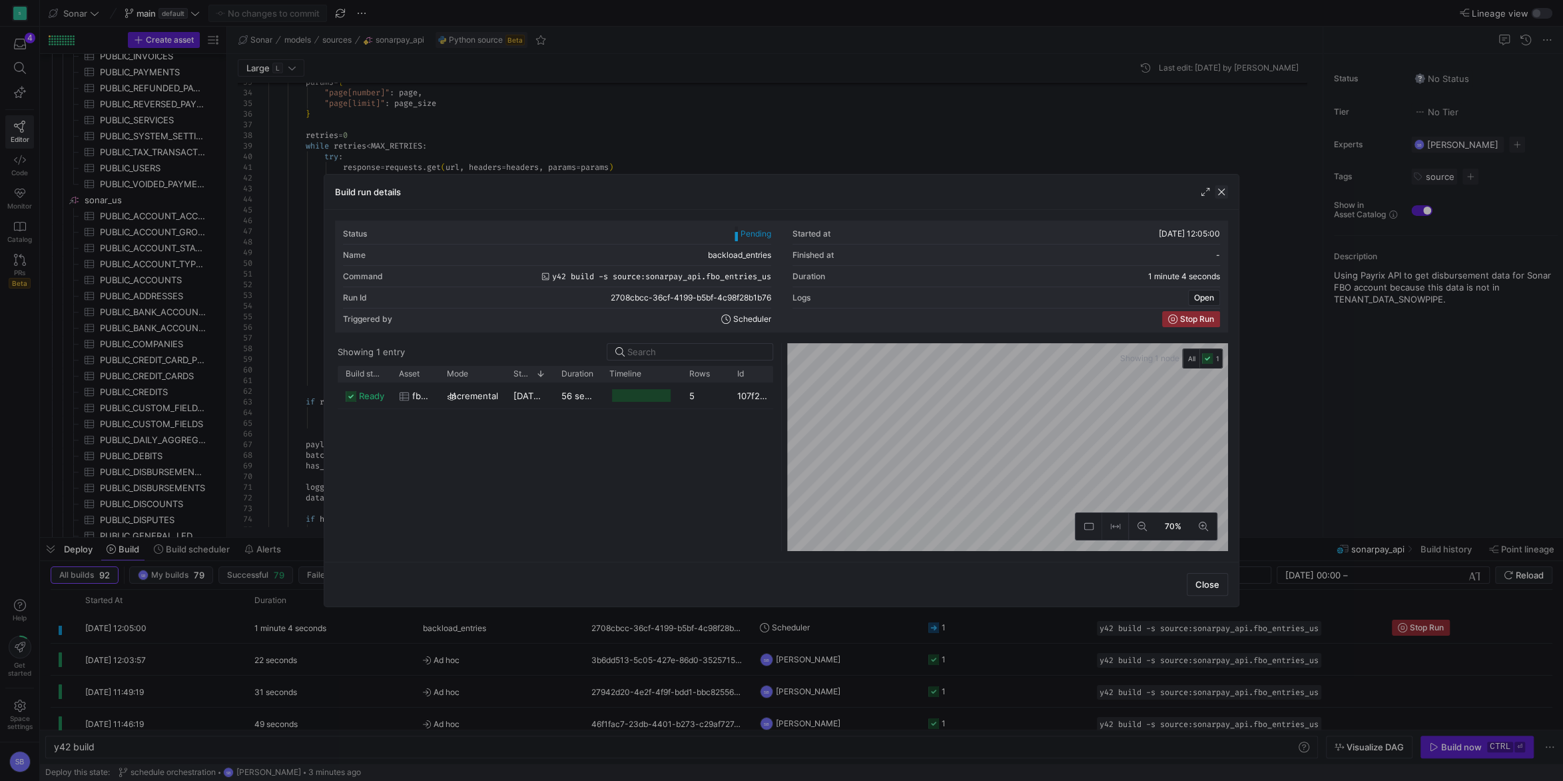
click at [1225, 190] on span "button" at bounding box center [1221, 191] width 13 height 13
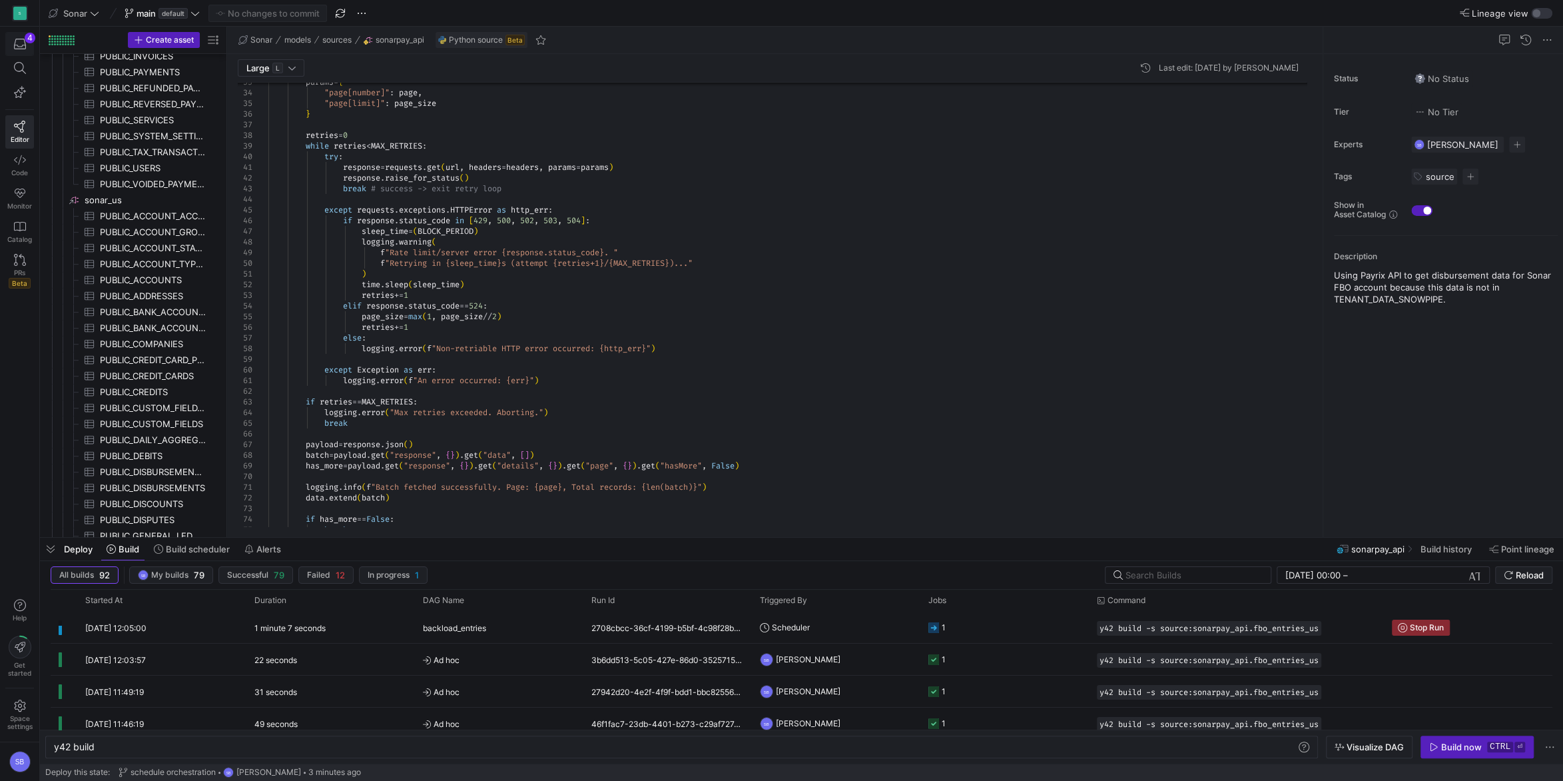
click at [29, 41] on div "4" at bounding box center [30, 38] width 11 height 11
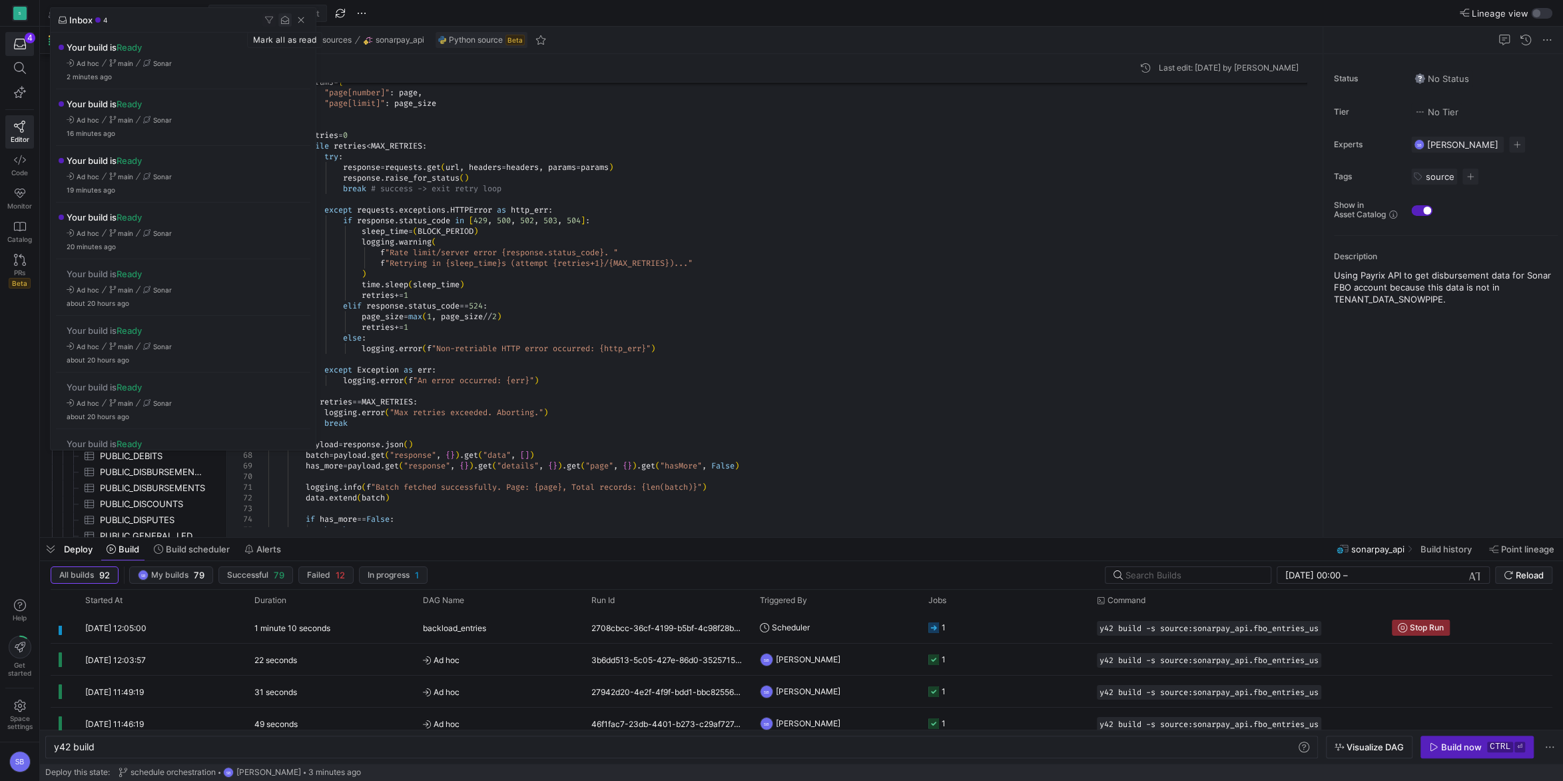
click at [286, 22] on span "button" at bounding box center [284, 19] width 13 height 13
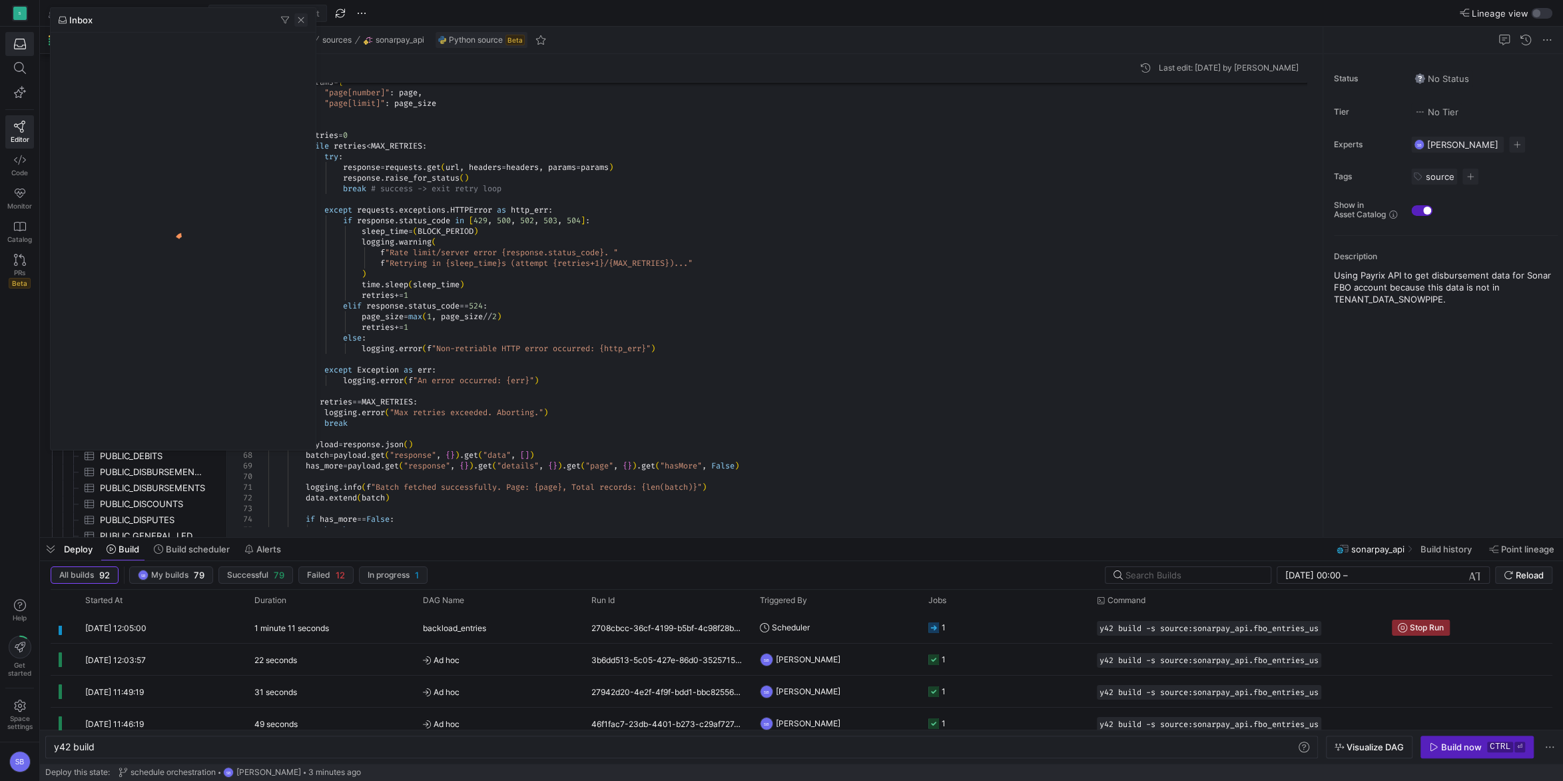
click at [303, 18] on span "button" at bounding box center [300, 19] width 13 height 13
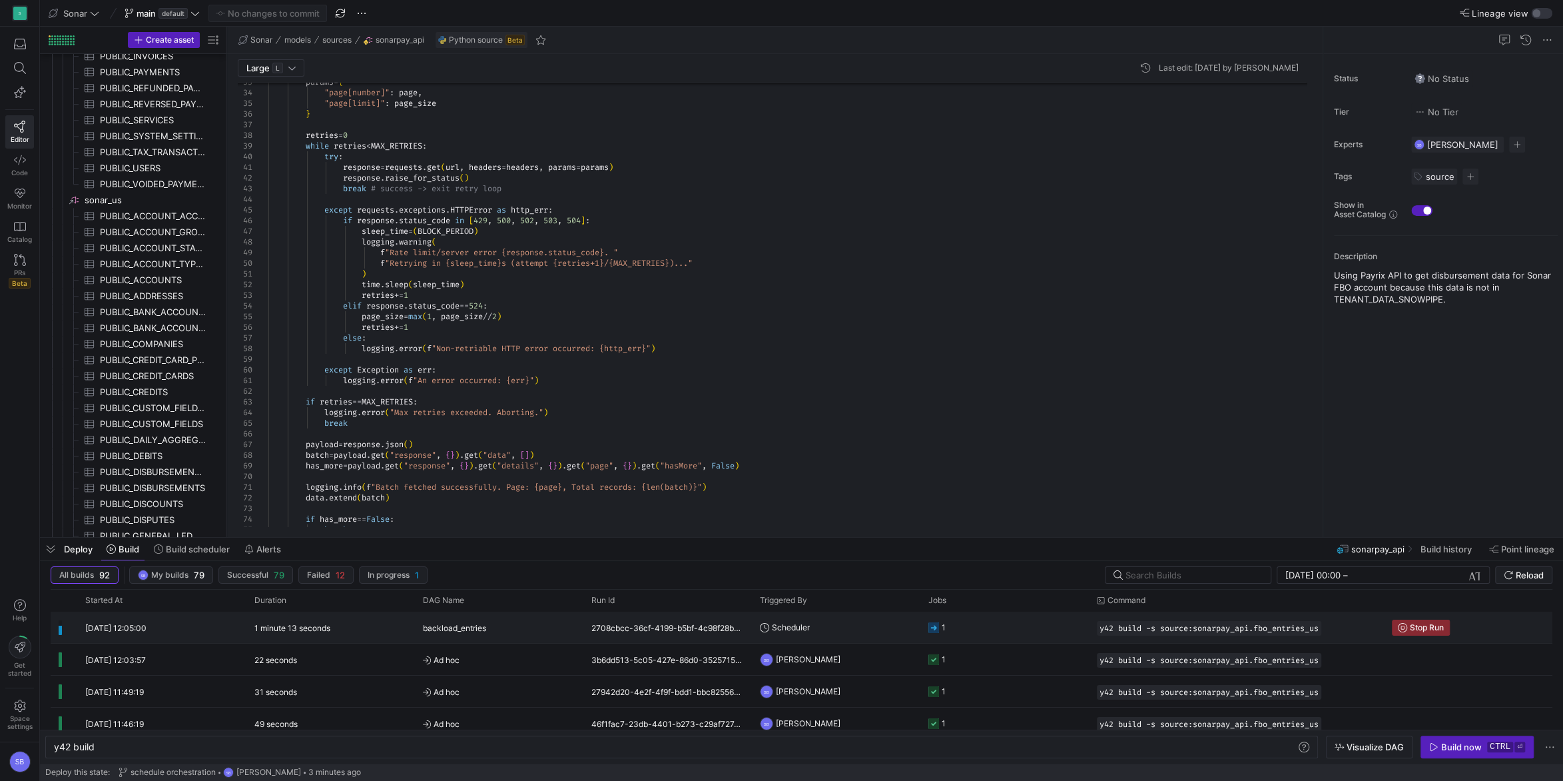
click at [355, 631] on div "1 minute 13 seconds" at bounding box center [330, 626] width 169 height 31
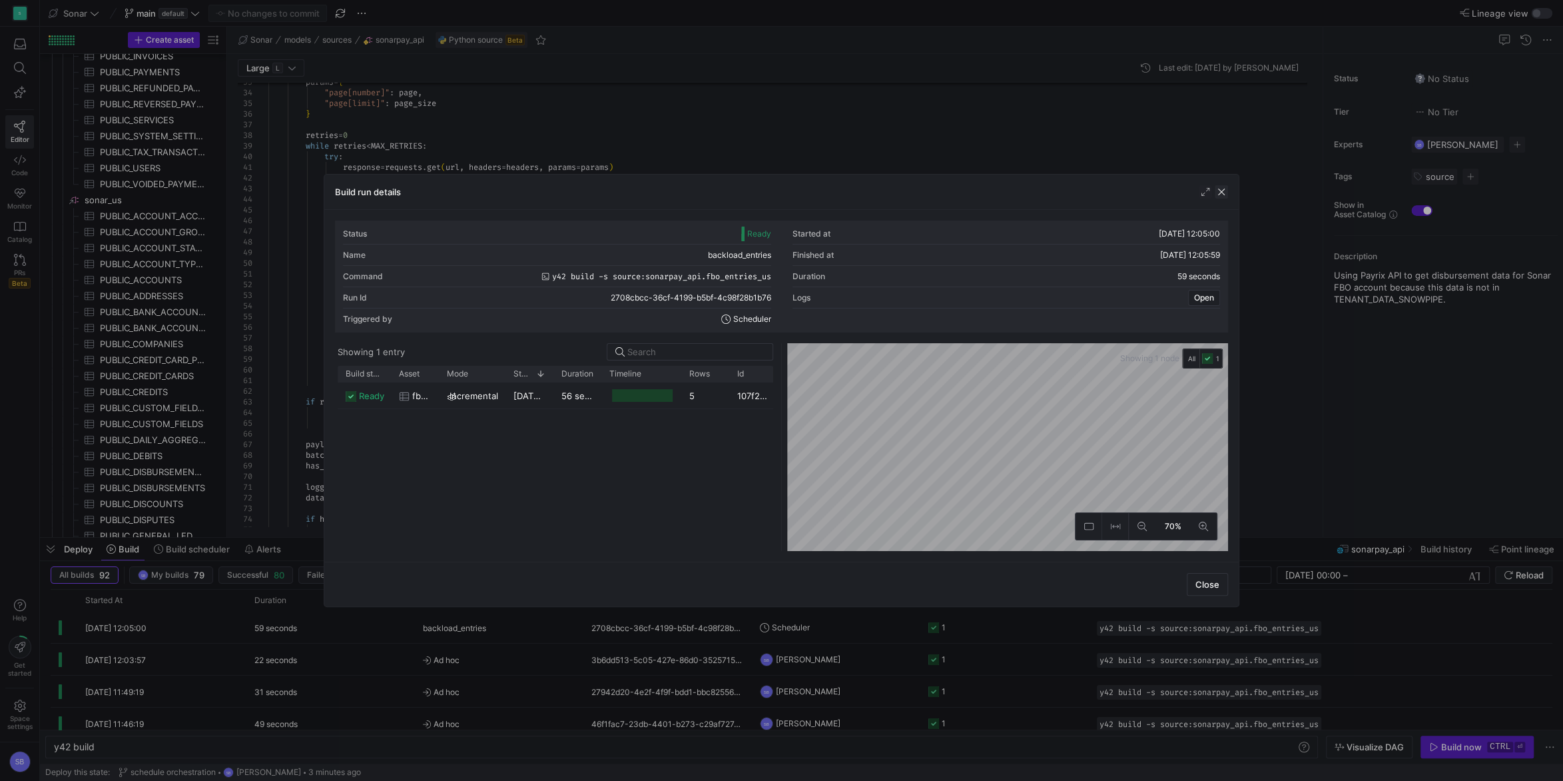
click at [1221, 188] on span "button" at bounding box center [1221, 191] width 13 height 13
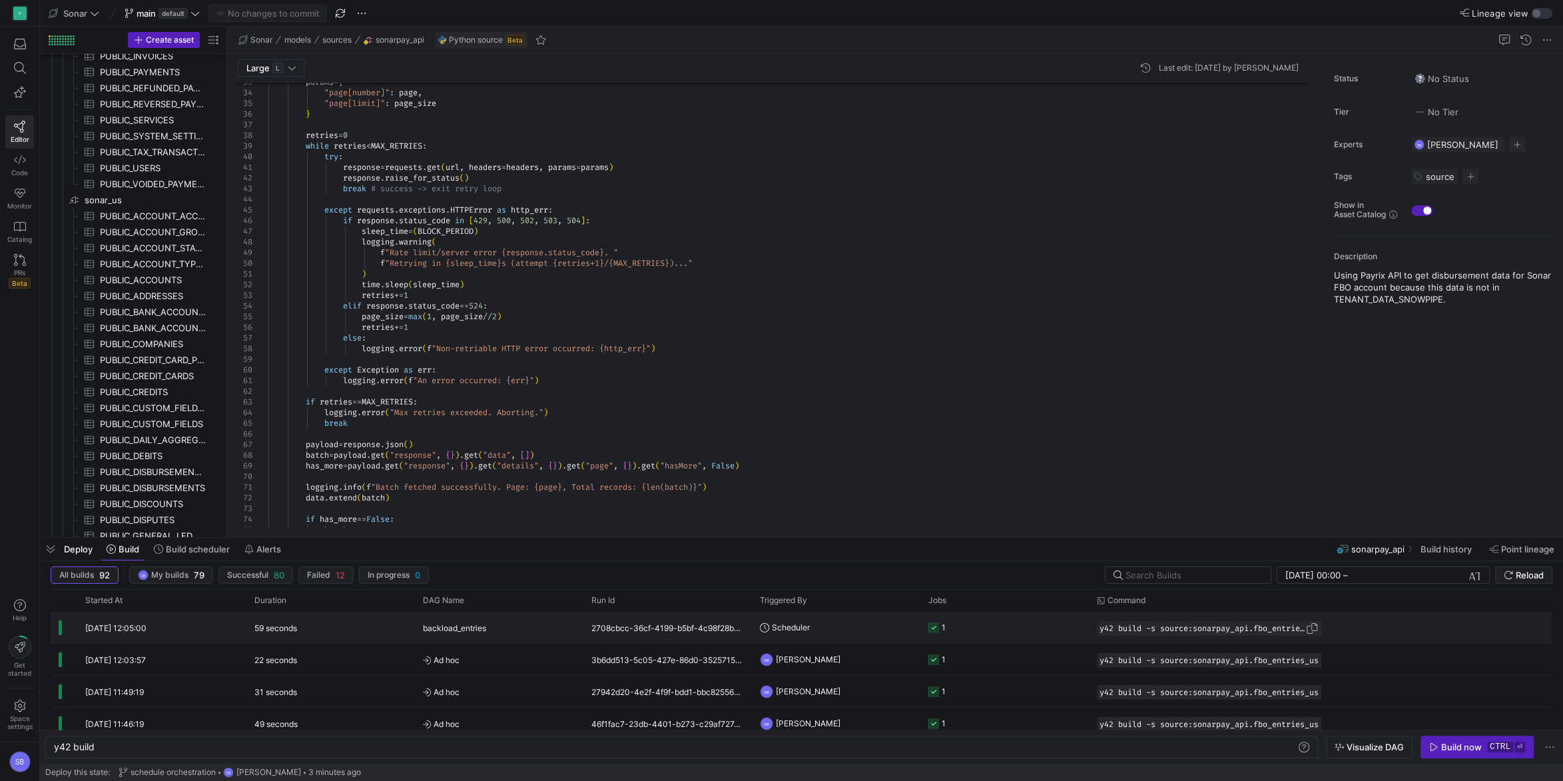
click at [1317, 626] on span "Press SPACE to select this row." at bounding box center [1311, 627] width 13 height 13
click at [442, 748] on div "y42 build" at bounding box center [675, 746] width 1243 height 11
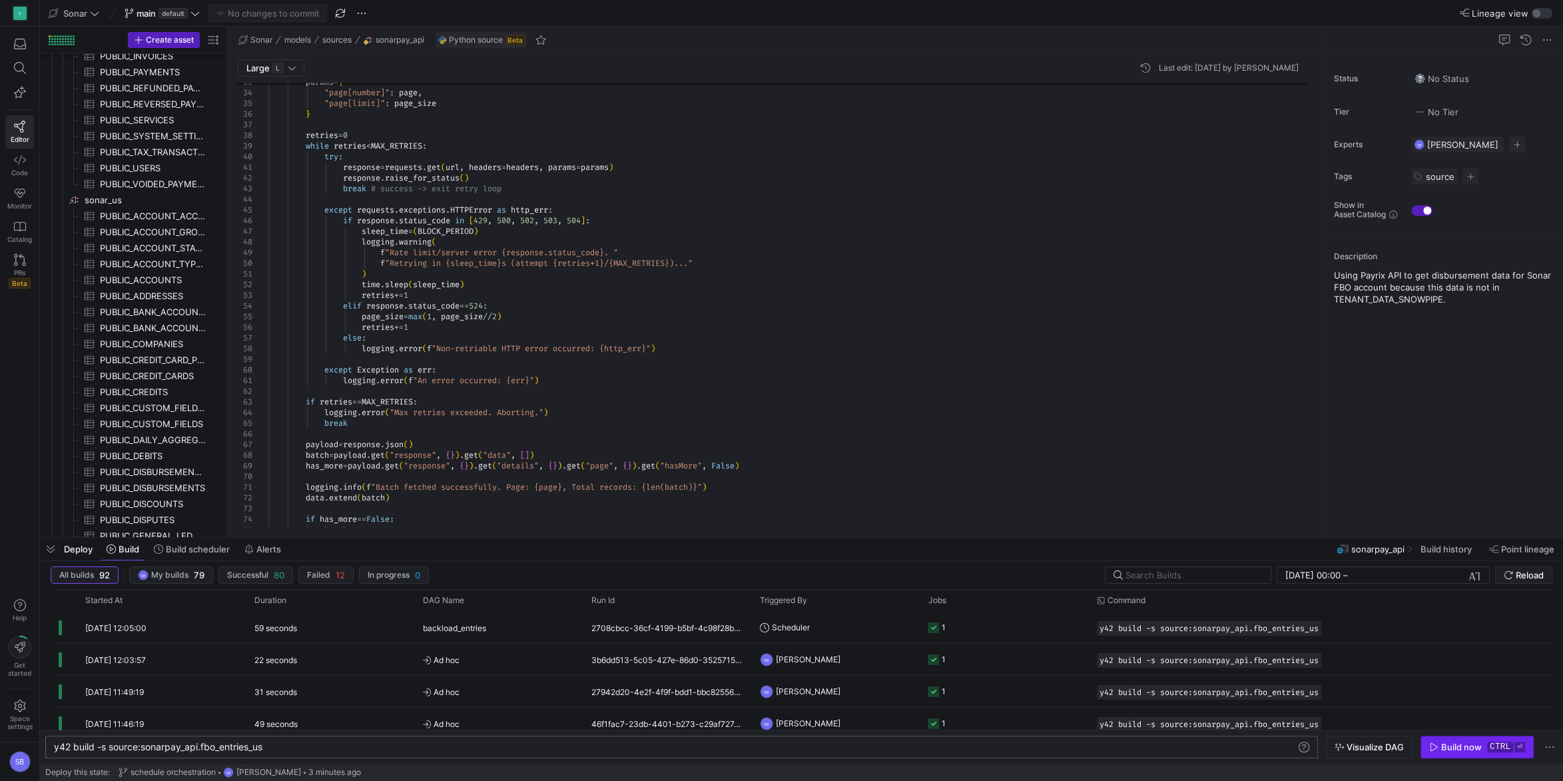
click at [1471, 742] on div "Build now" at bounding box center [1461, 746] width 41 height 11
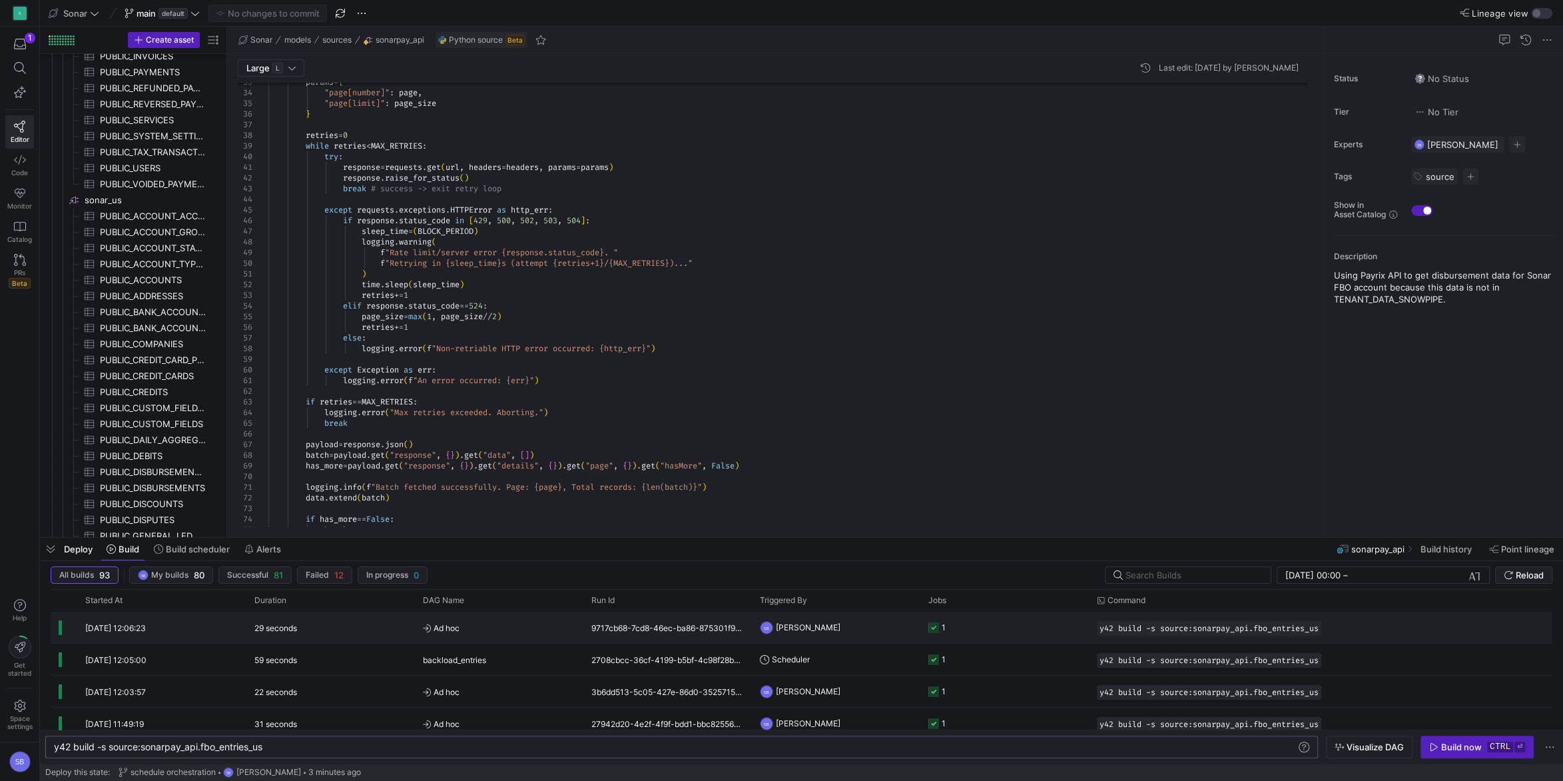
click at [646, 633] on div "9717cb68-7cd8-46ec-ba86-875301f904cb" at bounding box center [667, 626] width 169 height 31
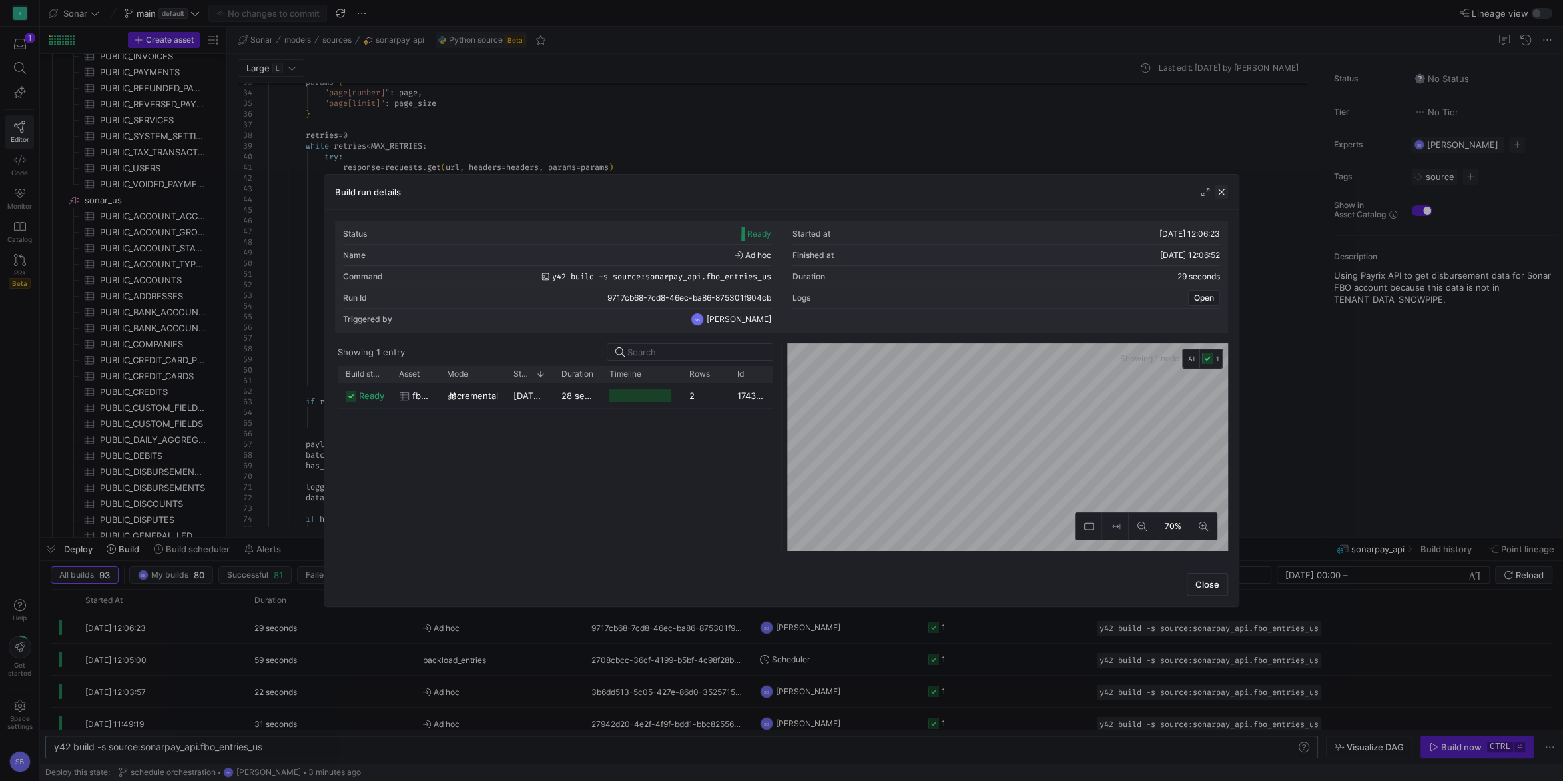
click at [1227, 189] on span "button" at bounding box center [1221, 191] width 13 height 13
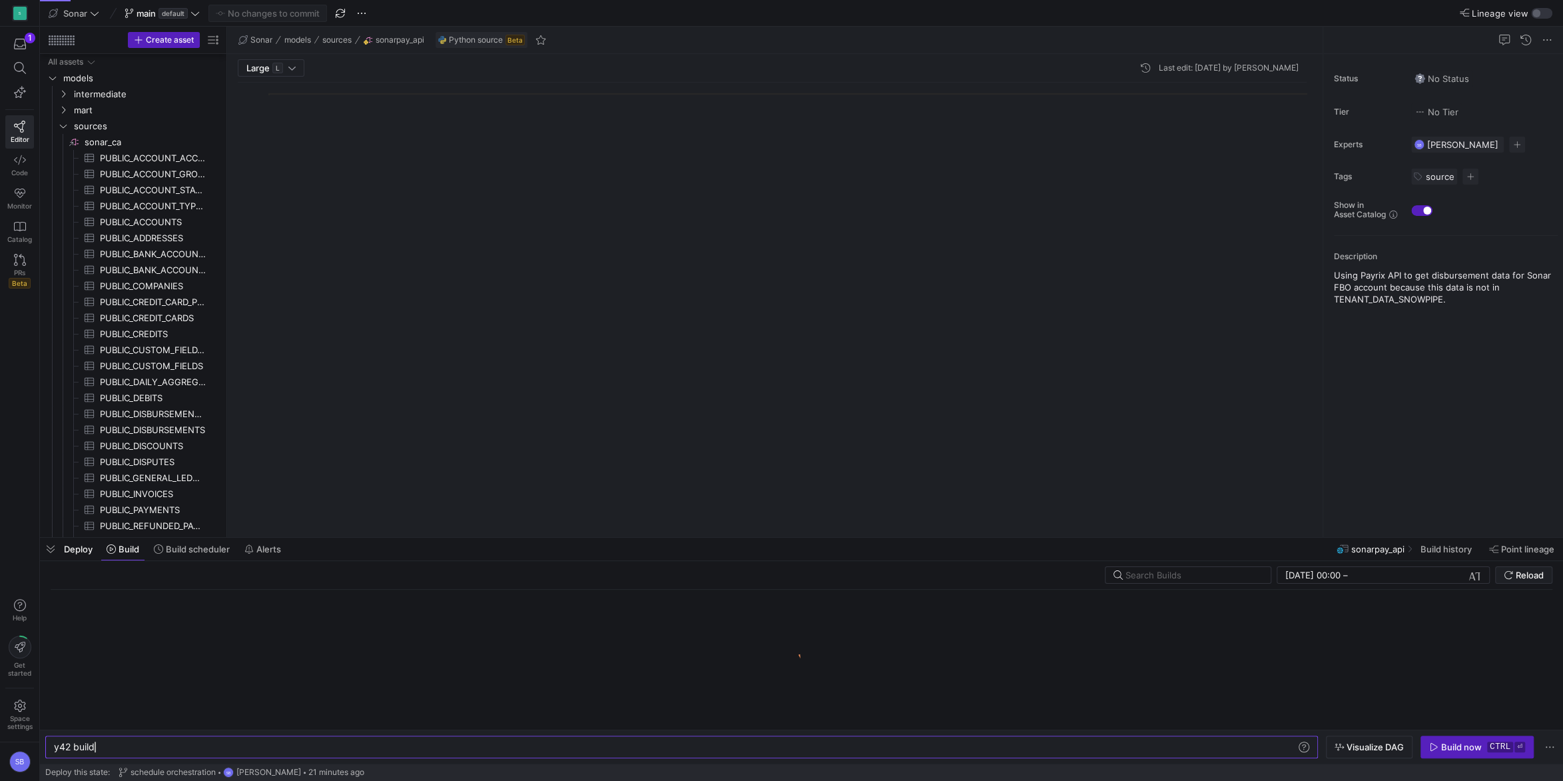
scroll to position [432, 0]
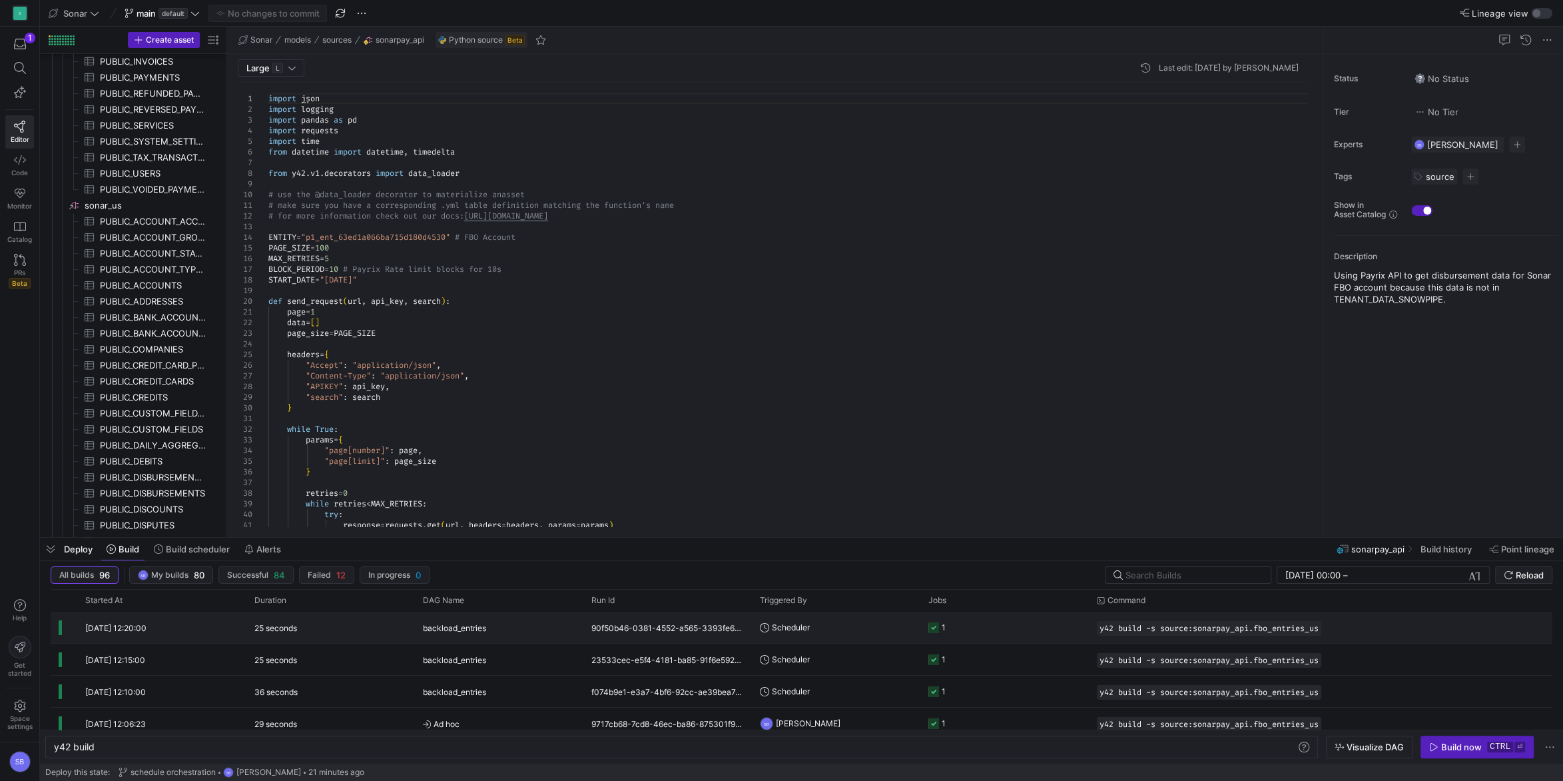
click at [256, 632] on y42-duration "25 seconds" at bounding box center [275, 628] width 43 height 10
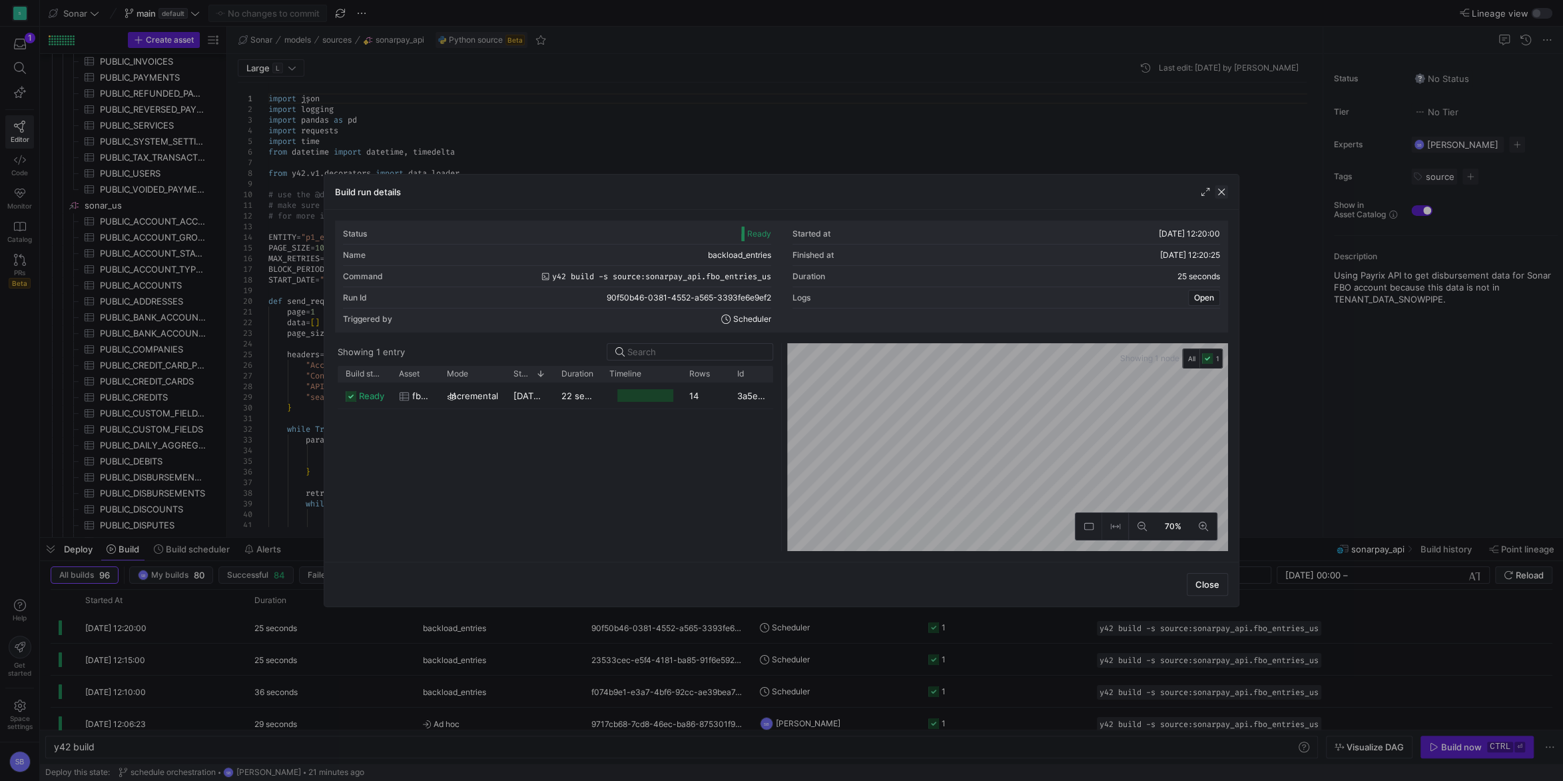
click at [1223, 194] on span "button" at bounding box center [1221, 191] width 13 height 13
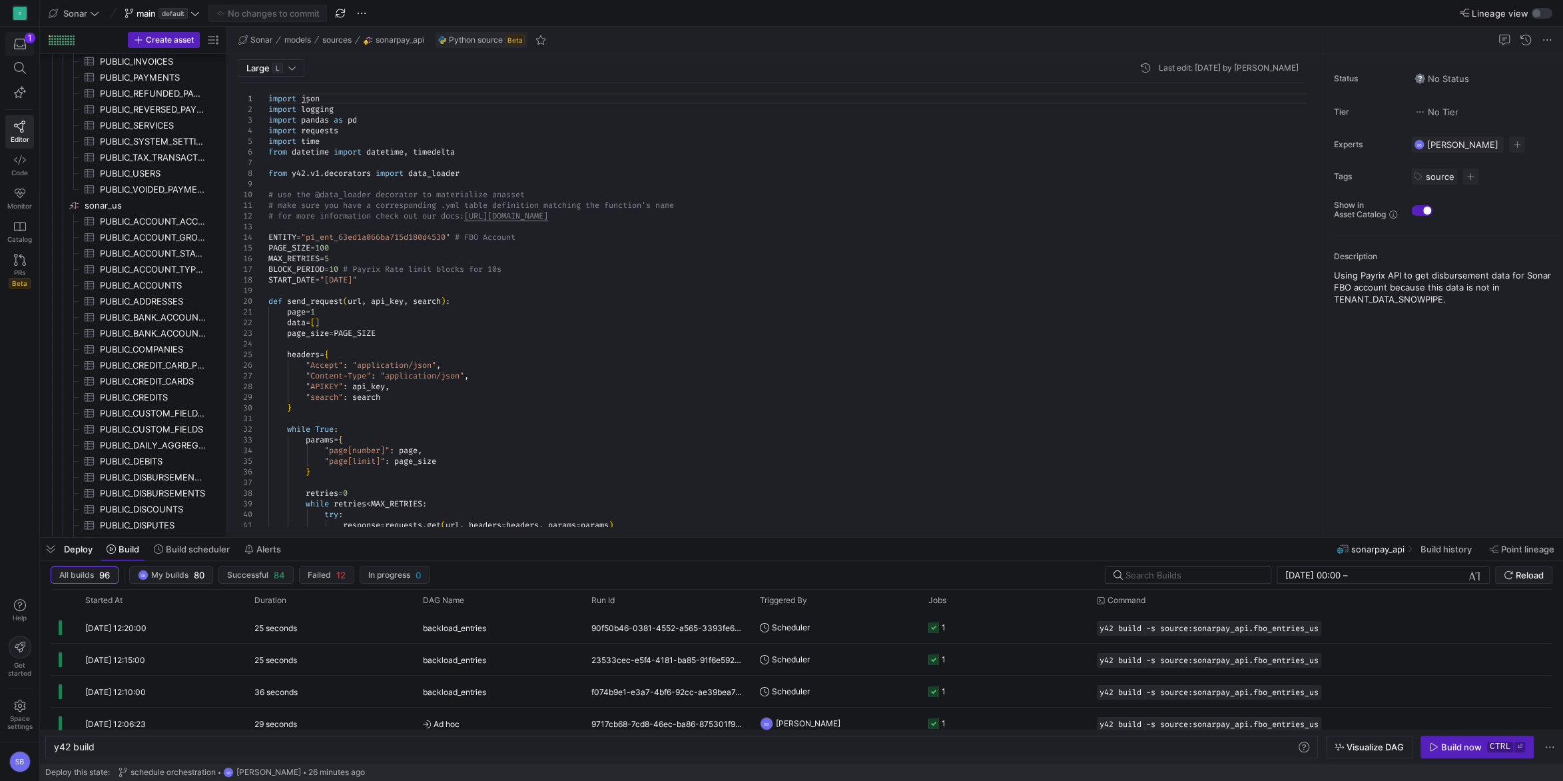
click at [19, 47] on icon "button" at bounding box center [20, 44] width 12 height 12
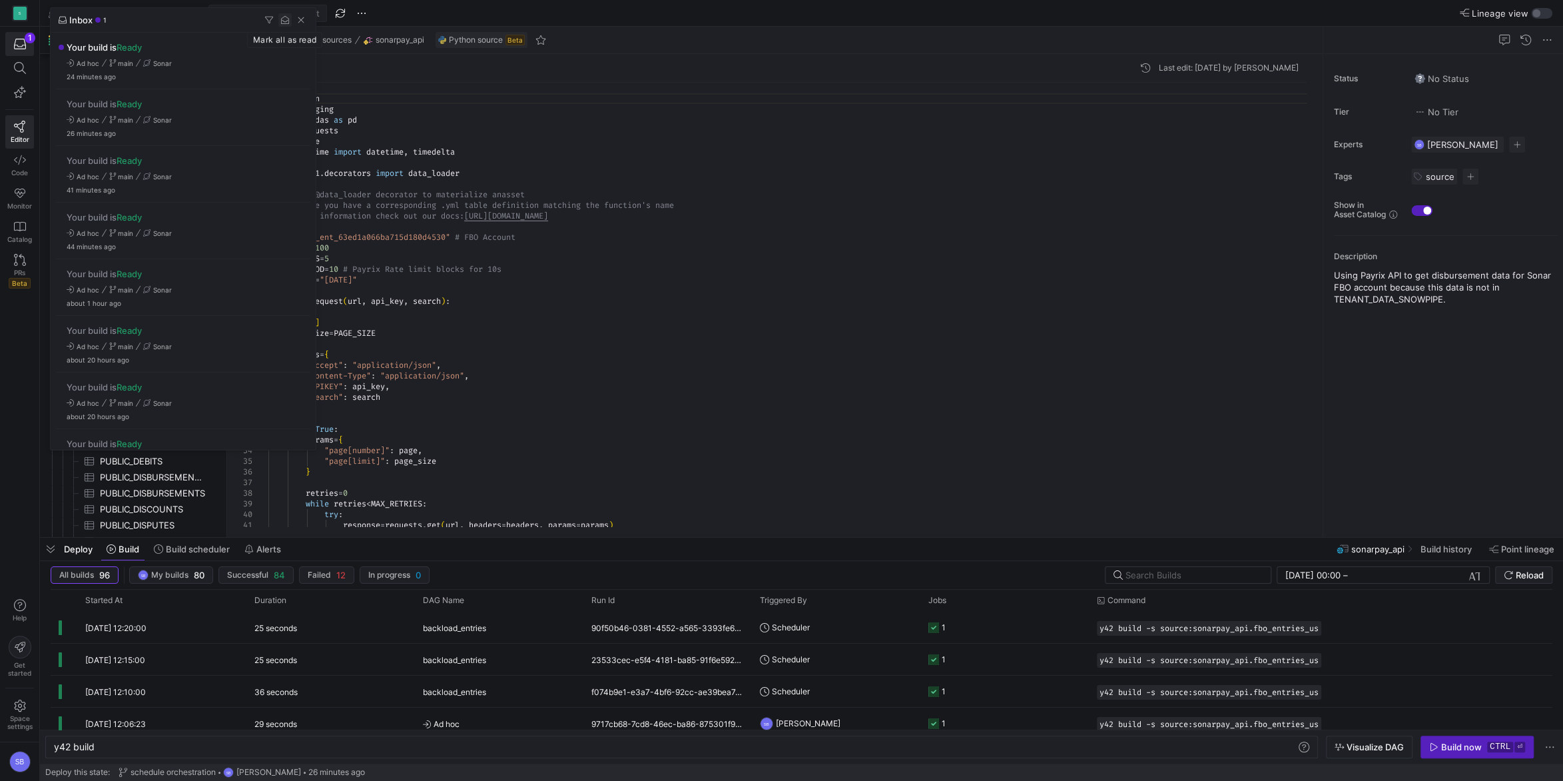
click at [283, 21] on span "button" at bounding box center [284, 19] width 13 height 13
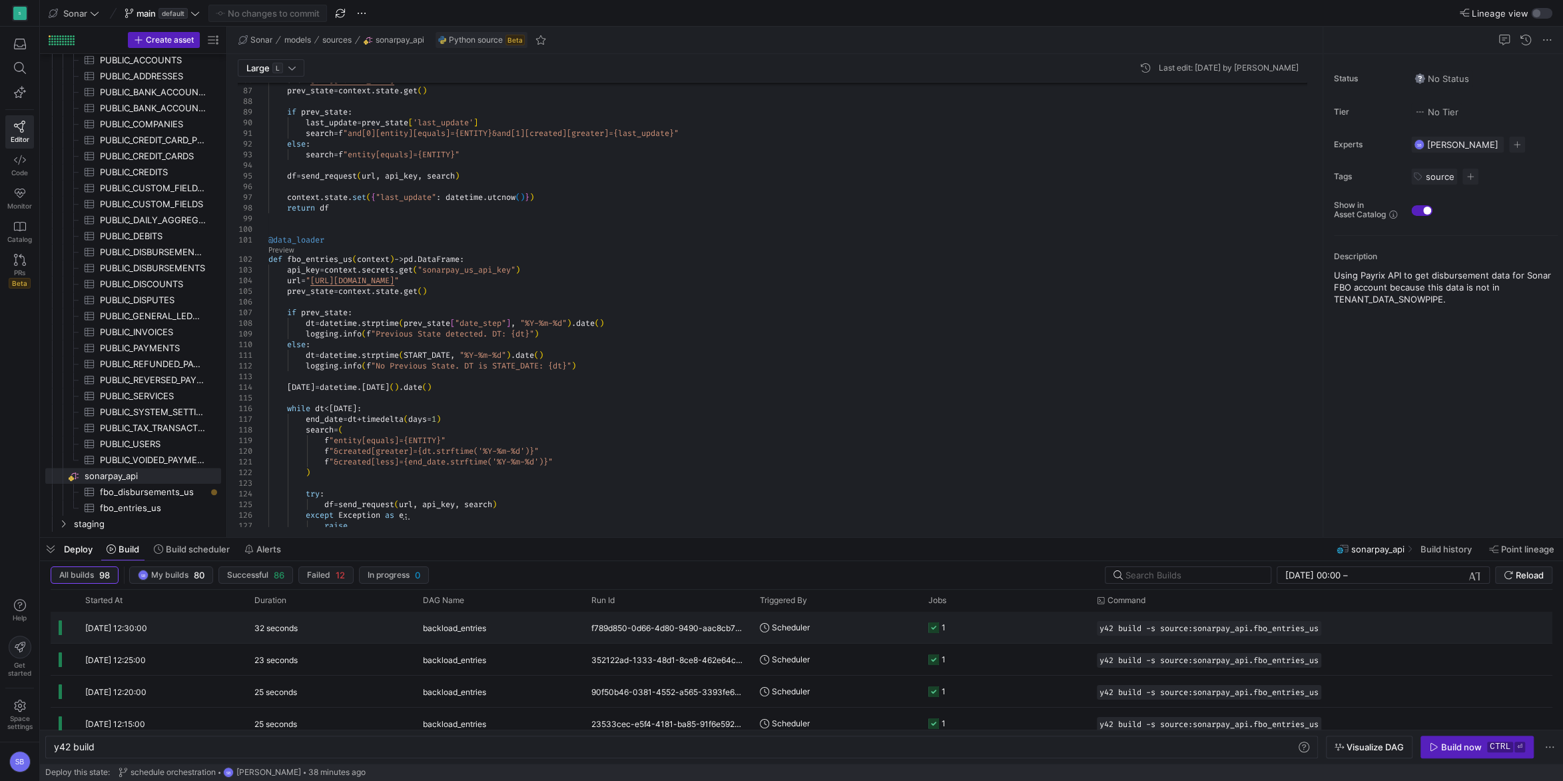
click at [477, 629] on span "backload_entries" at bounding box center [454, 627] width 63 height 31
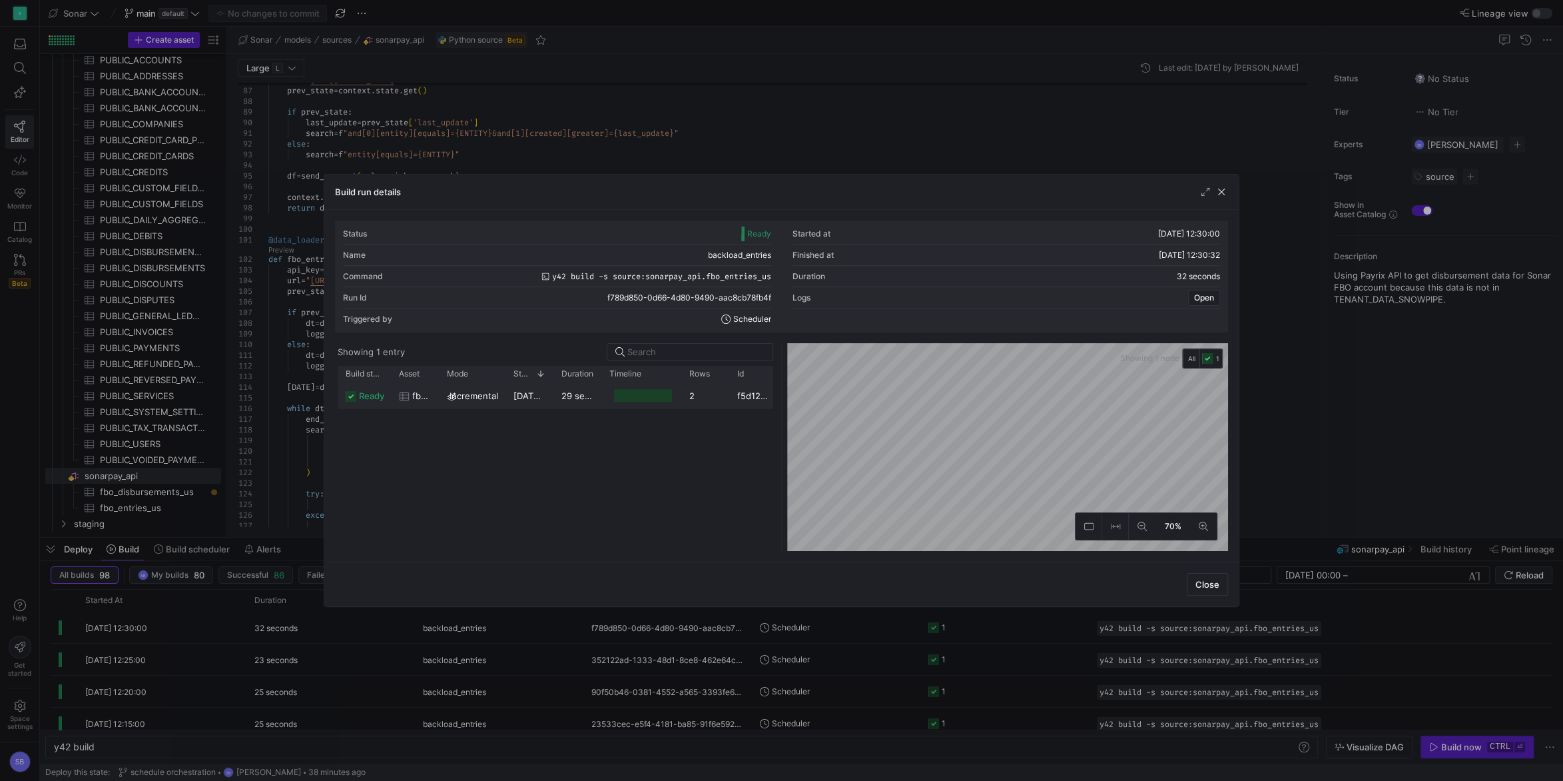
click at [553, 400] on div "29 seconds" at bounding box center [577, 395] width 48 height 26
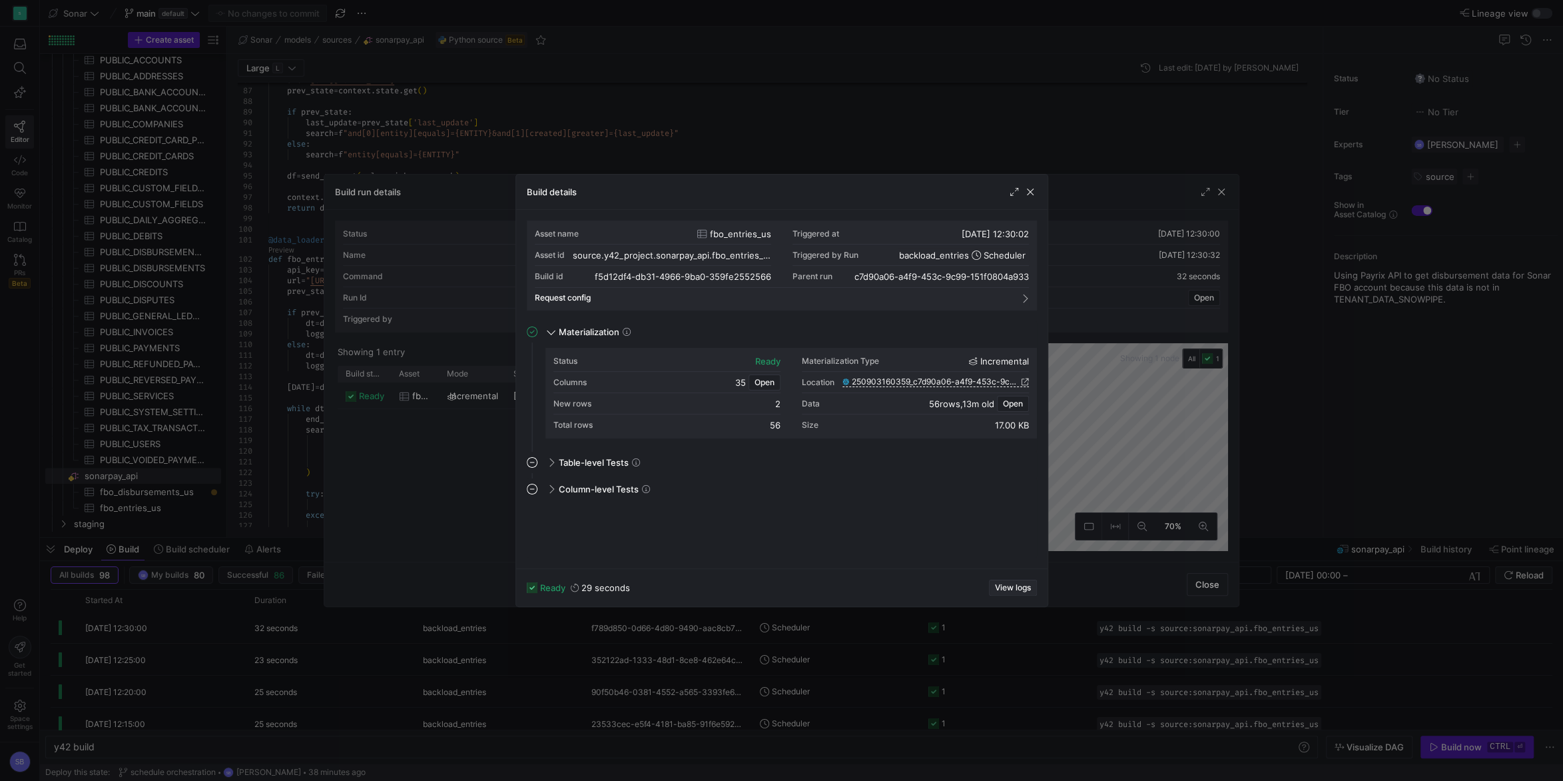
click at [1005, 587] on span "View logs" at bounding box center [1013, 587] width 36 height 9
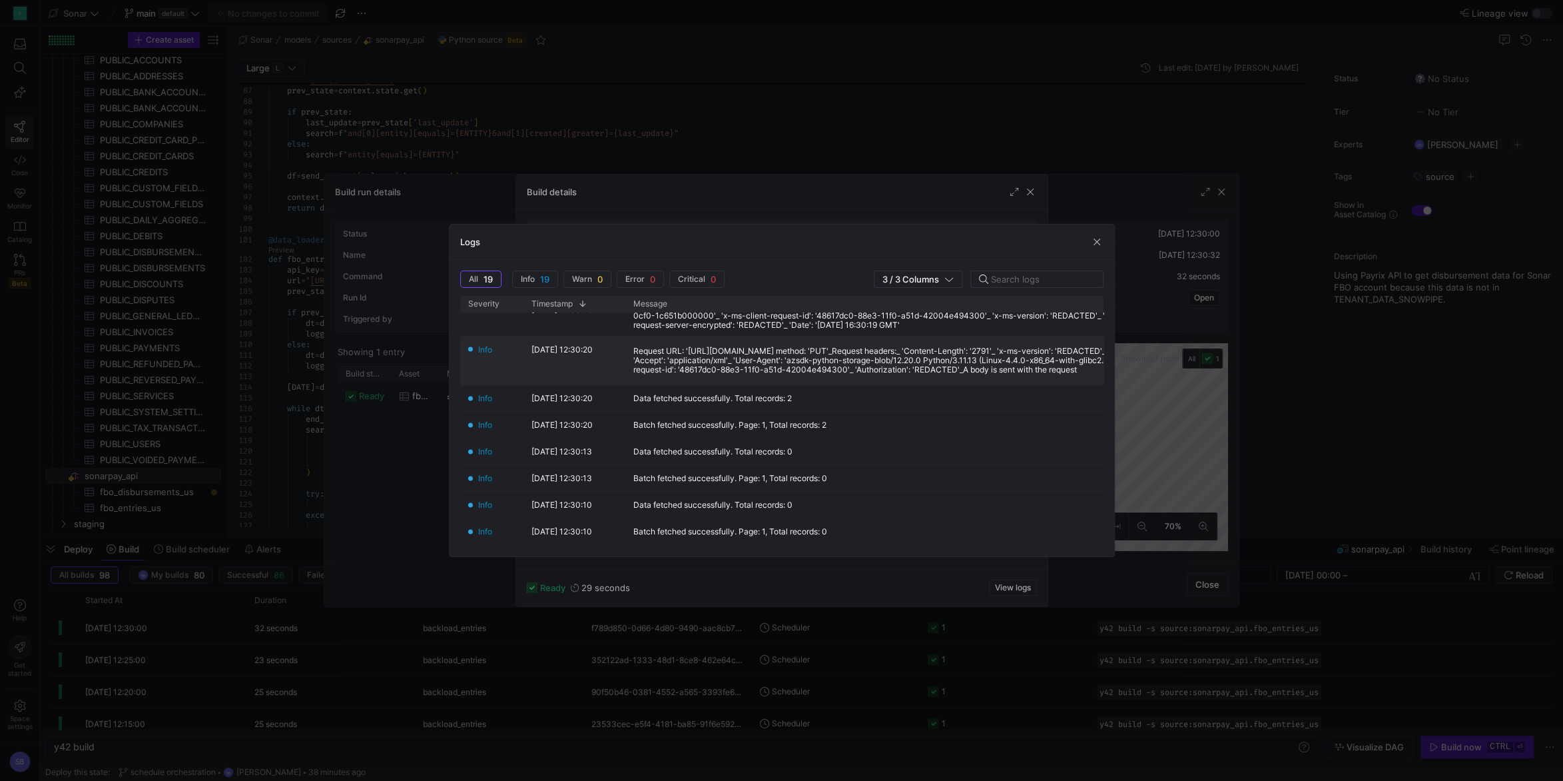
scroll to position [353, 0]
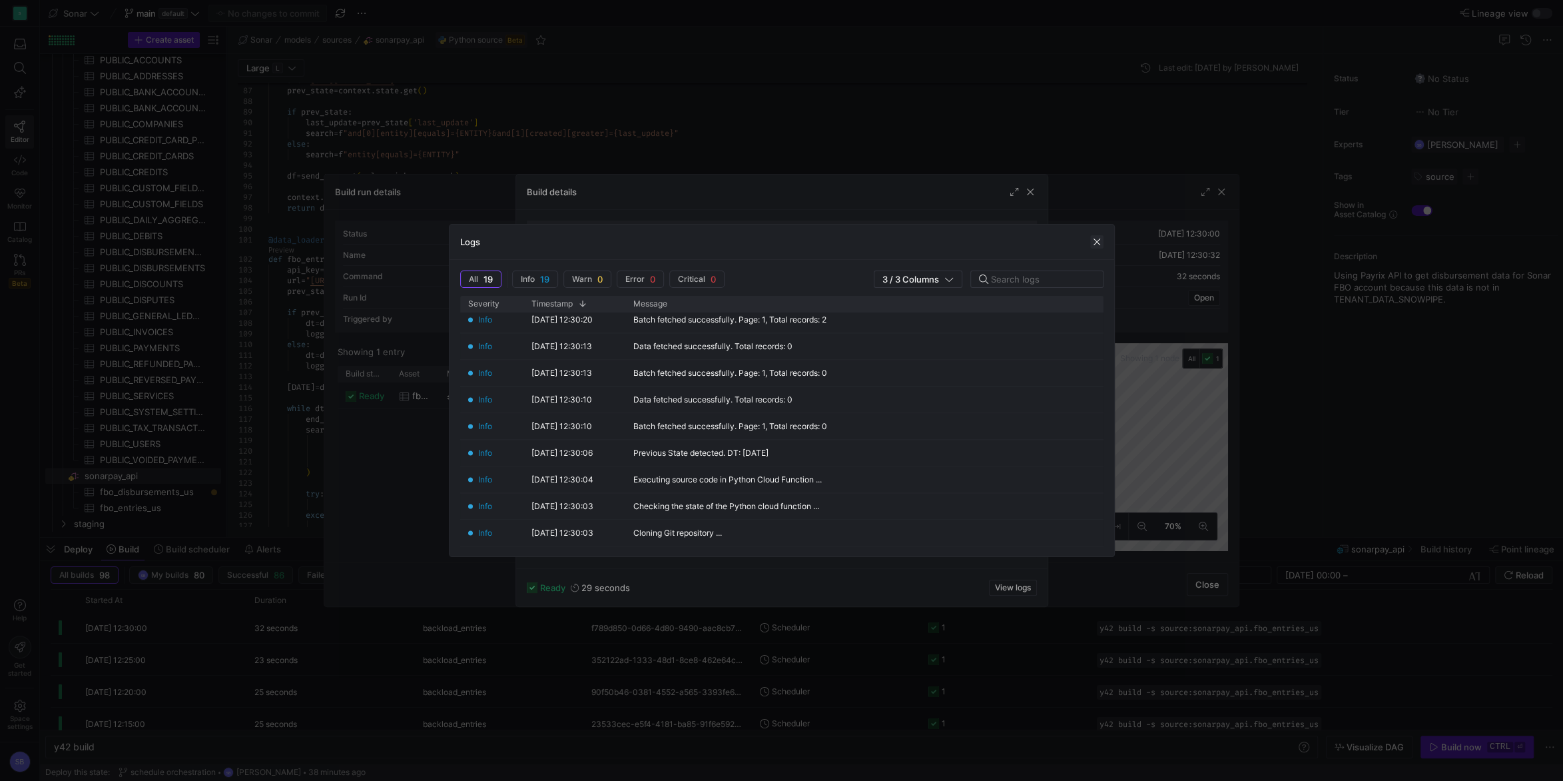
click at [1094, 238] on span "button" at bounding box center [1096, 241] width 13 height 13
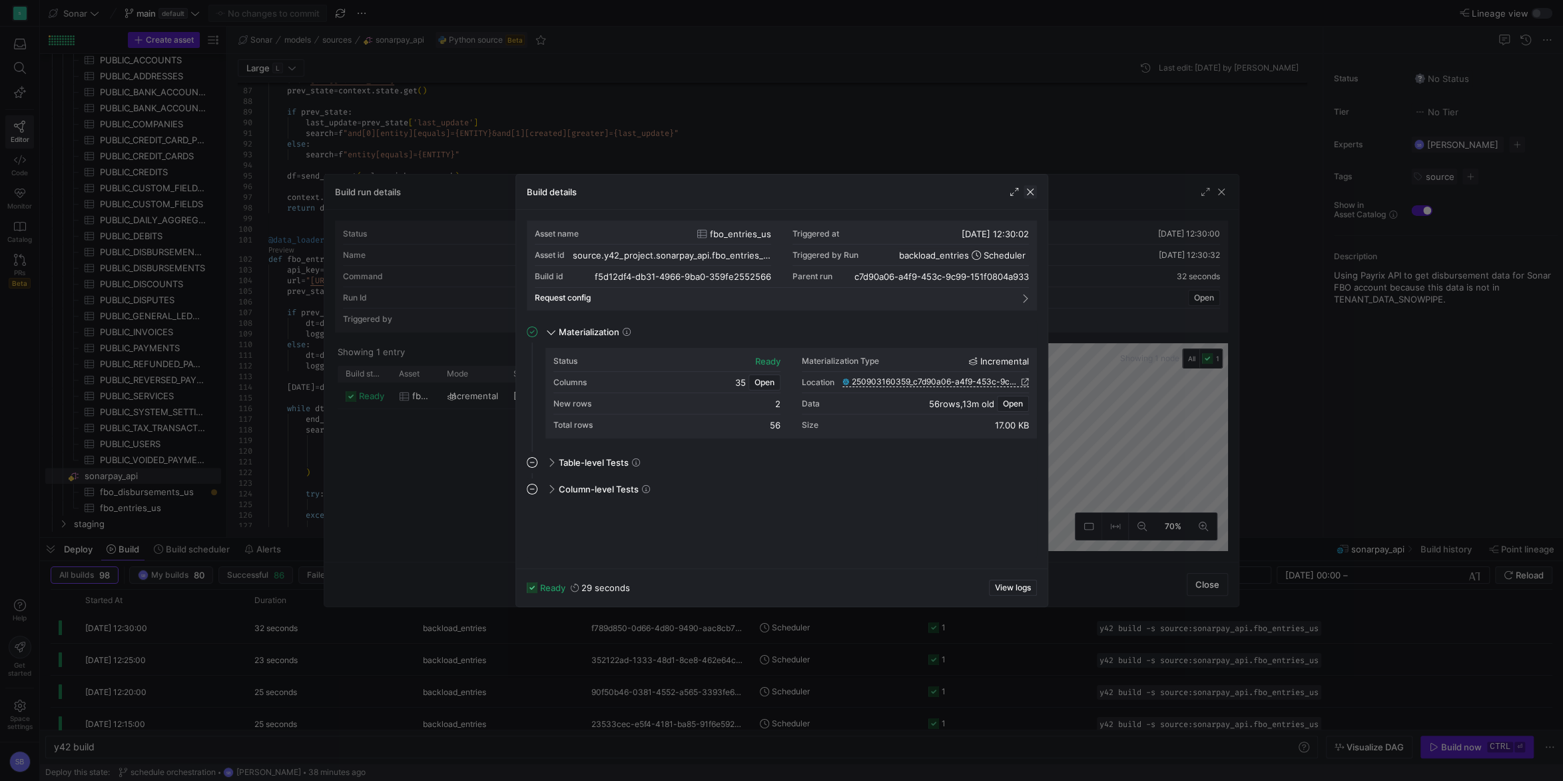
click at [1036, 190] on span "button" at bounding box center [1030, 191] width 13 height 13
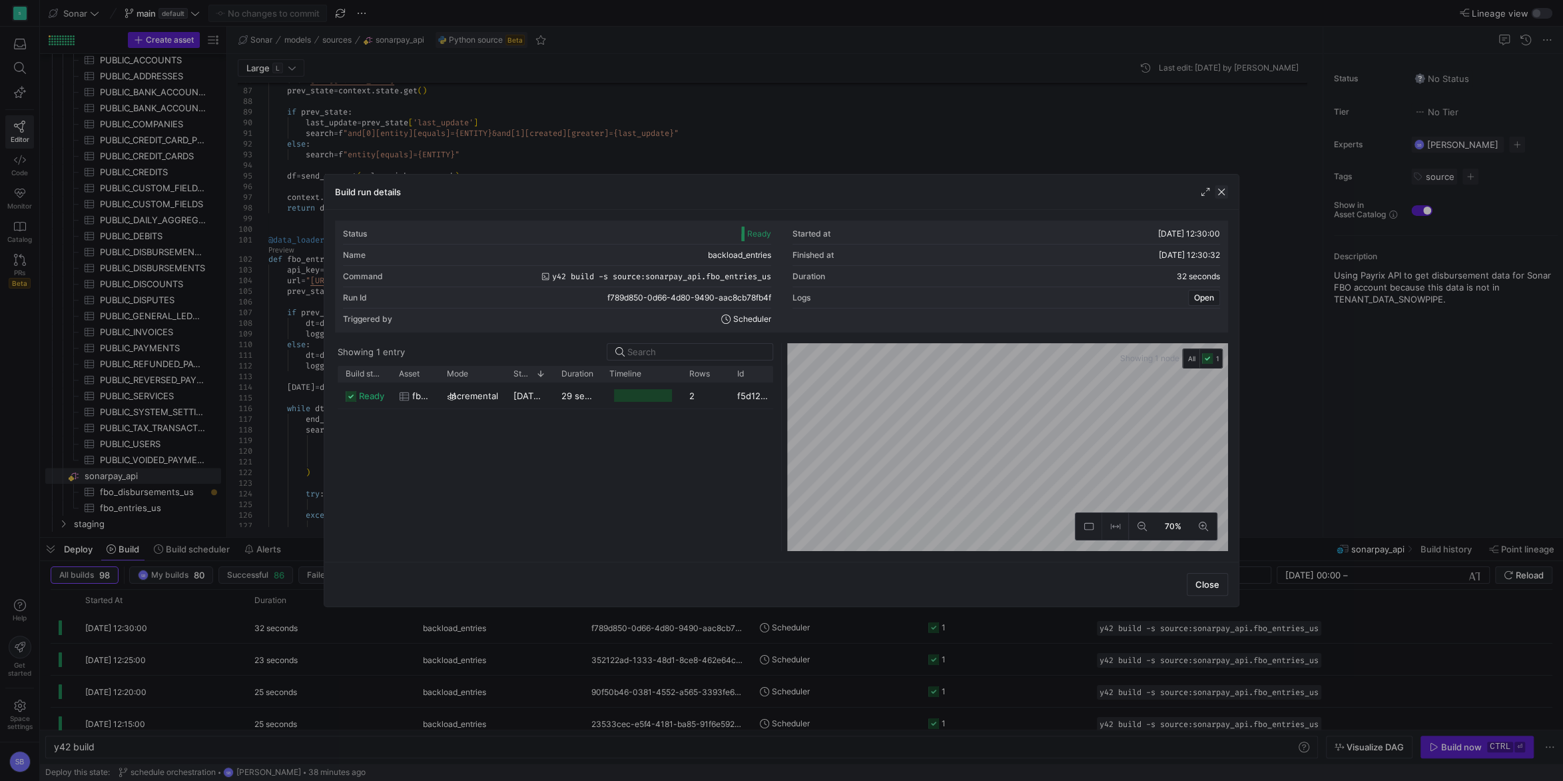
click at [1223, 187] on span "button" at bounding box center [1221, 191] width 13 height 13
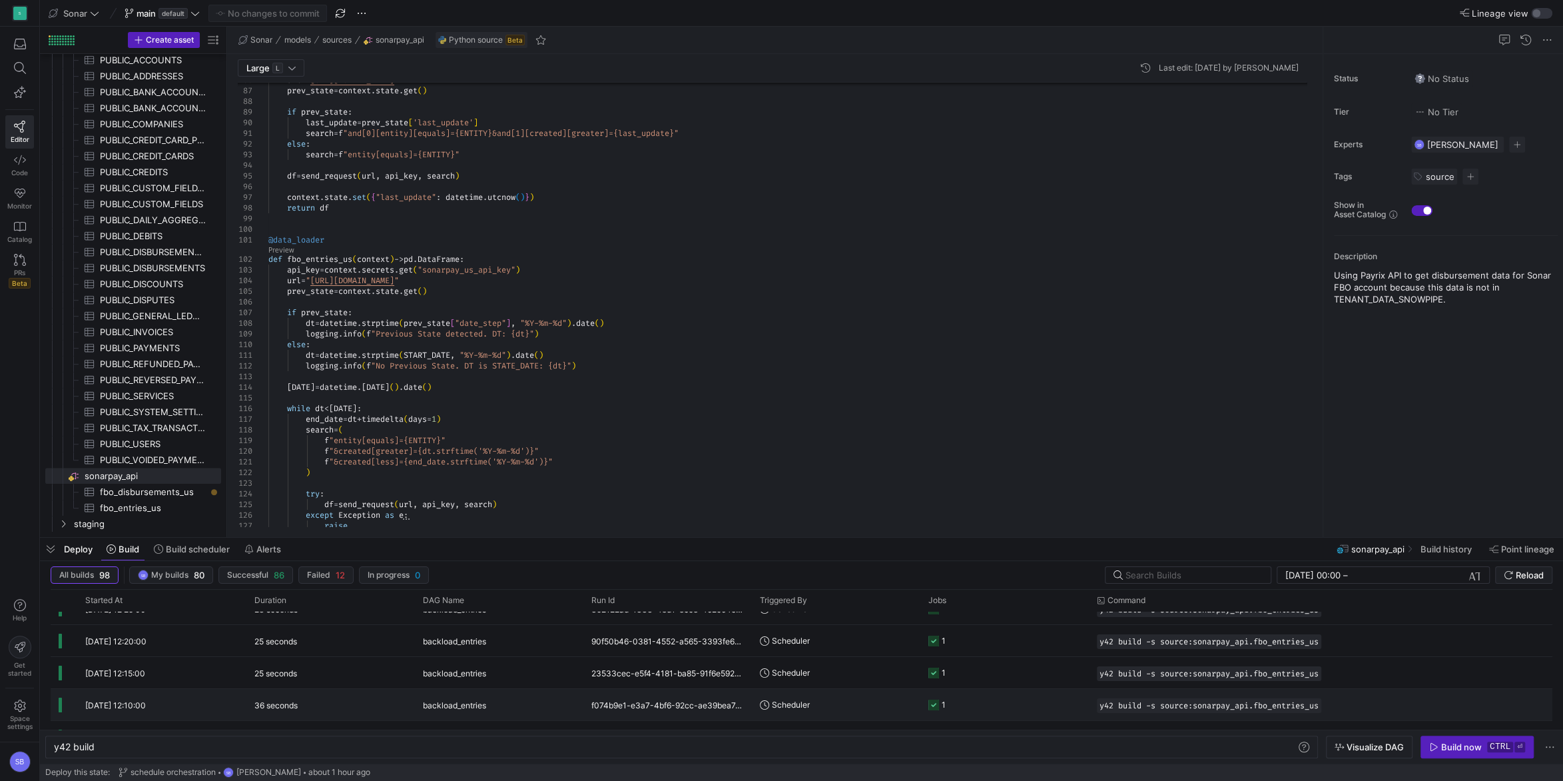
scroll to position [0, 0]
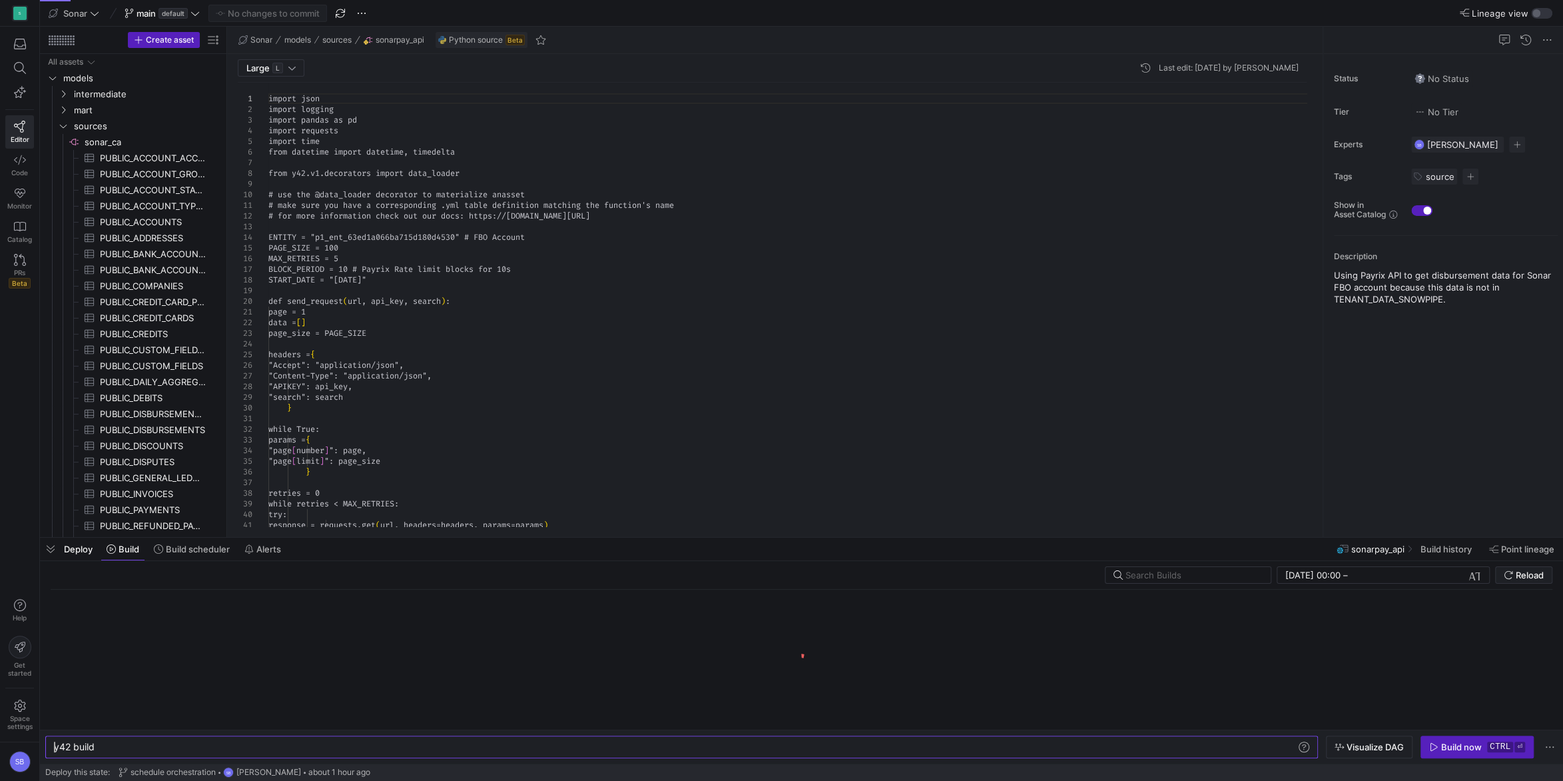
scroll to position [652, 0]
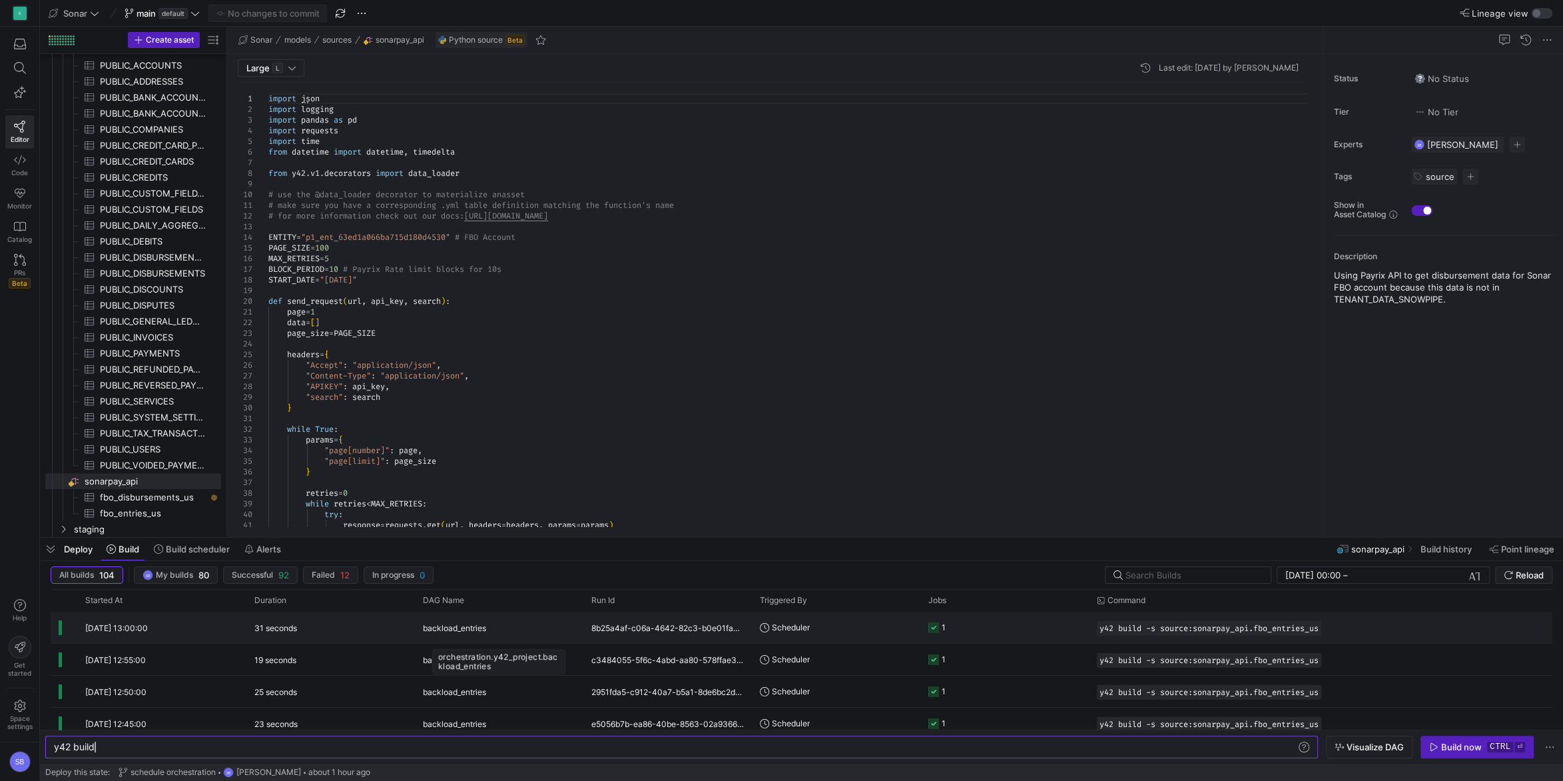
click at [512, 624] on div "backload_entries" at bounding box center [499, 627] width 153 height 31
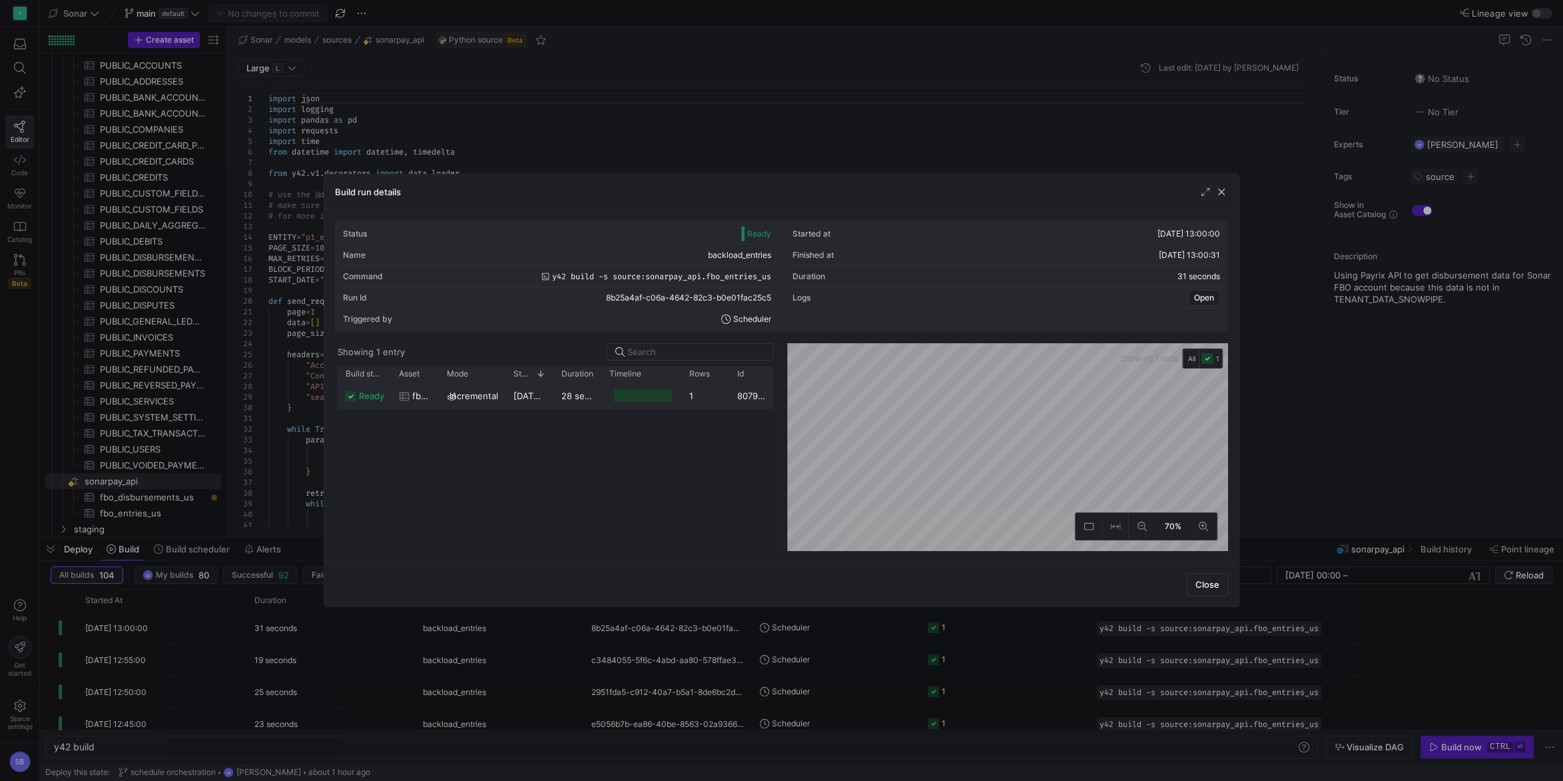
click at [573, 400] on y42-duration "28 seconds" at bounding box center [585, 395] width 49 height 11
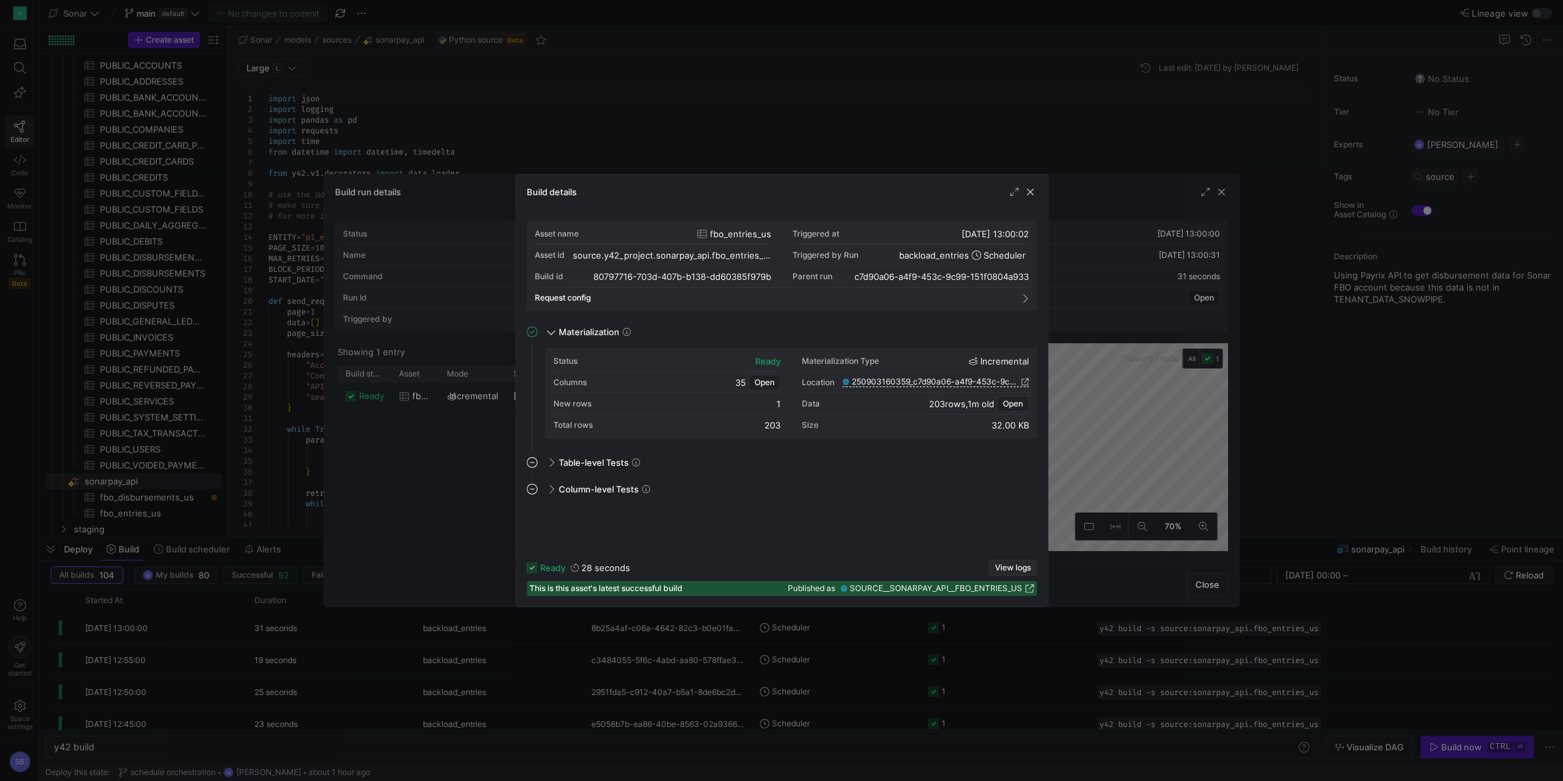
click at [996, 562] on span "button" at bounding box center [1013, 567] width 47 height 15
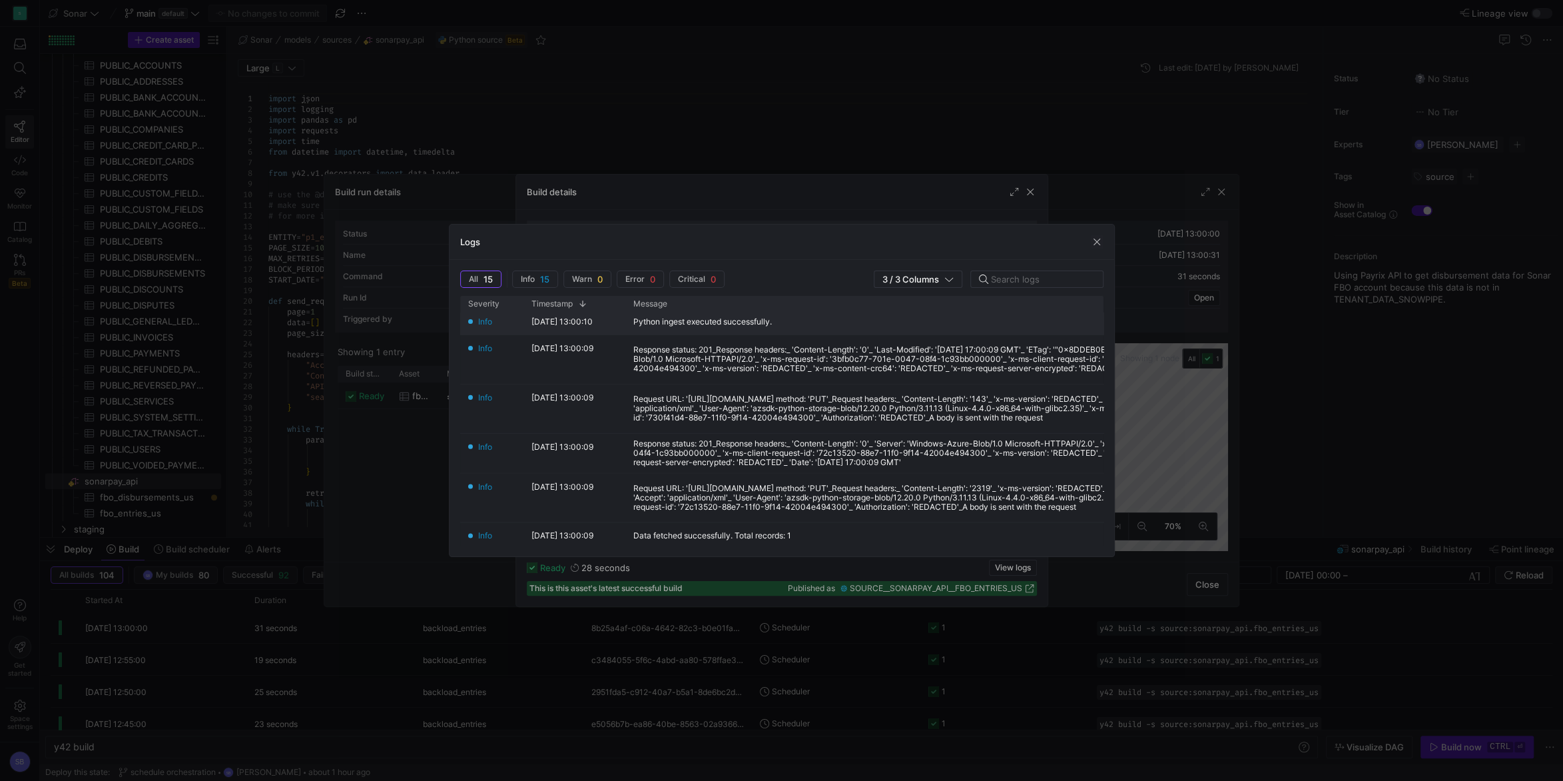
scroll to position [247, 0]
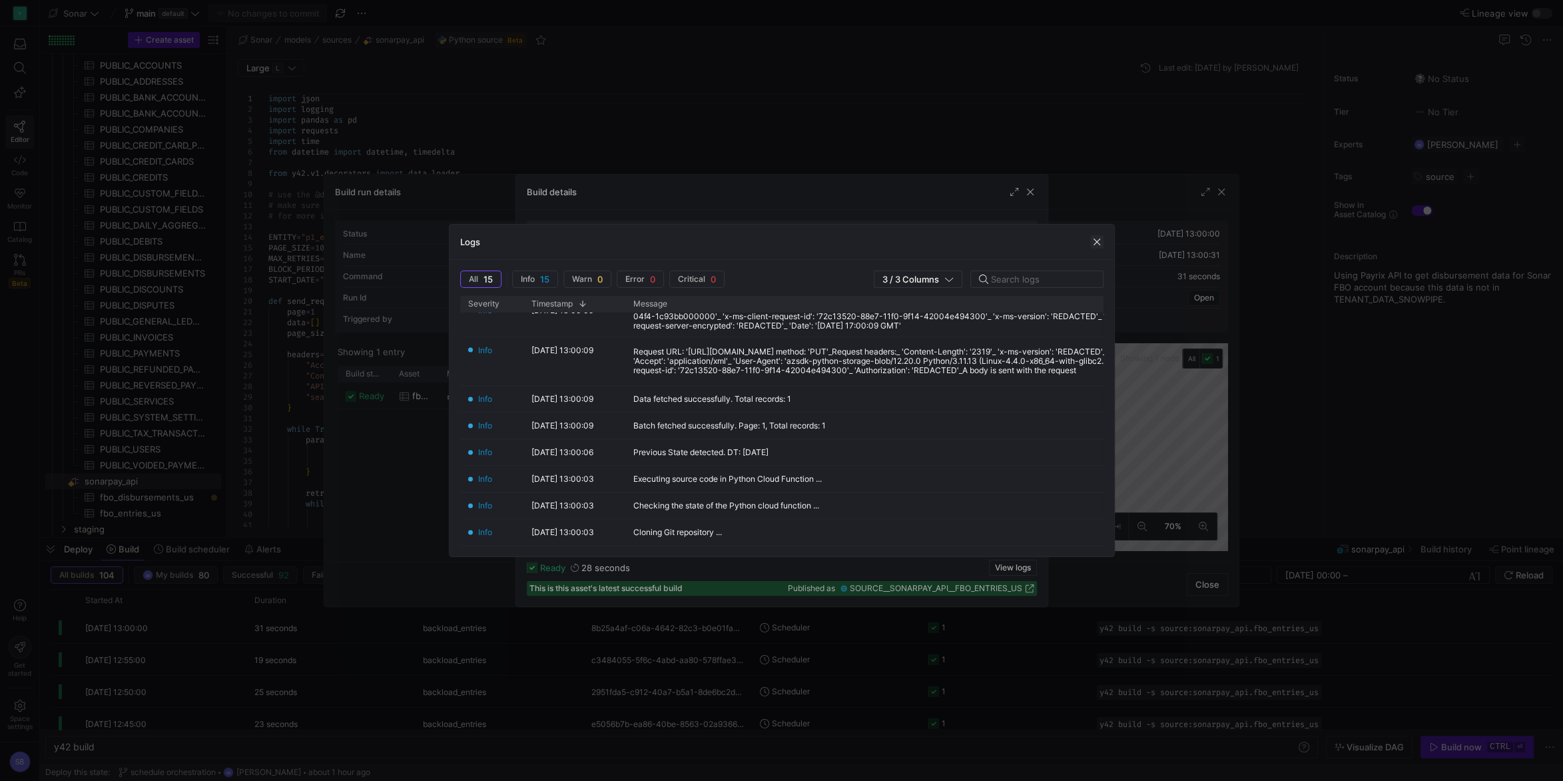
click at [1092, 240] on span "button" at bounding box center [1096, 241] width 13 height 13
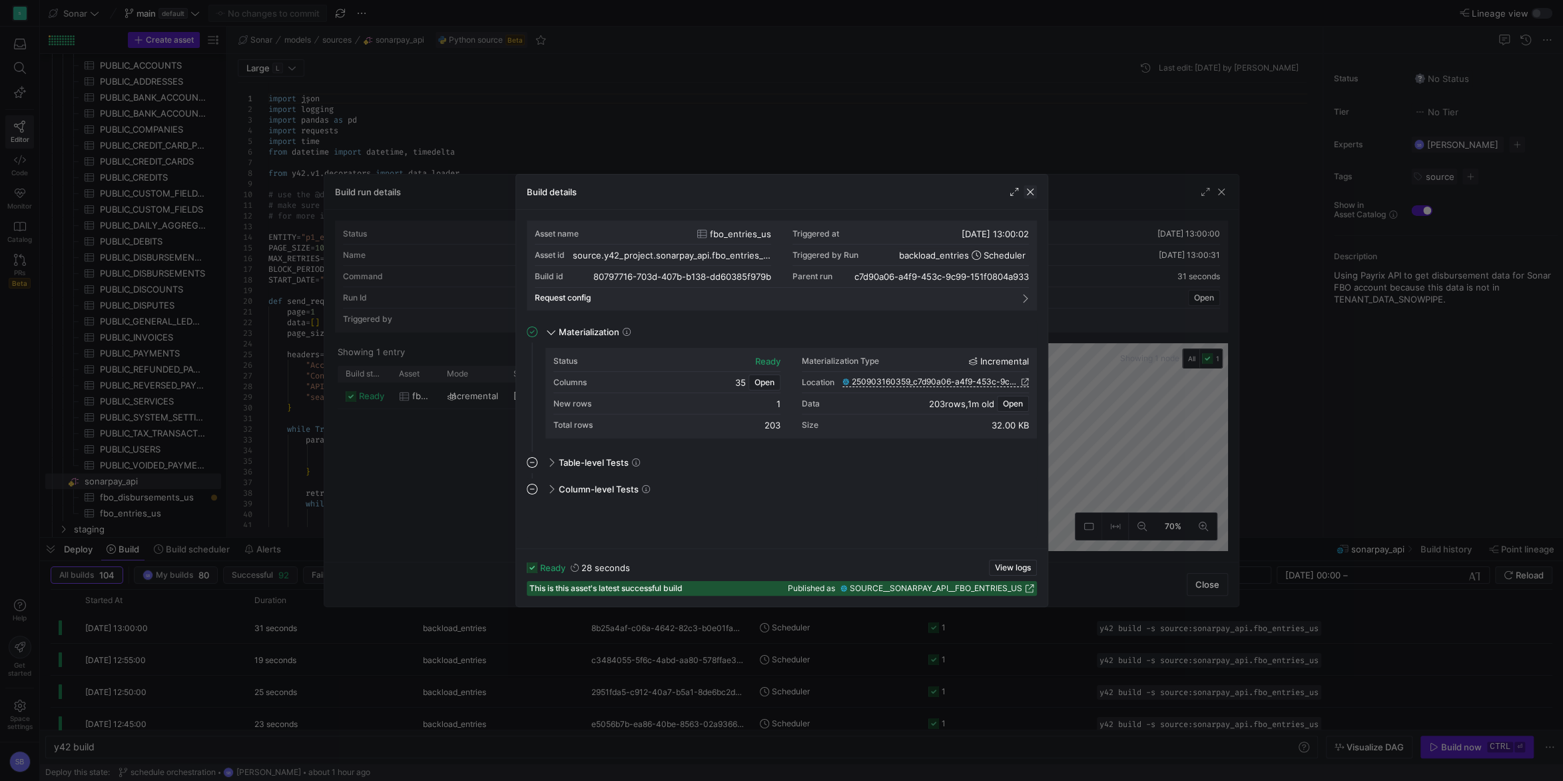
click at [1034, 192] on span "button" at bounding box center [1030, 191] width 13 height 13
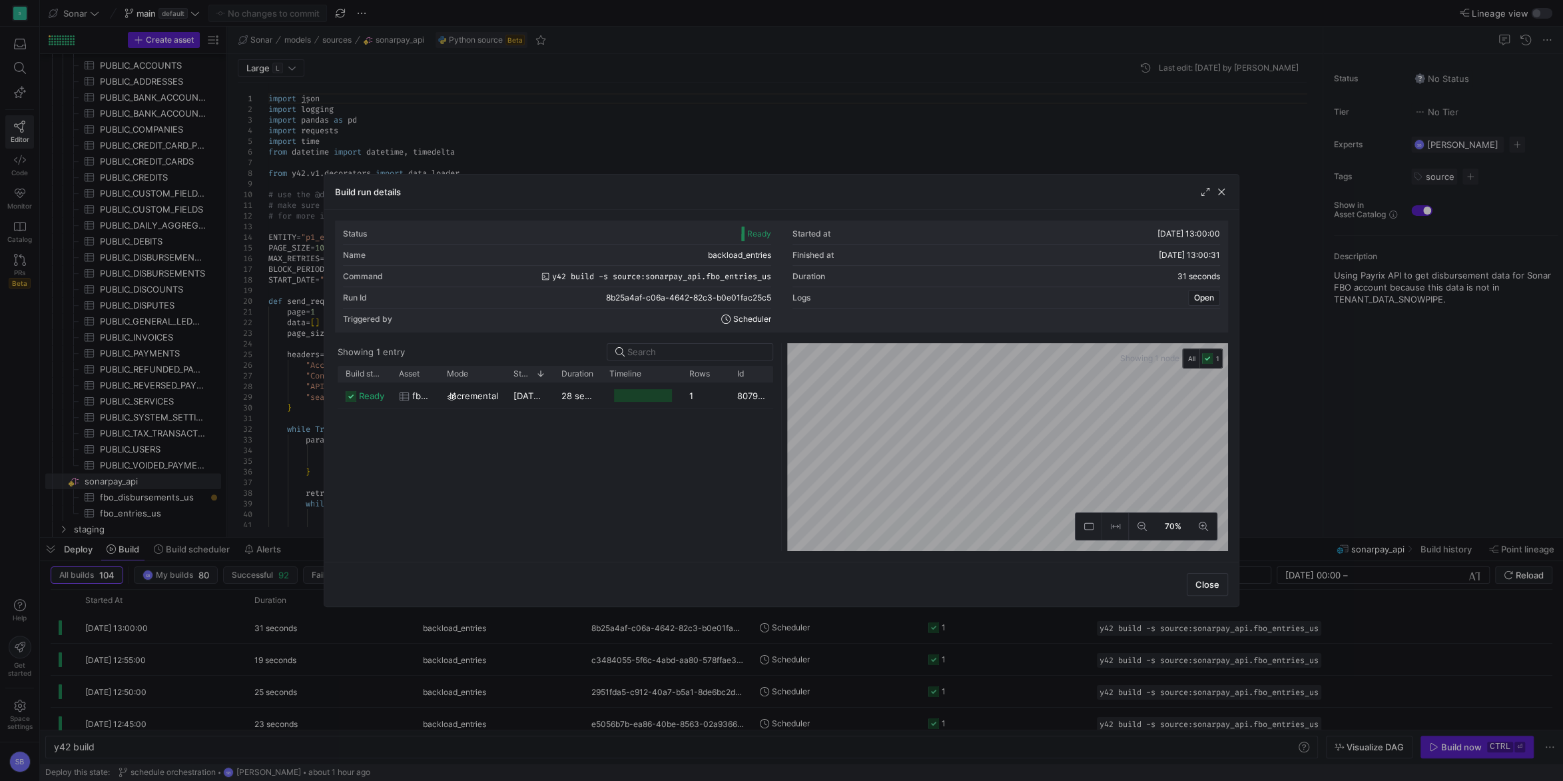
click at [1219, 194] on span "button" at bounding box center [1221, 191] width 13 height 13
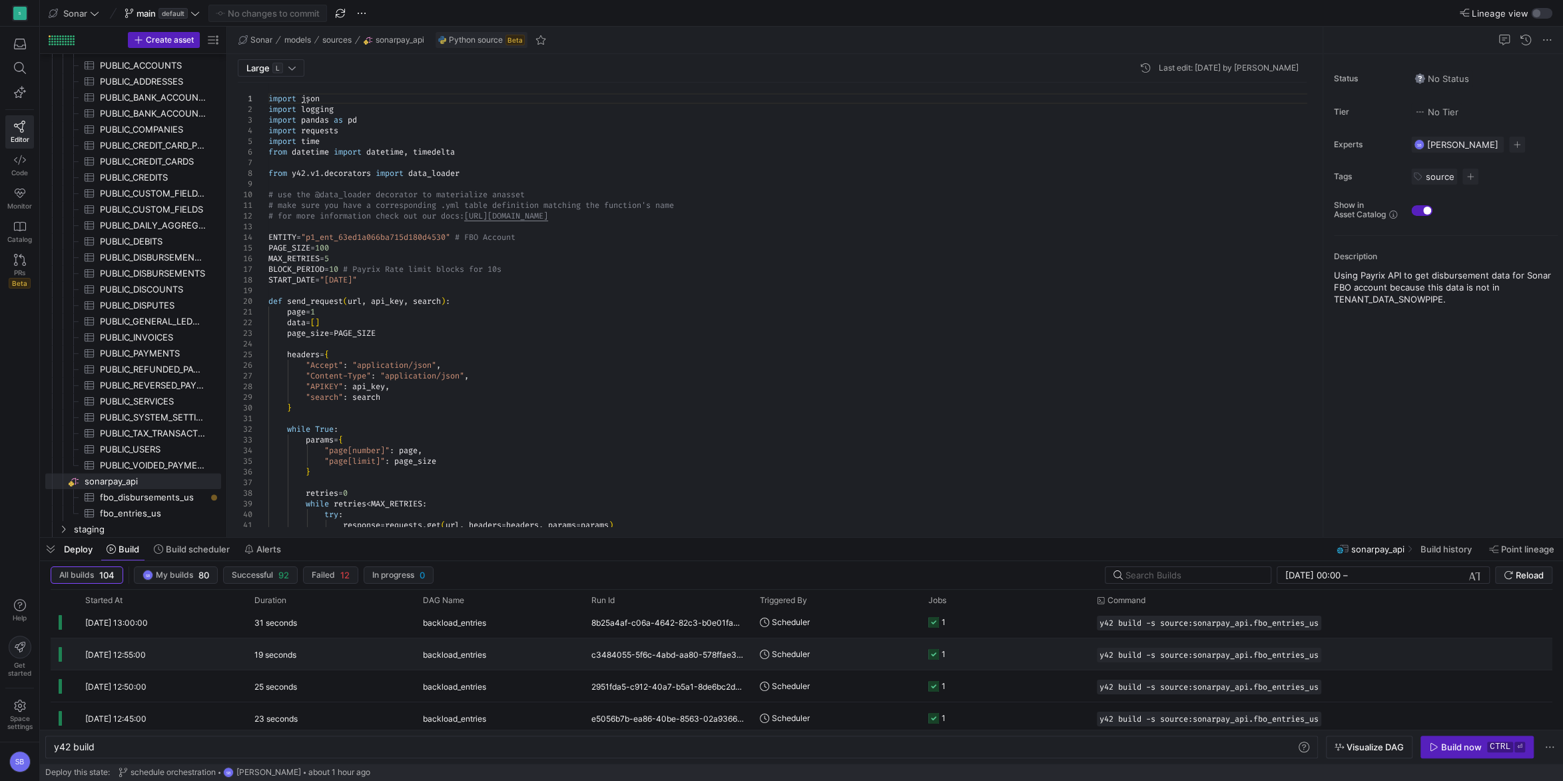
scroll to position [0, 0]
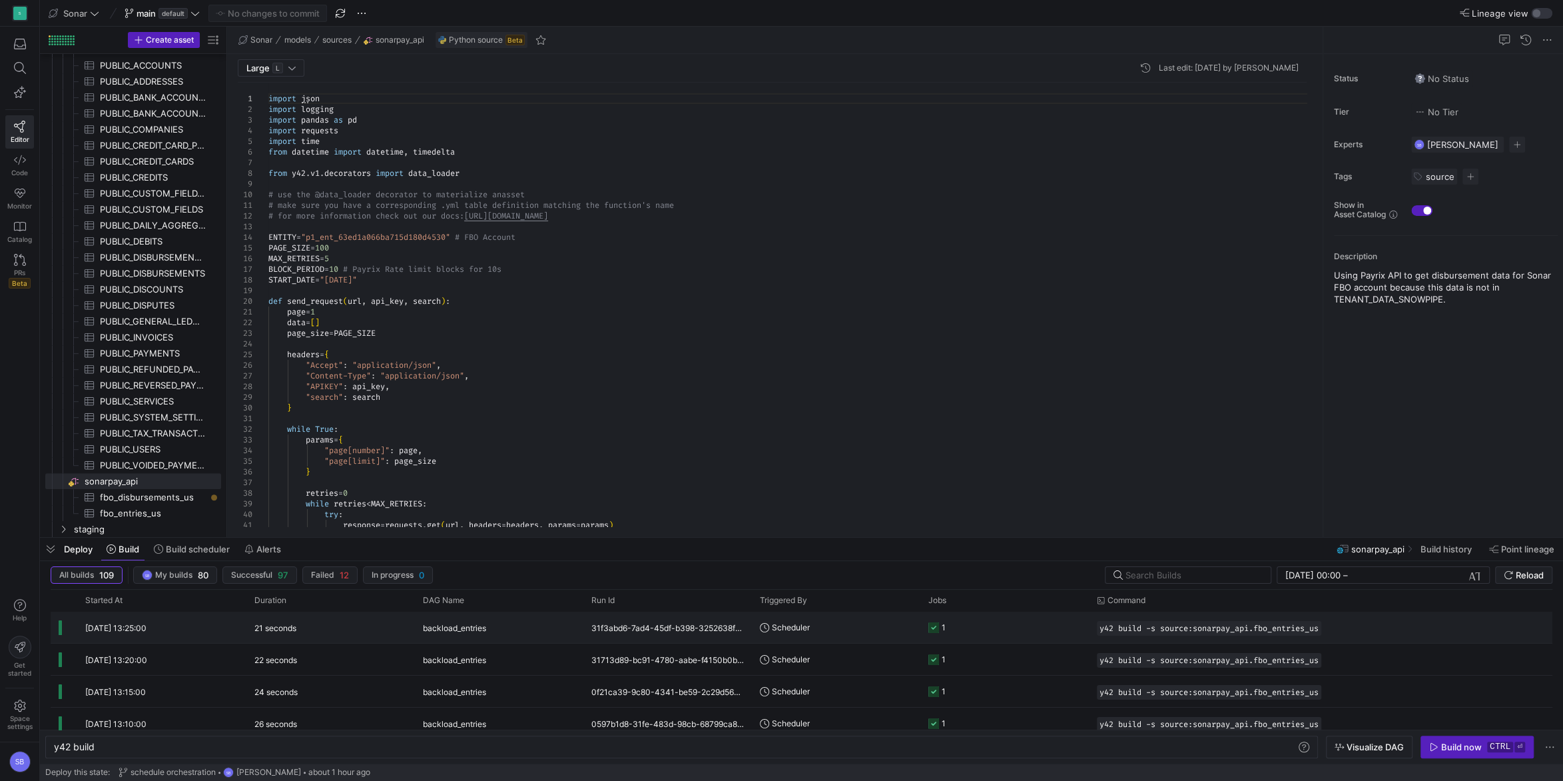
click at [511, 627] on div "backload_entries" at bounding box center [499, 627] width 153 height 31
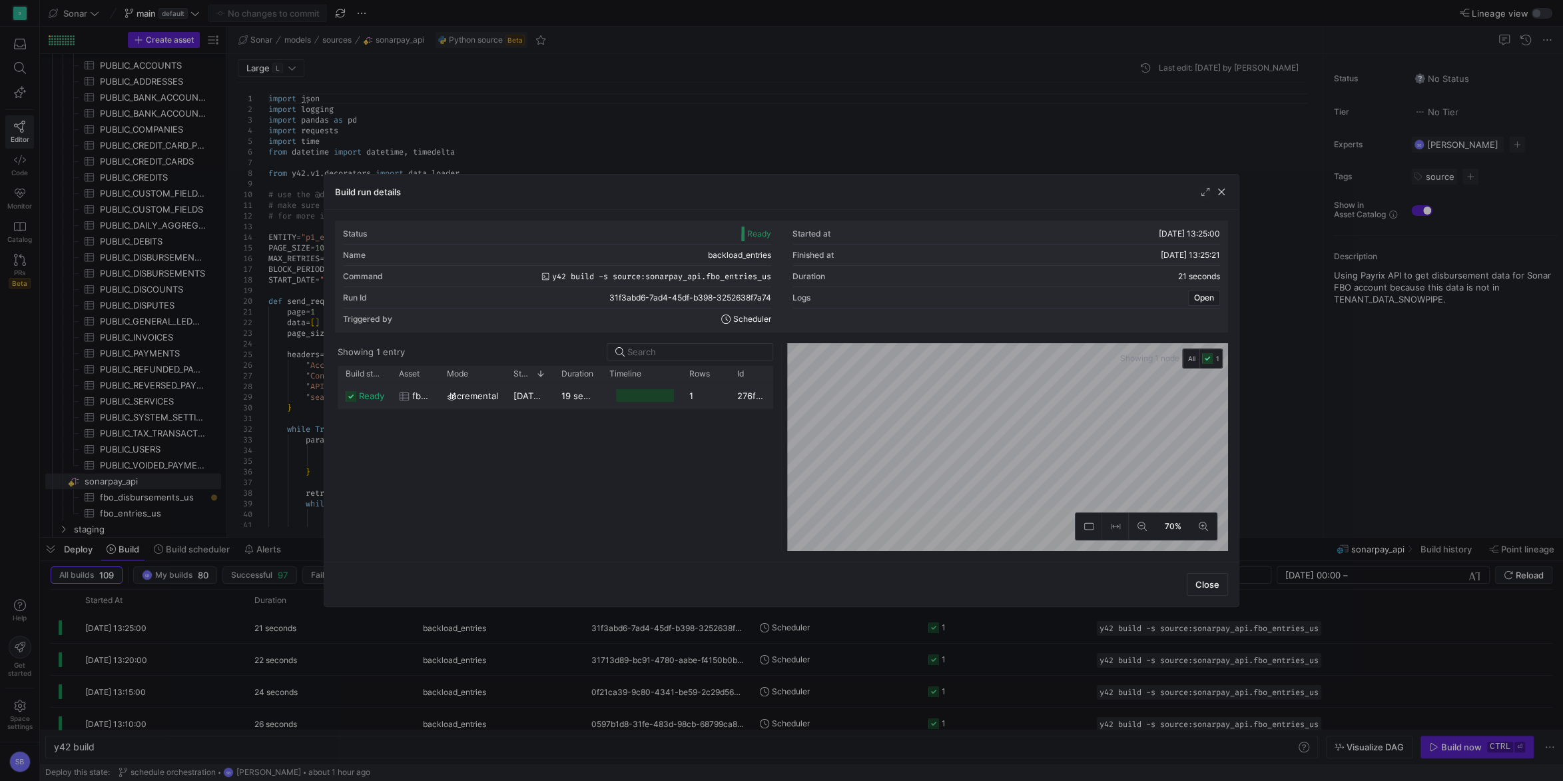
click at [567, 398] on y42-duration "19 seconds" at bounding box center [584, 395] width 47 height 11
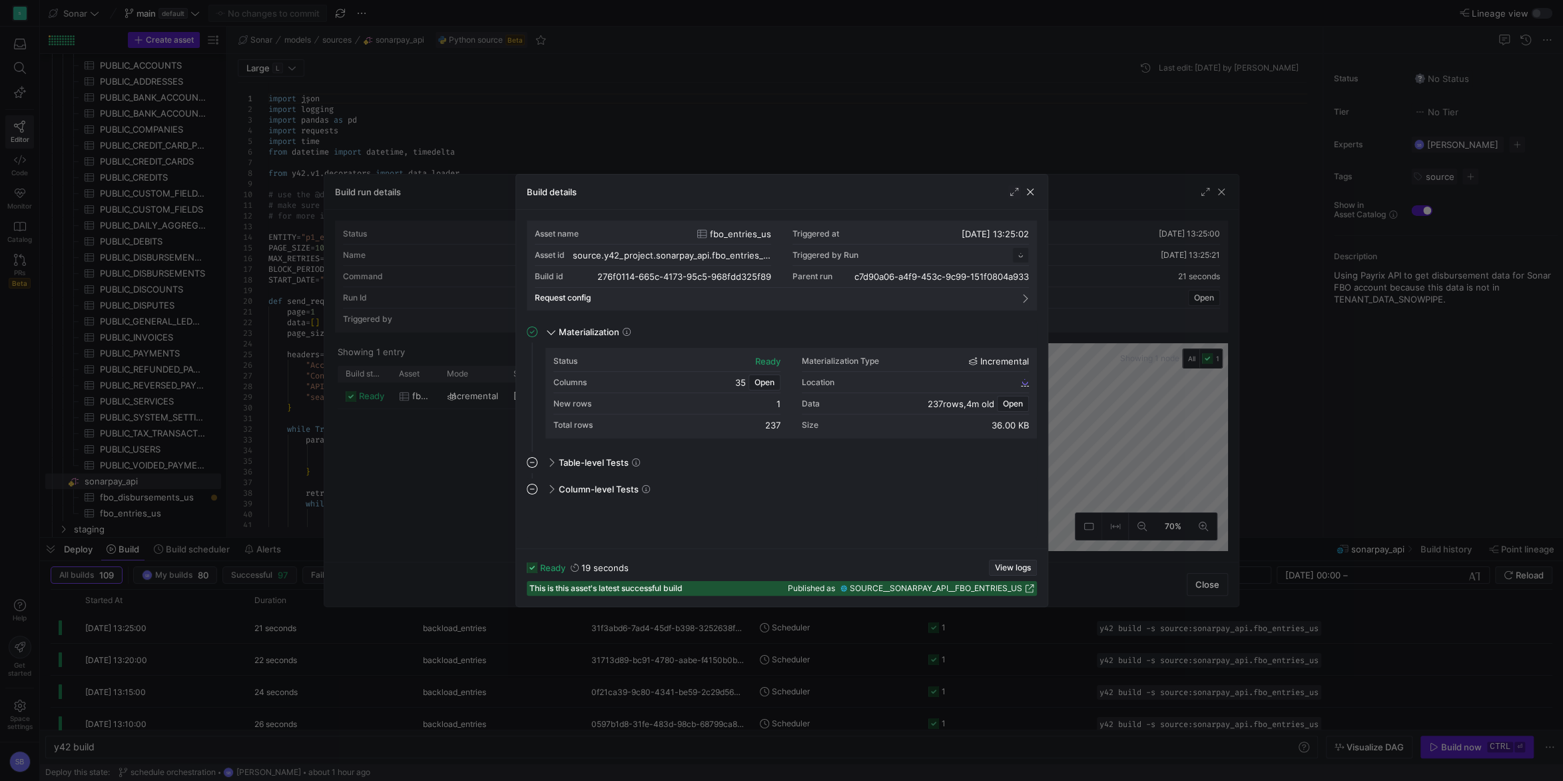
click at [1017, 565] on span "View logs" at bounding box center [1013, 567] width 36 height 9
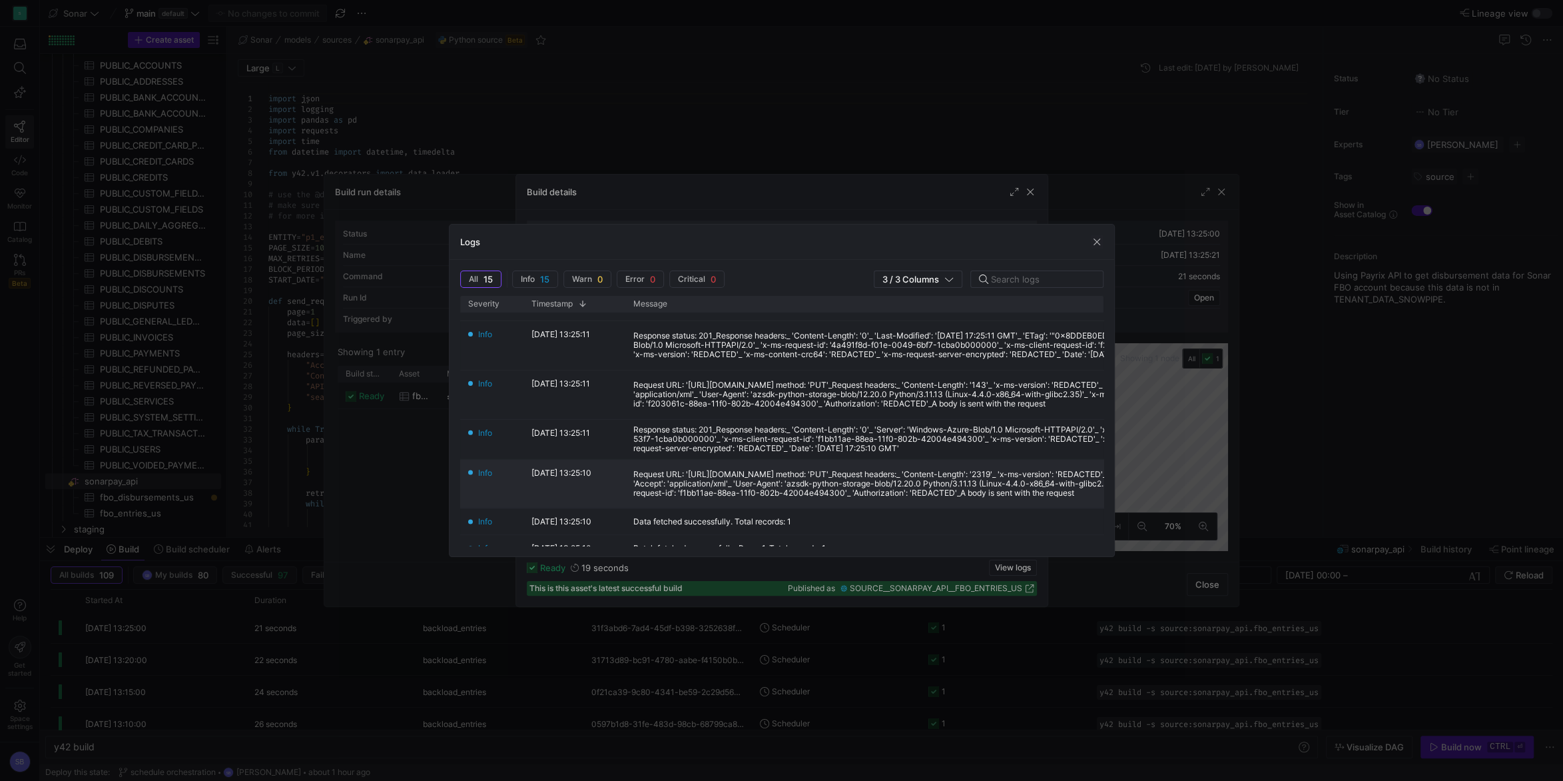
scroll to position [246, 0]
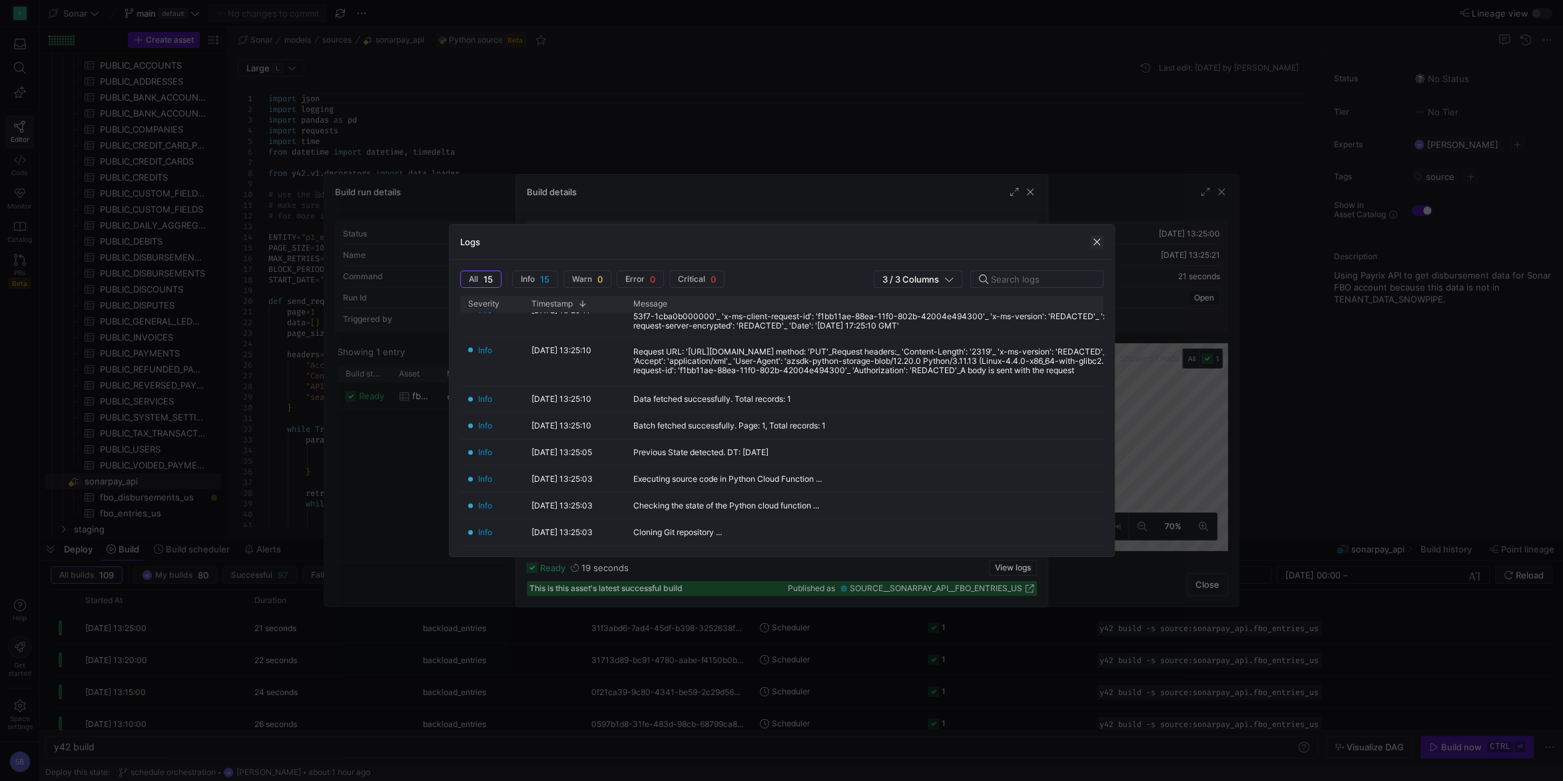
click at [1092, 238] on span "button" at bounding box center [1096, 241] width 13 height 13
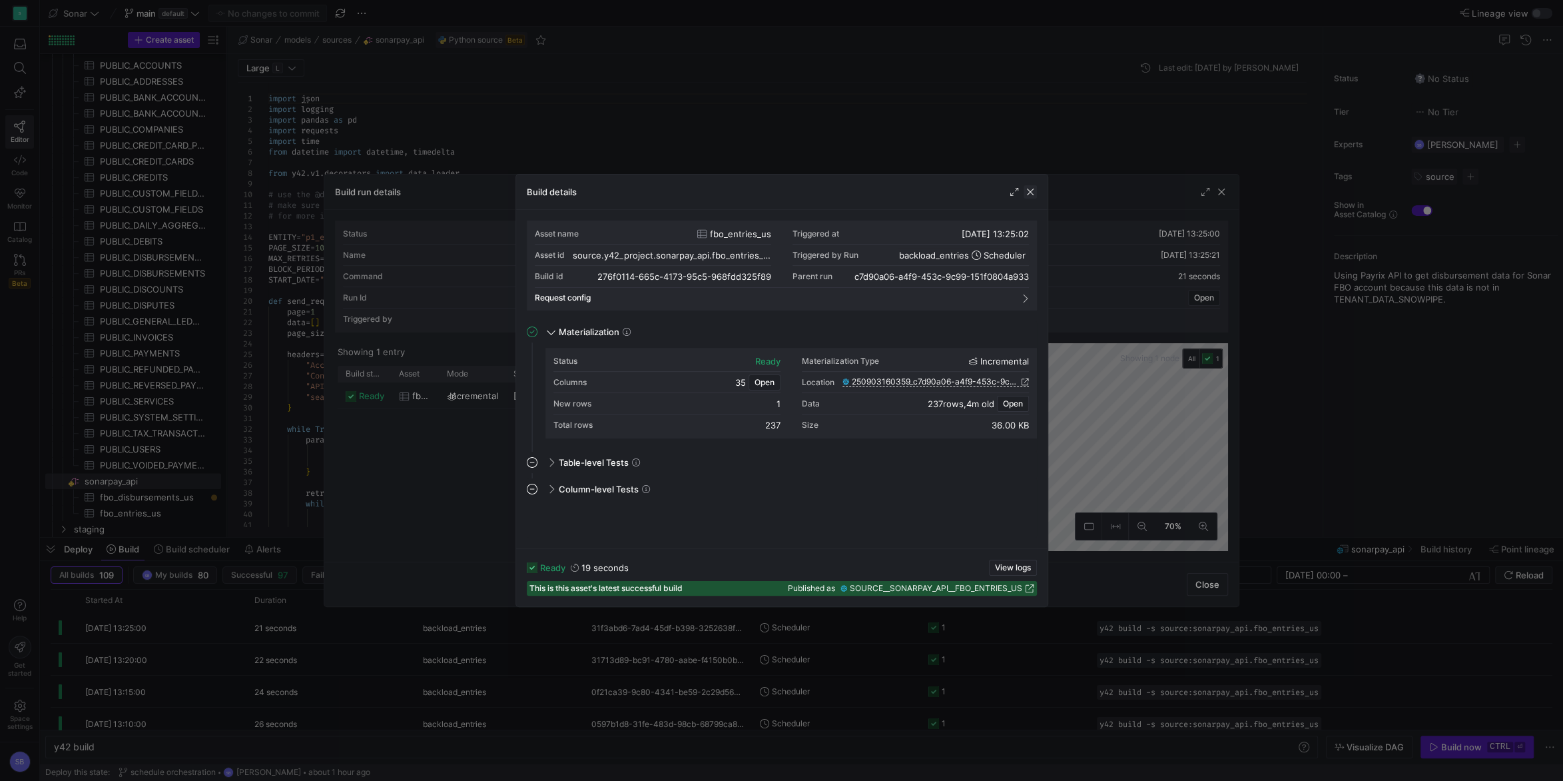
click at [1029, 192] on span "button" at bounding box center [1030, 191] width 13 height 13
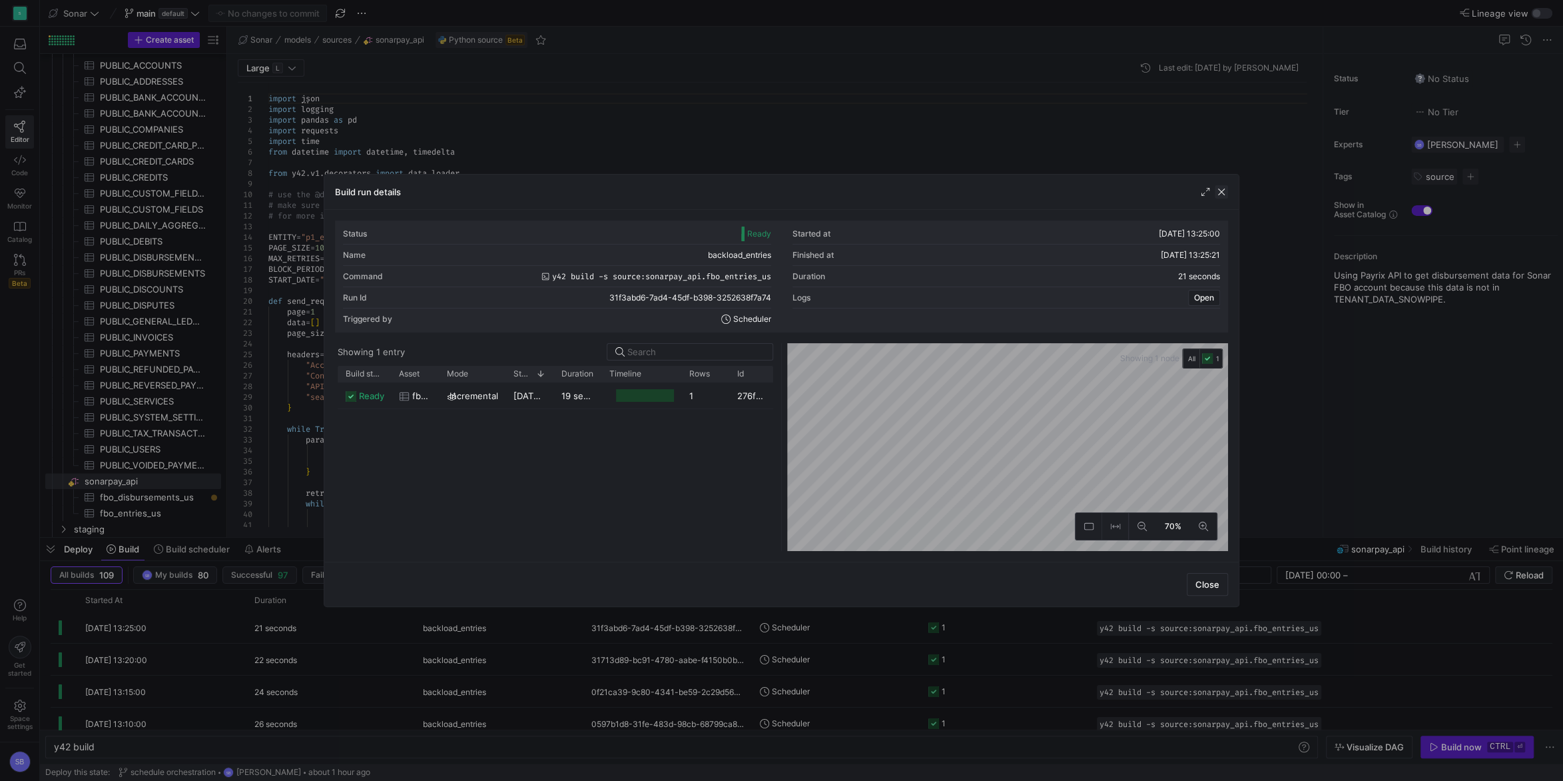
click at [1221, 192] on span "button" at bounding box center [1221, 191] width 13 height 13
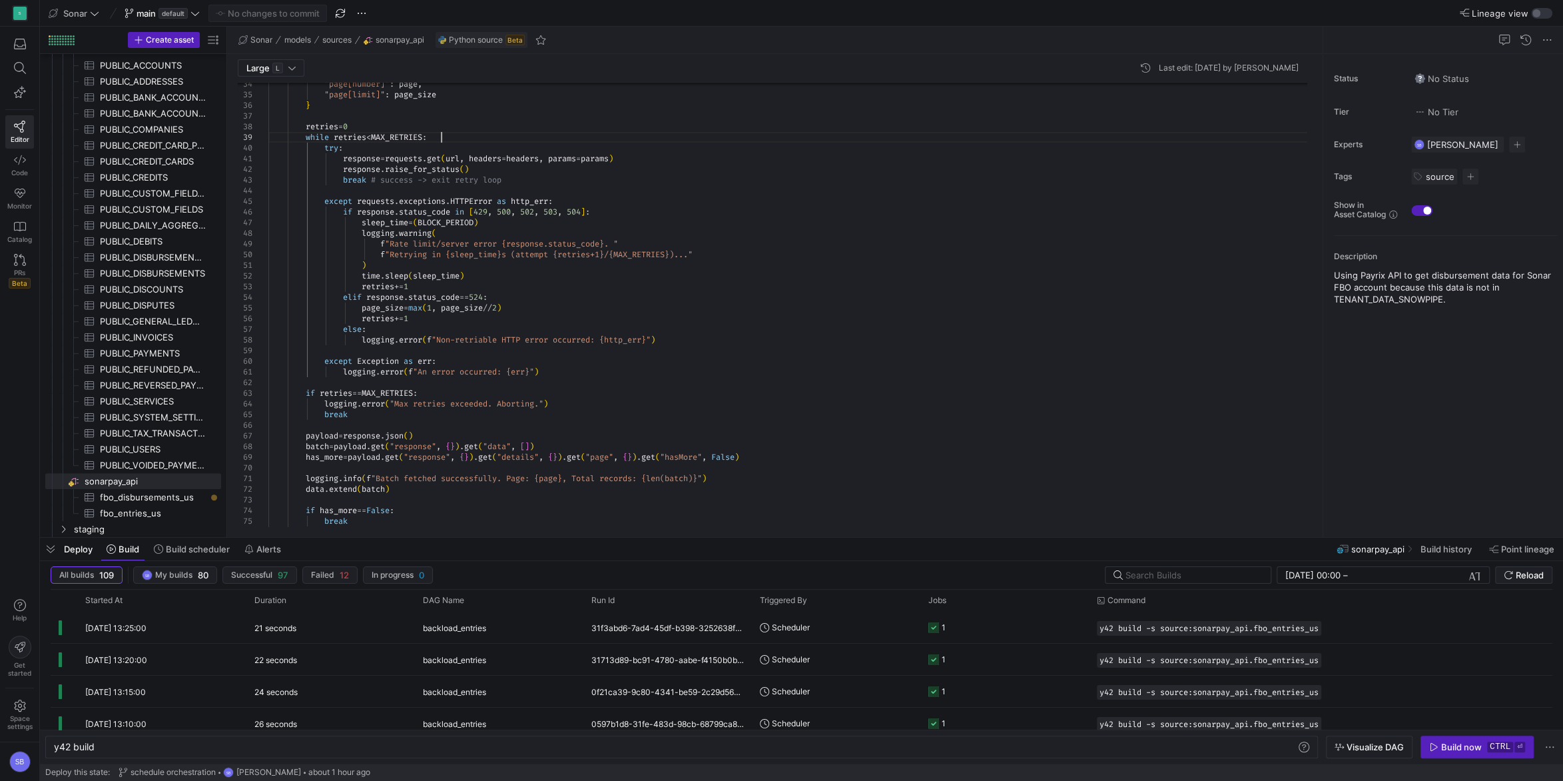
click at [466, 135] on div ""page[number]" : page , "page[limit]" : page_size } retries = 0 while retries <…" at bounding box center [792, 454] width 1049 height 1477
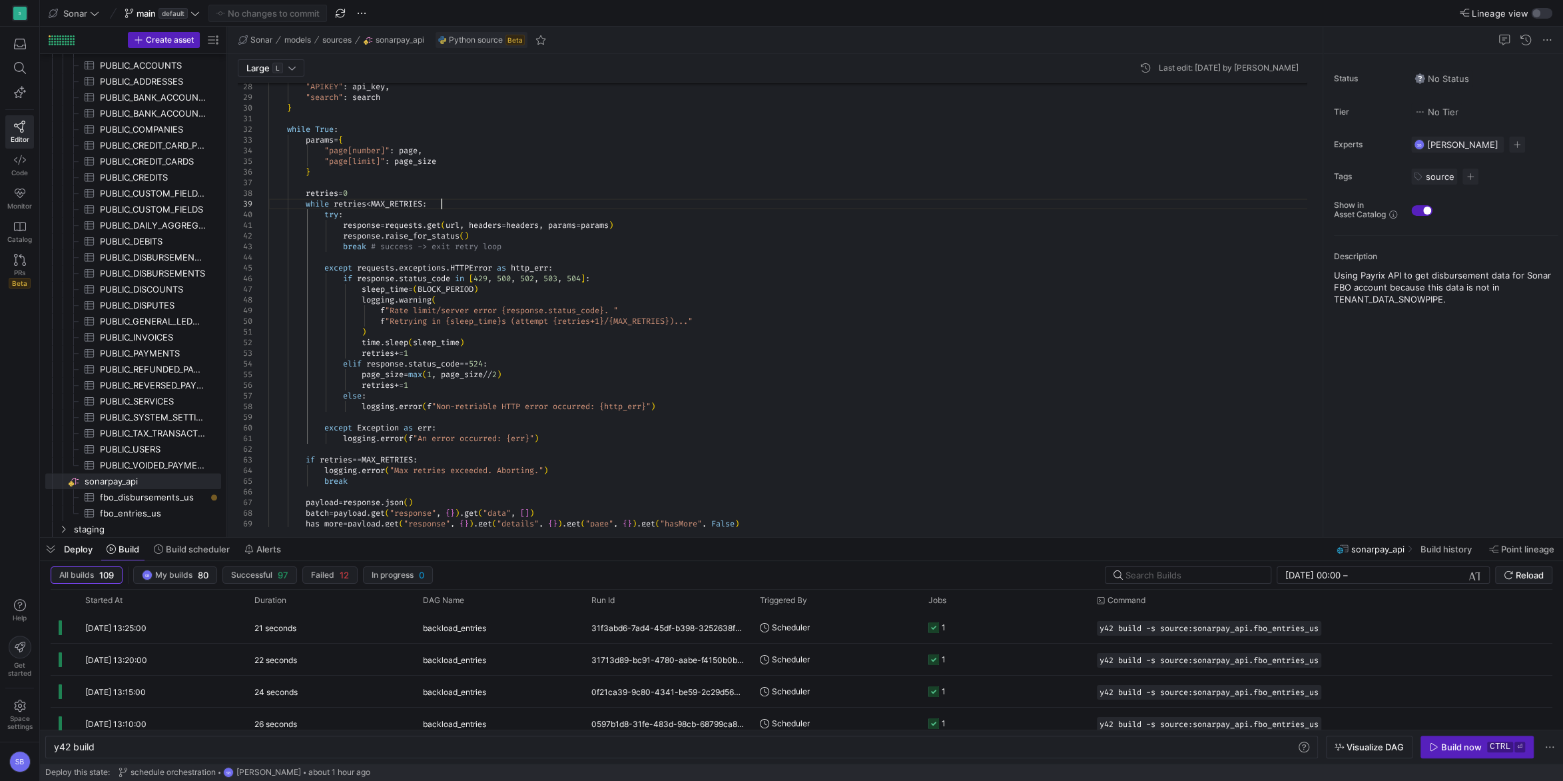
click at [393, 129] on div ""page[number]" : page , "page[limit]" : page_size } retries = 0 while retries <…" at bounding box center [792, 521] width 1049 height 1477
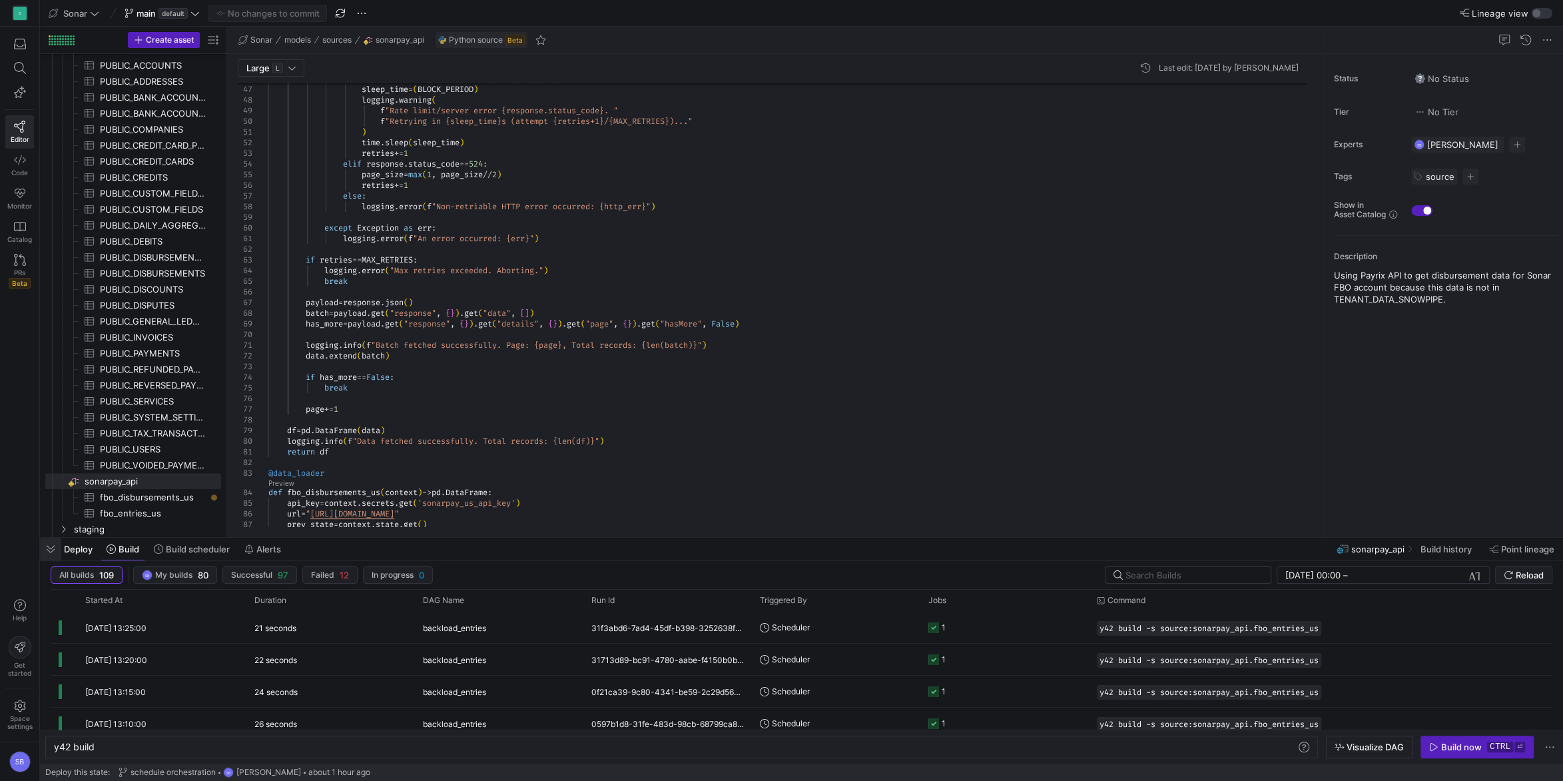
click at [55, 548] on span "button" at bounding box center [50, 548] width 21 height 23
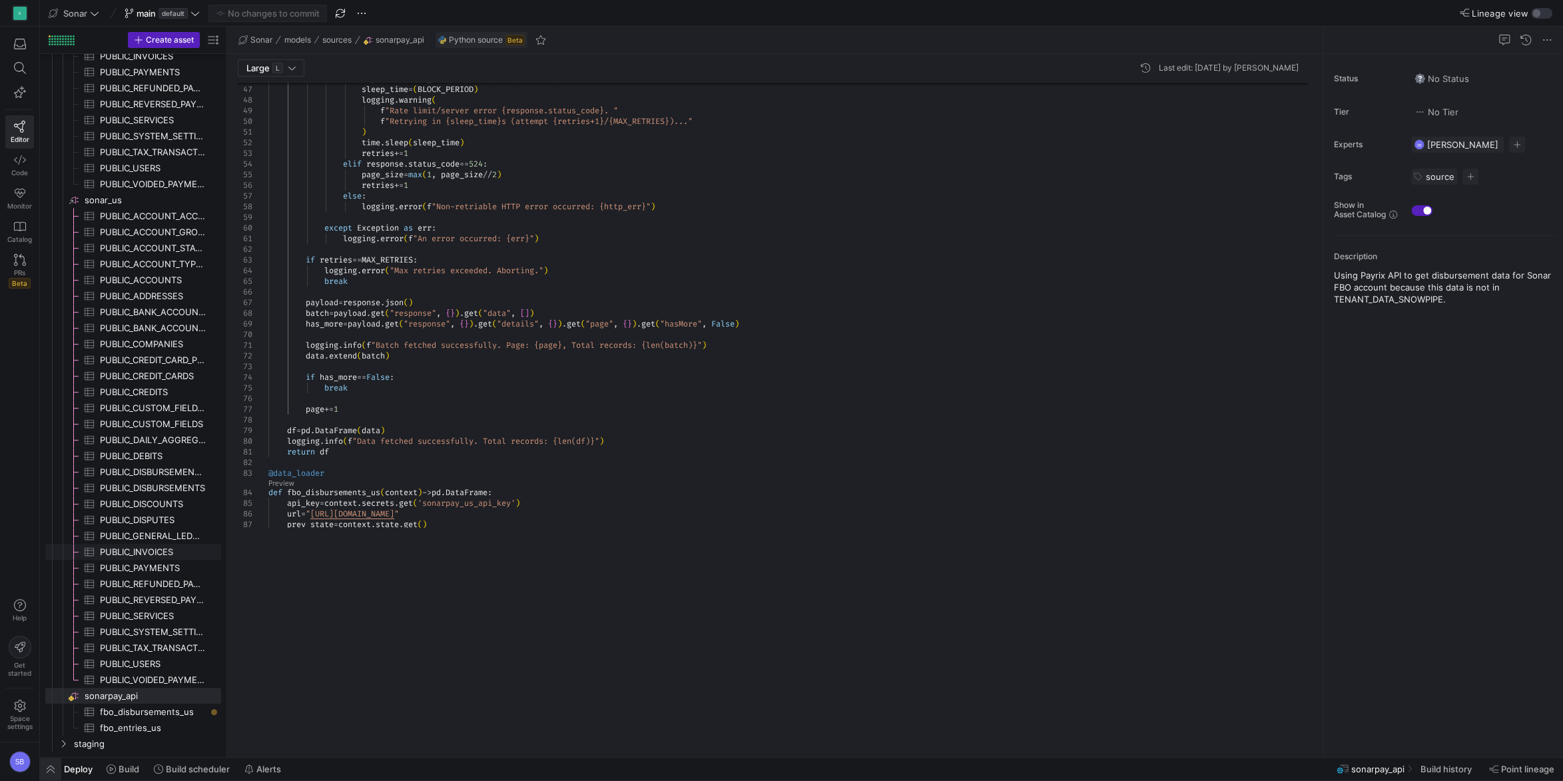
scroll to position [432, 0]
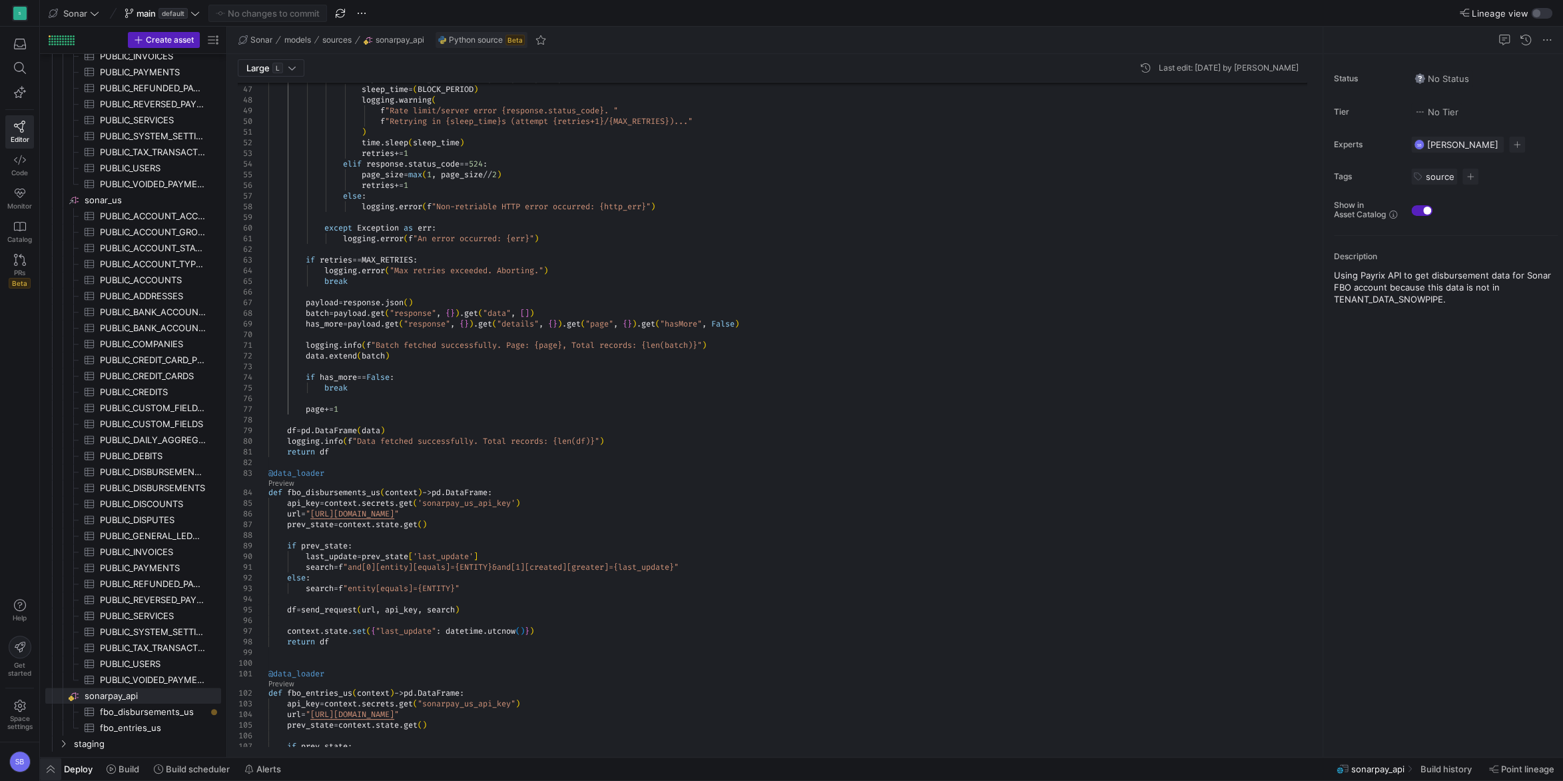
click at [57, 769] on span "button" at bounding box center [50, 768] width 21 height 23
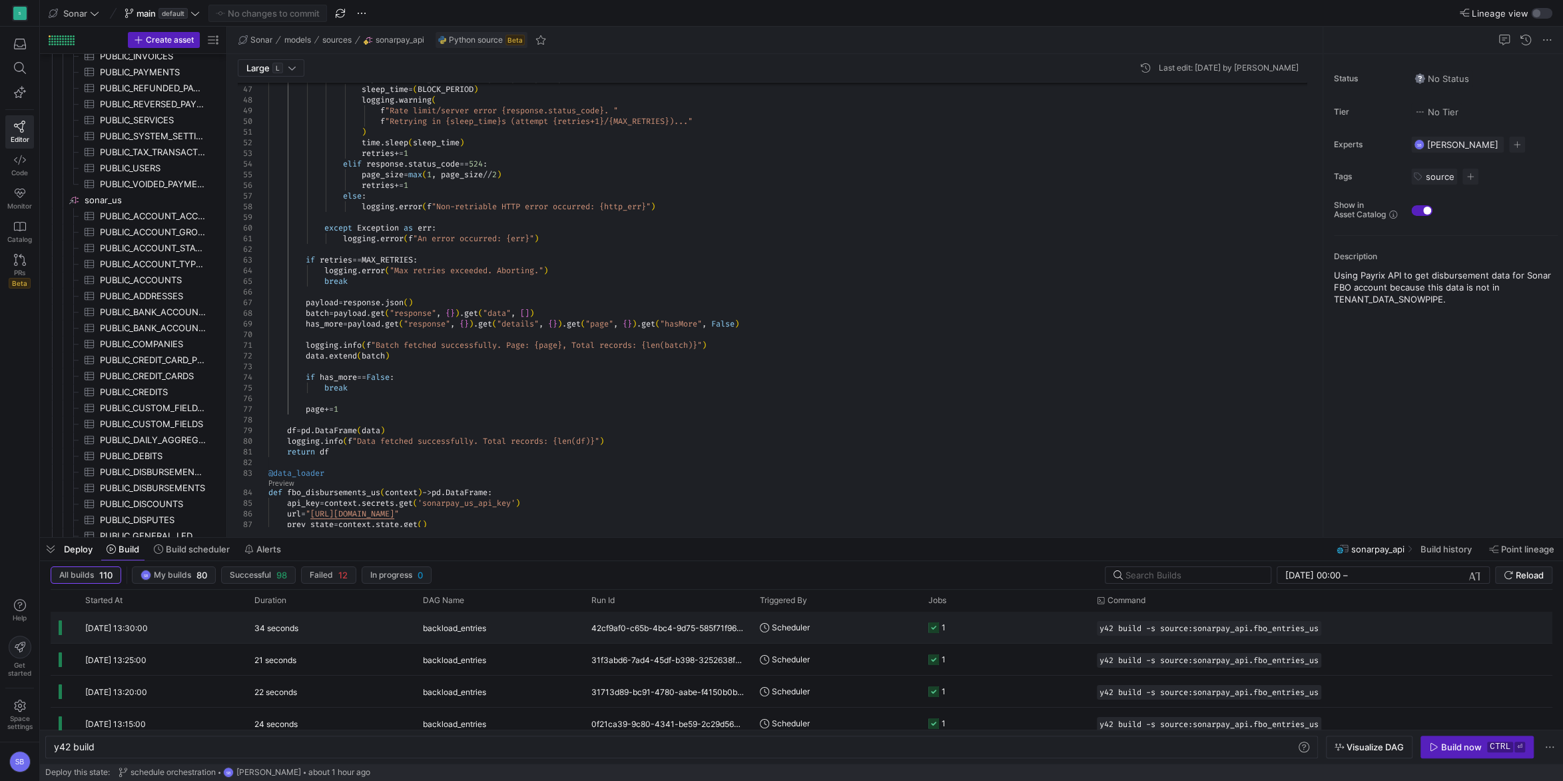
click at [389, 624] on div "34 seconds" at bounding box center [330, 626] width 169 height 31
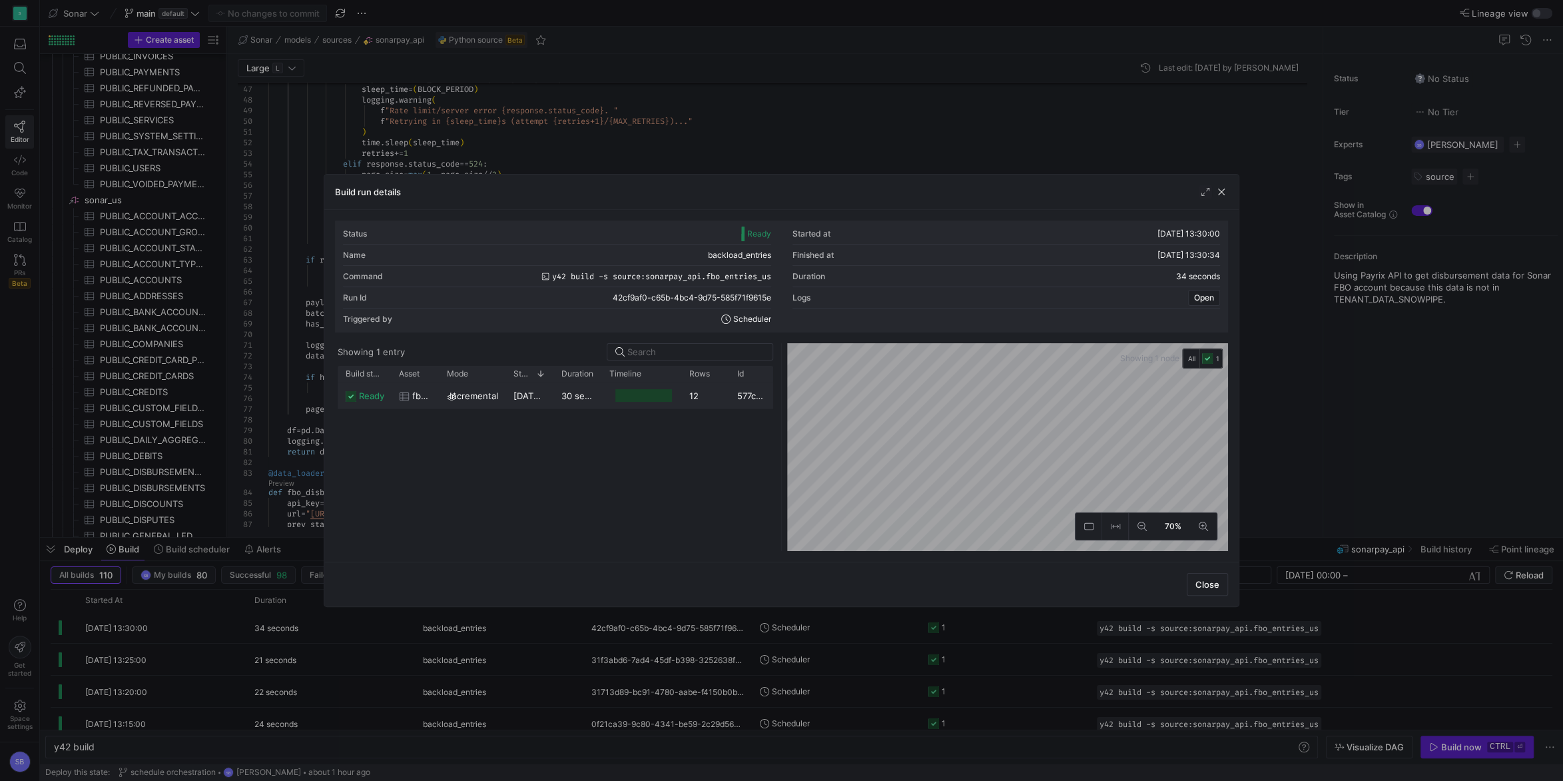
click at [531, 399] on span "03/09/25, 13:30:03" at bounding box center [546, 395] width 67 height 11
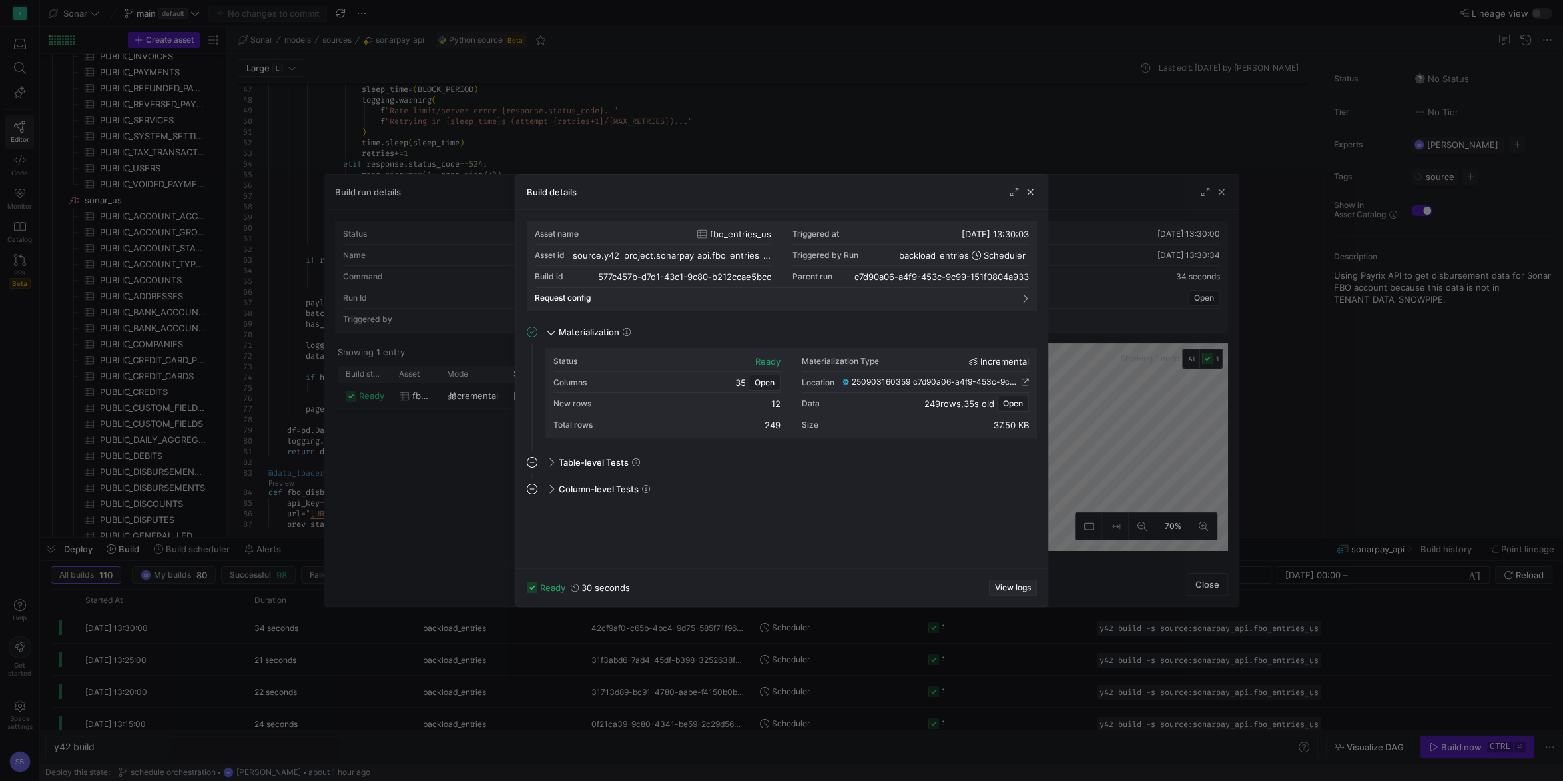
click at [1015, 587] on span "View logs" at bounding box center [1013, 587] width 36 height 9
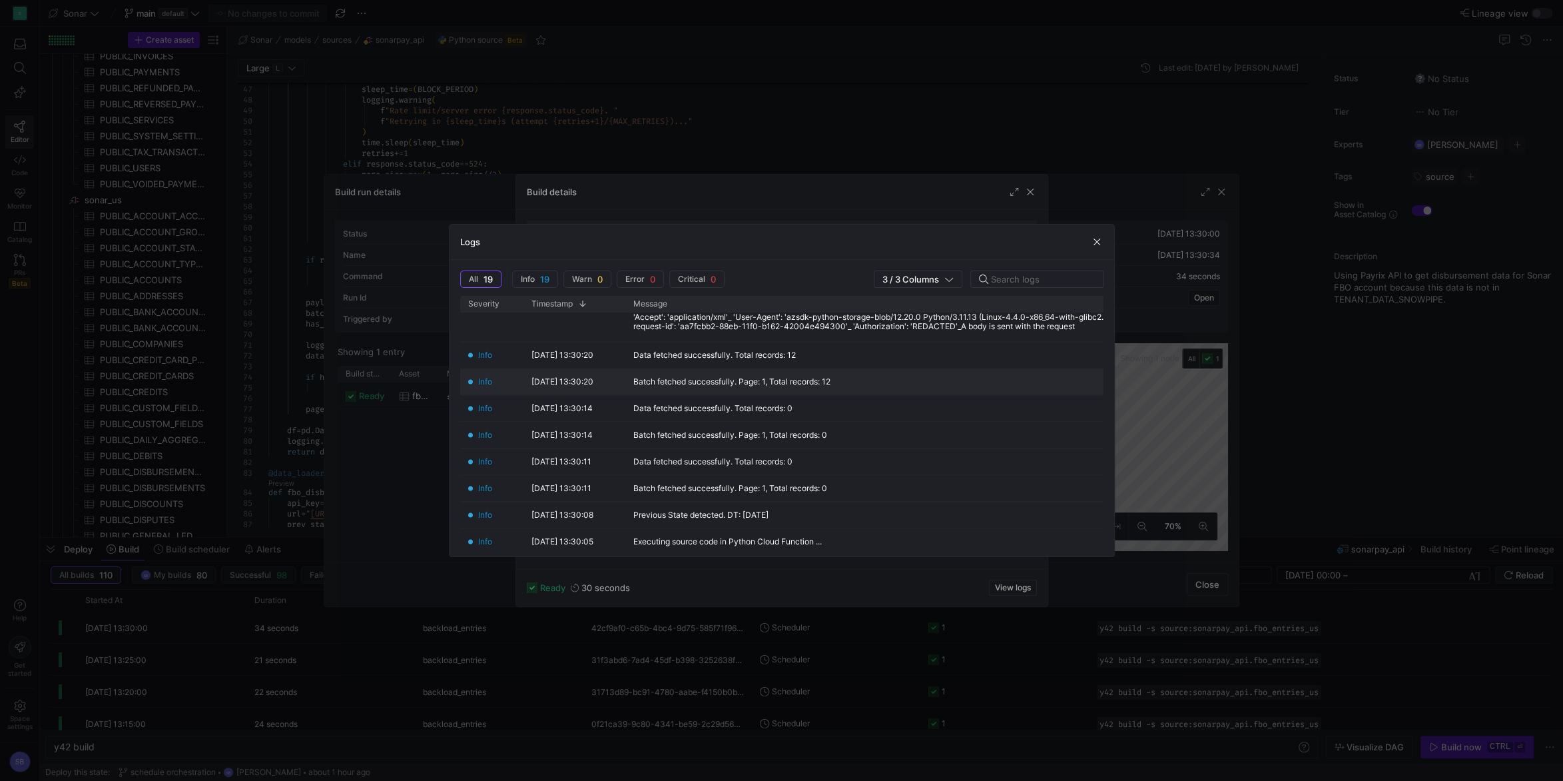
scroll to position [228, 0]
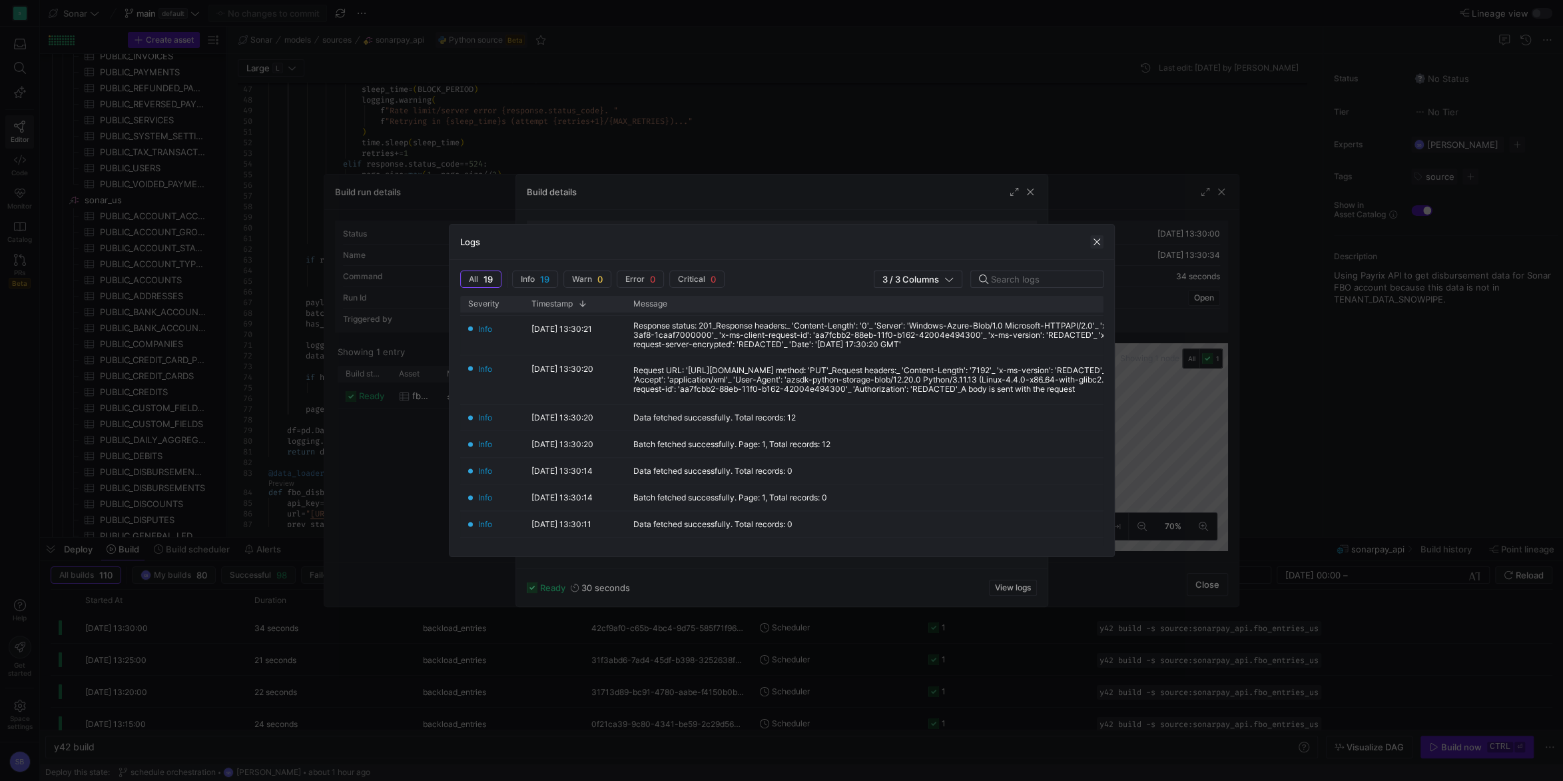
click at [1096, 238] on span "button" at bounding box center [1096, 241] width 13 height 13
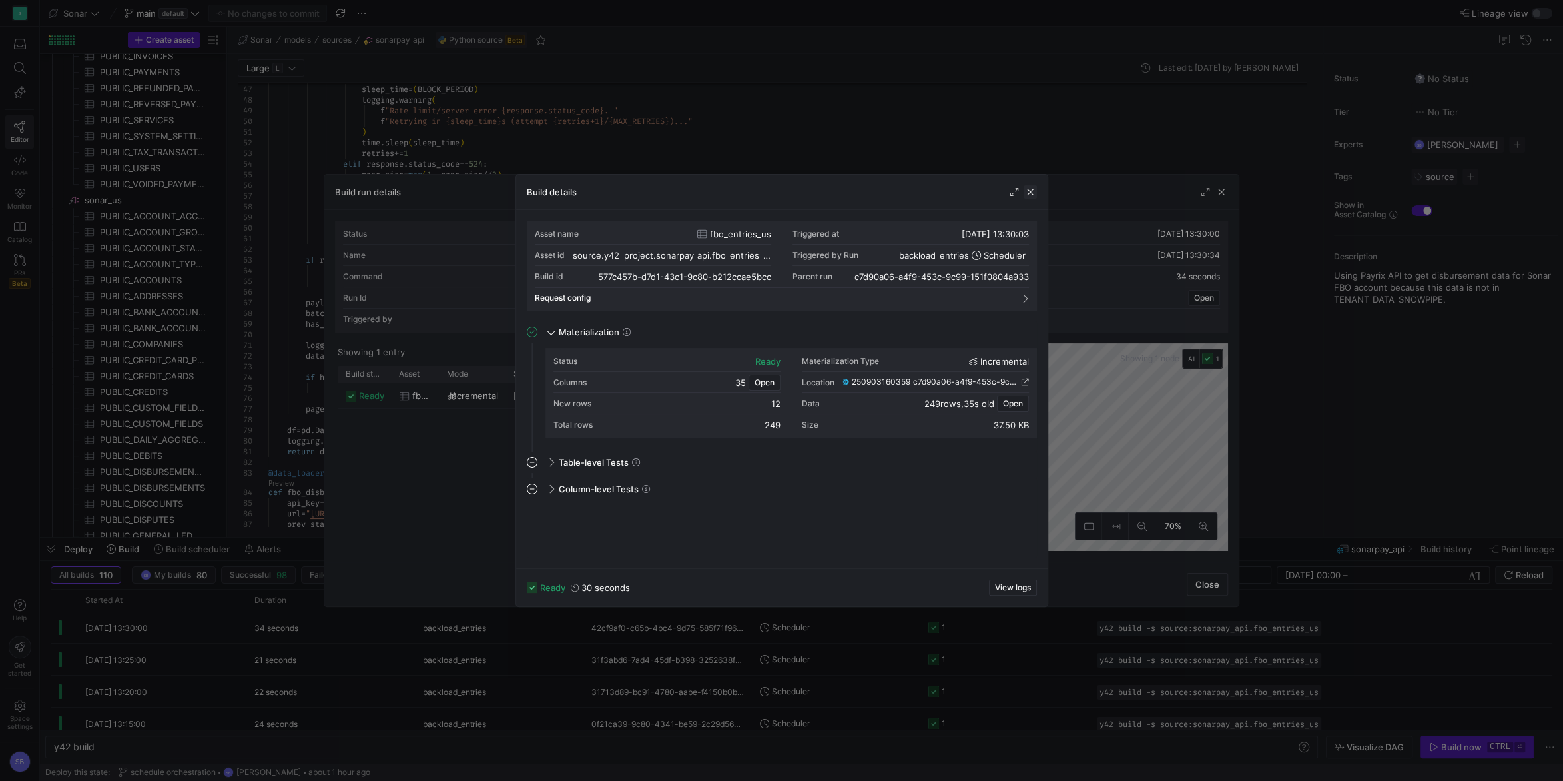
click at [1034, 194] on span "button" at bounding box center [1030, 191] width 13 height 13
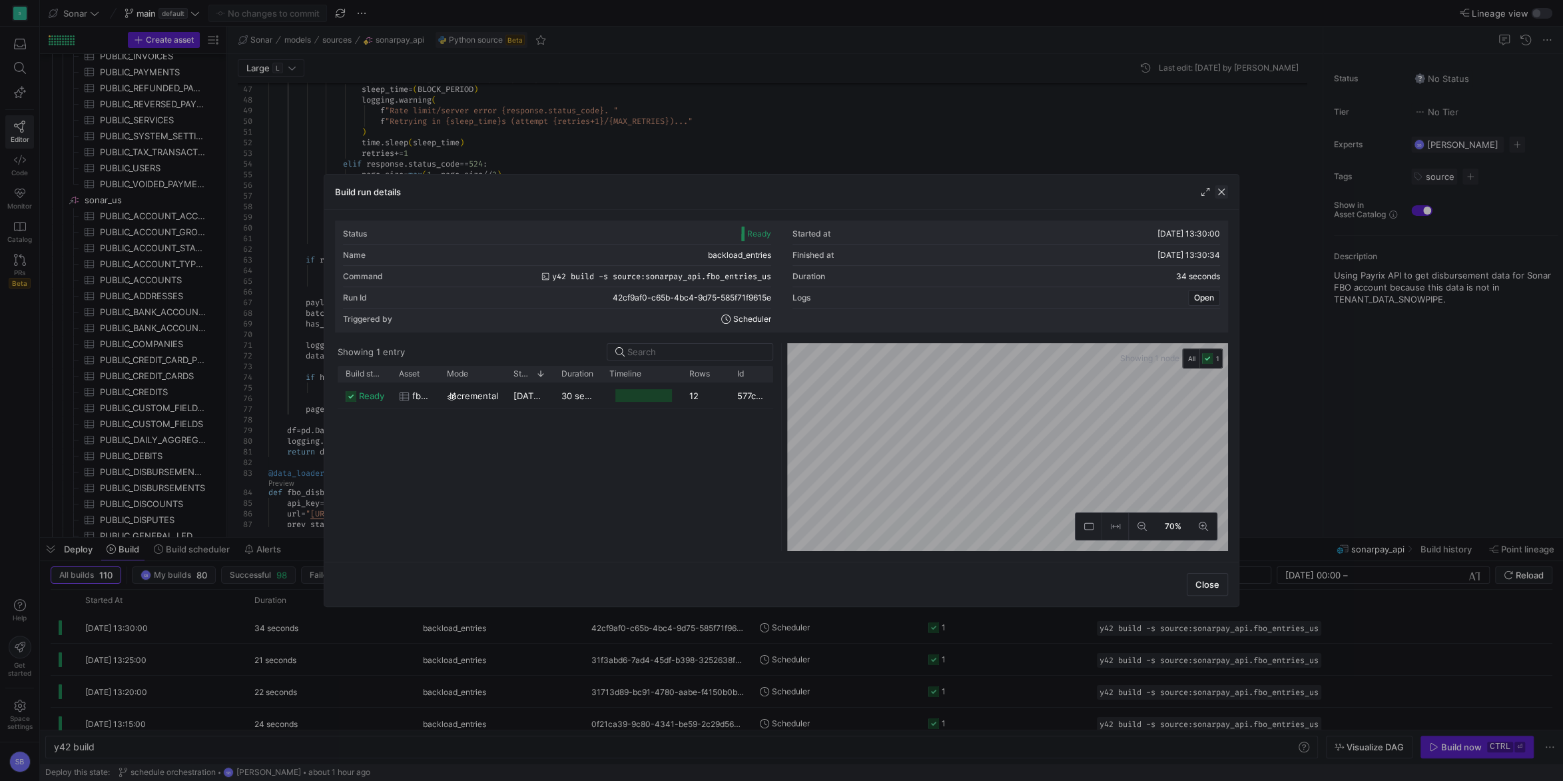
click at [1227, 188] on span "button" at bounding box center [1221, 191] width 13 height 13
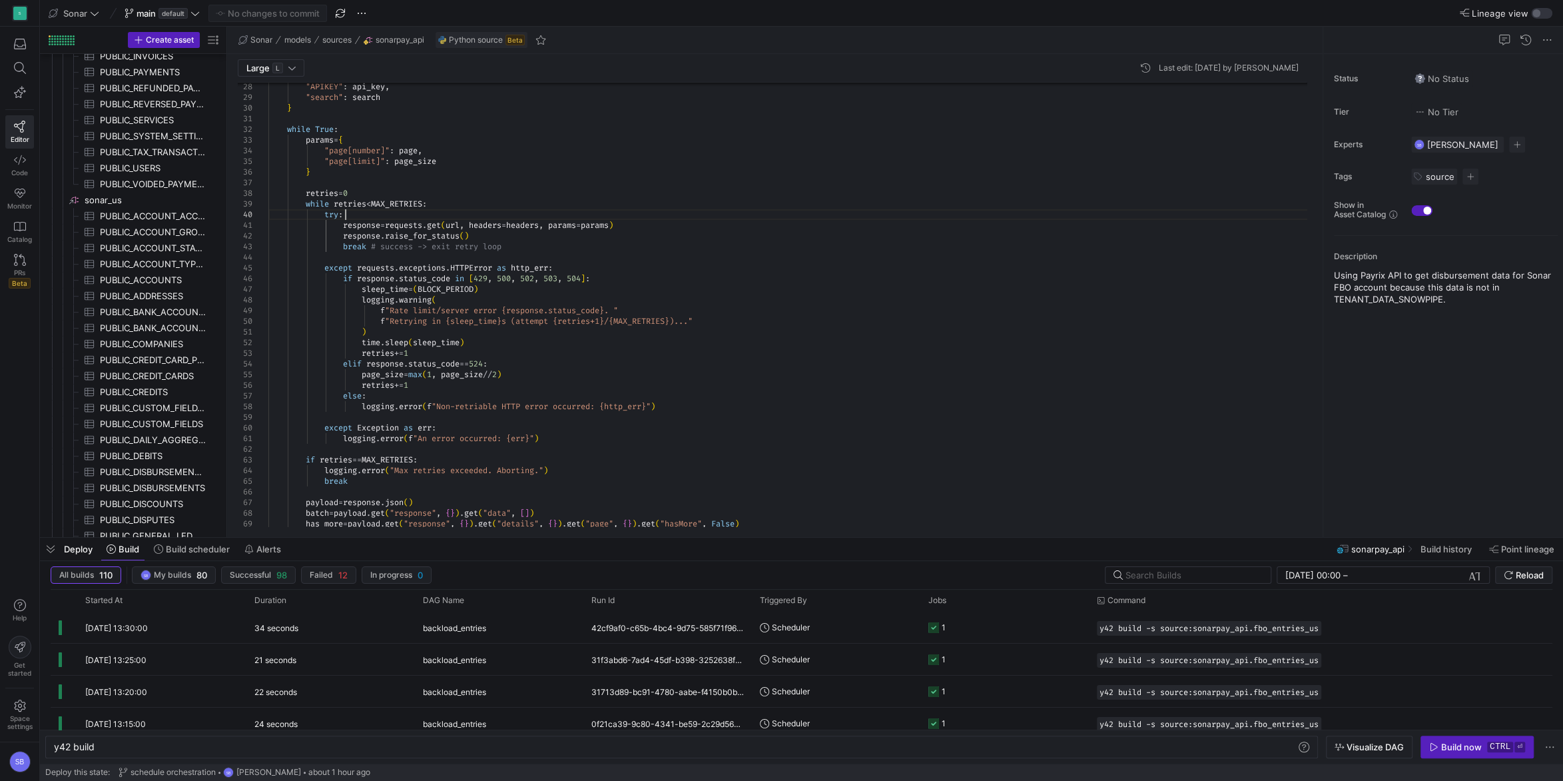
click at [681, 209] on div "if response . status_code in [ 429 , 500 , 502 , 503 , 504 ] : sleep_time = ( B…" at bounding box center [792, 521] width 1049 height 1477
click at [509, 202] on div "if response . status_code in [ 429 , 500 , 502 , 503 , 504 ] : sleep_time = ( B…" at bounding box center [792, 521] width 1049 height 1477
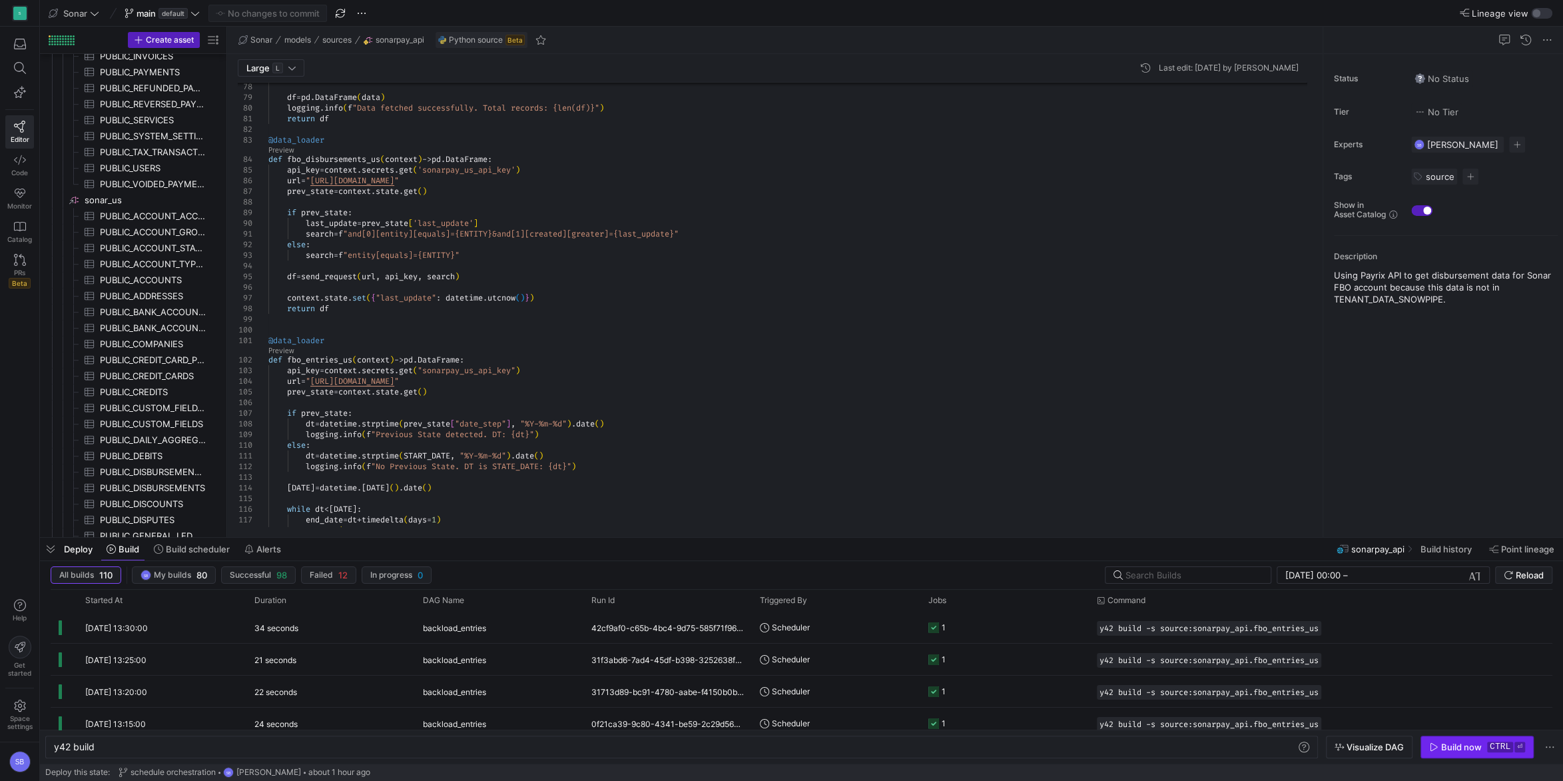
click at [1464, 741] on span "button" at bounding box center [1477, 746] width 112 height 21
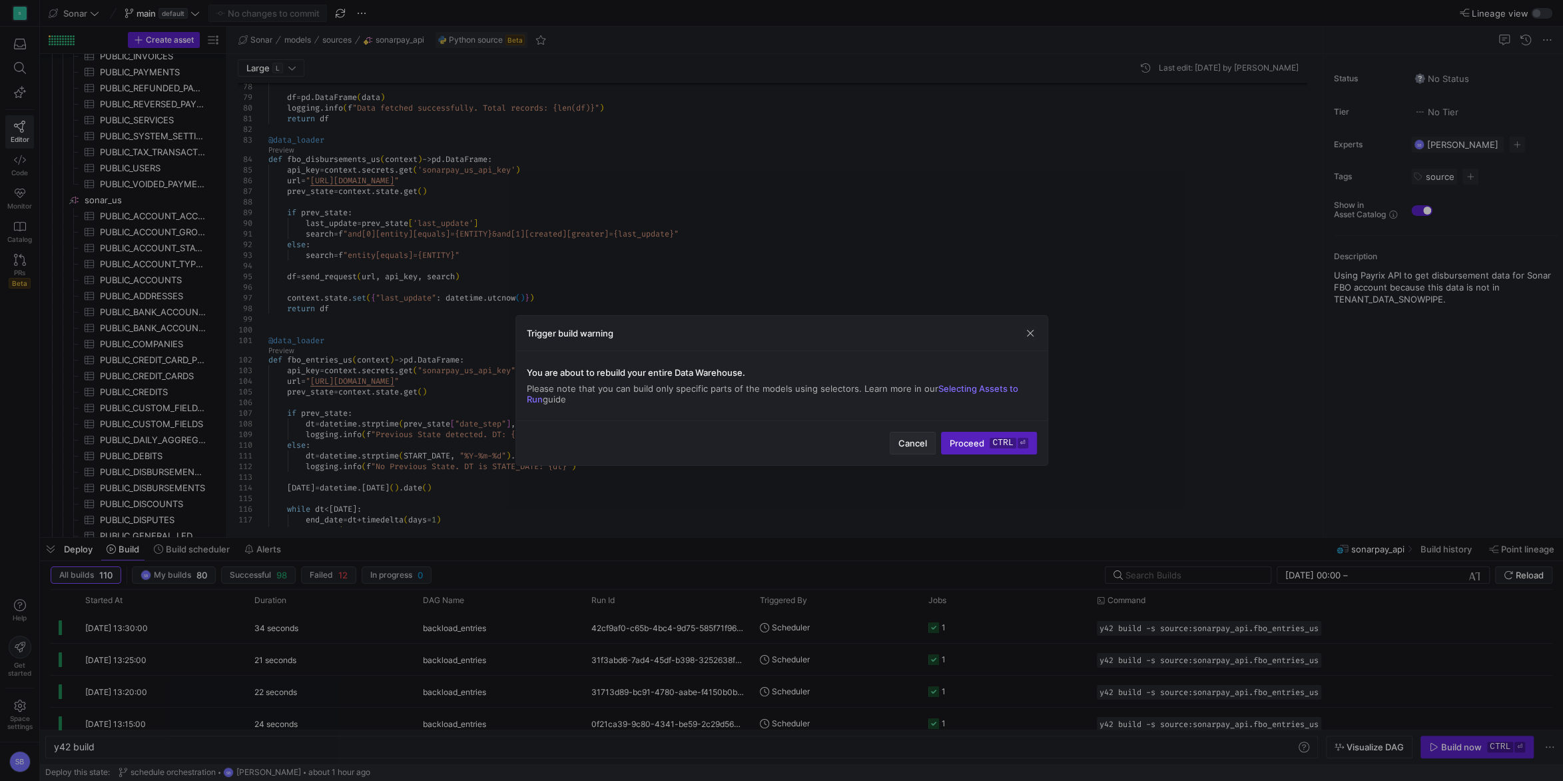
click at [901, 445] on span "Cancel" at bounding box center [912, 443] width 29 height 11
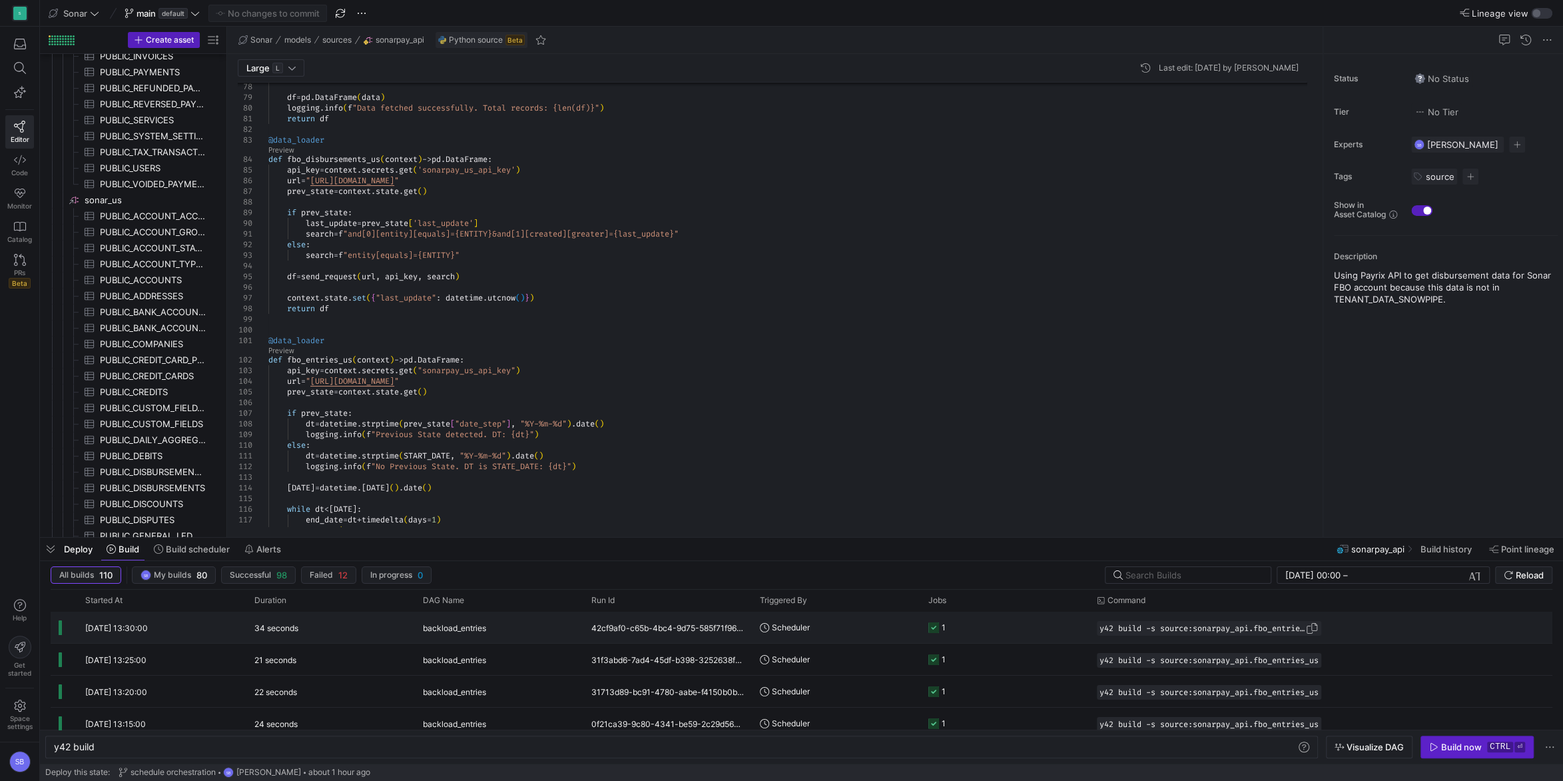
click at [1315, 629] on span "Press SPACE to select this row." at bounding box center [1311, 627] width 13 height 13
click at [913, 744] on div "y42 build" at bounding box center [675, 746] width 1243 height 11
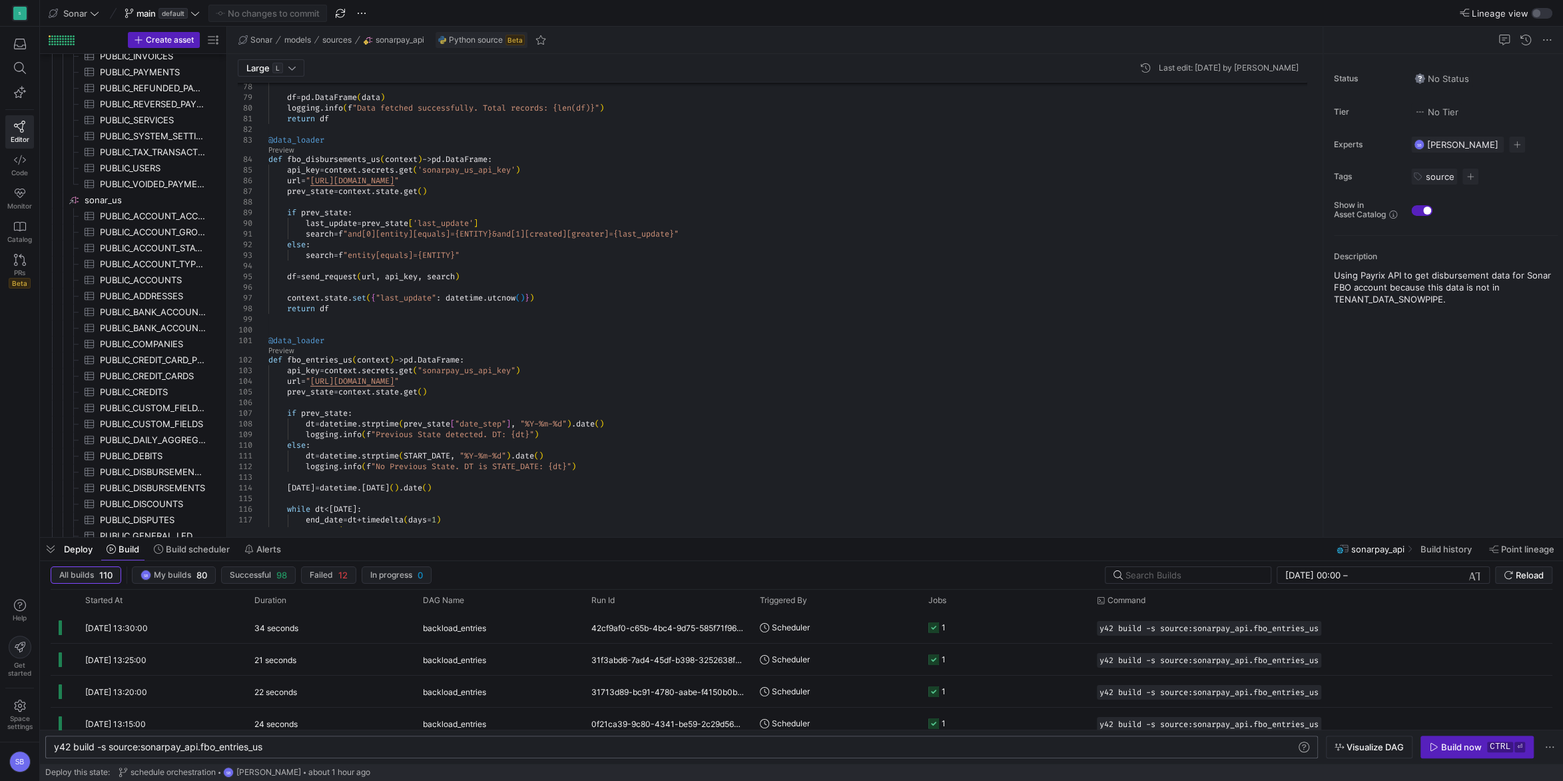
click at [1459, 747] on div "Build now" at bounding box center [1461, 746] width 41 height 11
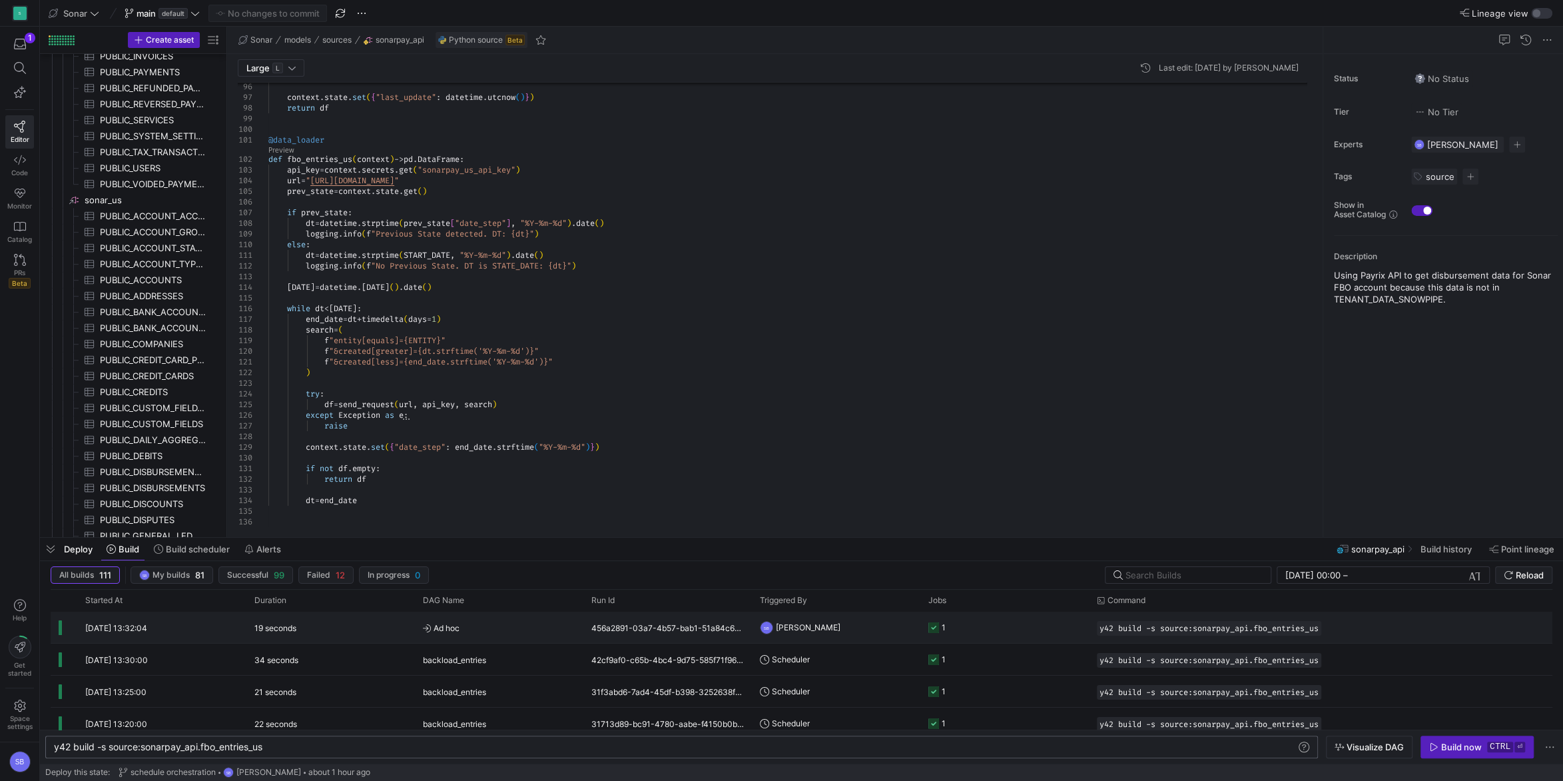
click at [685, 630] on div "456a2891-03a7-4b57-bab1-51a84c61d9fb" at bounding box center [667, 626] width 169 height 31
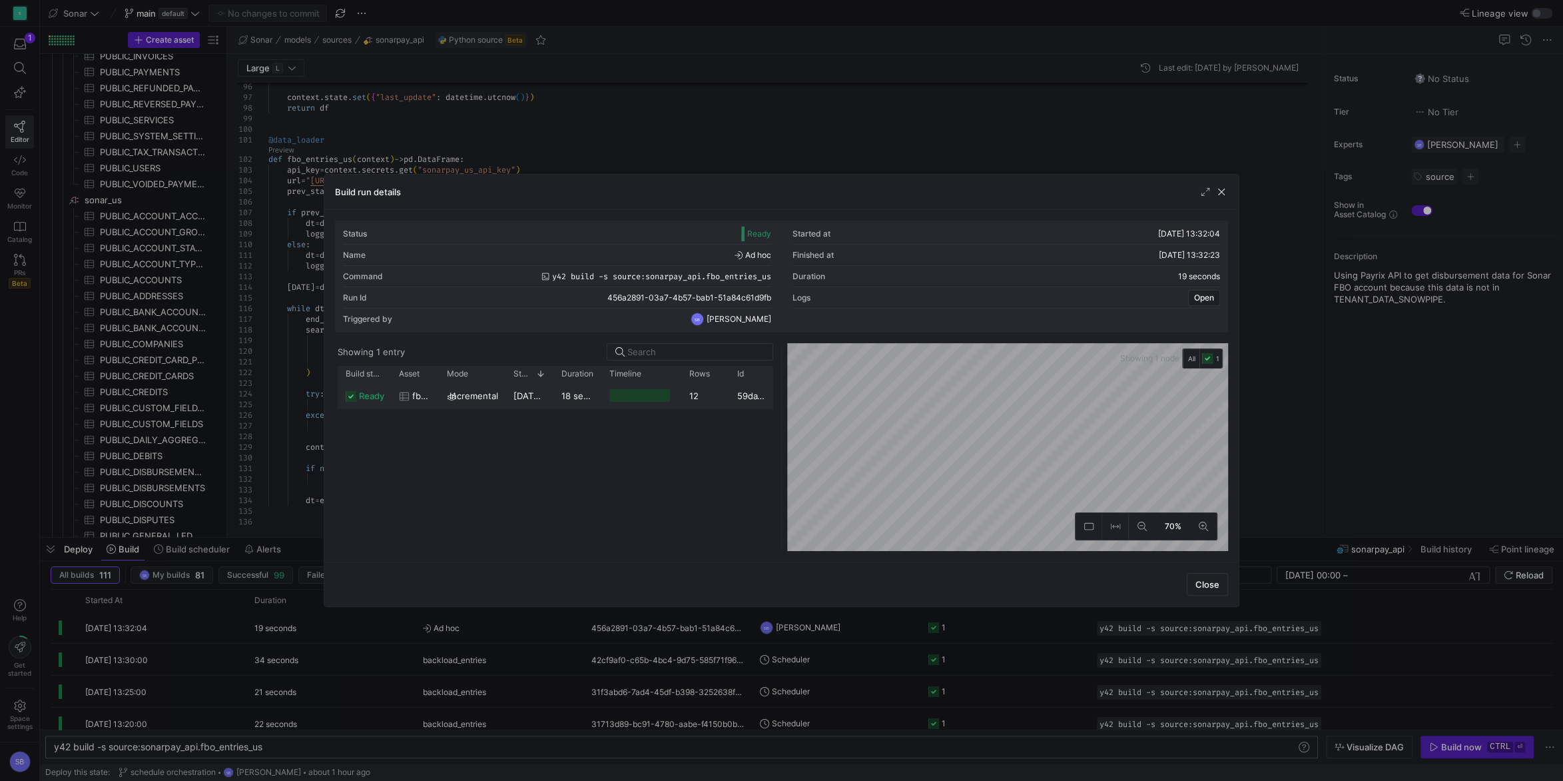
click at [547, 396] on span "[DATE] 13:32:04" at bounding box center [546, 395] width 67 height 11
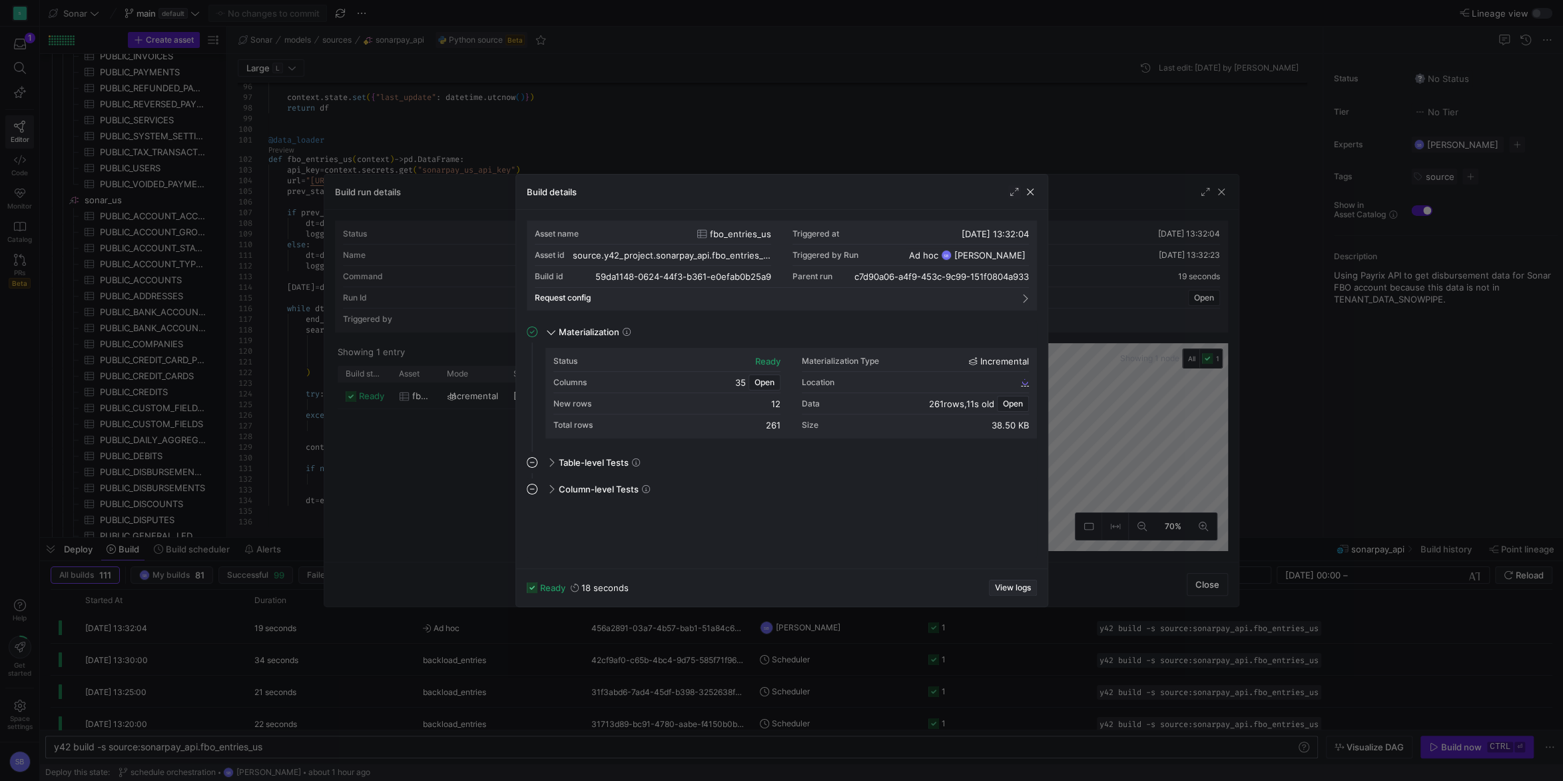
click at [1004, 587] on span "View logs" at bounding box center [1013, 587] width 36 height 9
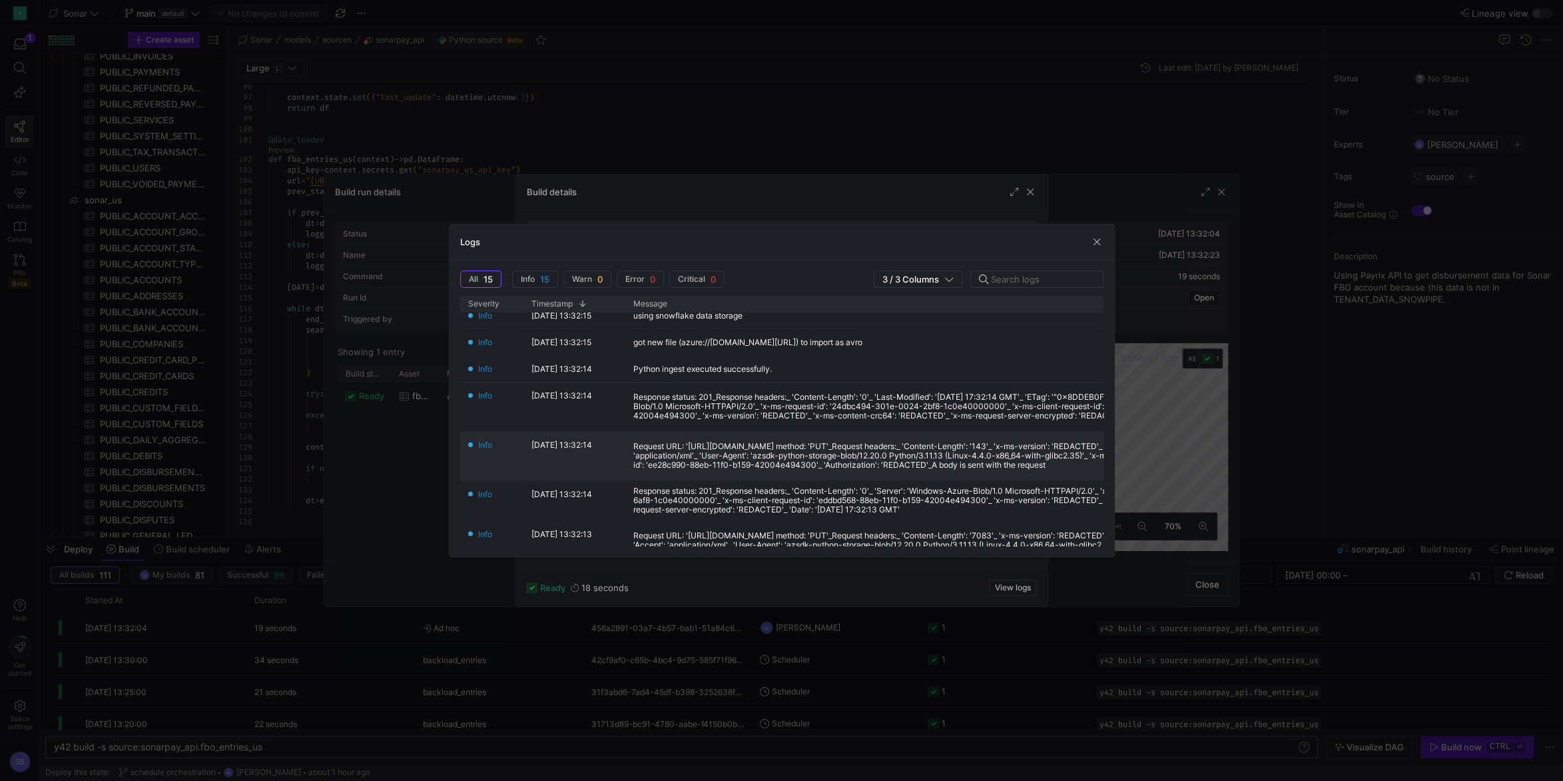
scroll to position [0, 0]
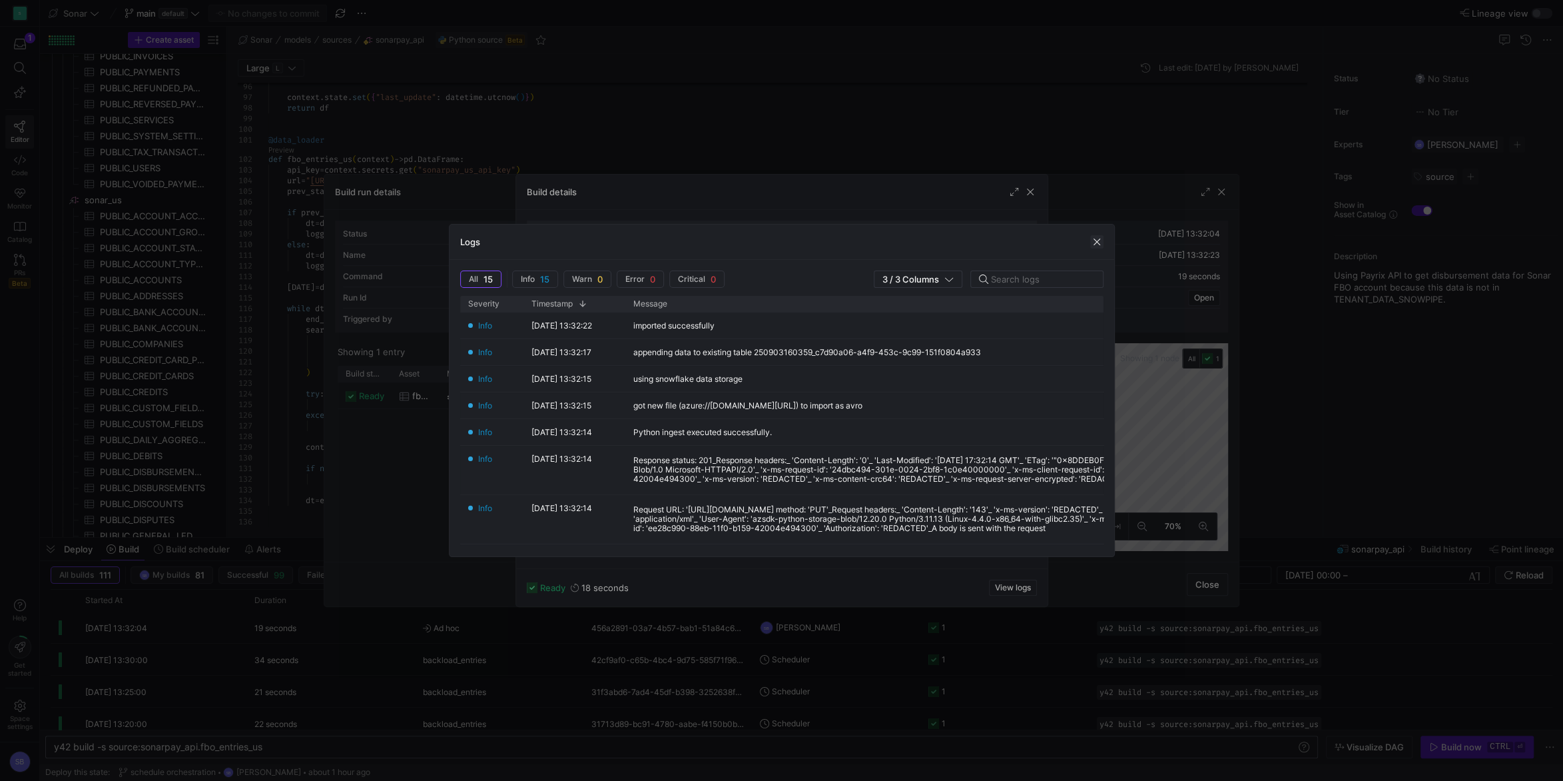
click at [1097, 242] on span "button" at bounding box center [1096, 241] width 13 height 13
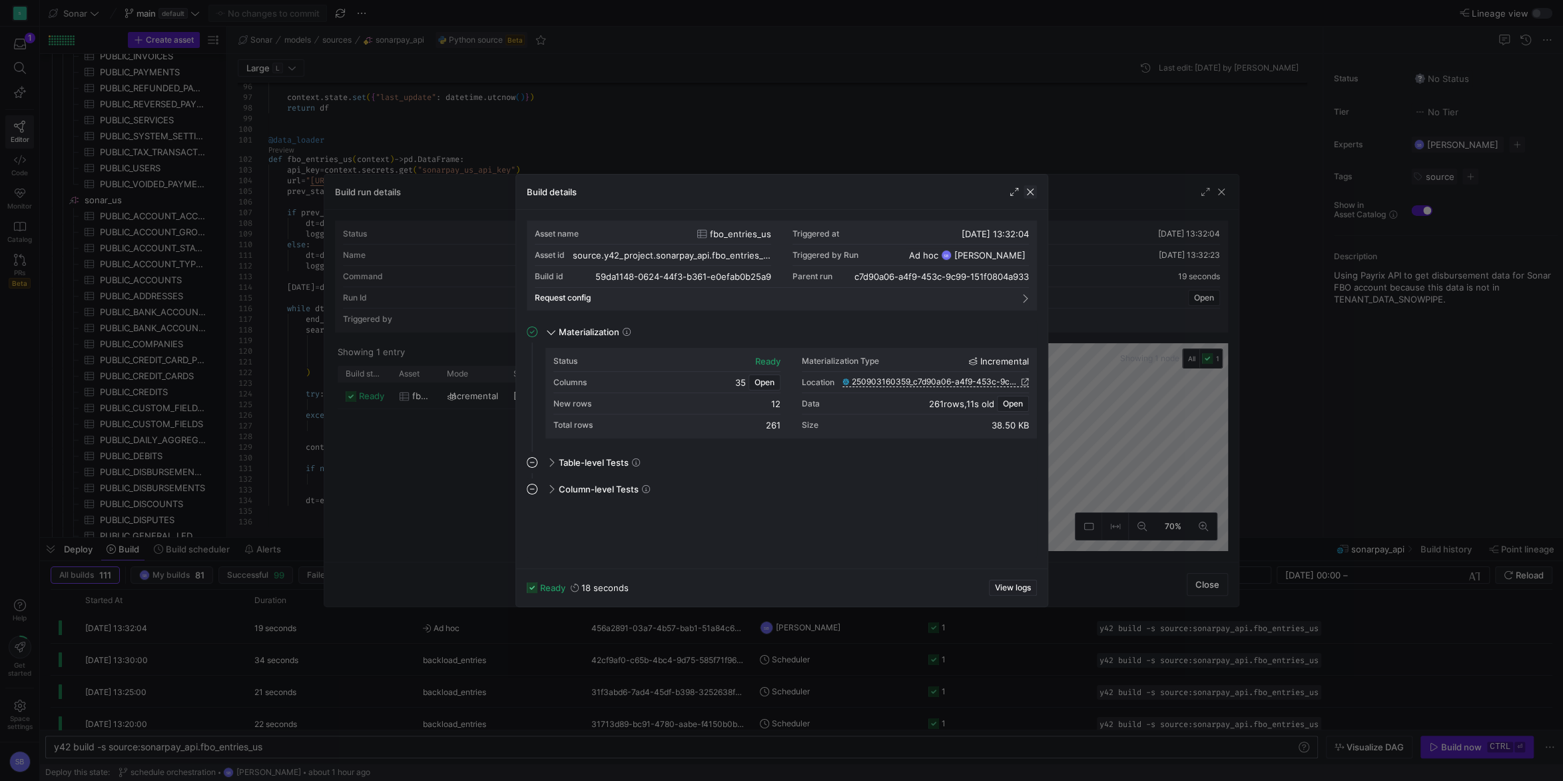
click at [1030, 190] on span "button" at bounding box center [1030, 191] width 13 height 13
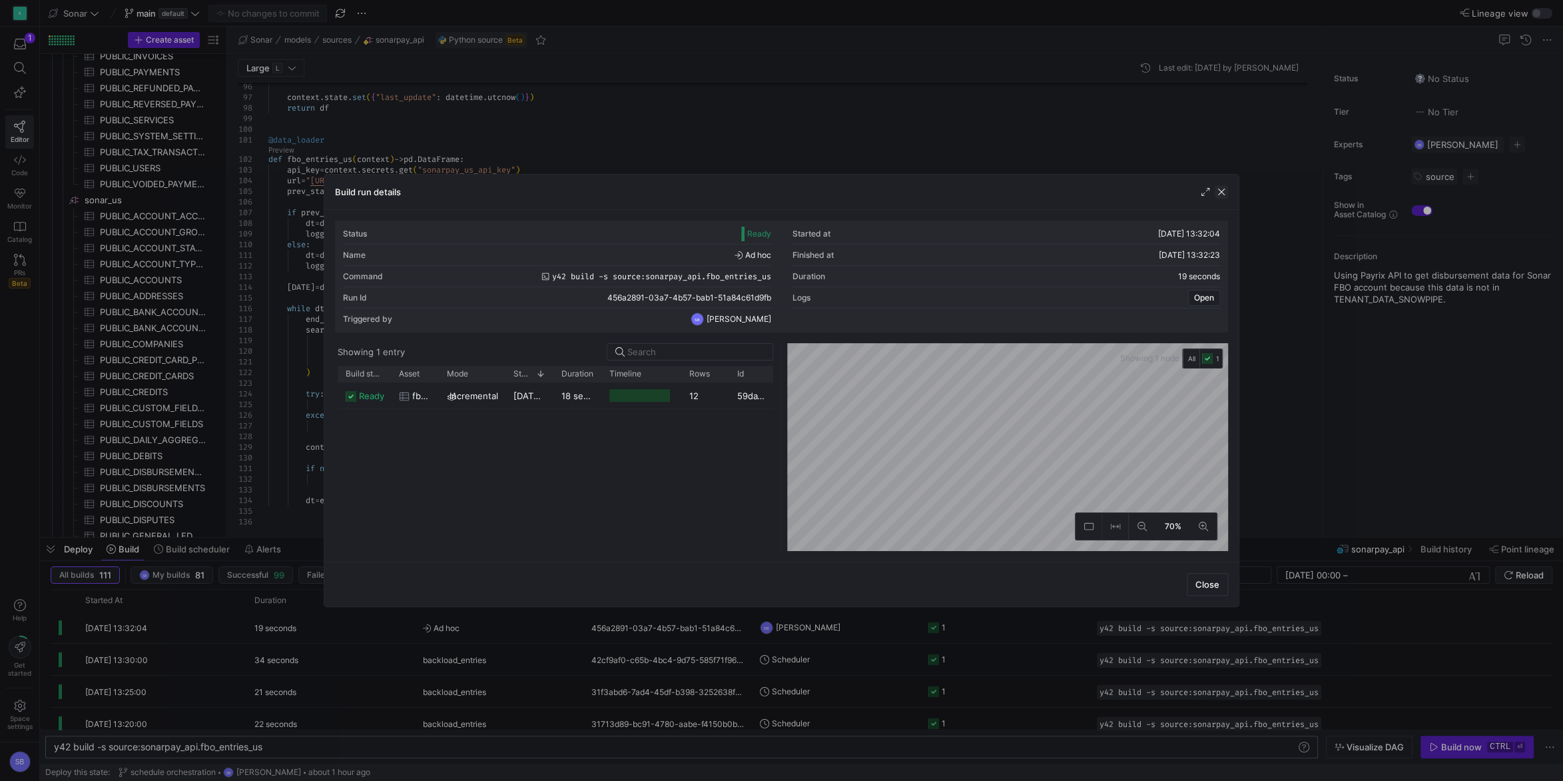
click at [1221, 192] on span "button" at bounding box center [1221, 191] width 13 height 13
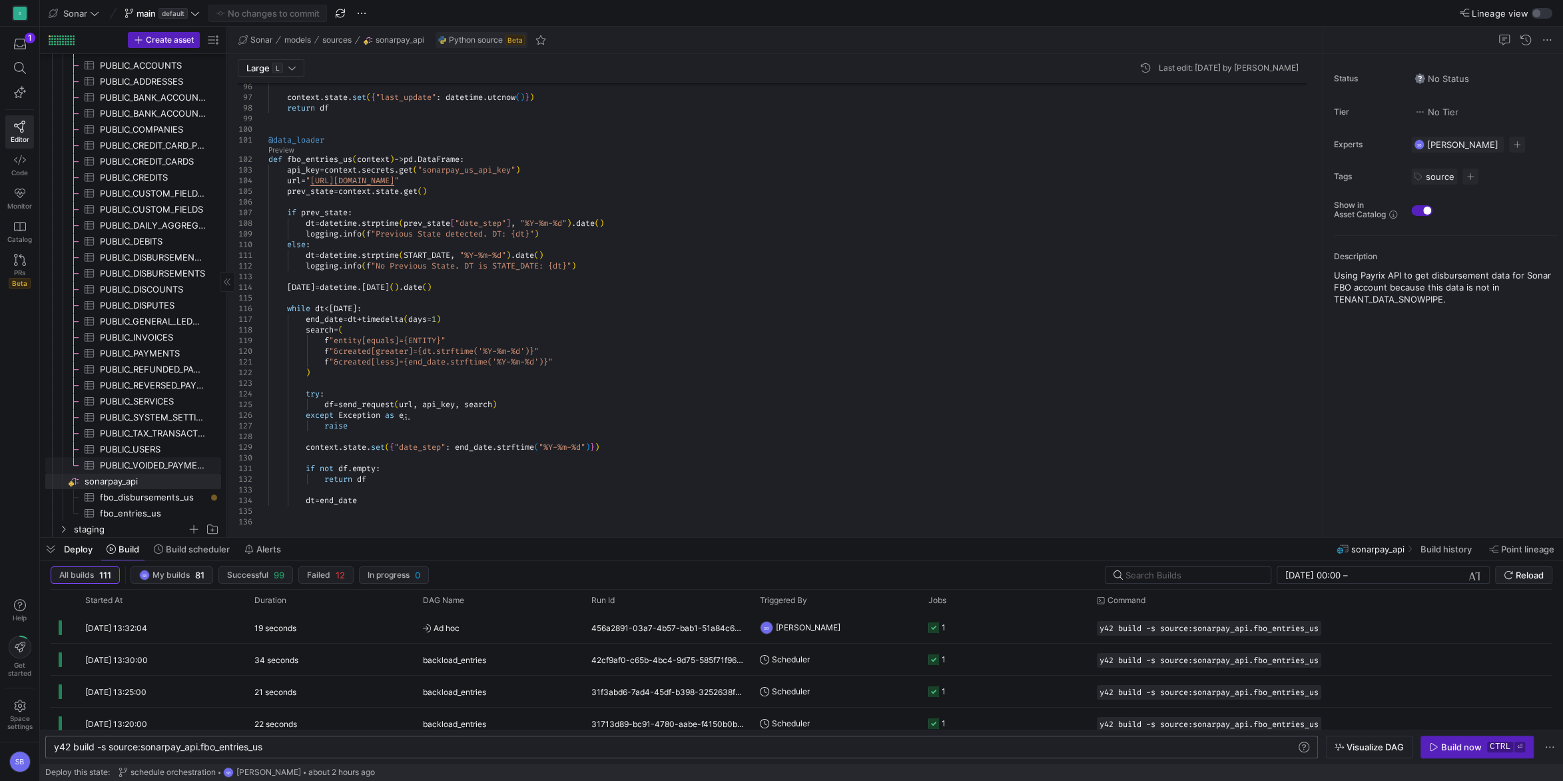
scroll to position [652, 0]
click at [55, 546] on span "button" at bounding box center [50, 548] width 21 height 23
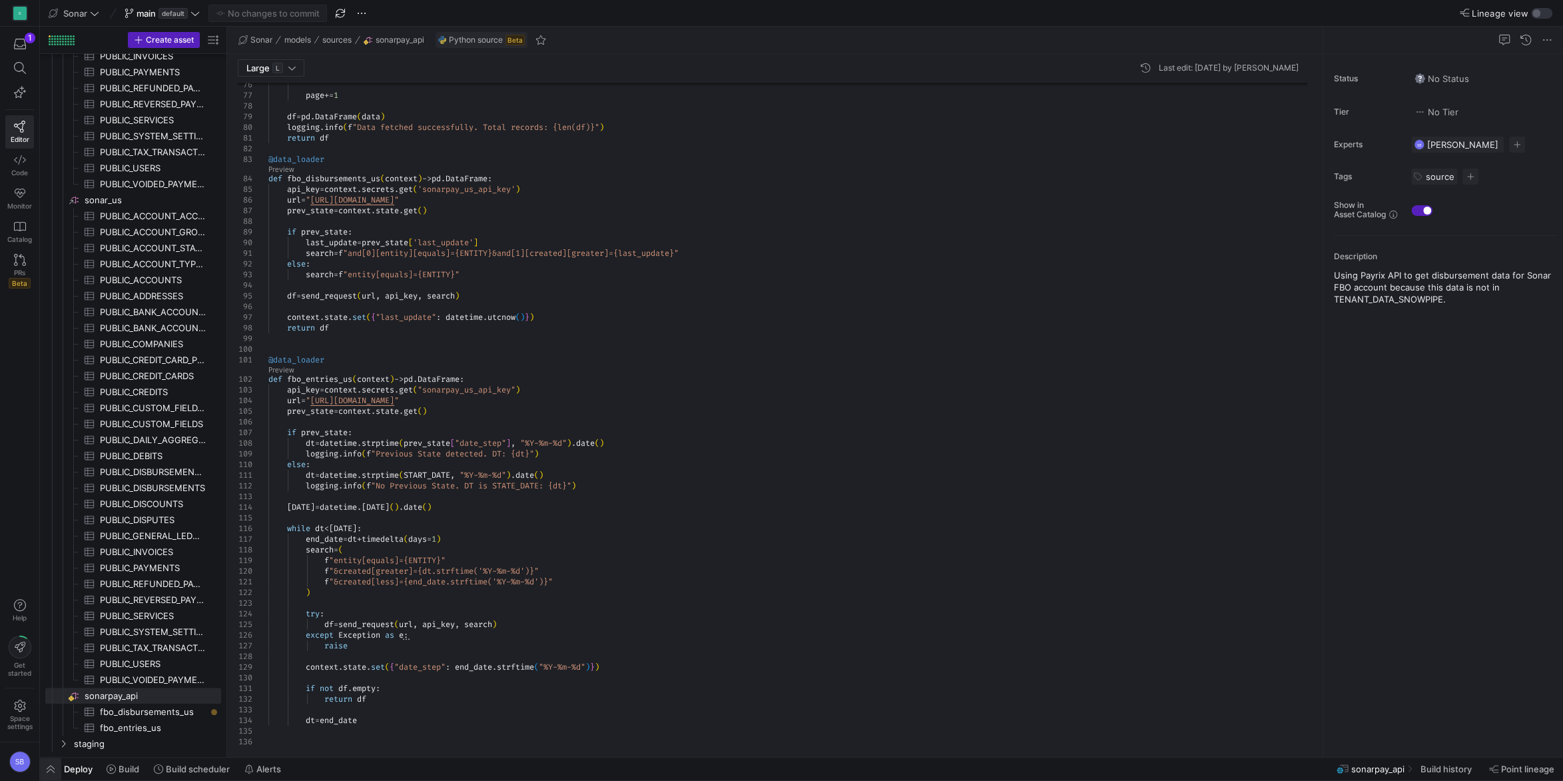
click at [55, 770] on span "button" at bounding box center [50, 768] width 21 height 23
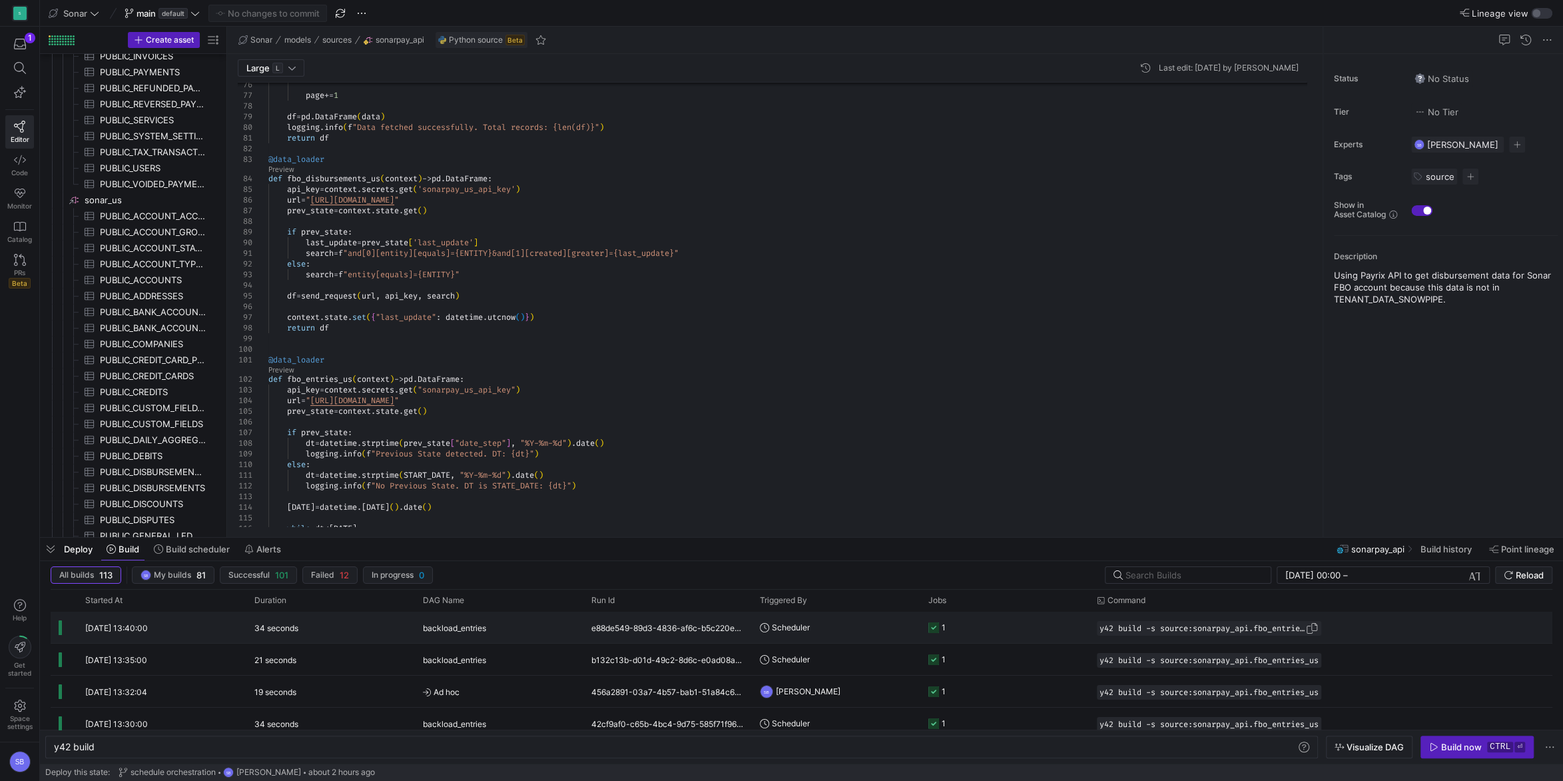
drag, startPoint x: 1318, startPoint y: 629, endPoint x: 1287, endPoint y: 625, distance: 30.9
click at [1317, 629] on span "button" at bounding box center [1311, 627] width 13 height 13
click at [692, 743] on div "y42 build" at bounding box center [675, 746] width 1243 height 11
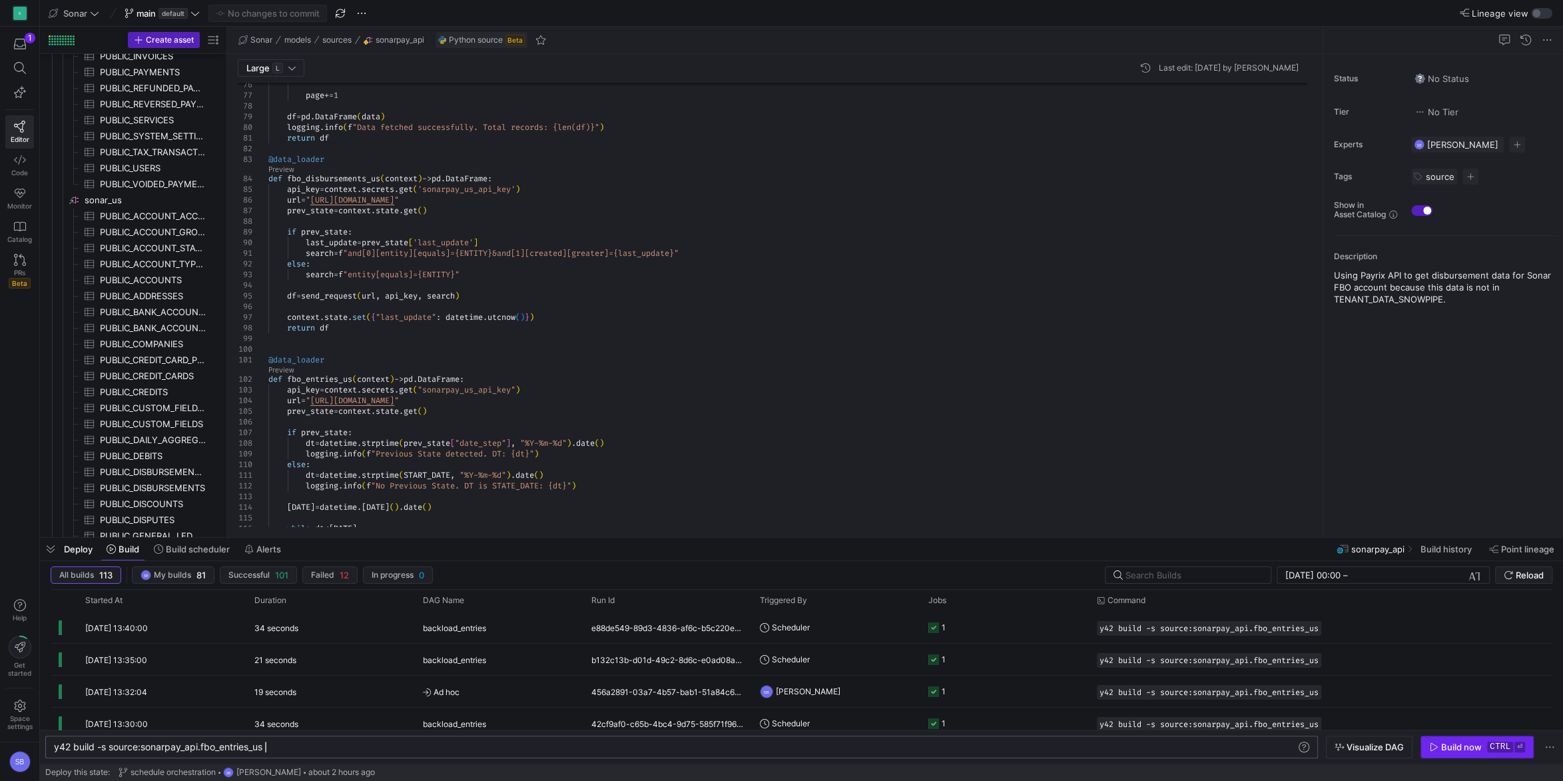
click at [1458, 741] on span "button" at bounding box center [1477, 746] width 112 height 21
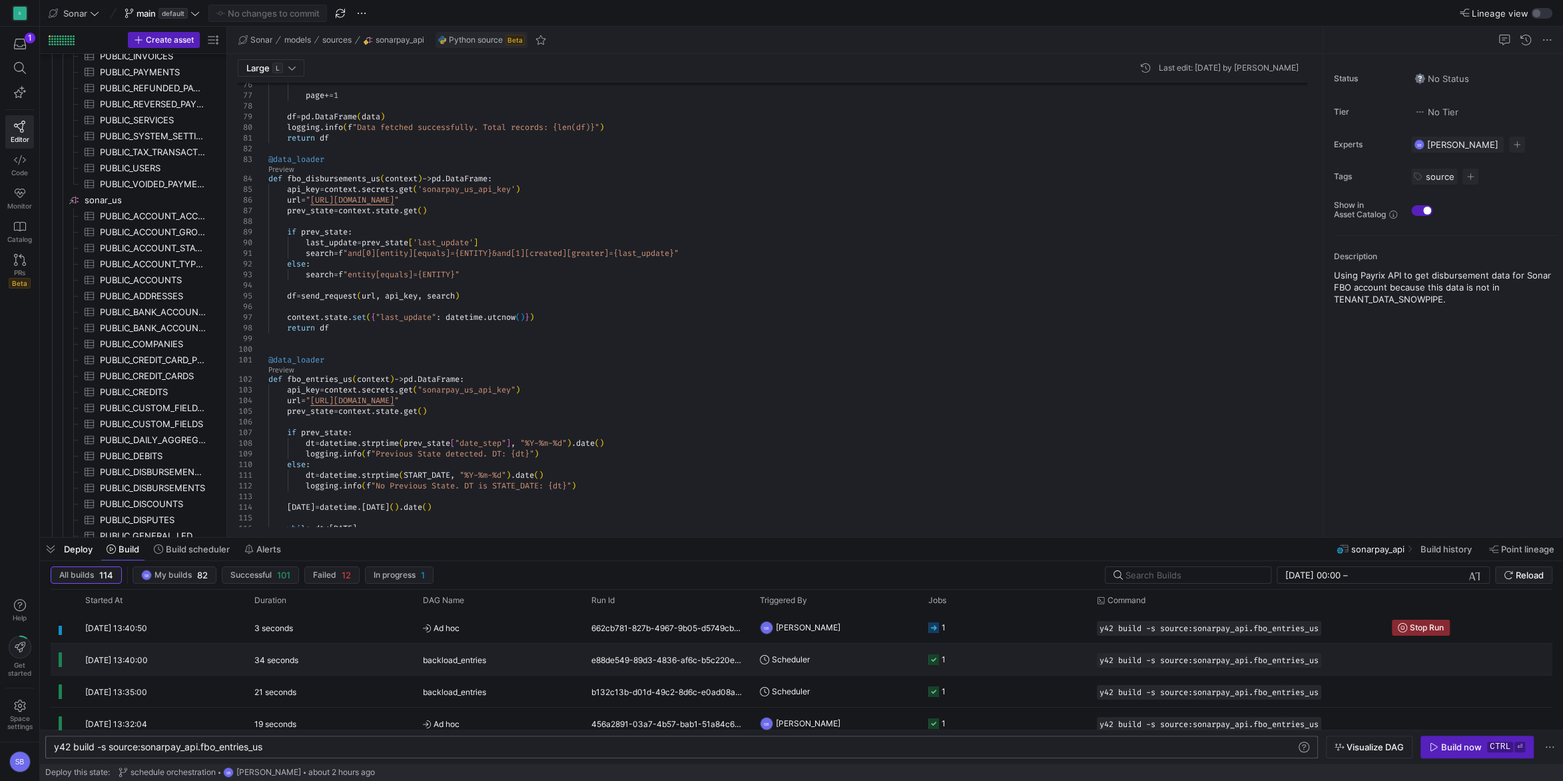
click at [643, 657] on div "e88de549-89d3-4836-af6c-b5c220ec6c4b" at bounding box center [667, 658] width 169 height 31
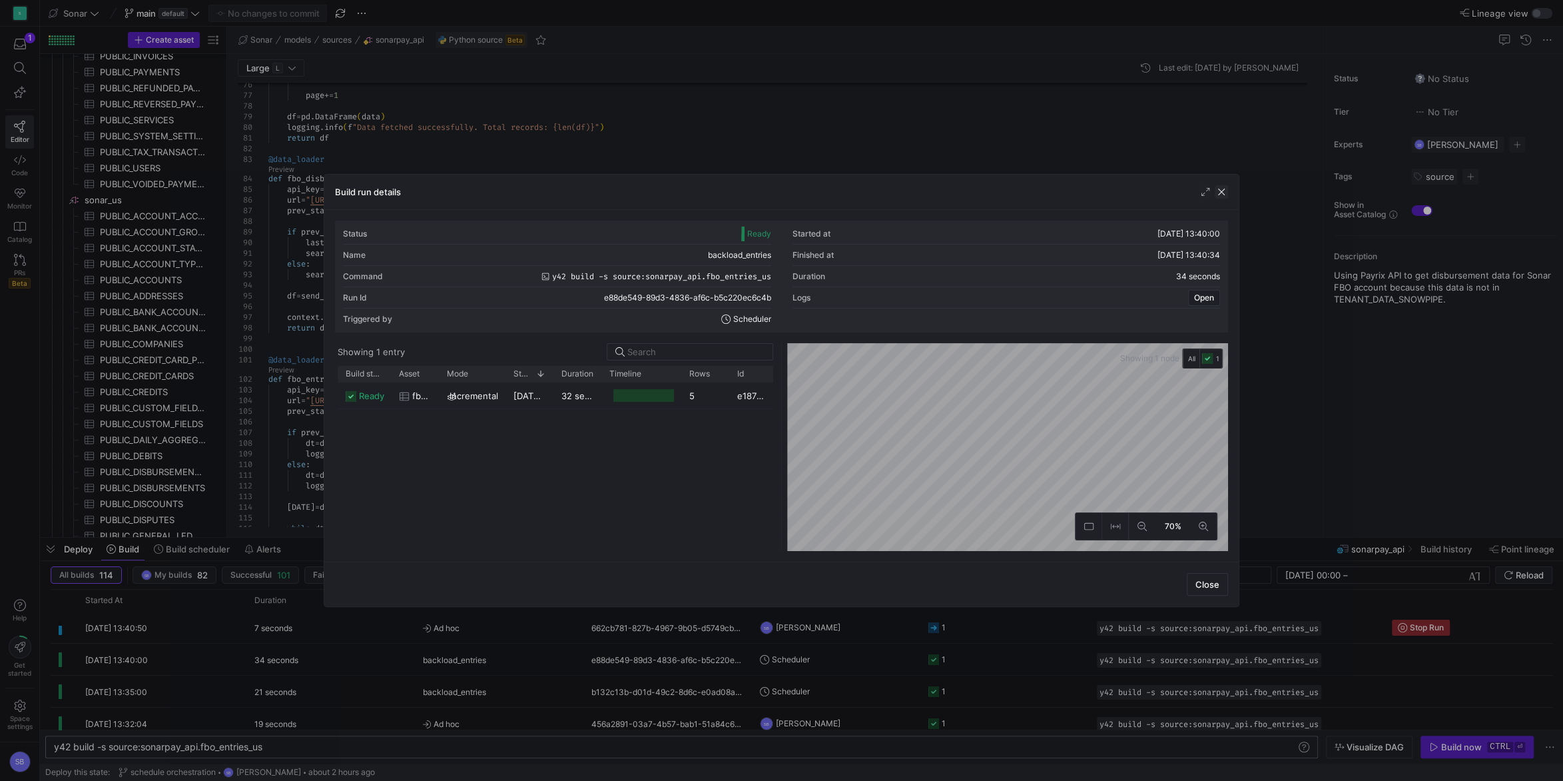
click at [1223, 189] on span "button" at bounding box center [1221, 191] width 13 height 13
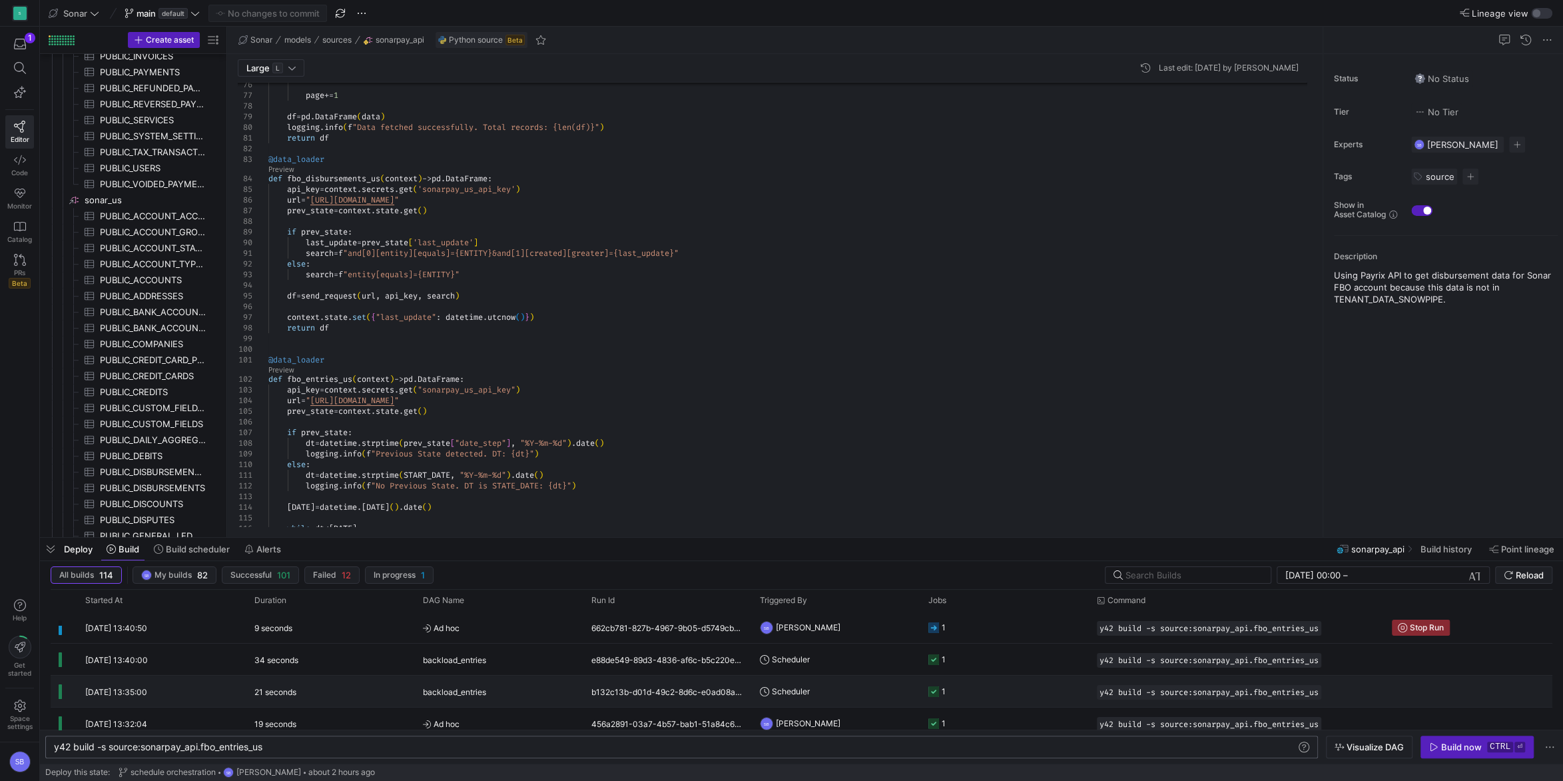
click at [432, 695] on span "backload_entries" at bounding box center [454, 691] width 63 height 31
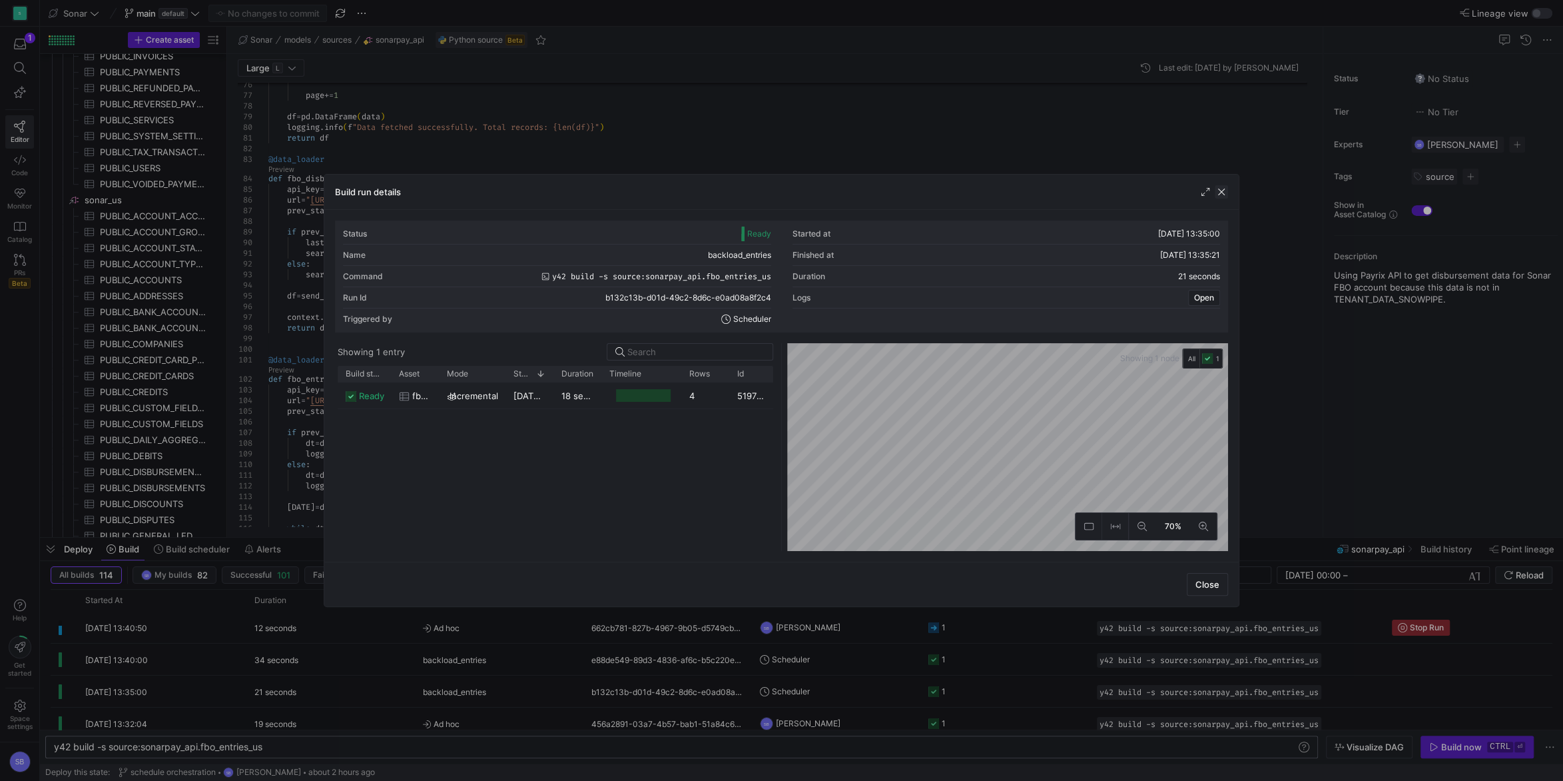
click at [1225, 192] on span "button" at bounding box center [1221, 191] width 13 height 13
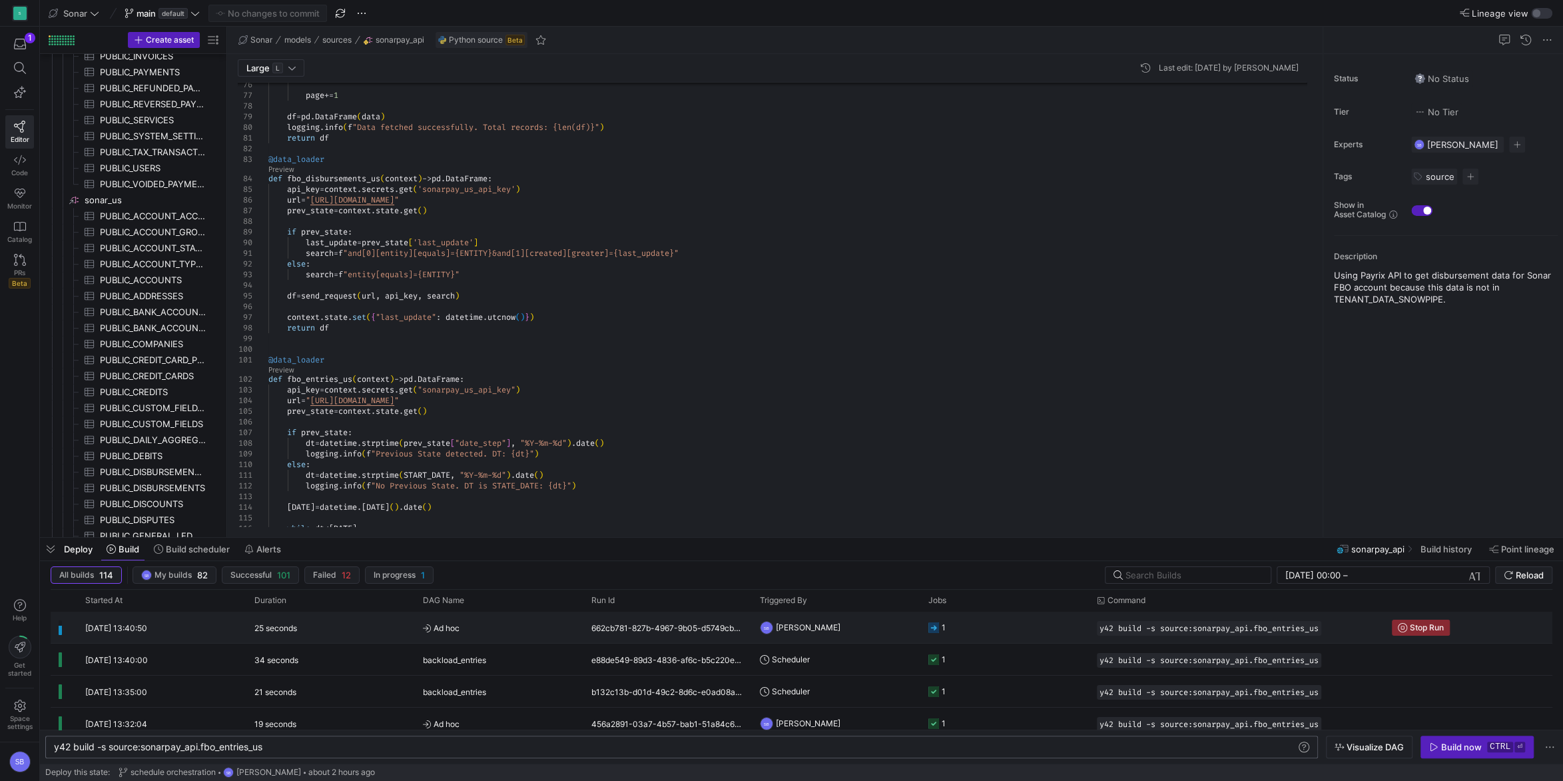
click at [475, 630] on span "Ad hoc" at bounding box center [499, 627] width 153 height 31
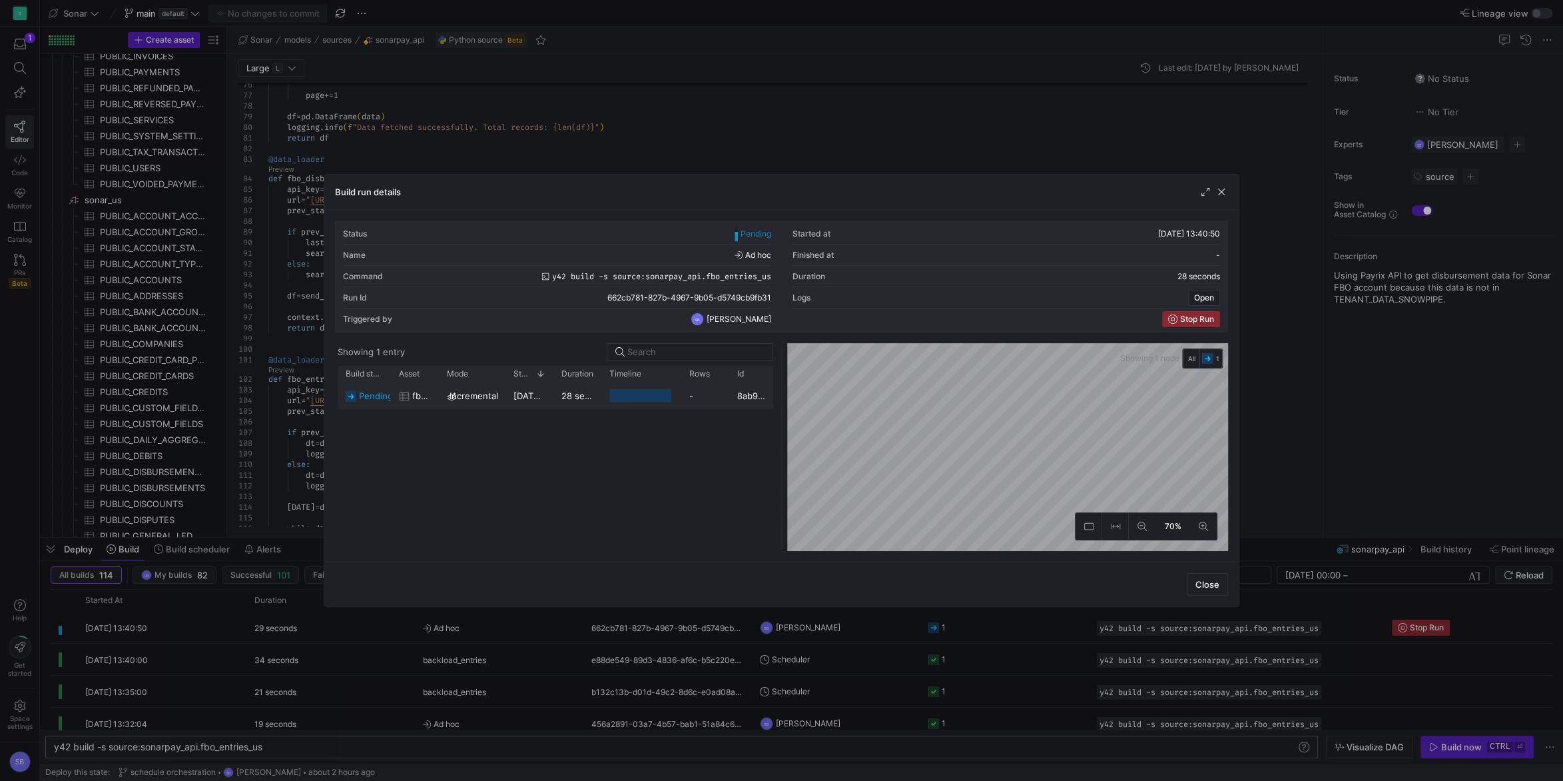
click at [547, 398] on span "[DATE] 13:40:50" at bounding box center [546, 395] width 67 height 11
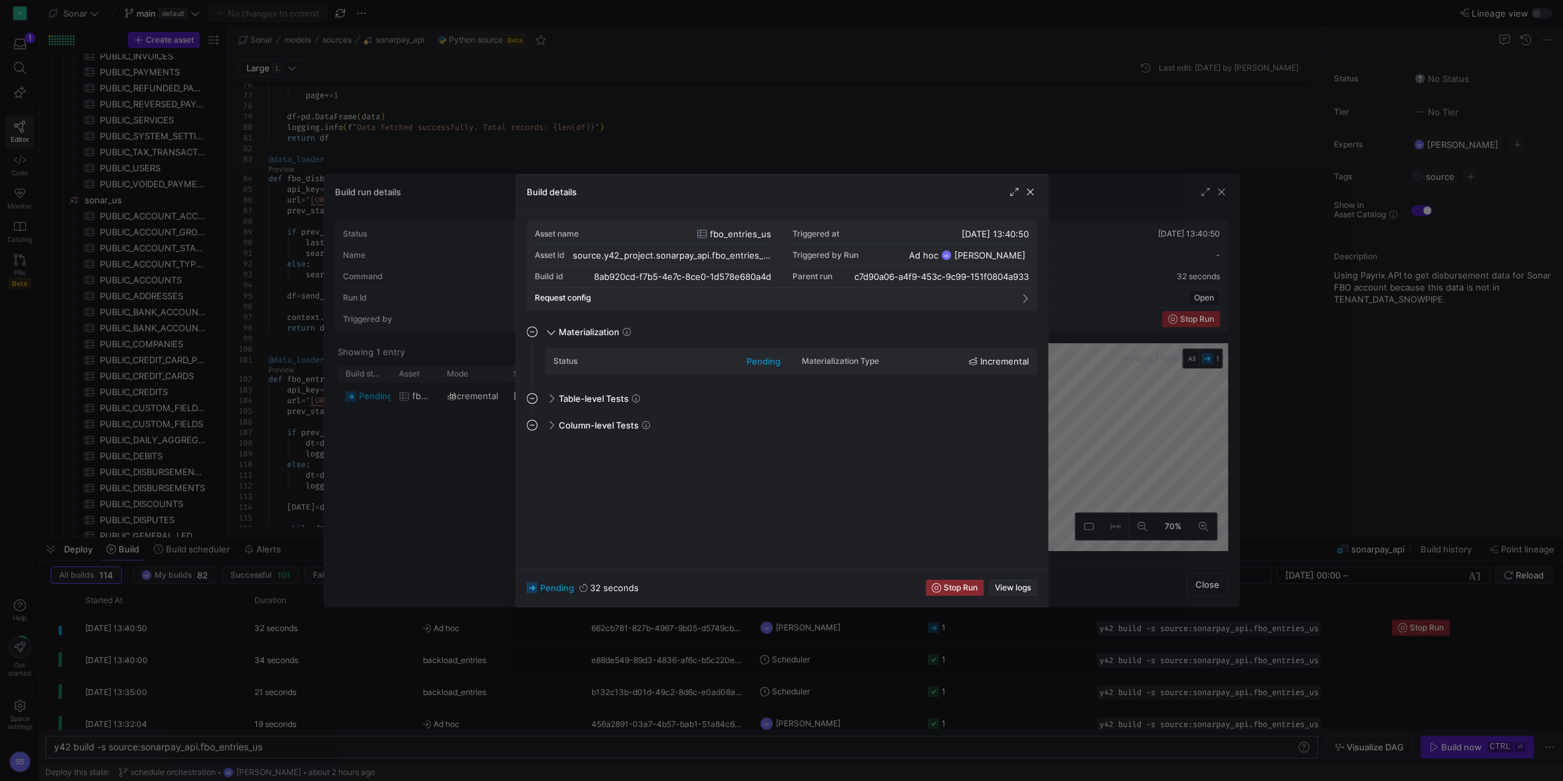
click at [1030, 590] on span "View logs" at bounding box center [1013, 587] width 36 height 9
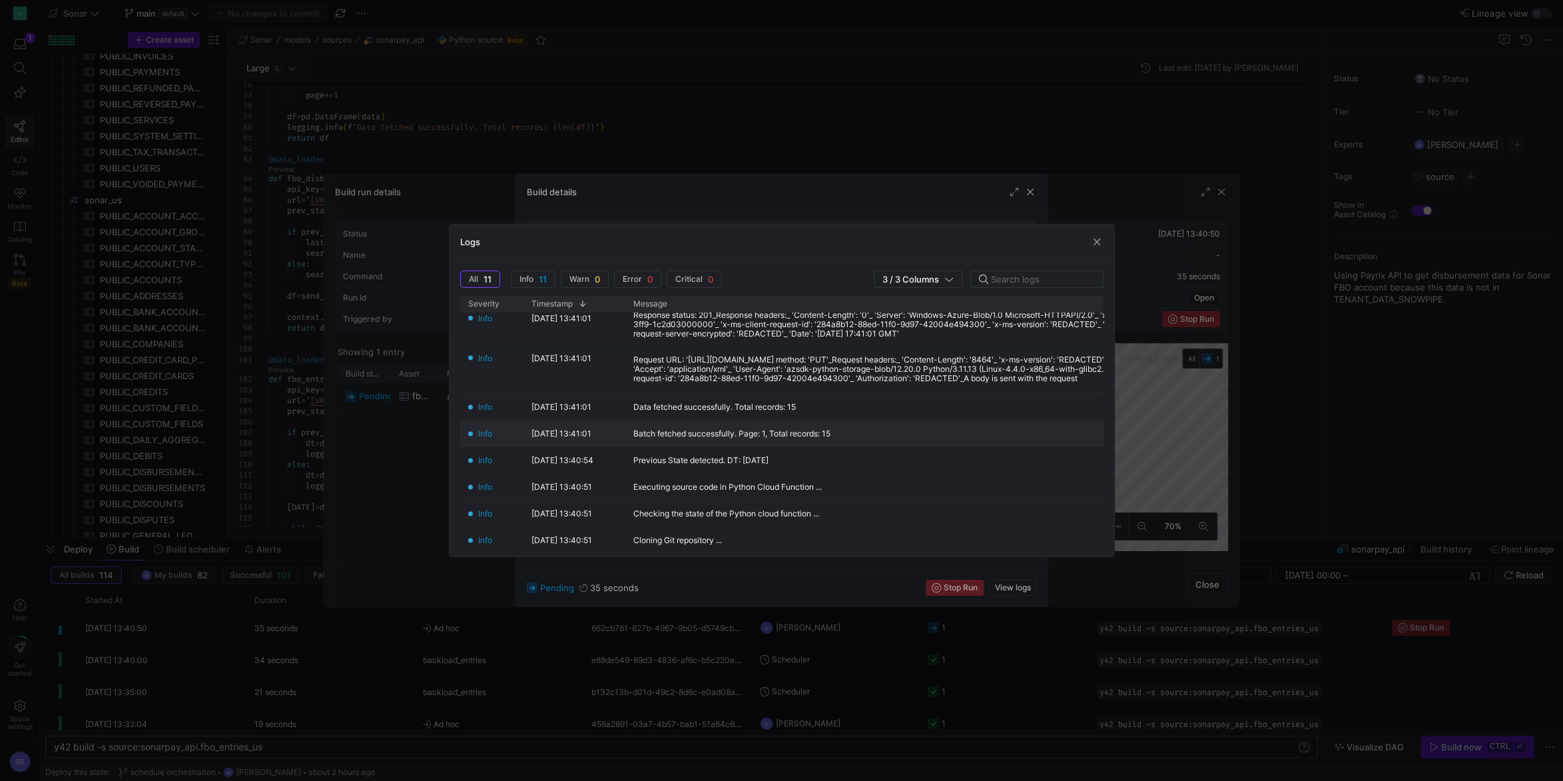
scroll to position [140, 0]
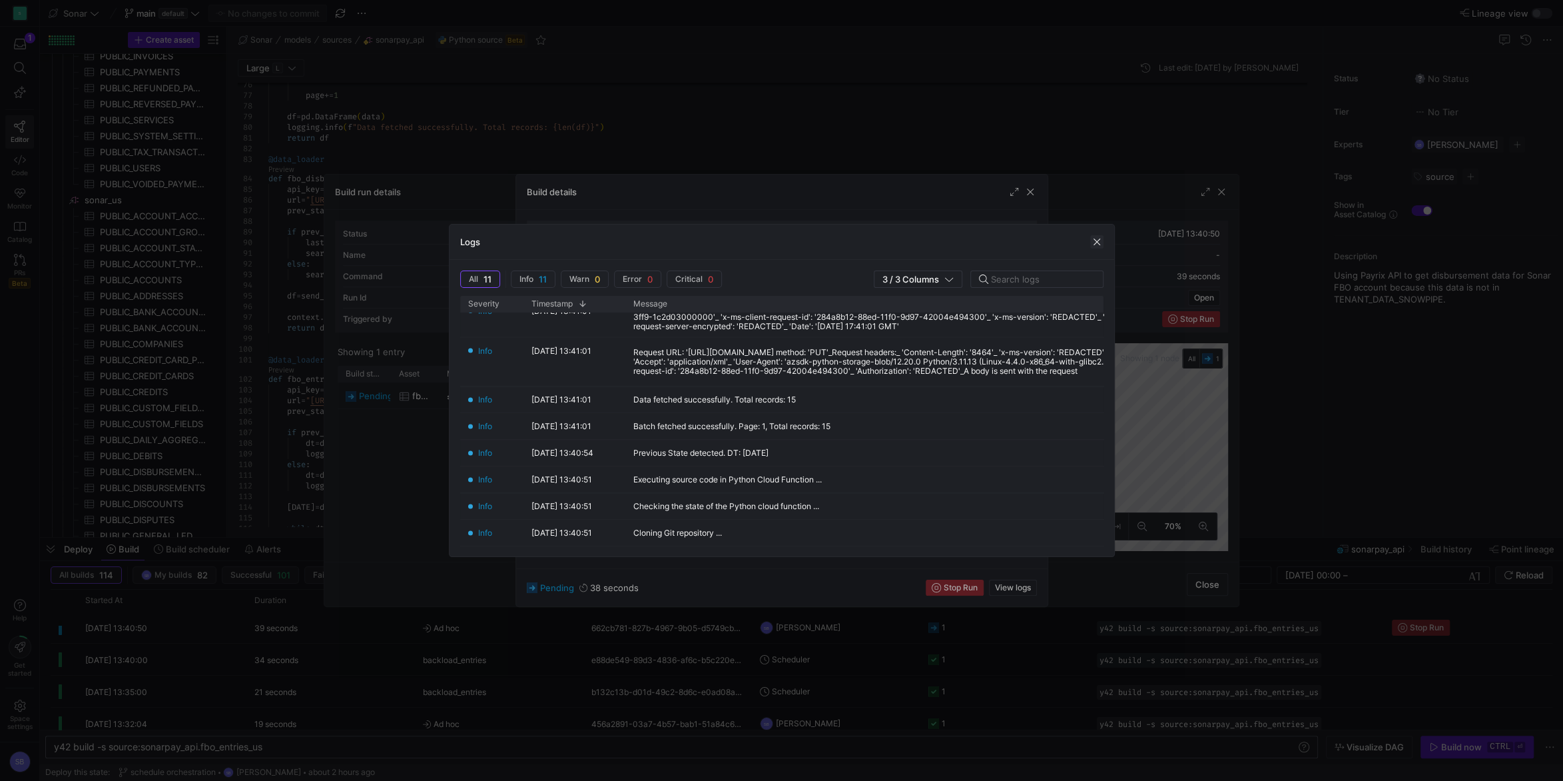
click at [1092, 244] on span "button" at bounding box center [1096, 241] width 13 height 13
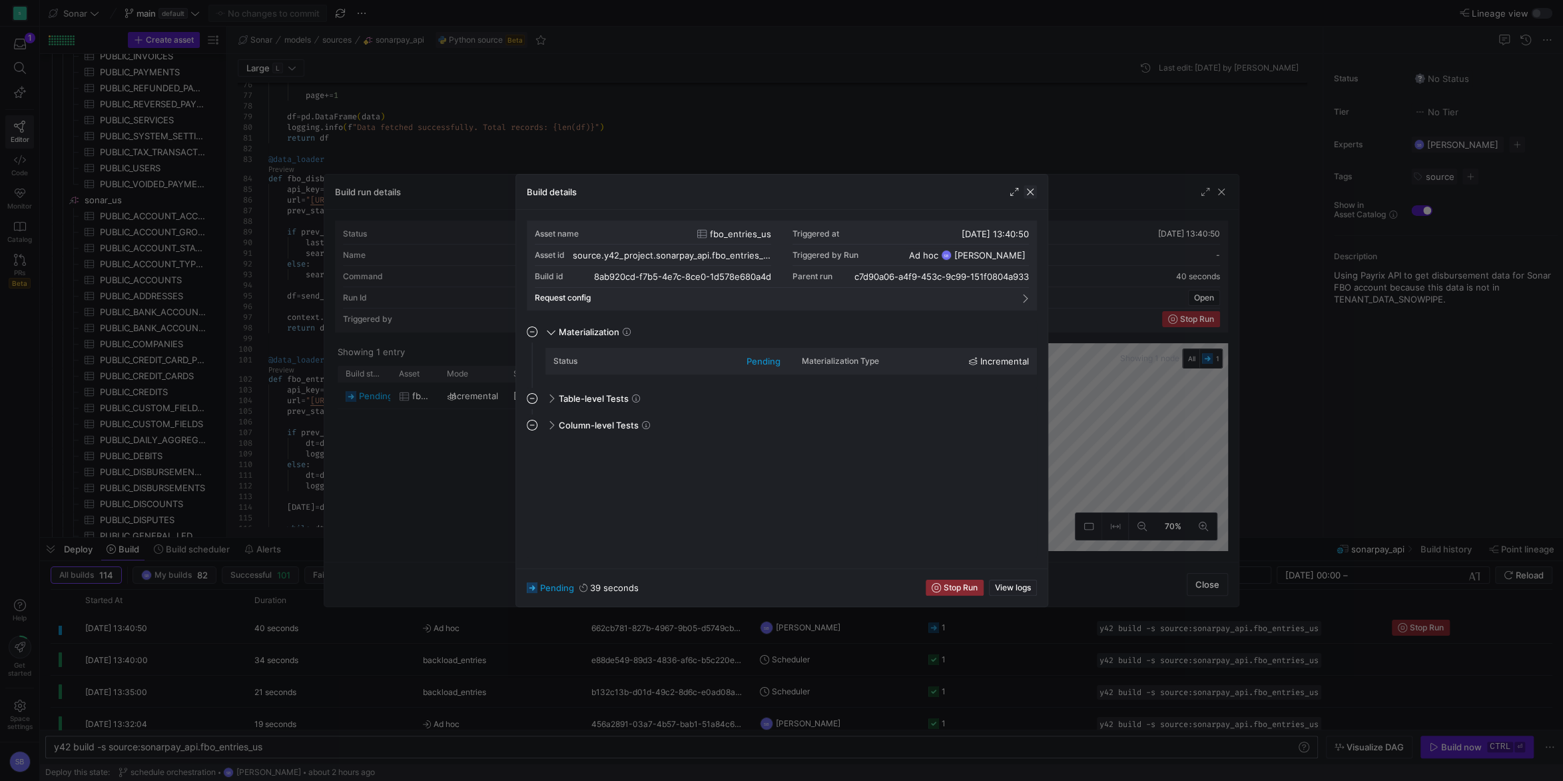
click at [1034, 194] on span "button" at bounding box center [1030, 191] width 13 height 13
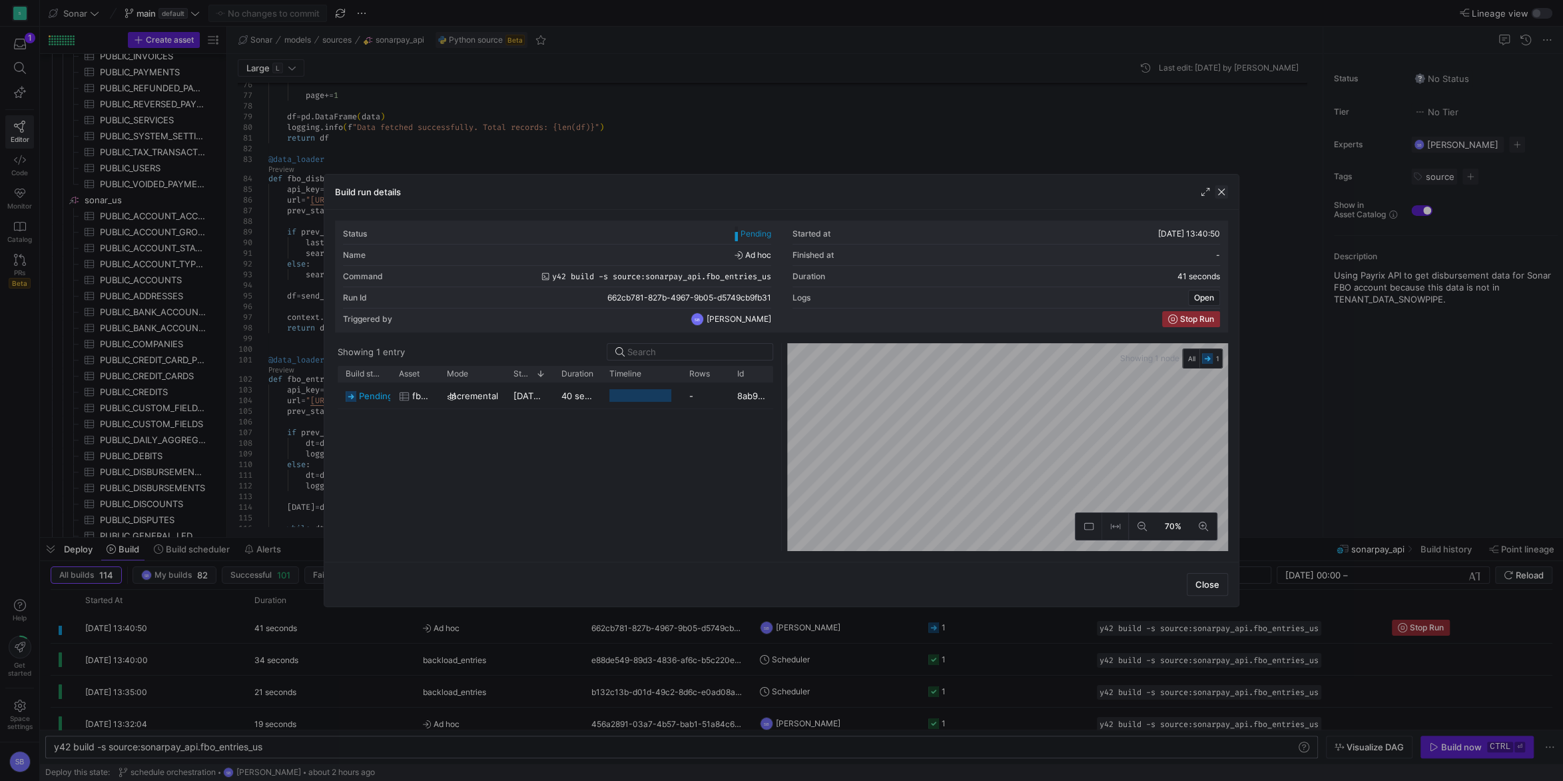
click at [1218, 194] on span "button" at bounding box center [1221, 191] width 13 height 13
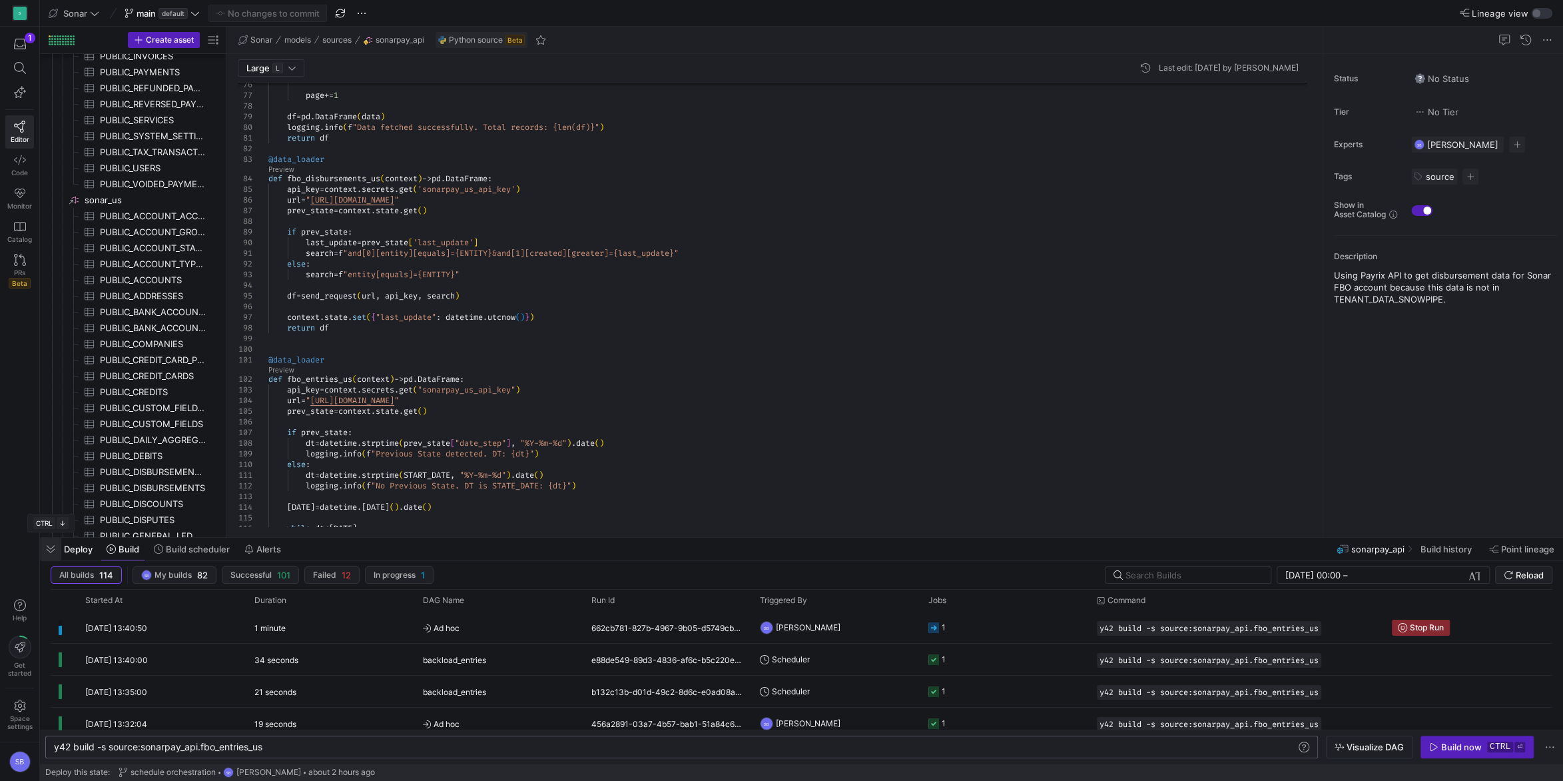
click at [48, 553] on span "button" at bounding box center [50, 548] width 21 height 23
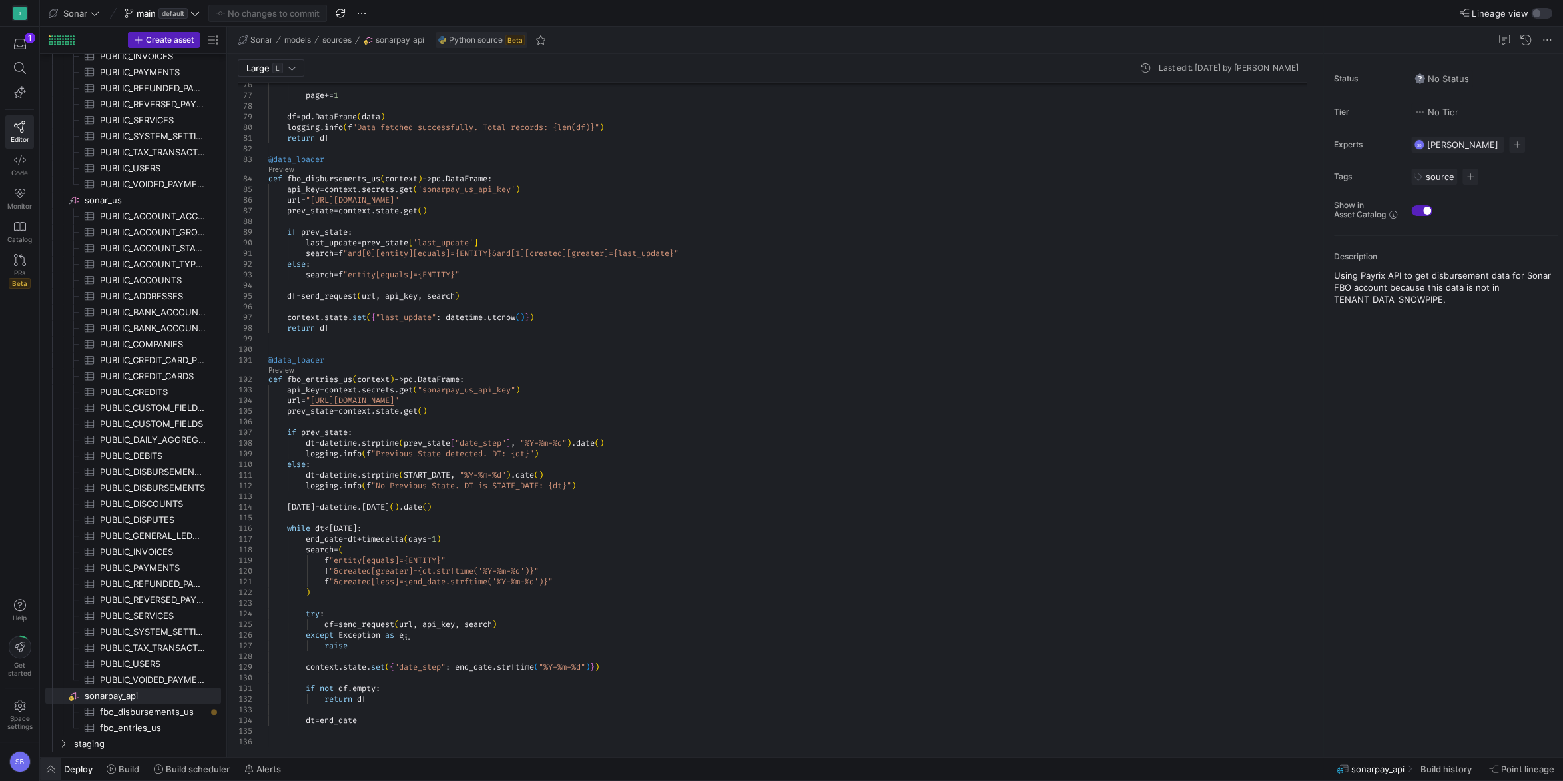
click at [49, 769] on span "button" at bounding box center [50, 768] width 21 height 23
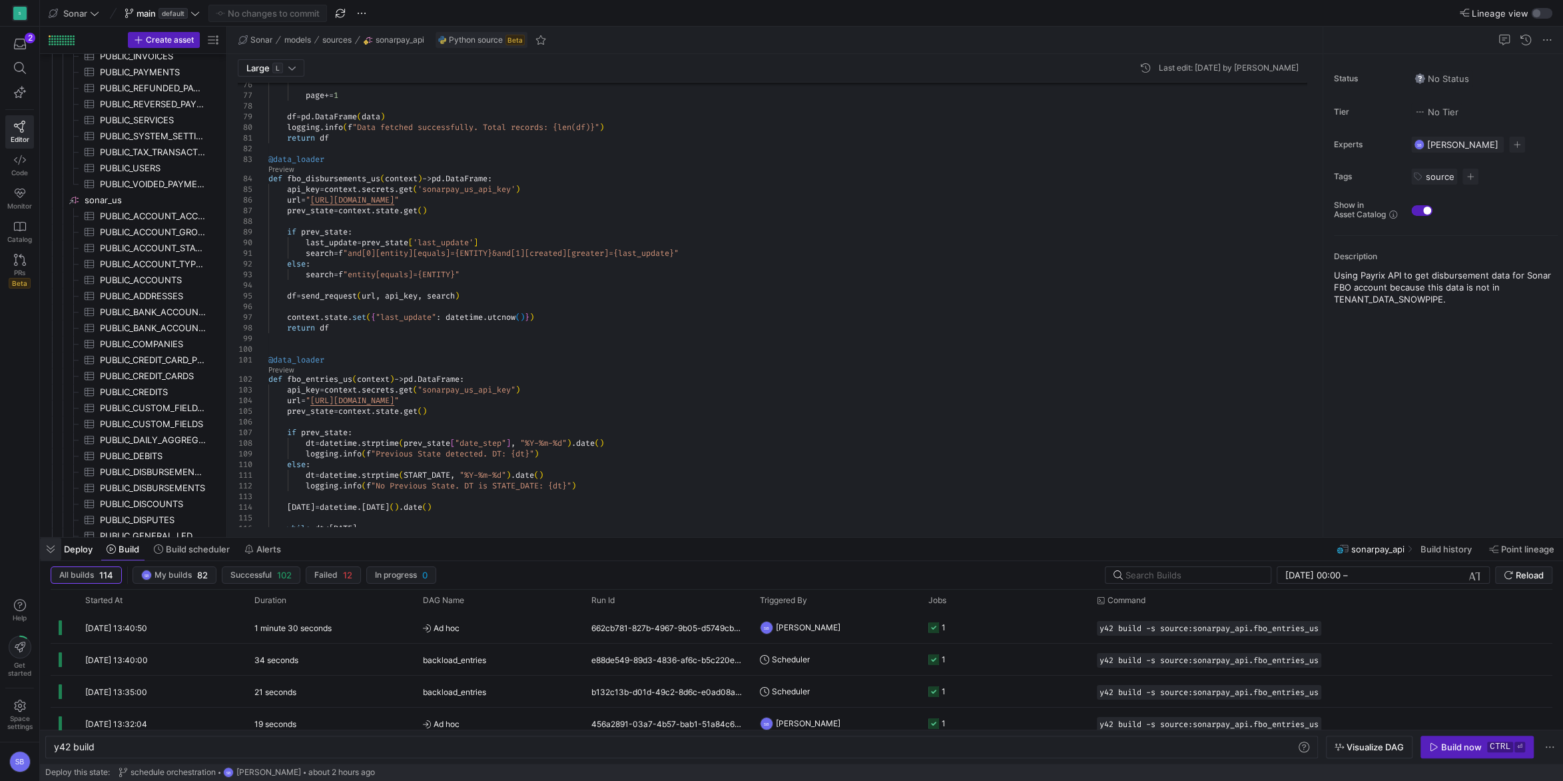
click at [46, 547] on span "button" at bounding box center [50, 548] width 21 height 23
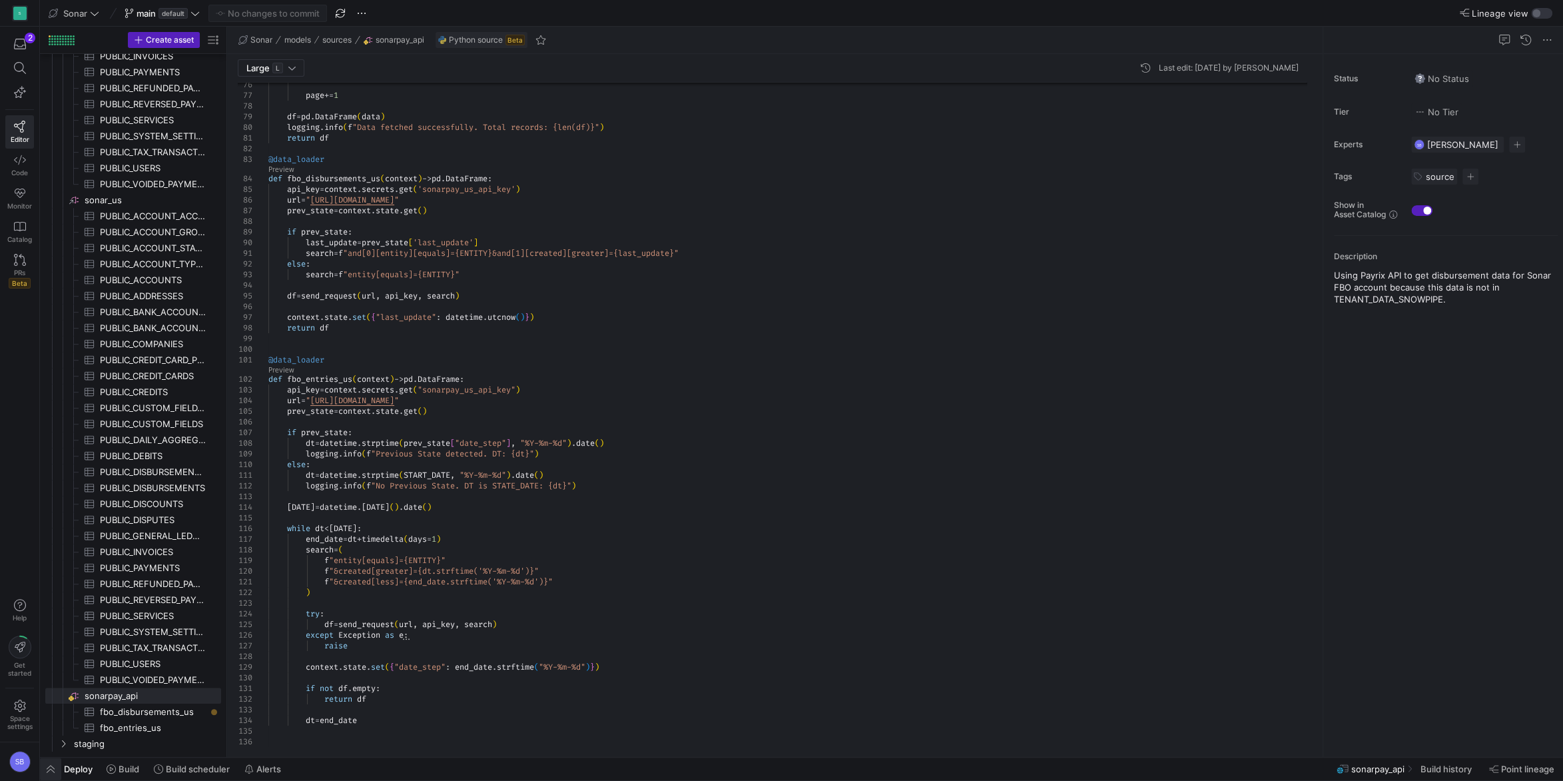
click at [53, 766] on span "button" at bounding box center [50, 768] width 21 height 23
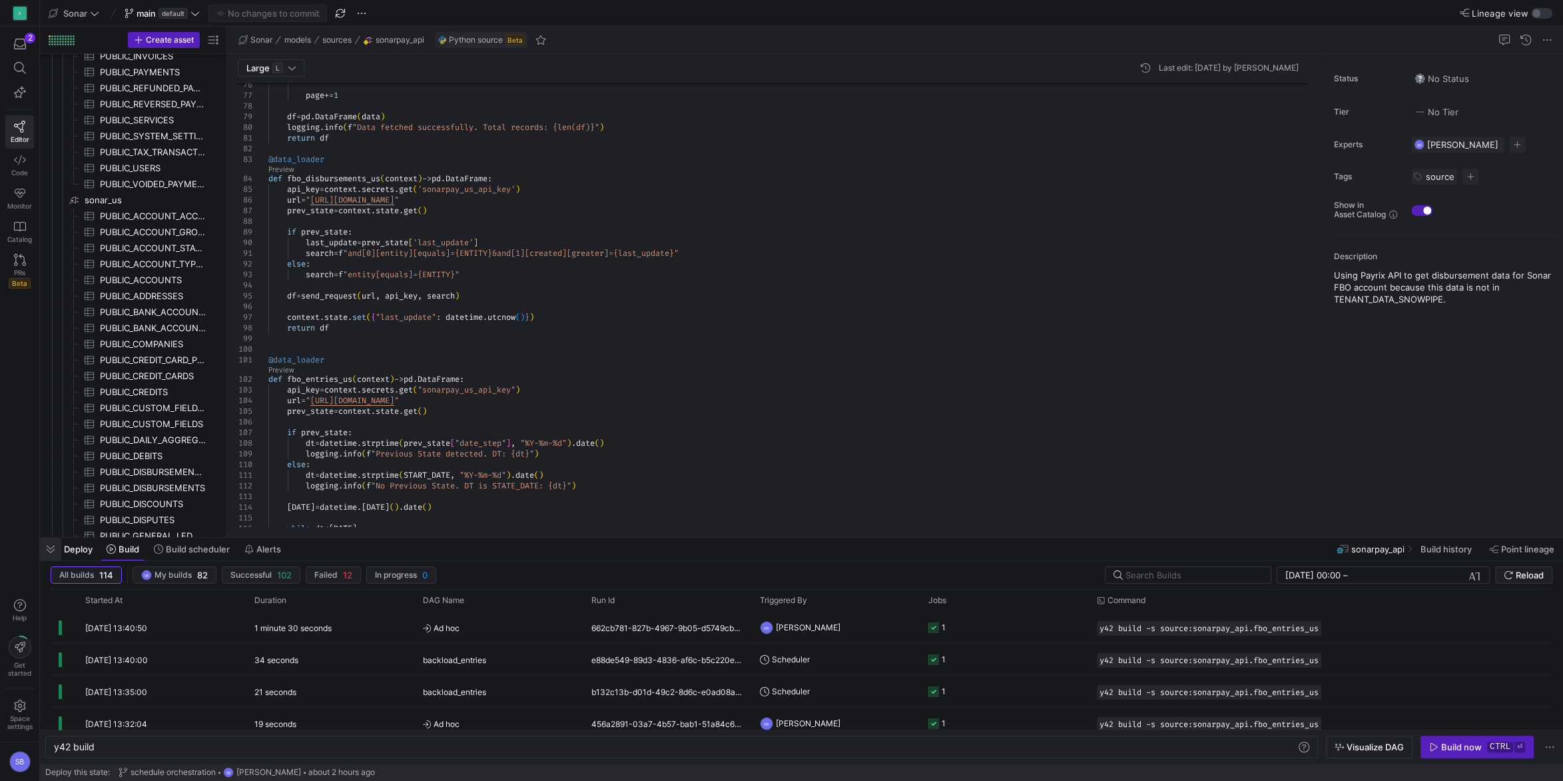
click at [54, 544] on span "button" at bounding box center [50, 548] width 21 height 23
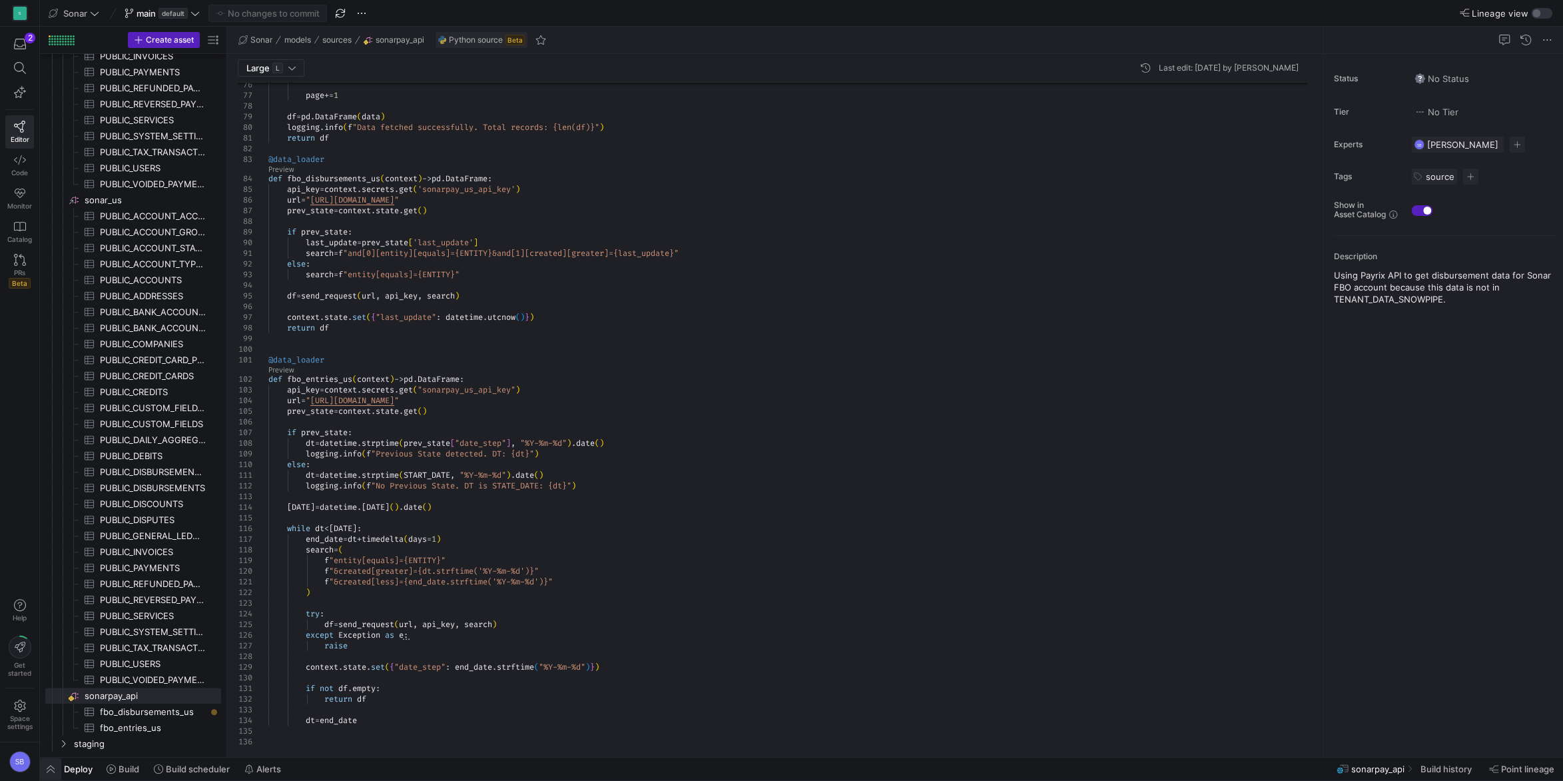
click at [54, 766] on span "button" at bounding box center [50, 768] width 21 height 23
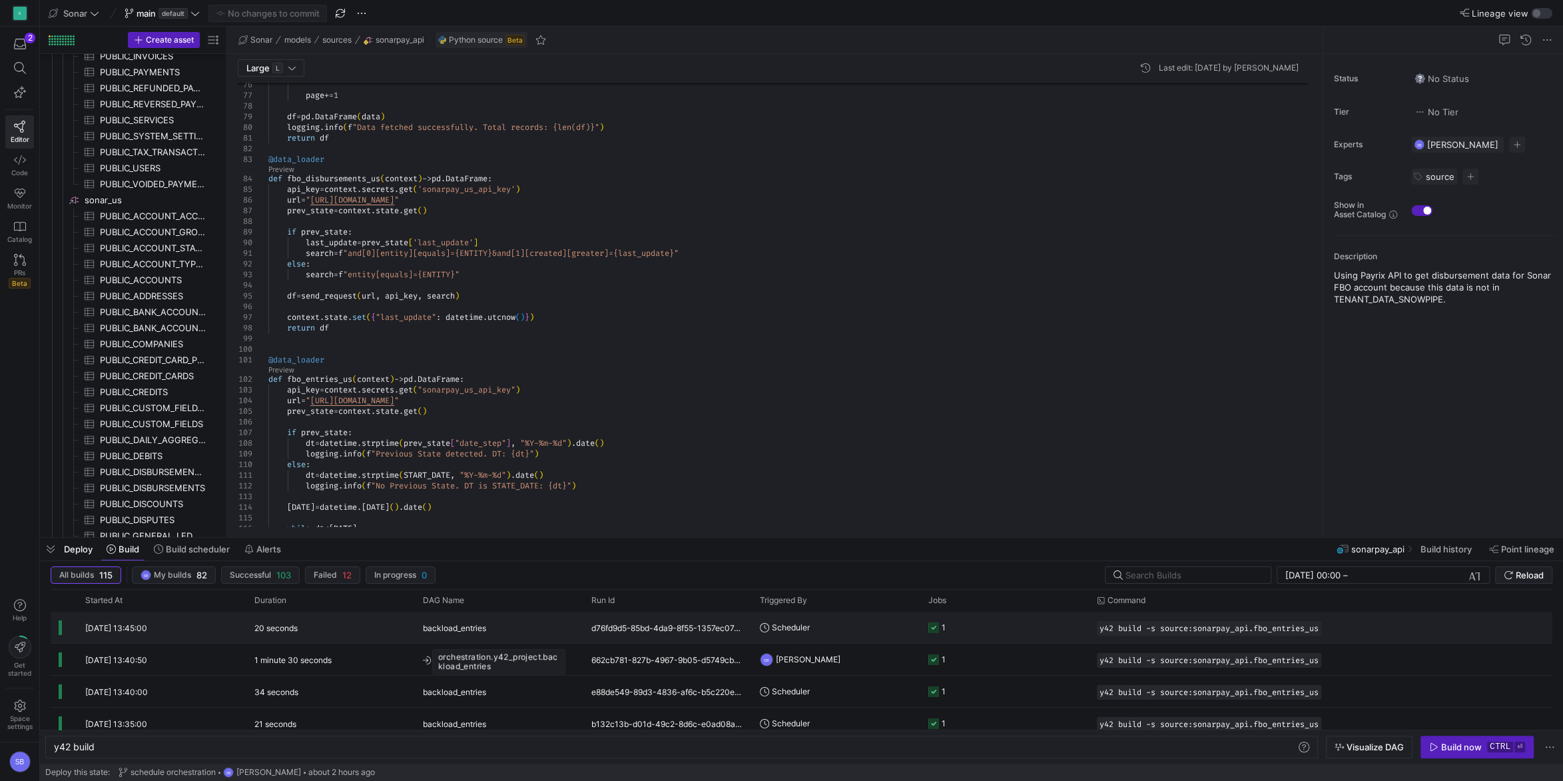
click at [444, 623] on span "backload_entries" at bounding box center [454, 627] width 63 height 31
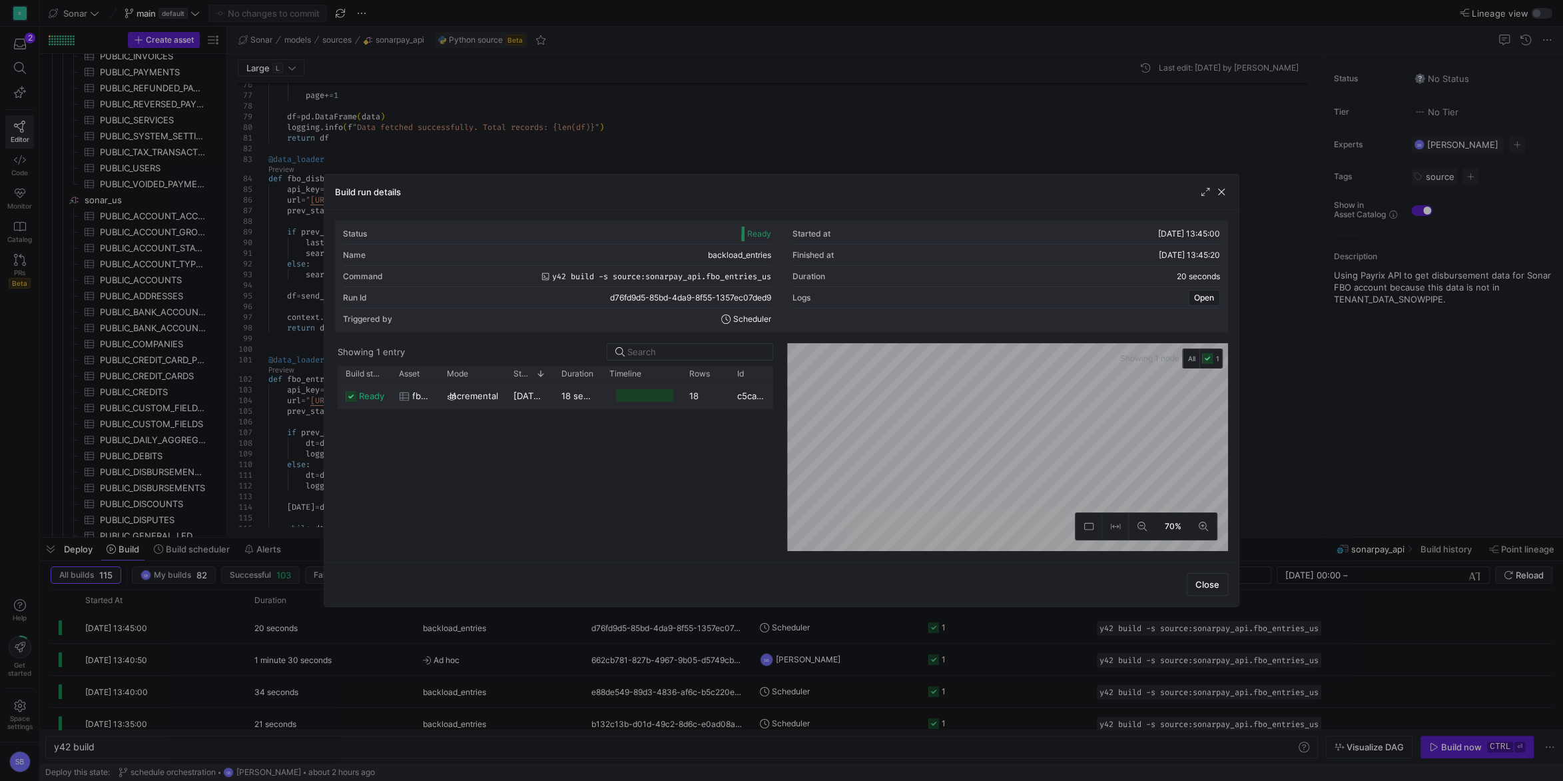
click at [563, 398] on y42-duration "18 seconds" at bounding box center [584, 395] width 47 height 11
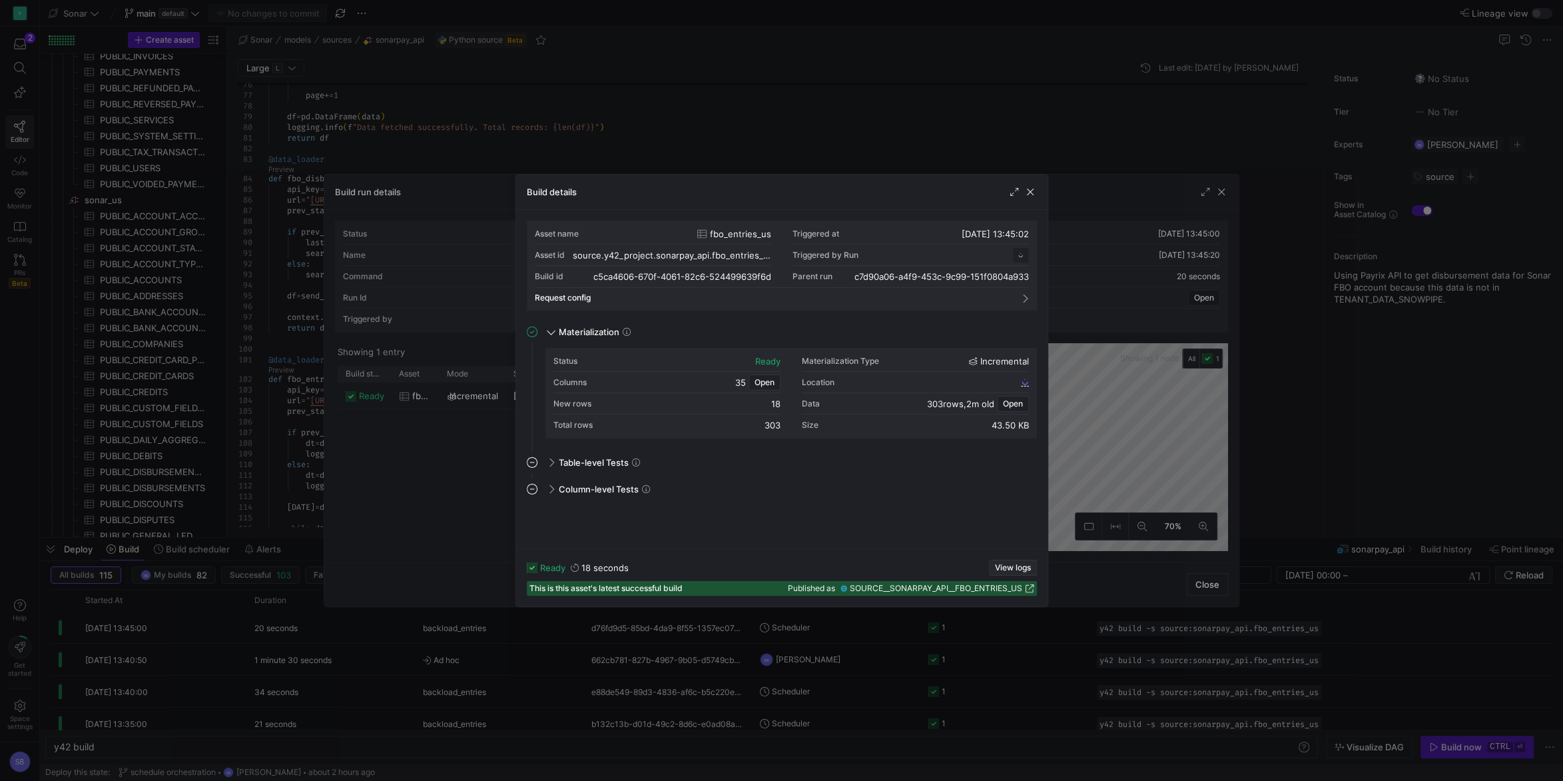
click at [995, 569] on span "View logs" at bounding box center [1013, 567] width 36 height 9
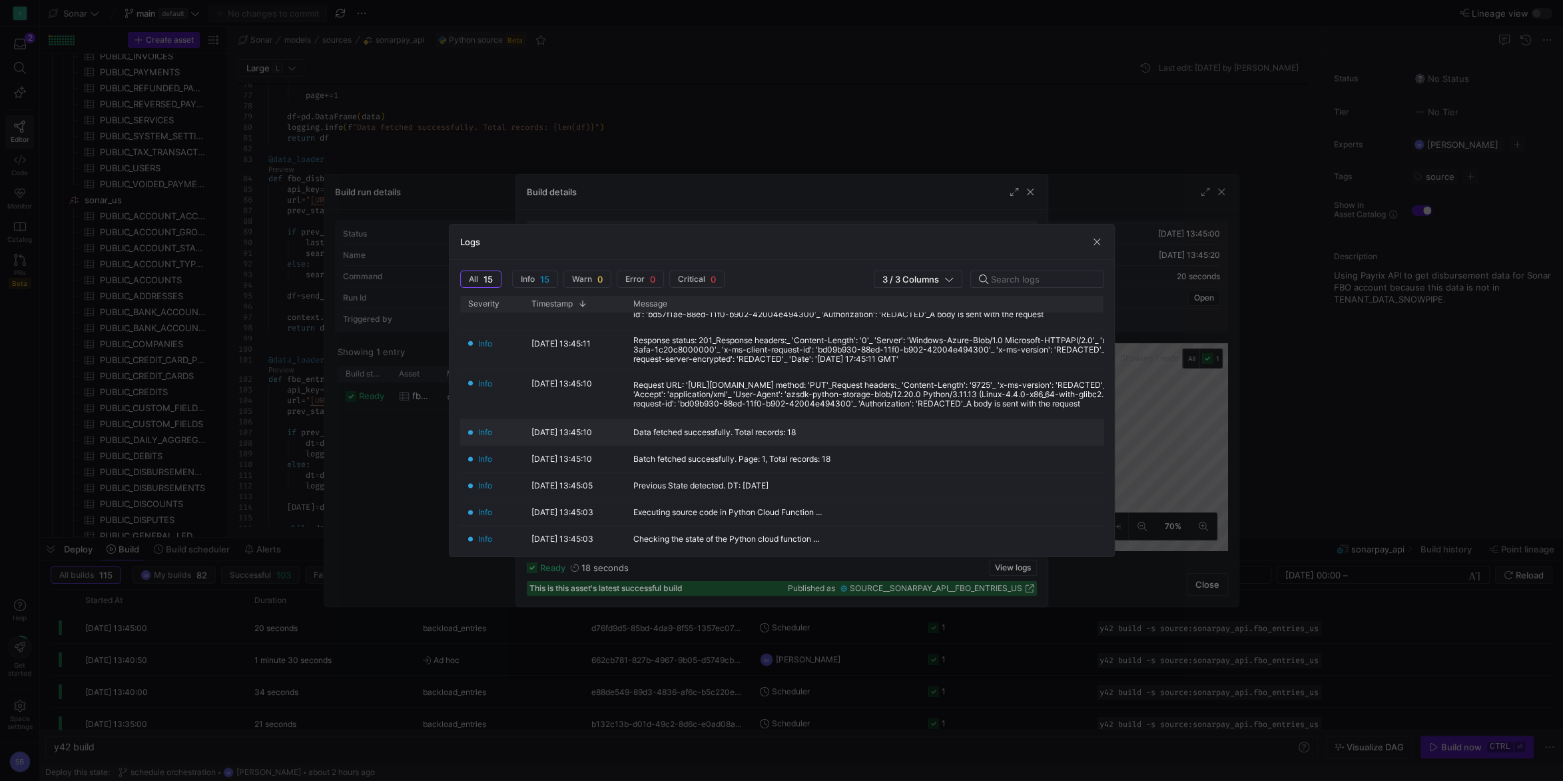
scroll to position [246, 0]
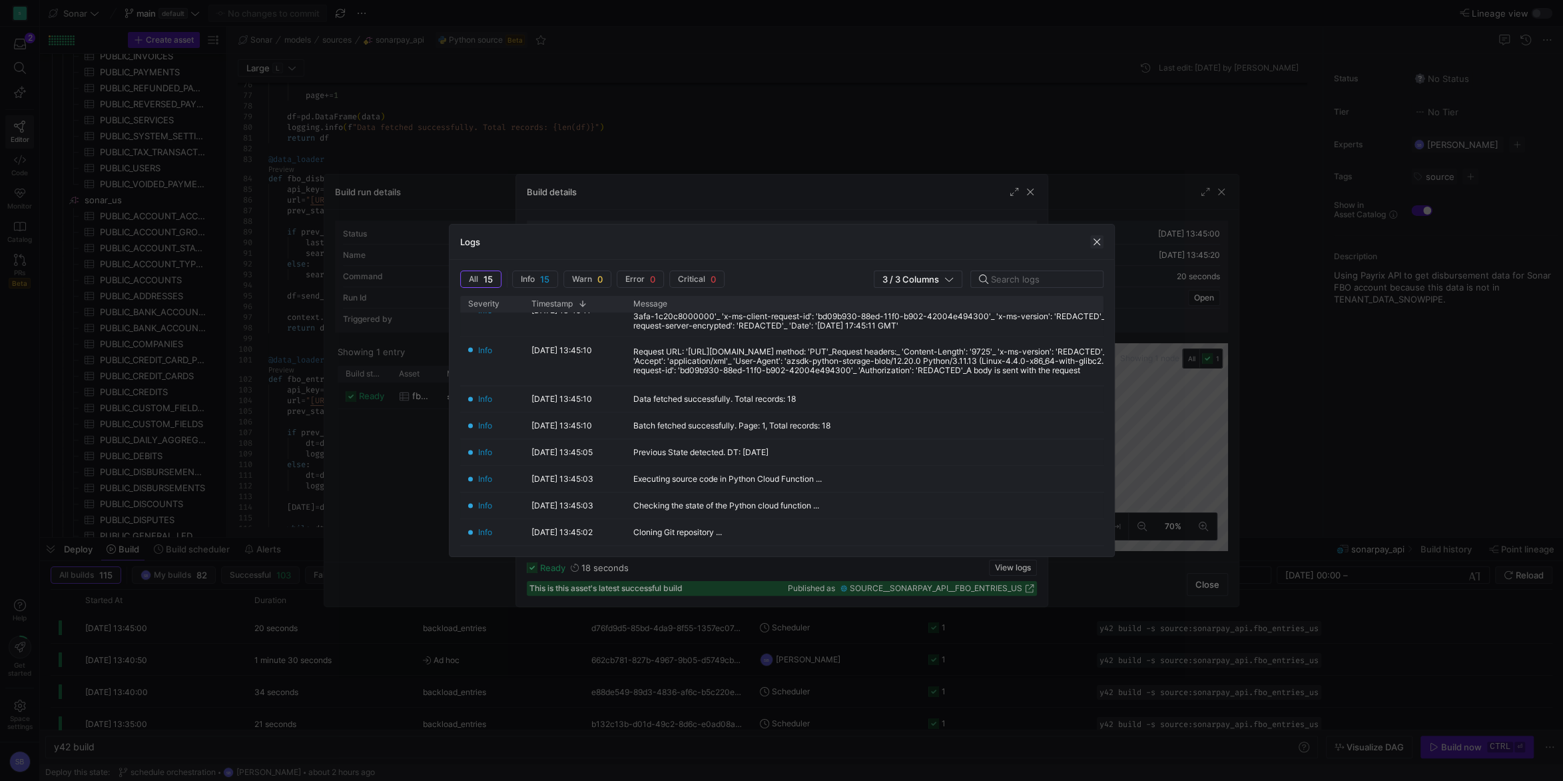
click at [1094, 238] on span "button" at bounding box center [1096, 241] width 13 height 13
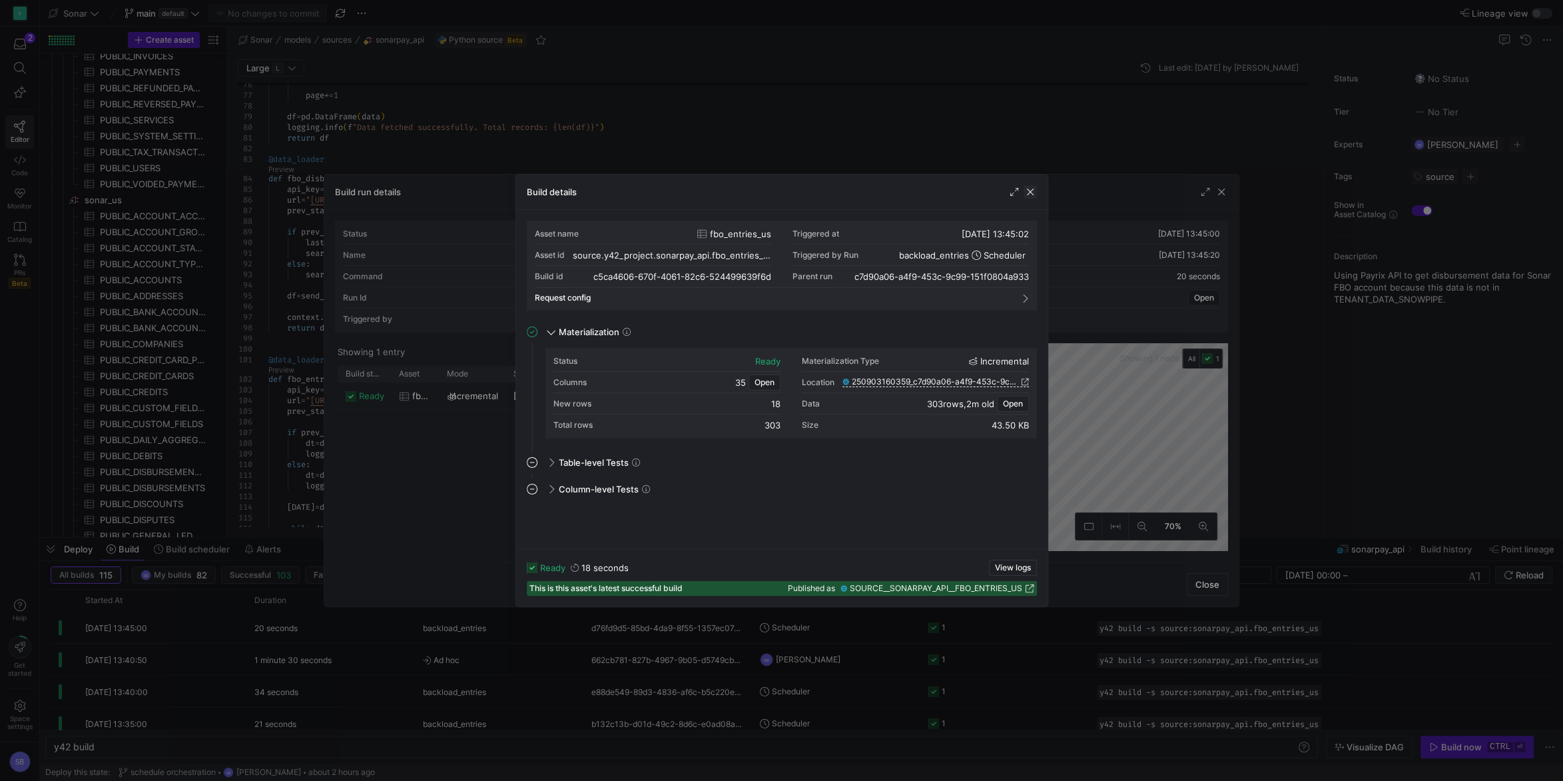
click at [1034, 189] on span "button" at bounding box center [1030, 191] width 13 height 13
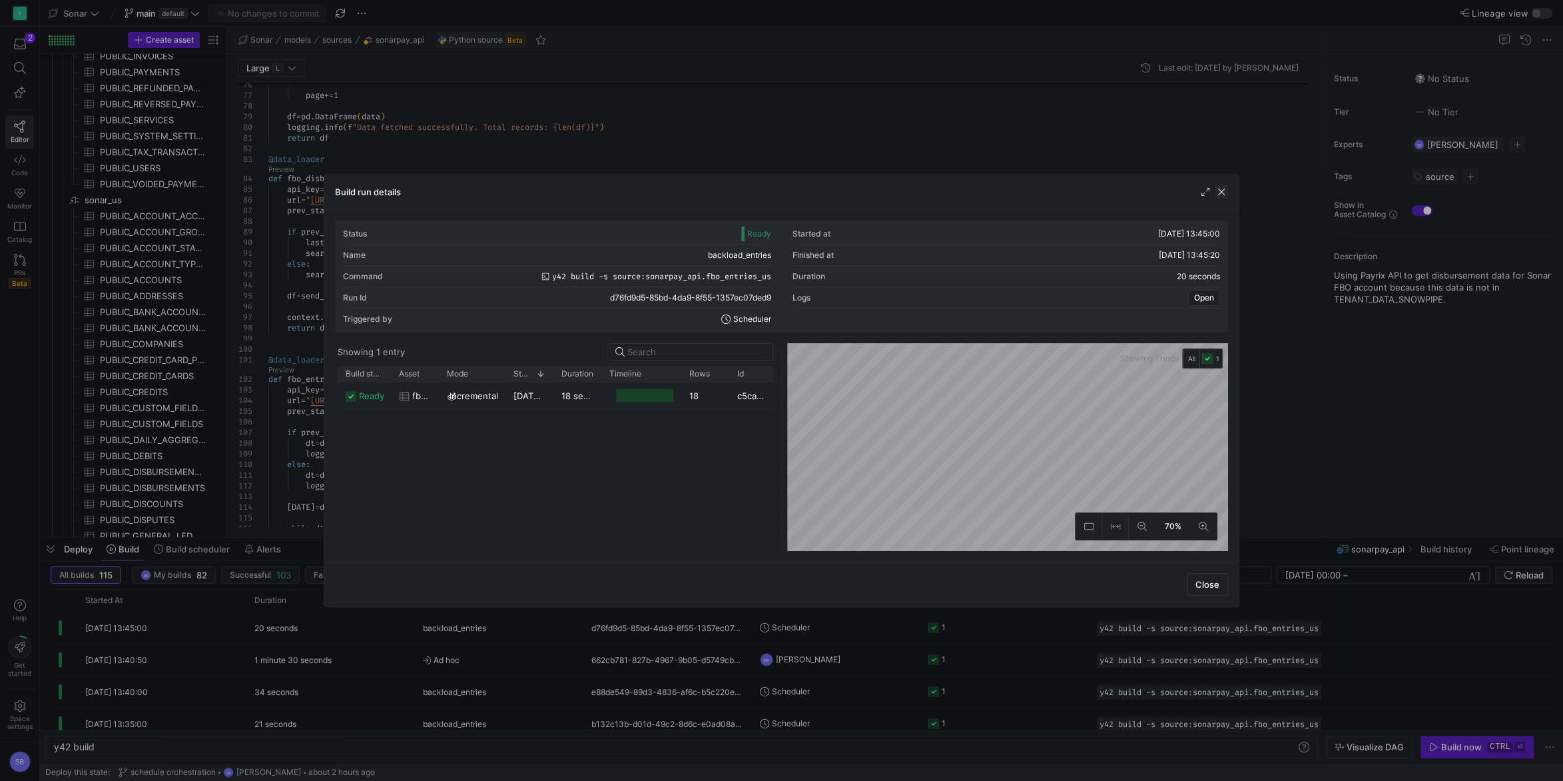
click at [1225, 192] on span "button" at bounding box center [1221, 191] width 13 height 13
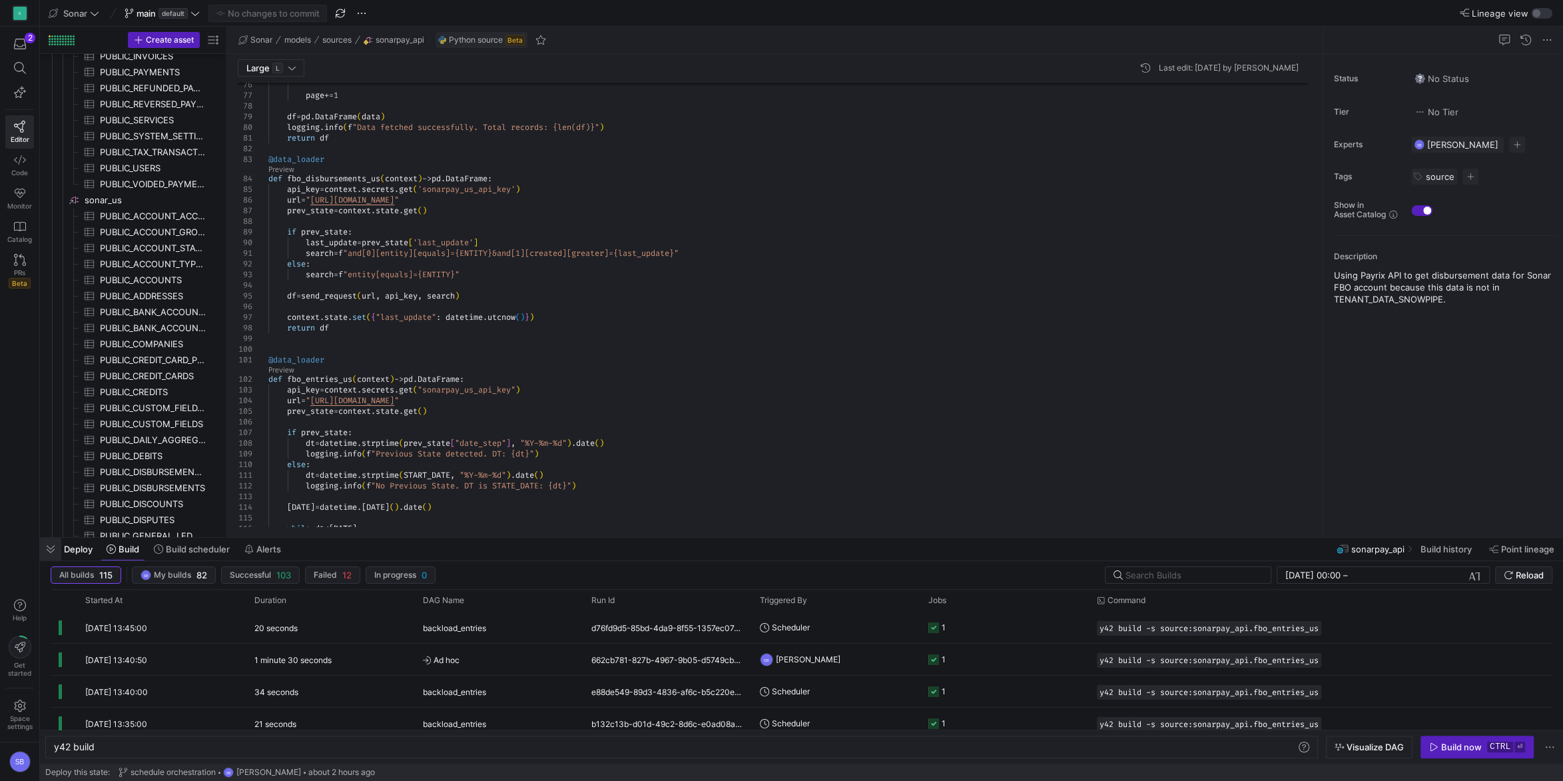
click at [55, 546] on span "button" at bounding box center [50, 548] width 21 height 23
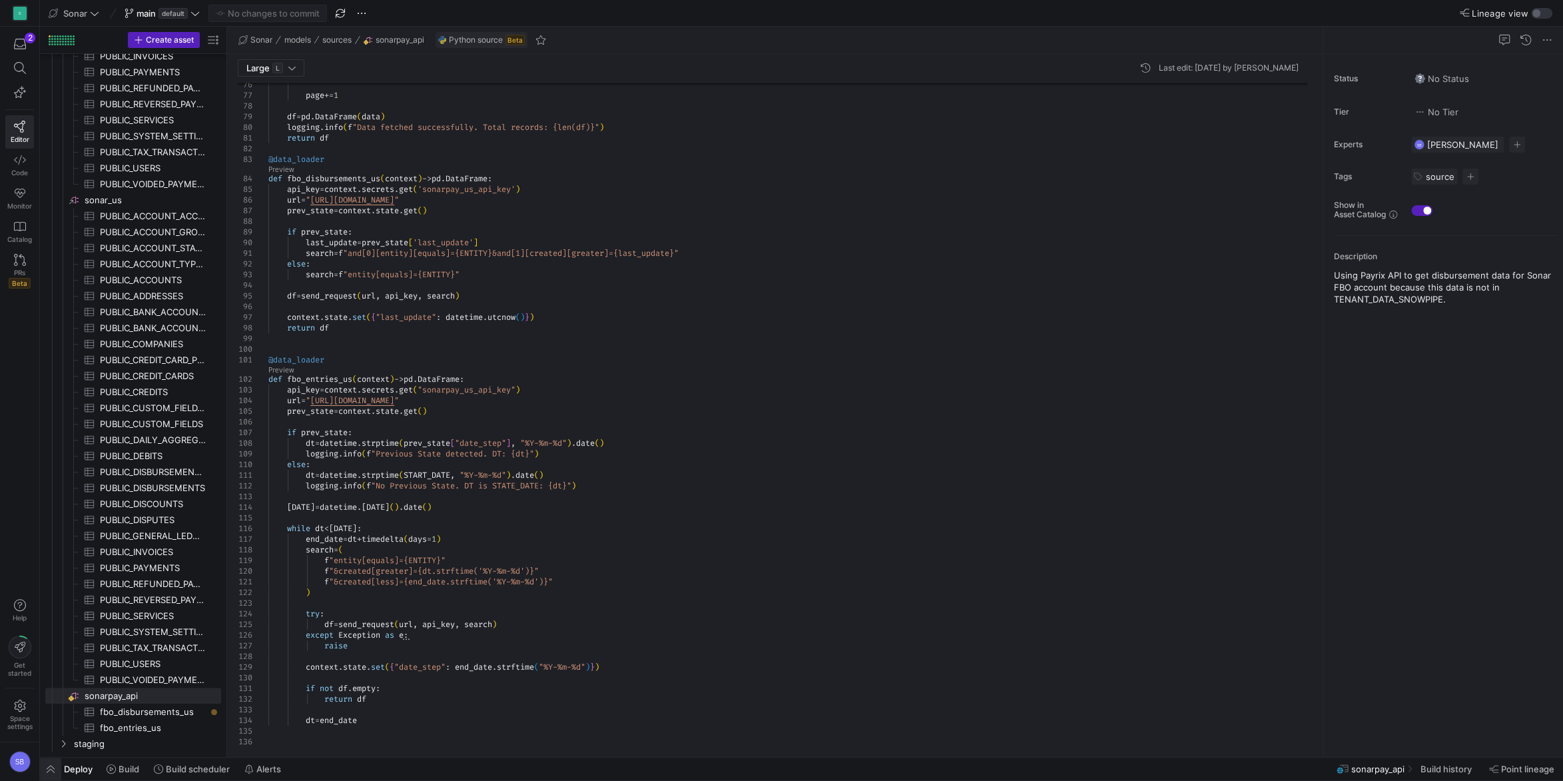
click at [53, 776] on span "button" at bounding box center [50, 768] width 21 height 23
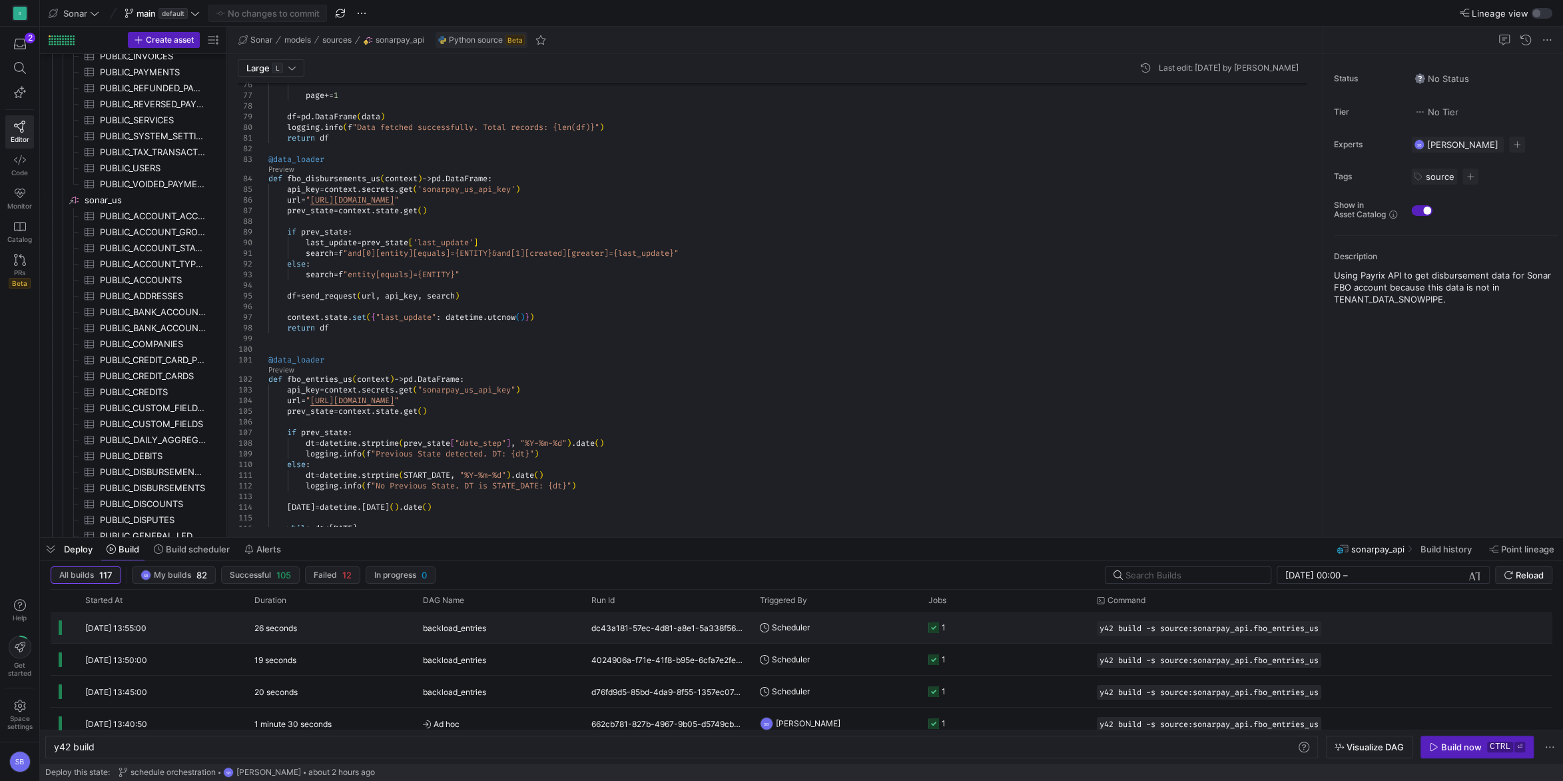
click at [318, 633] on div "26 seconds" at bounding box center [330, 626] width 169 height 31
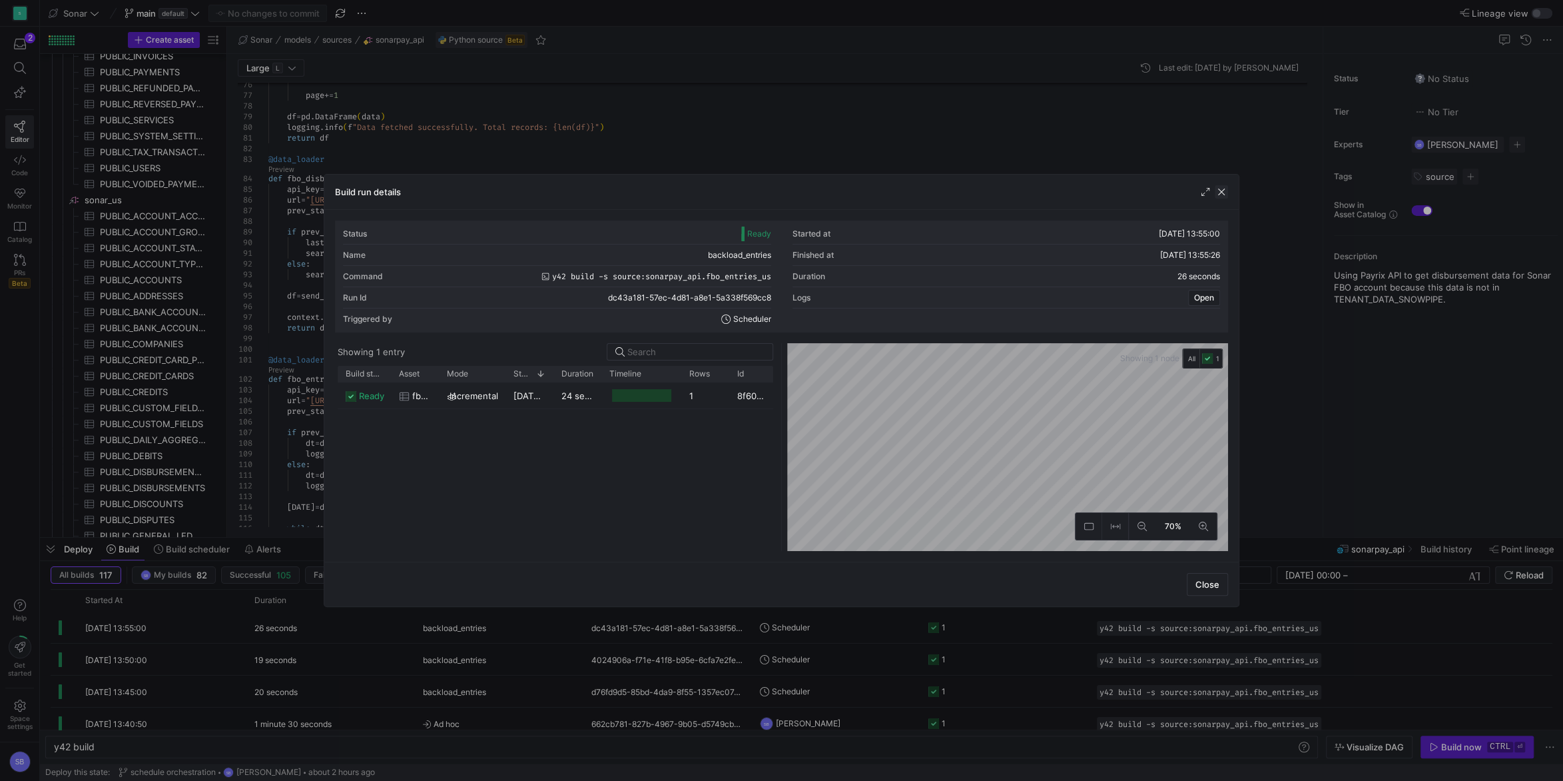
click at [1221, 187] on span "button" at bounding box center [1221, 191] width 13 height 13
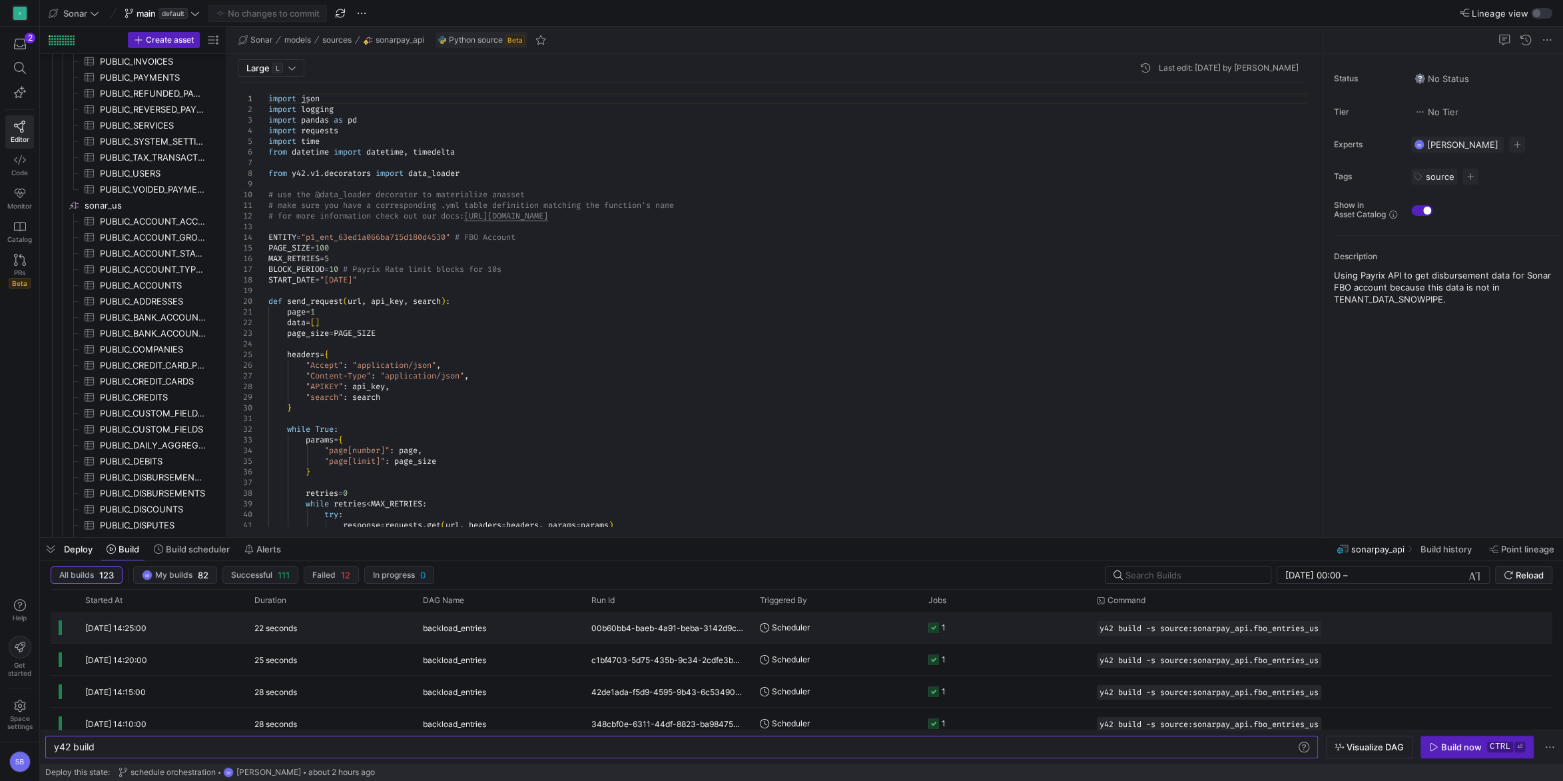
click at [296, 629] on y42-duration "22 seconds" at bounding box center [275, 628] width 43 height 10
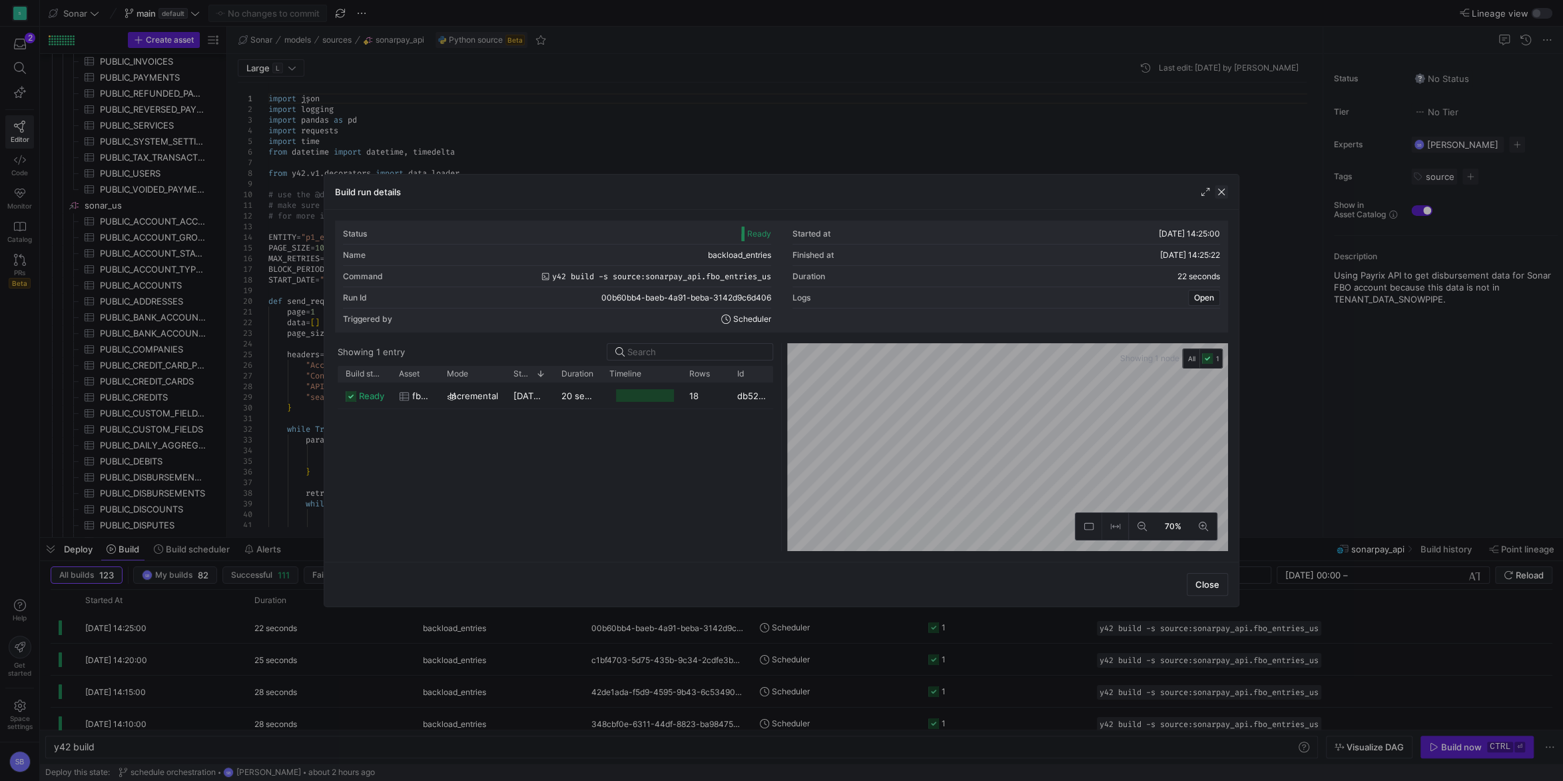
click at [1224, 194] on span "button" at bounding box center [1221, 191] width 13 height 13
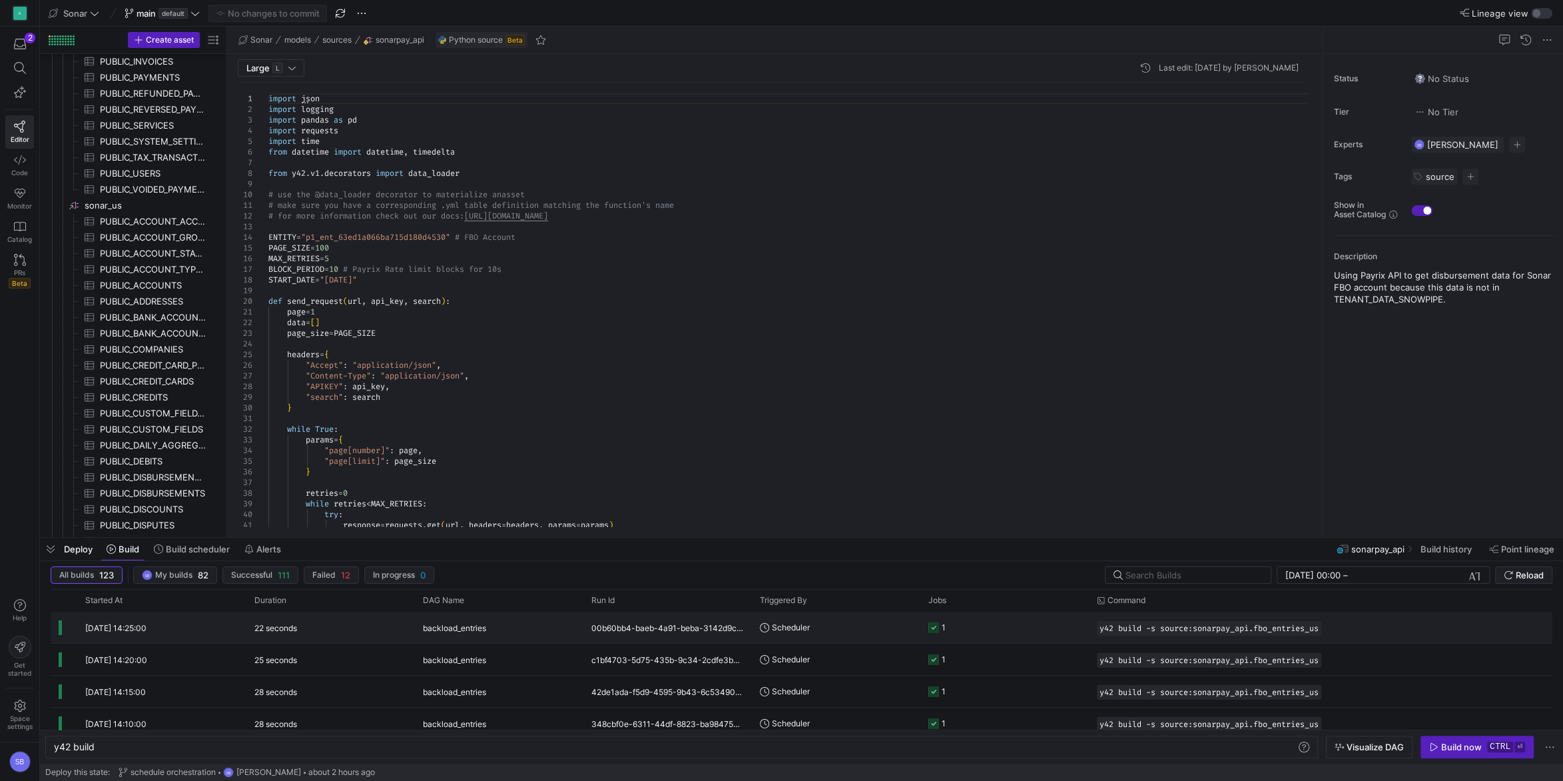
click at [270, 632] on y42-duration "22 seconds" at bounding box center [275, 628] width 43 height 10
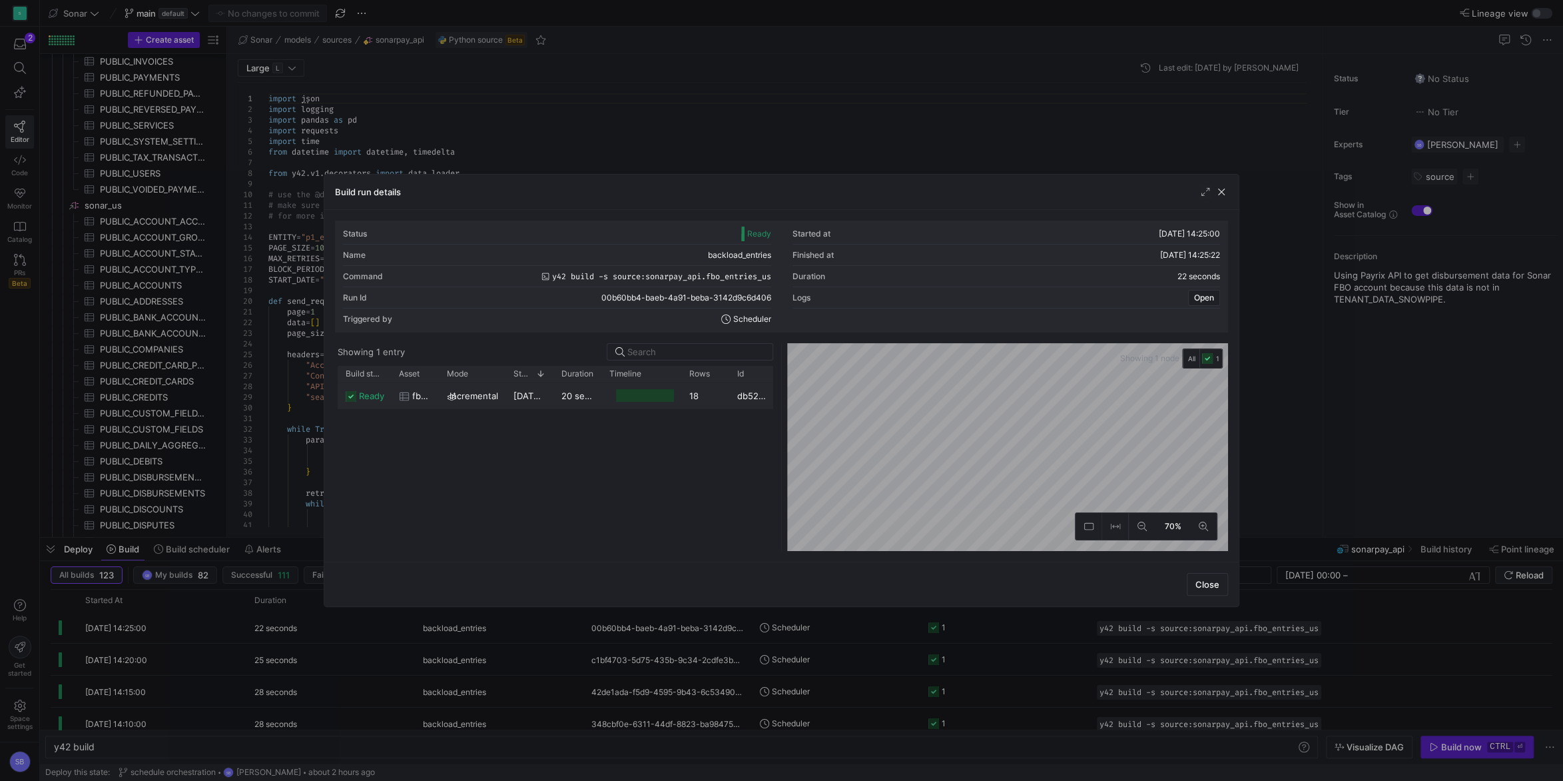
click at [575, 402] on div "20 seconds" at bounding box center [577, 395] width 48 height 26
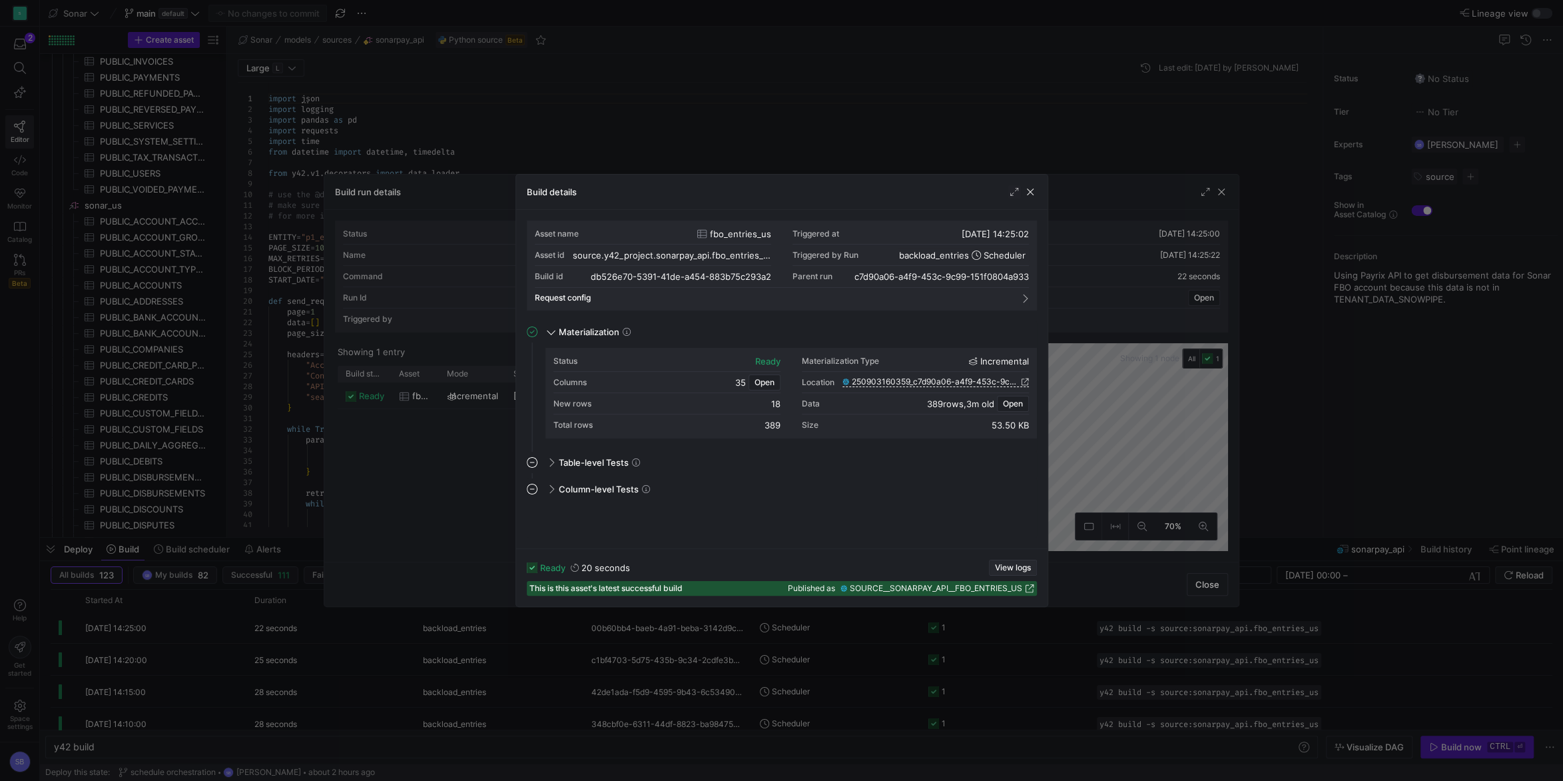
click at [1008, 562] on span "button" at bounding box center [1013, 567] width 47 height 15
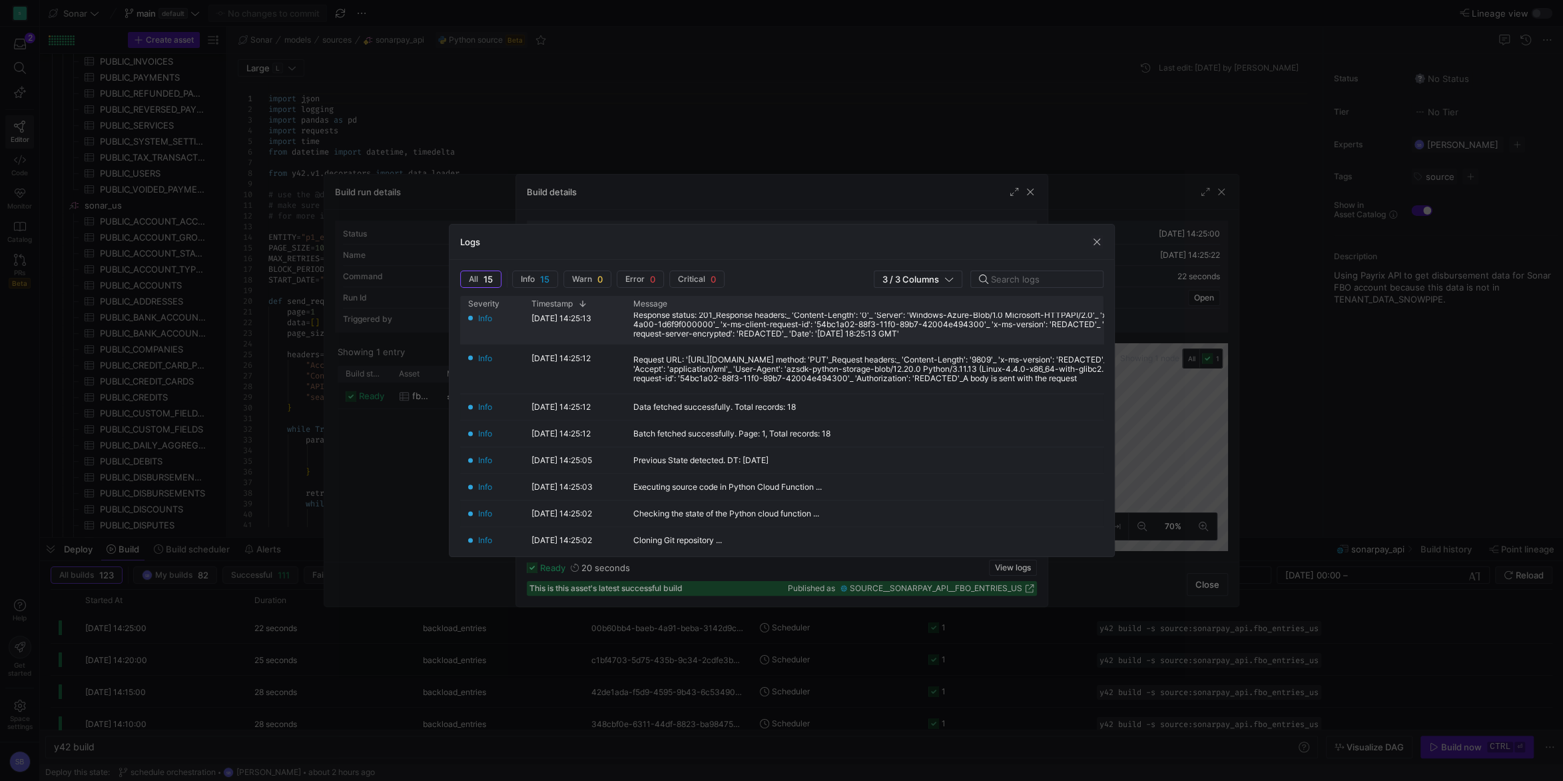
scroll to position [247, 0]
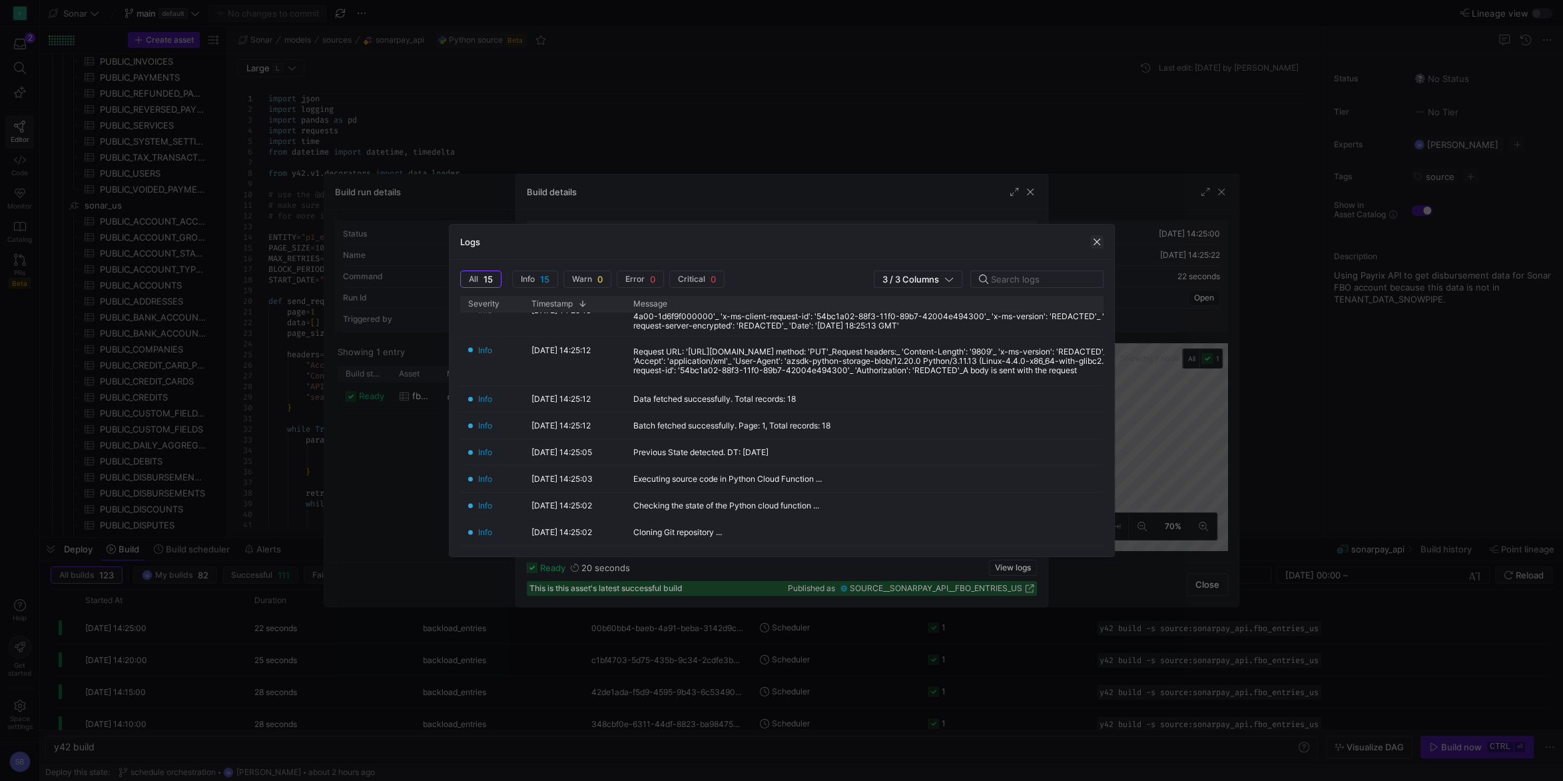
click at [1090, 245] on span "button" at bounding box center [1096, 241] width 13 height 13
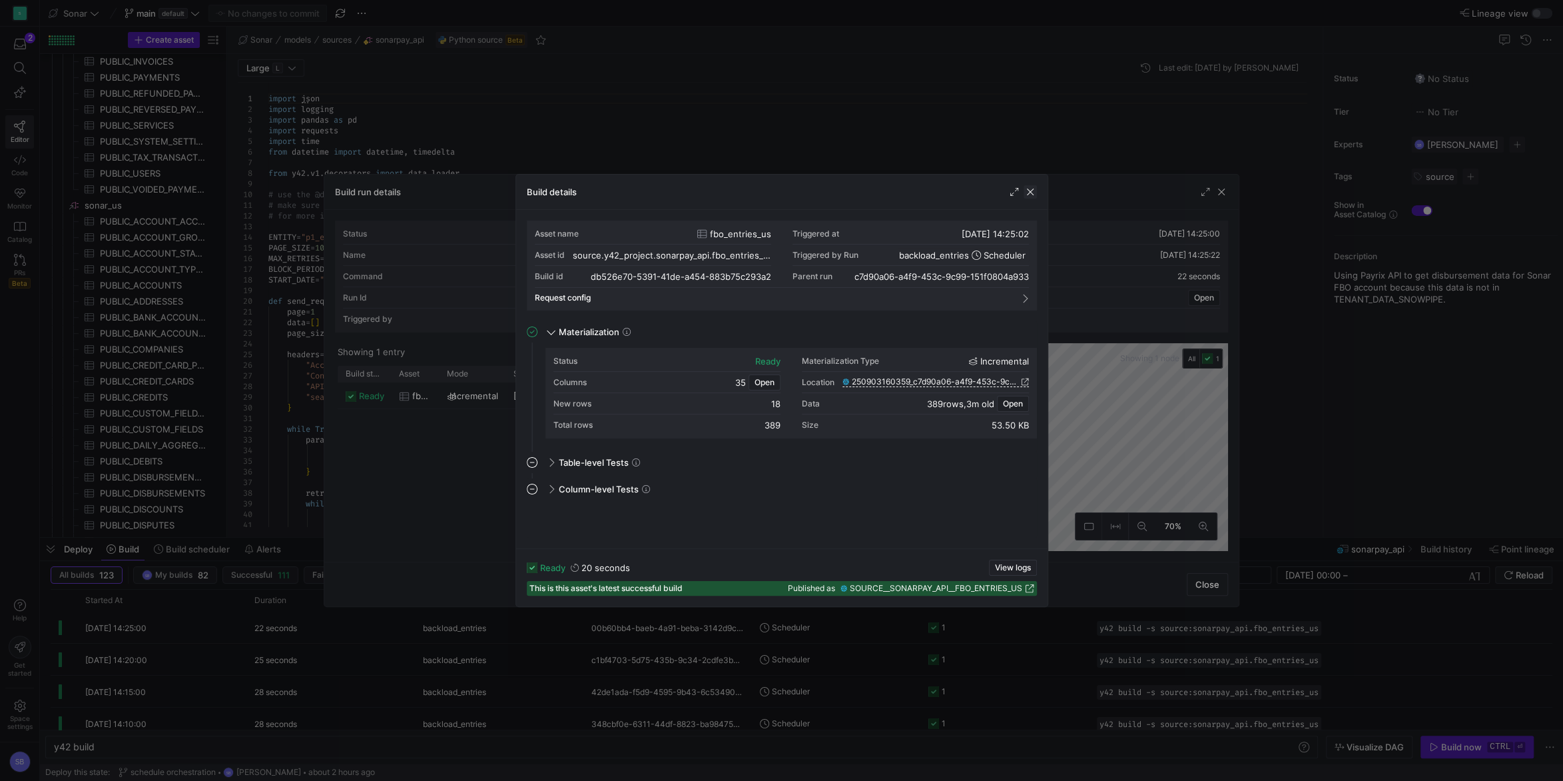
click at [1031, 192] on span "button" at bounding box center [1030, 191] width 13 height 13
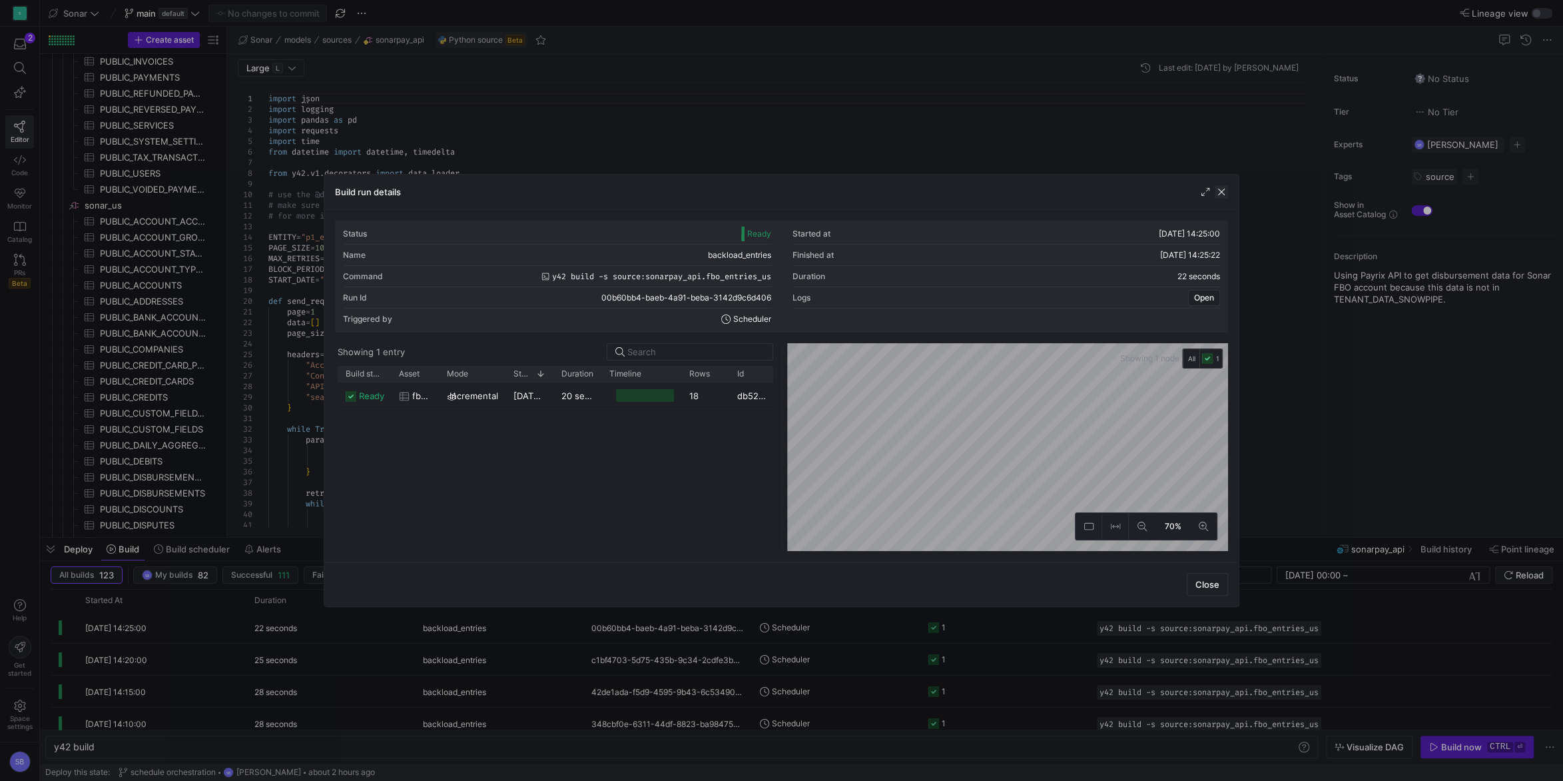
click at [1225, 188] on span "button" at bounding box center [1221, 191] width 13 height 13
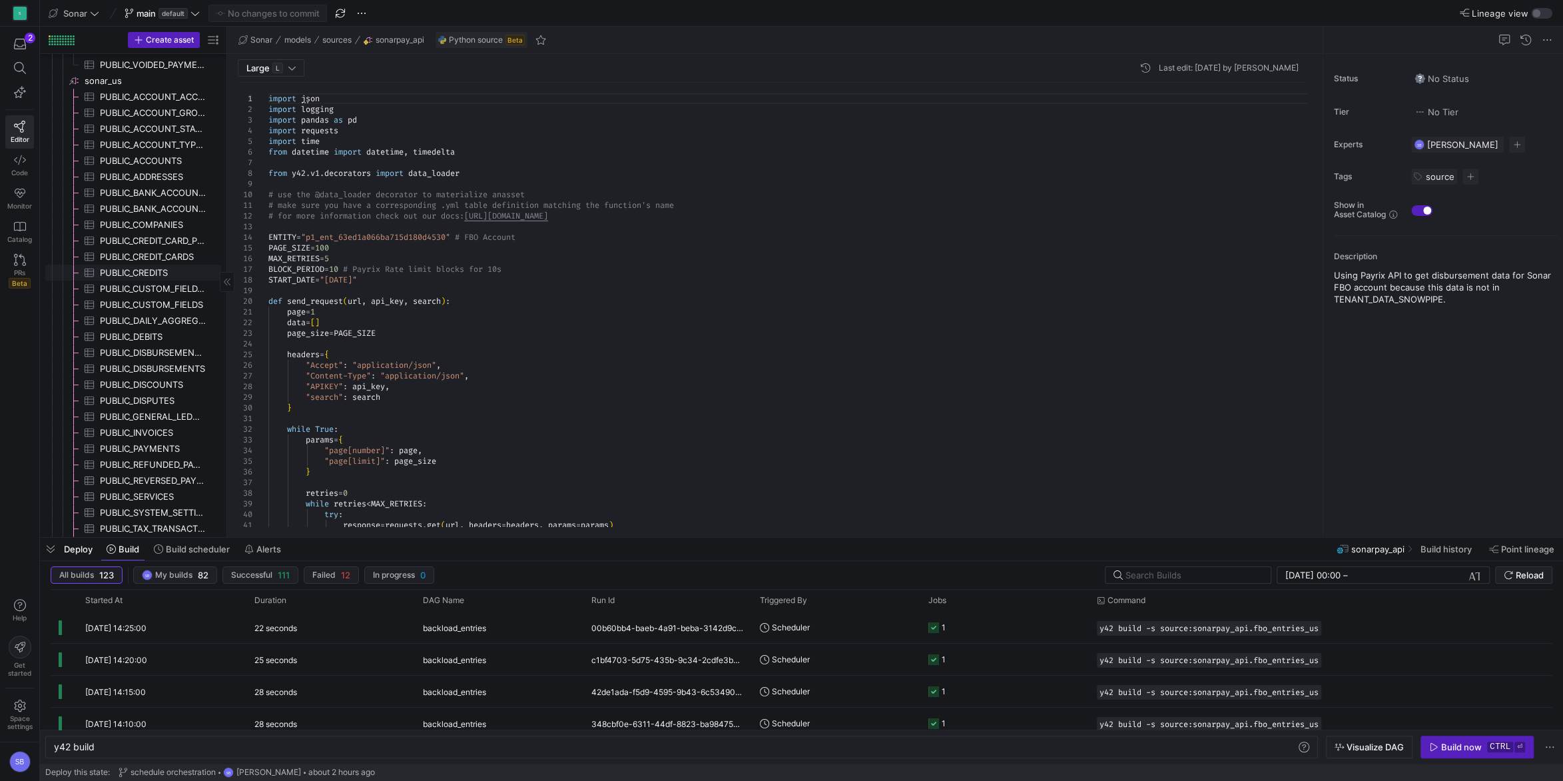
scroll to position [652, 0]
click at [190, 549] on span "Build scheduler" at bounding box center [198, 548] width 64 height 11
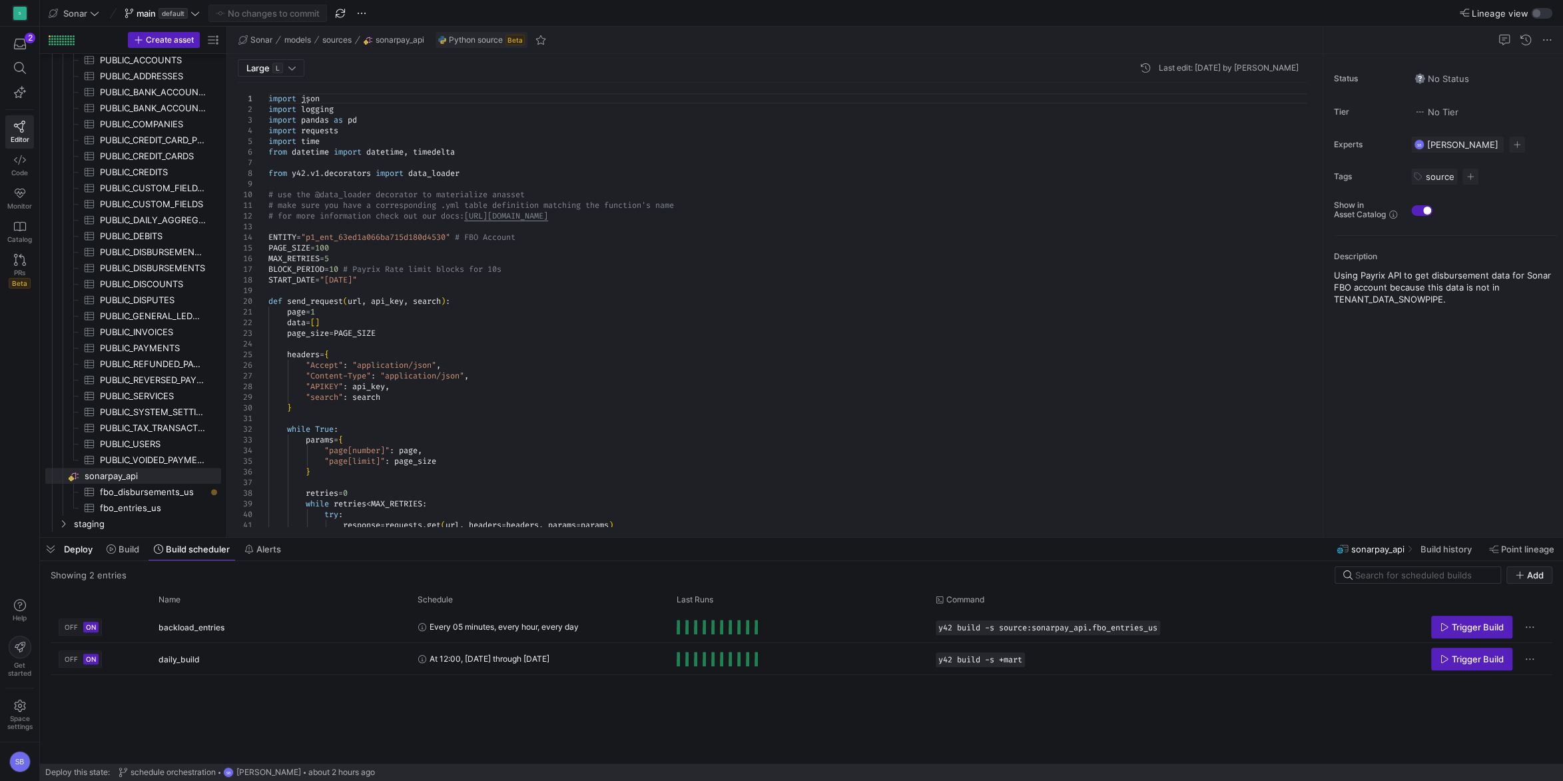
click at [82, 547] on span "Deploy" at bounding box center [78, 548] width 29 height 11
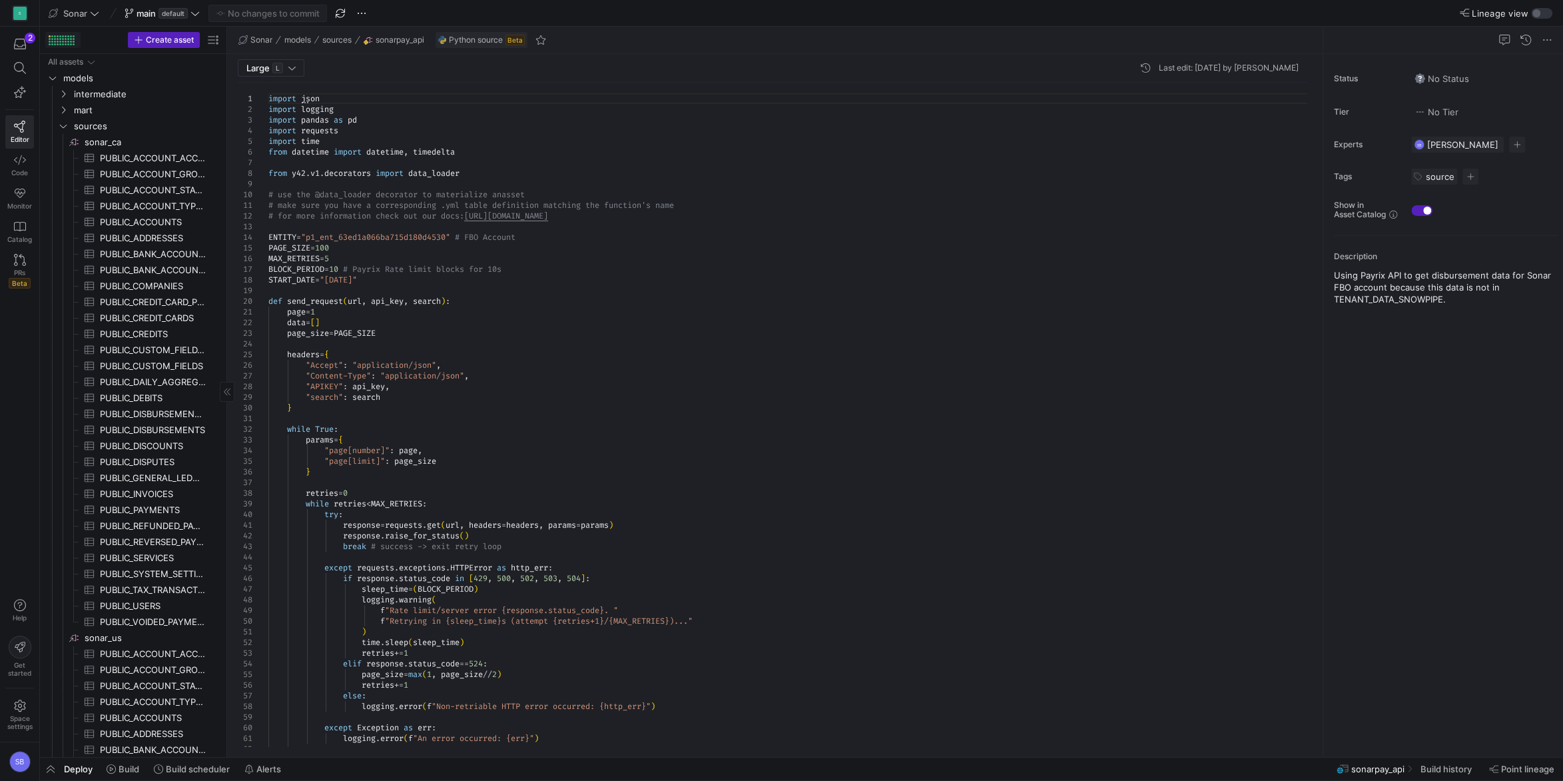
click at [66, 38] on div at bounding box center [62, 40] width 26 height 10
